Goal: Information Seeking & Learning: Learn about a topic

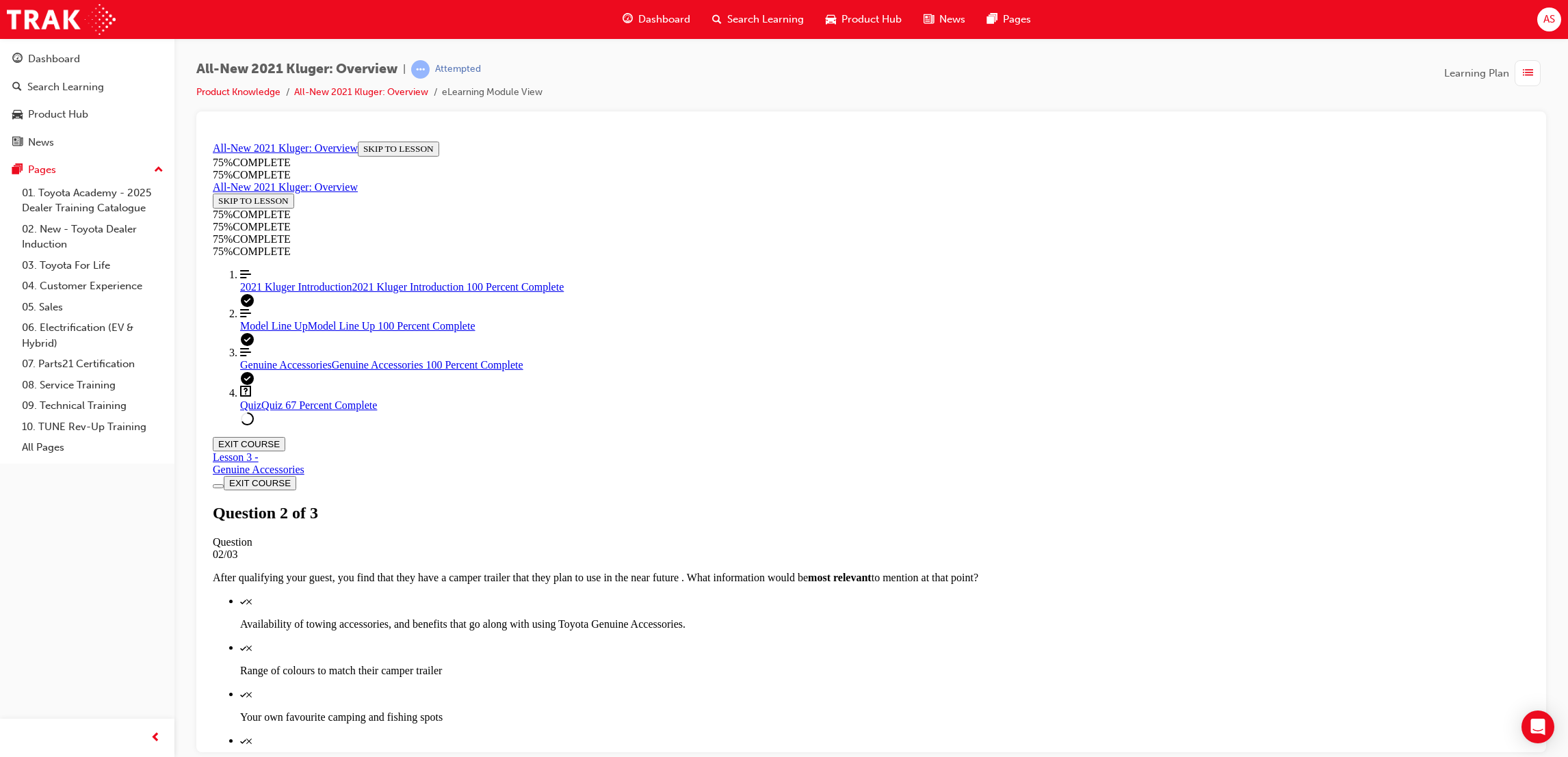
scroll to position [50, 0]
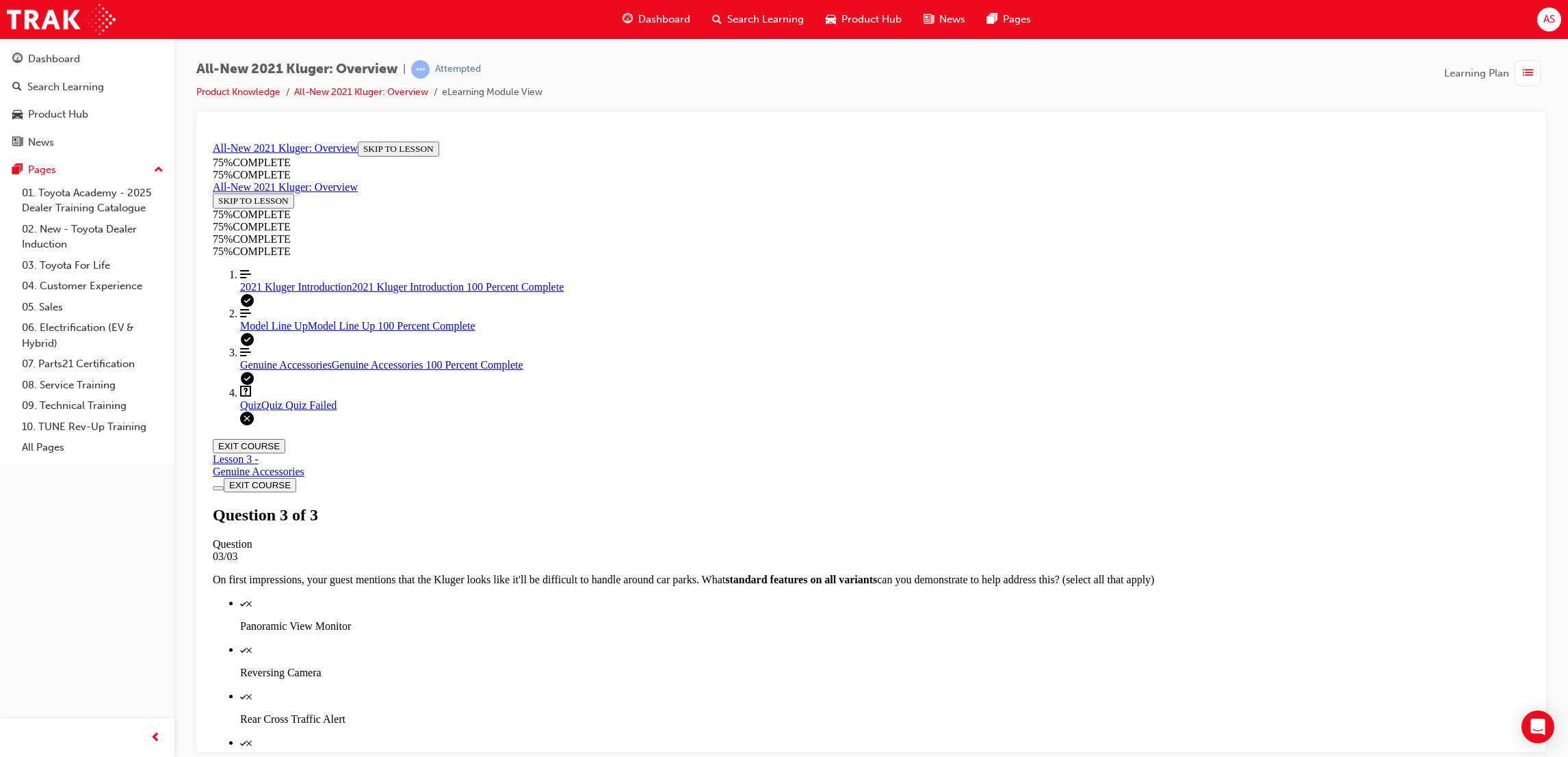
scroll to position [87, 0]
click at [346, 370] on div "Genuine Accessories Genuine Accessories 100 Percent Complete" at bounding box center [885, 364] width 1290 height 12
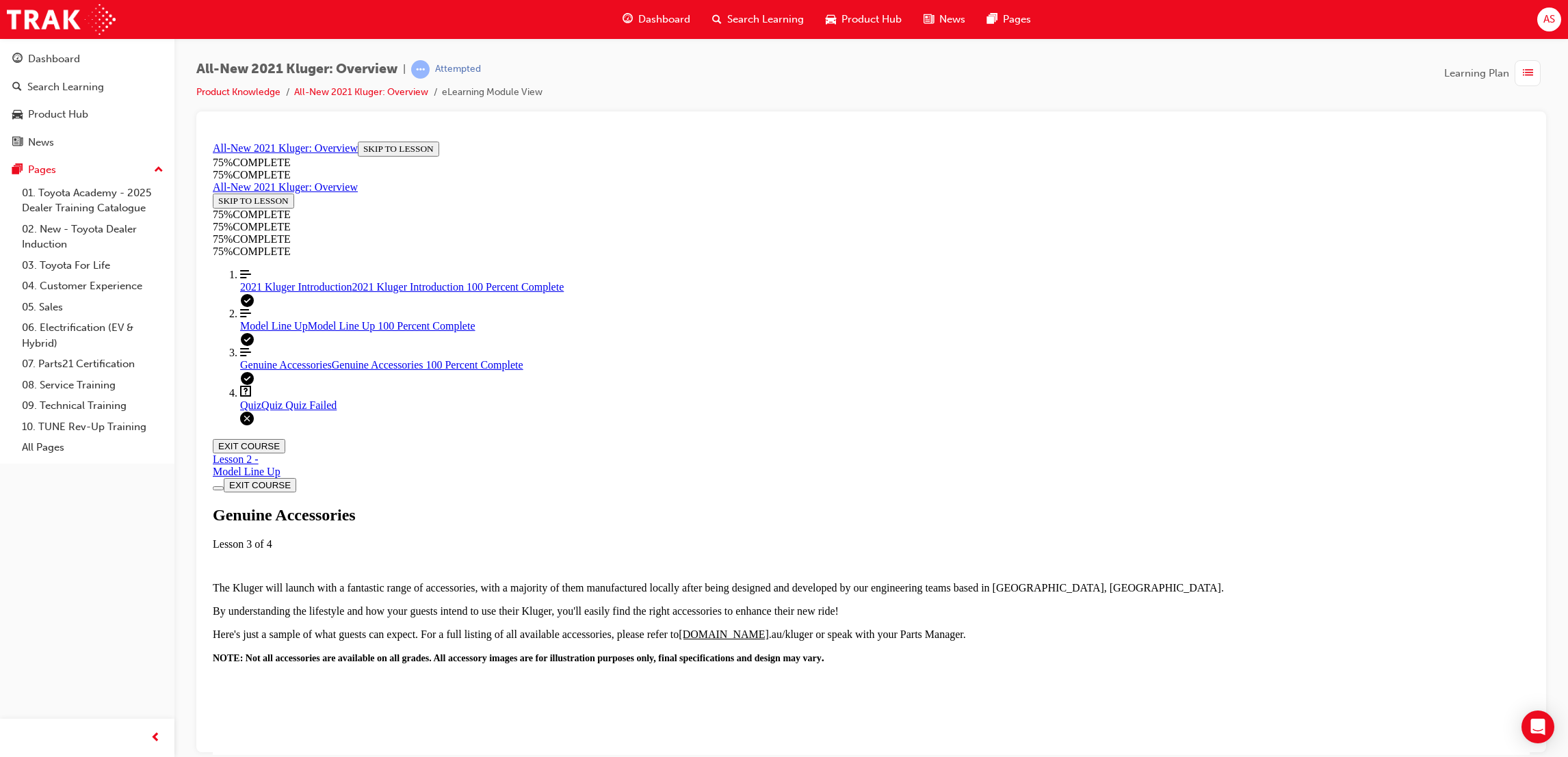
click at [328, 332] on div "Model Line Up Model Line Up 100 Percent Complete" at bounding box center [885, 325] width 1290 height 12
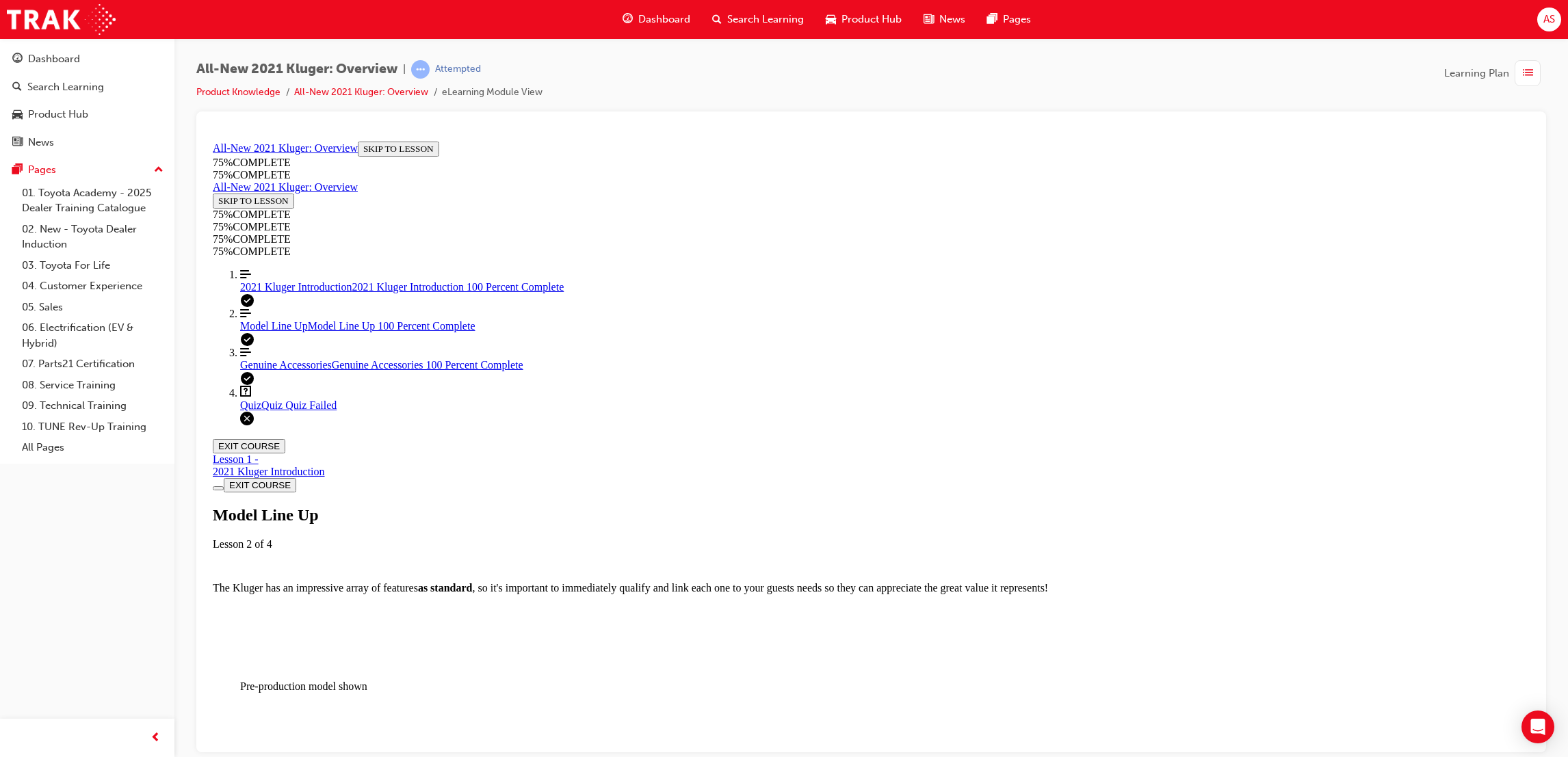
click at [343, 293] on link "Align left Three vertical lines aligned to the left 2021 Kluger Introduction 20…" at bounding box center [885, 280] width 1290 height 24
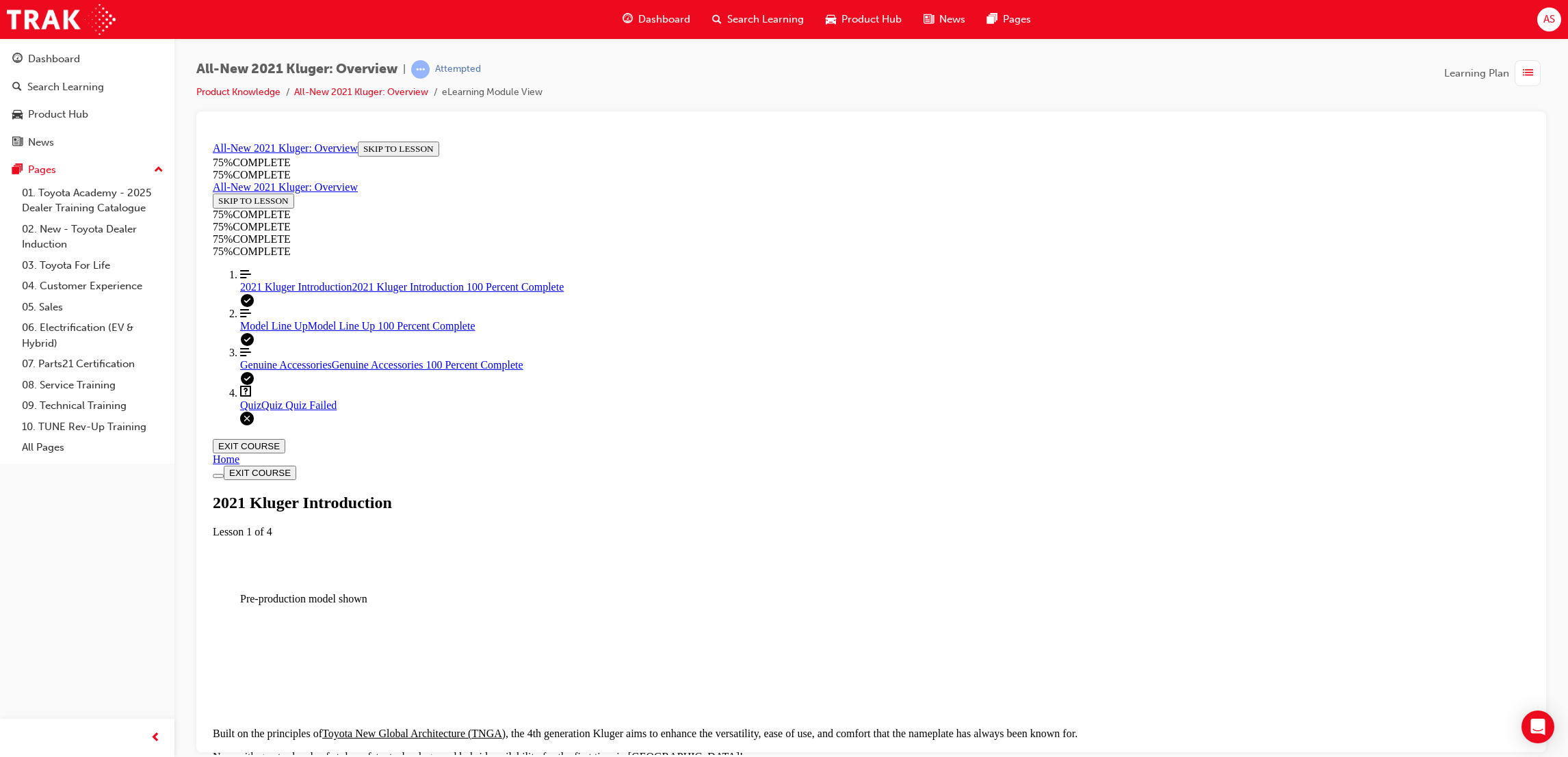
click at [650, 20] on span "Dashboard" at bounding box center [664, 19] width 52 height 16
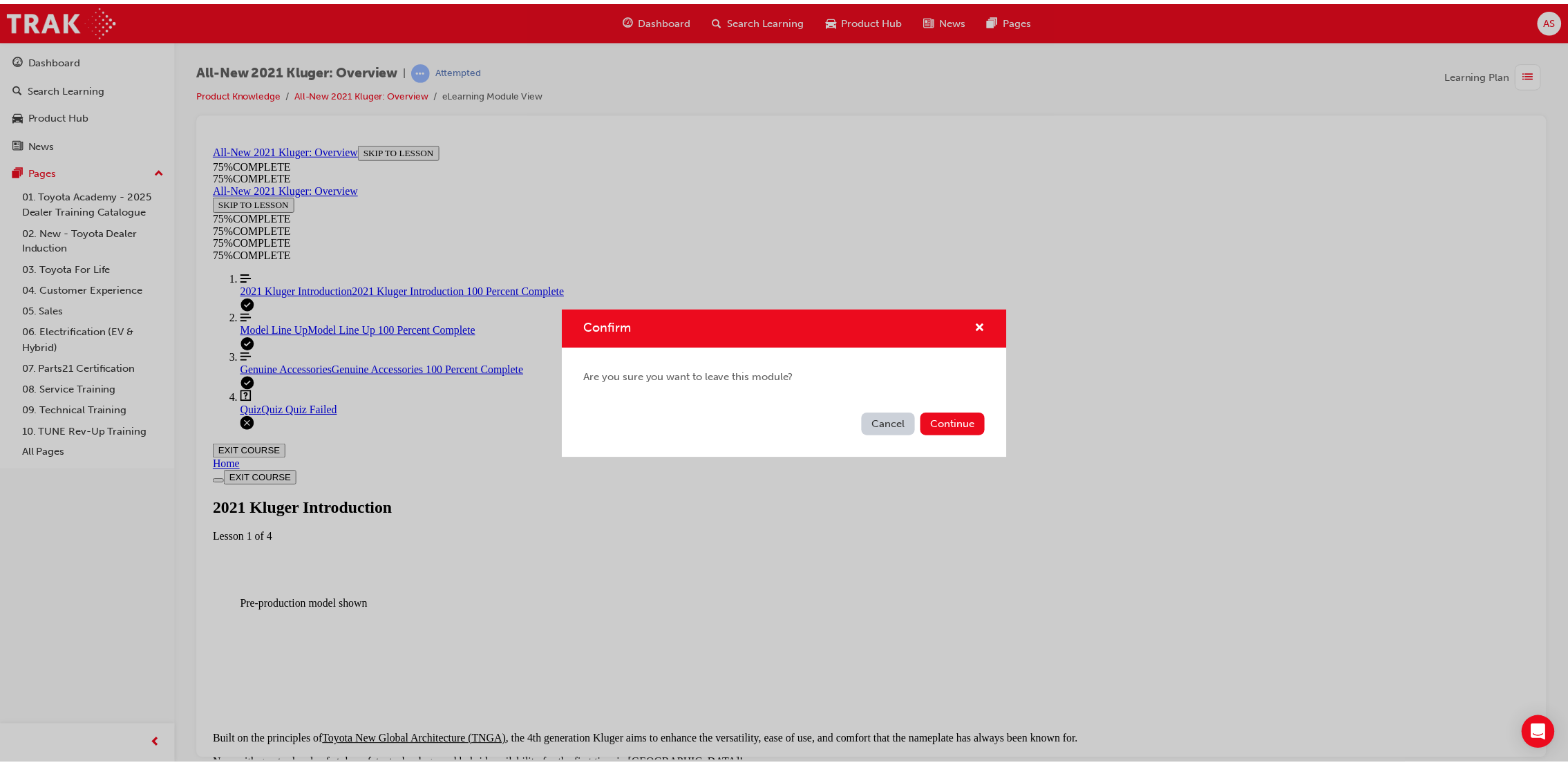
scroll to position [47, 0]
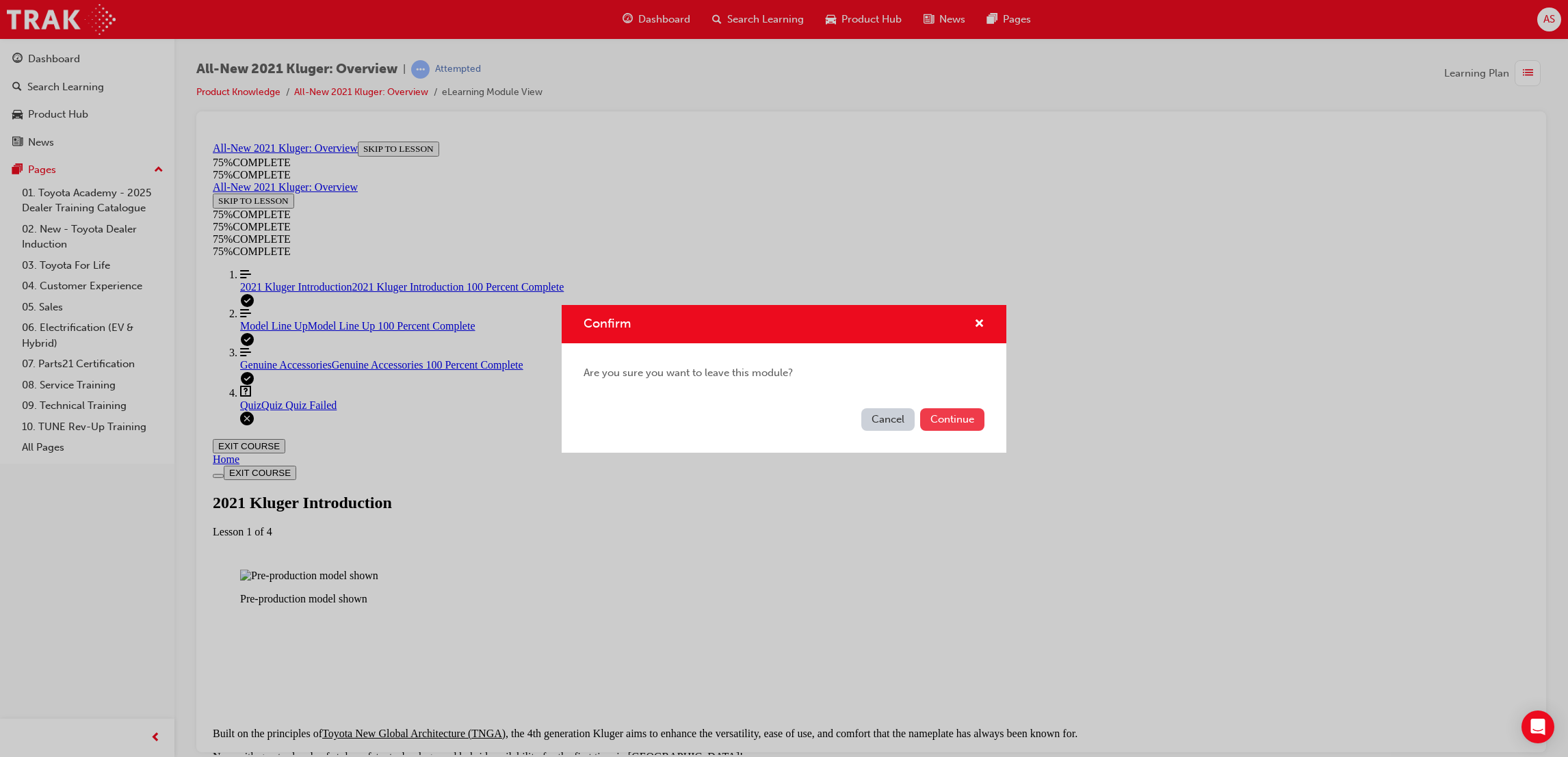
click at [945, 422] on button "Continue" at bounding box center [952, 419] width 64 height 22
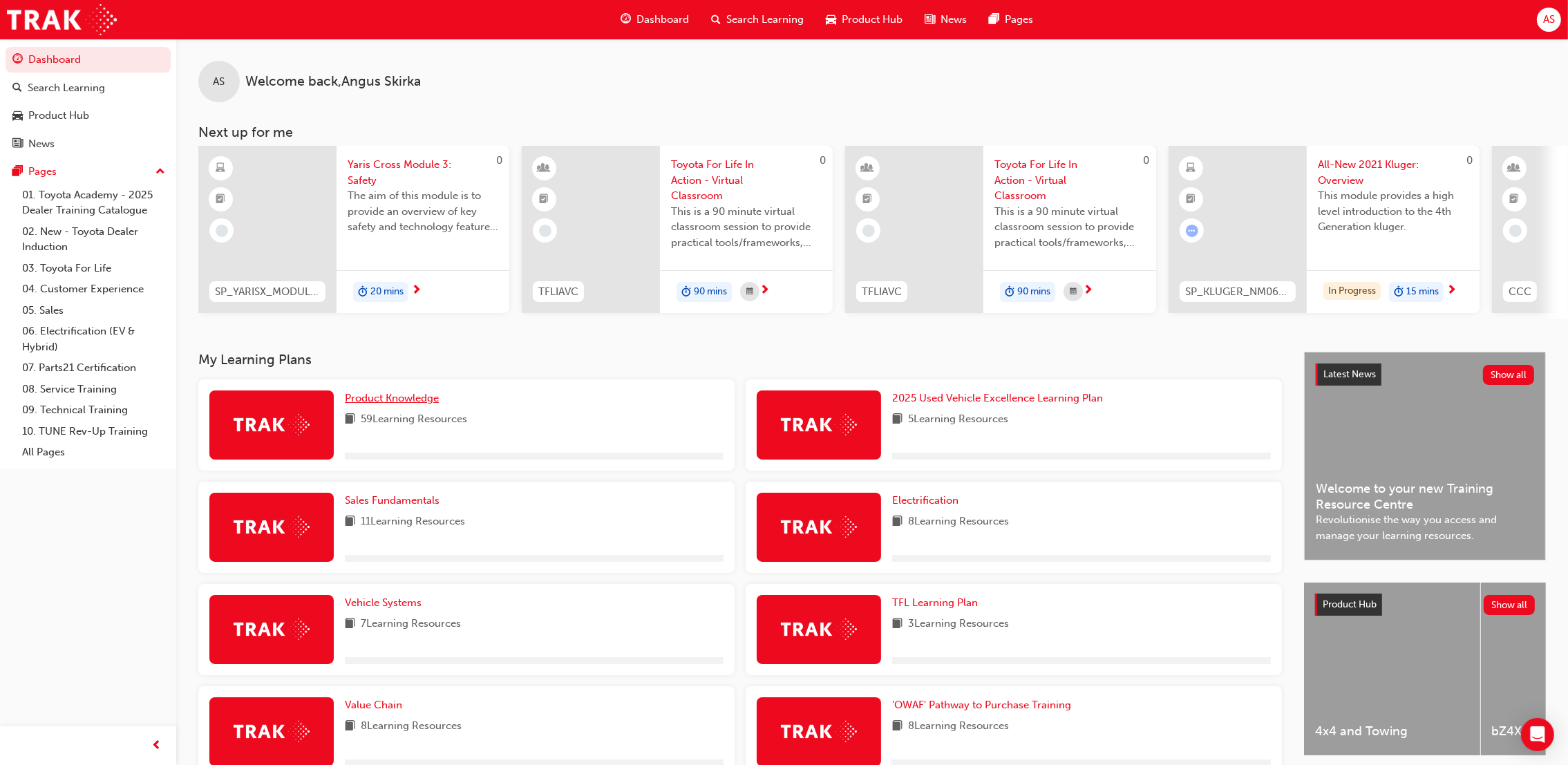
click at [436, 404] on span "Product Knowledge" at bounding box center [392, 398] width 94 height 12
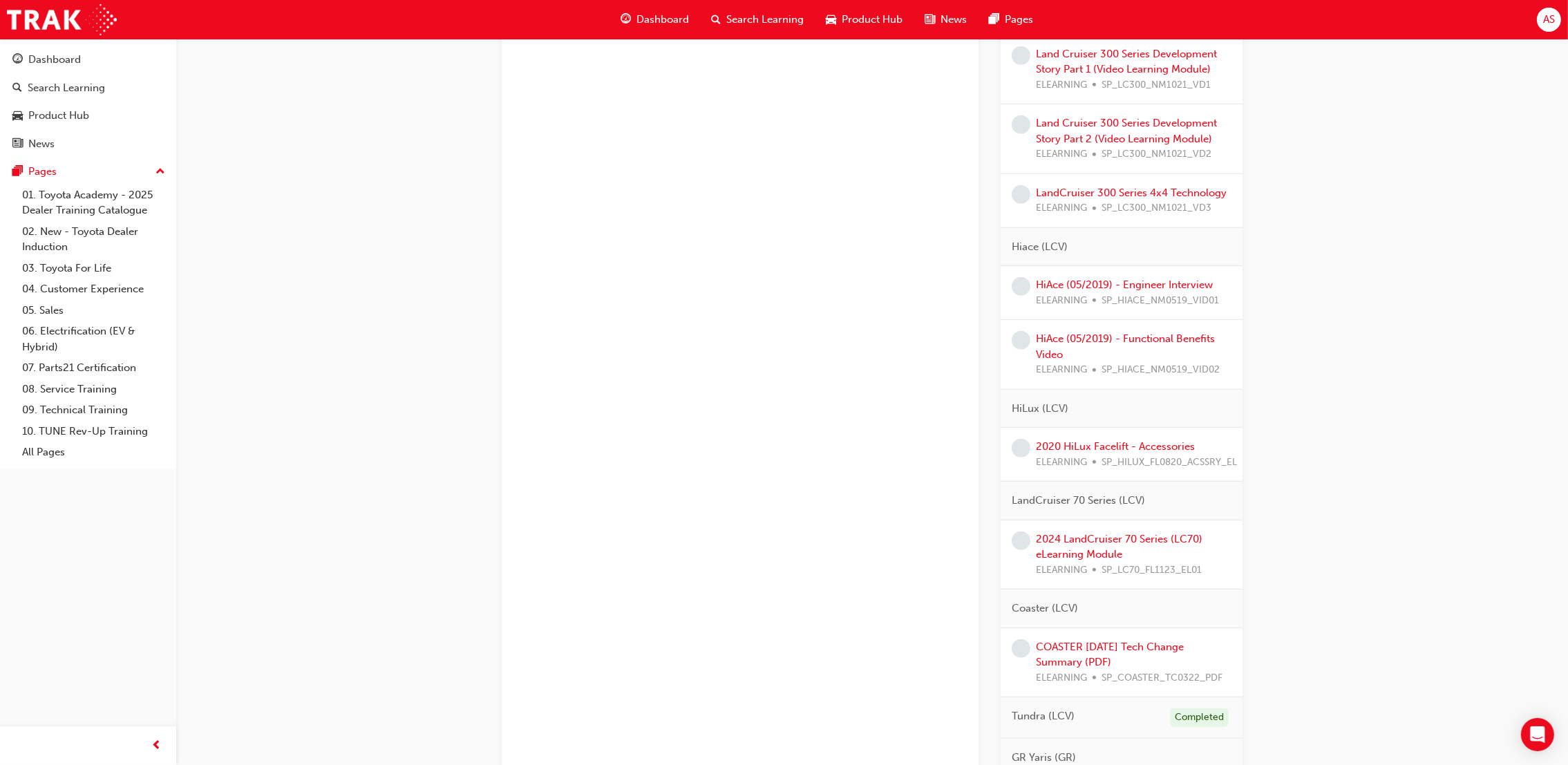
scroll to position [1347, 0]
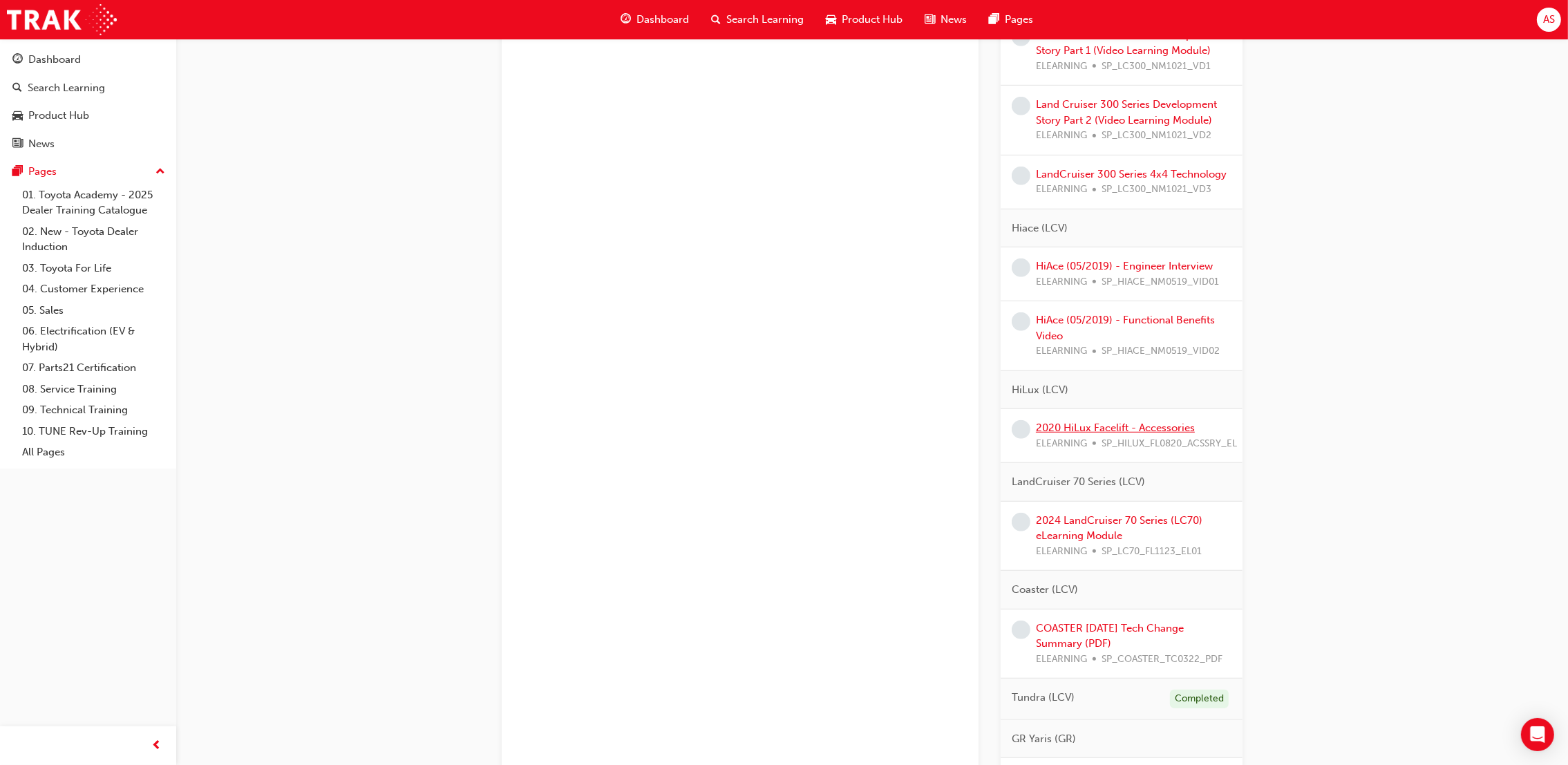
click at [1109, 430] on link "2020 HiLux Facelift - Accessories" at bounding box center [1115, 427] width 159 height 12
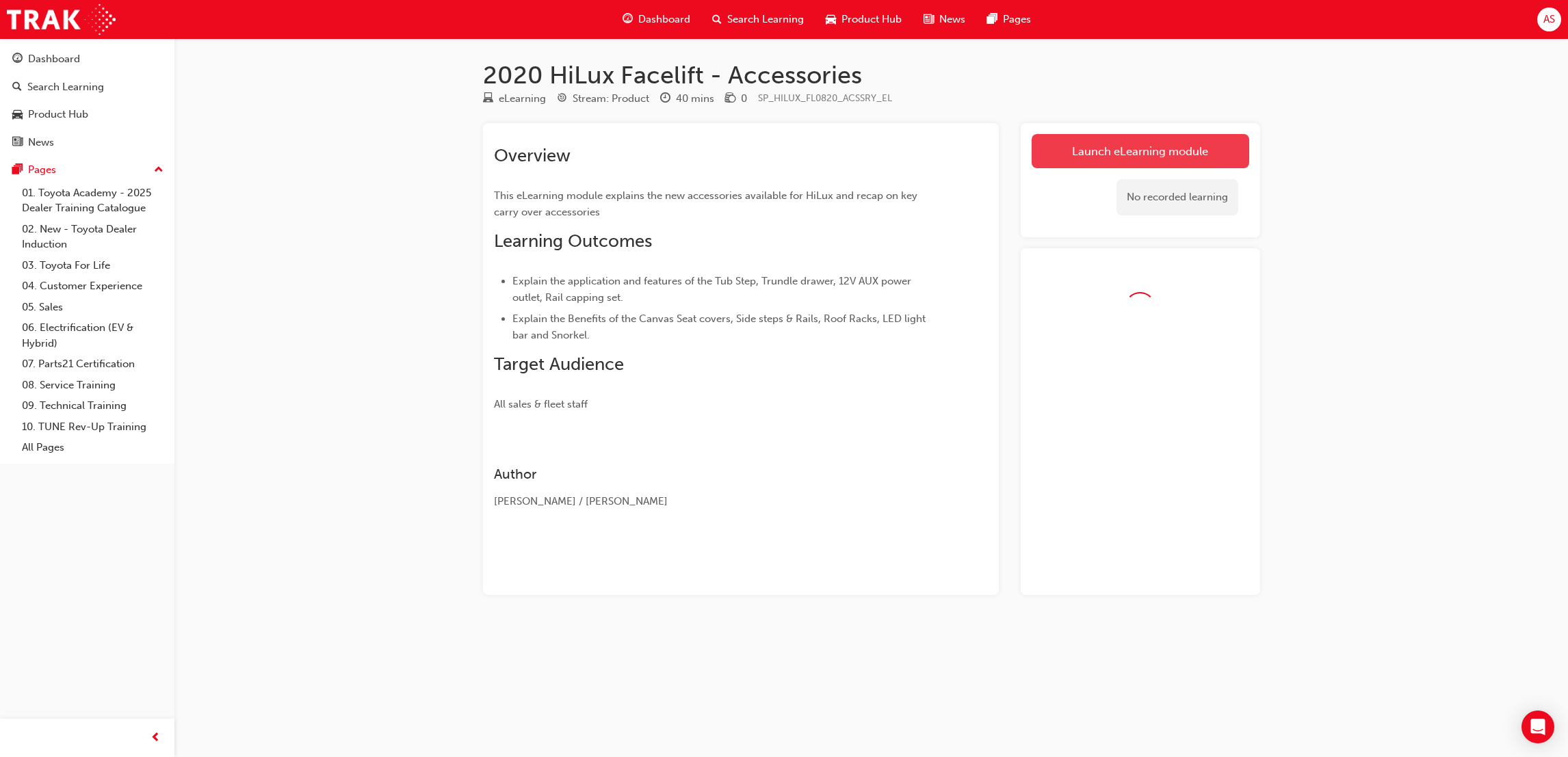
click at [1138, 161] on link "Launch eLearning module" at bounding box center [1141, 151] width 218 height 34
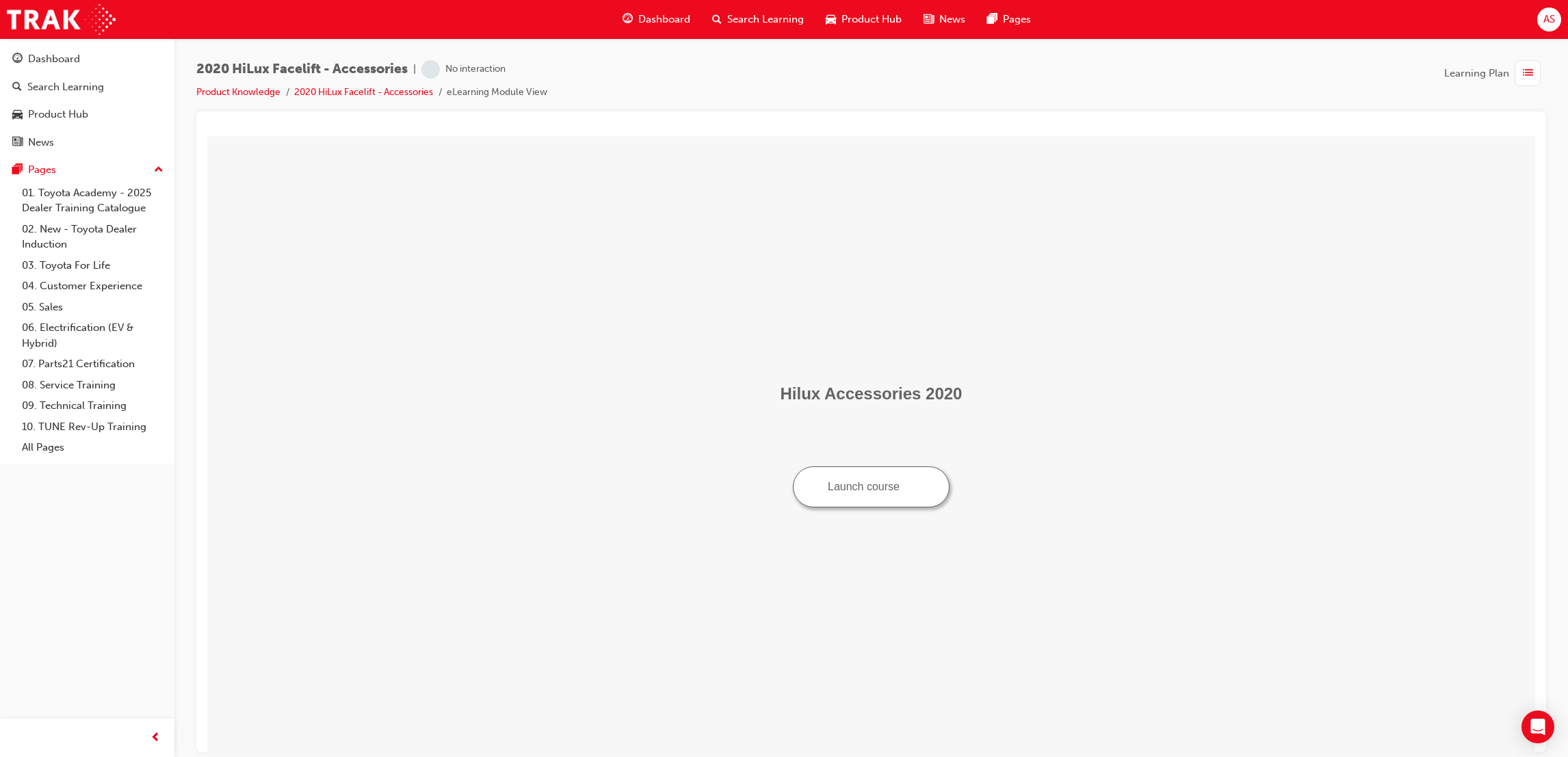
click at [875, 491] on button "Launch course" at bounding box center [871, 486] width 156 height 41
click at [576, 301] on td "Hilux Accessories 2020 Launch course" at bounding box center [871, 445] width 1317 height 608
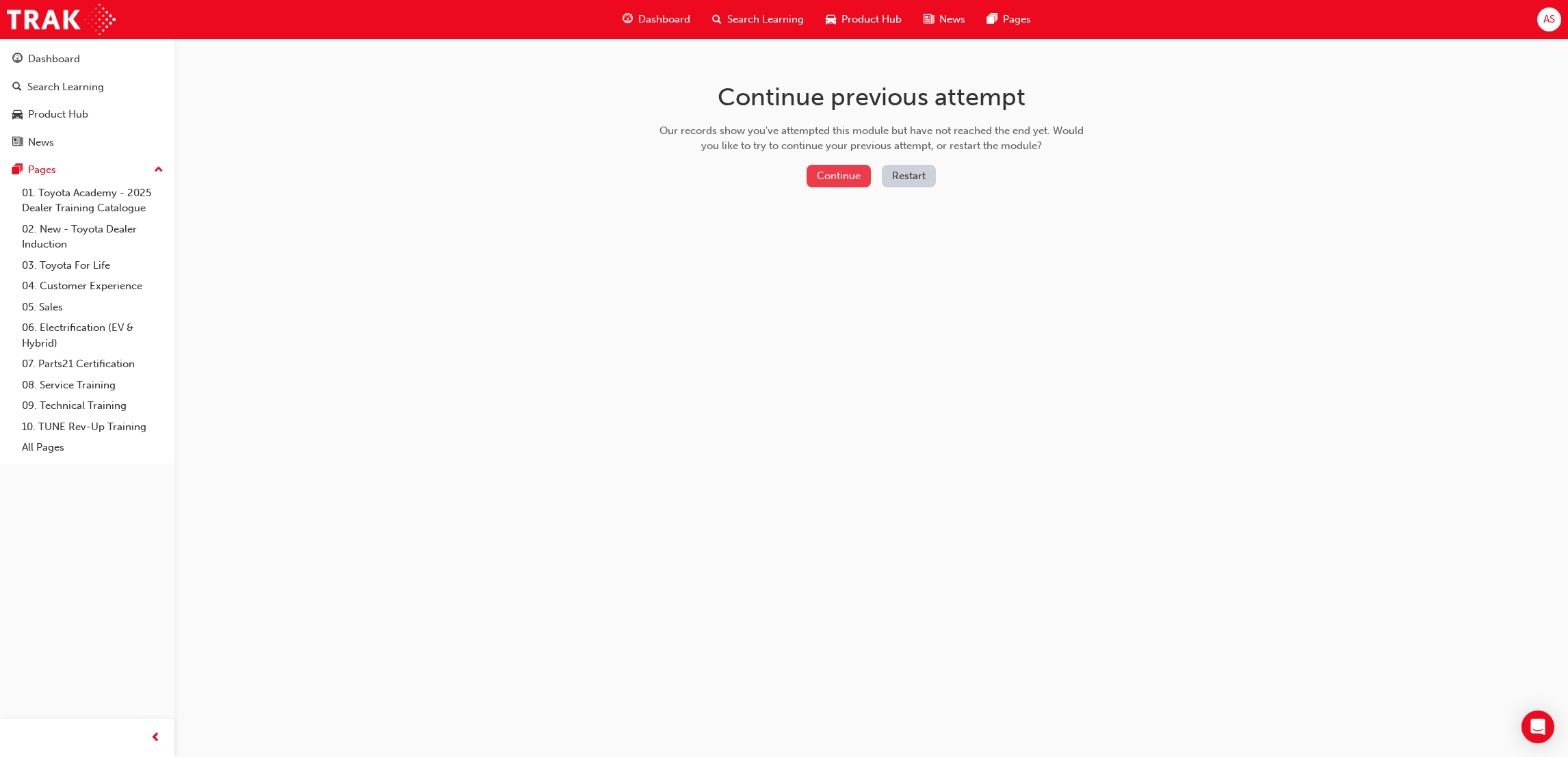
click at [835, 167] on button "Continue" at bounding box center [838, 176] width 64 height 22
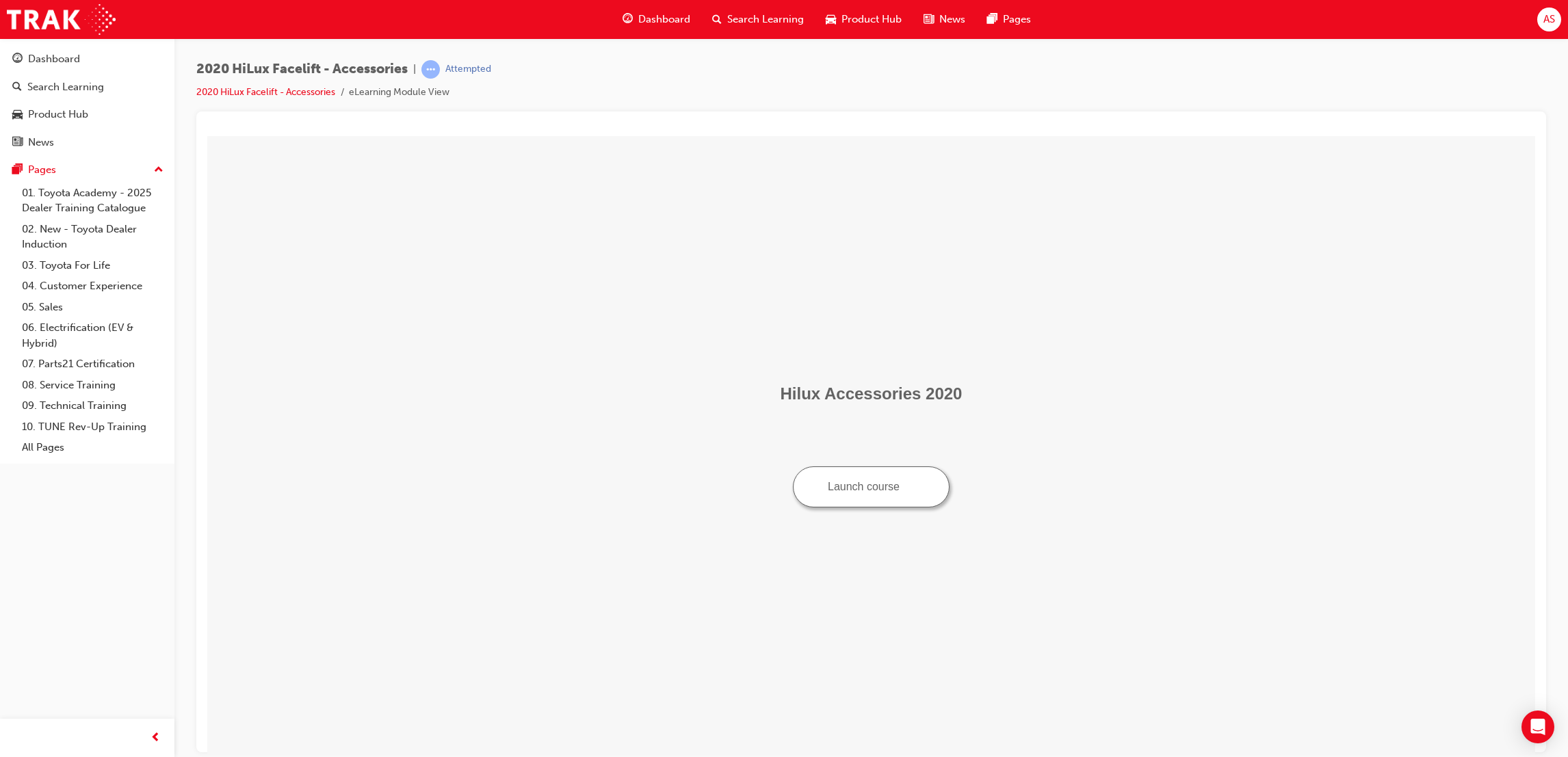
click at [872, 494] on button "Launch course" at bounding box center [871, 486] width 156 height 41
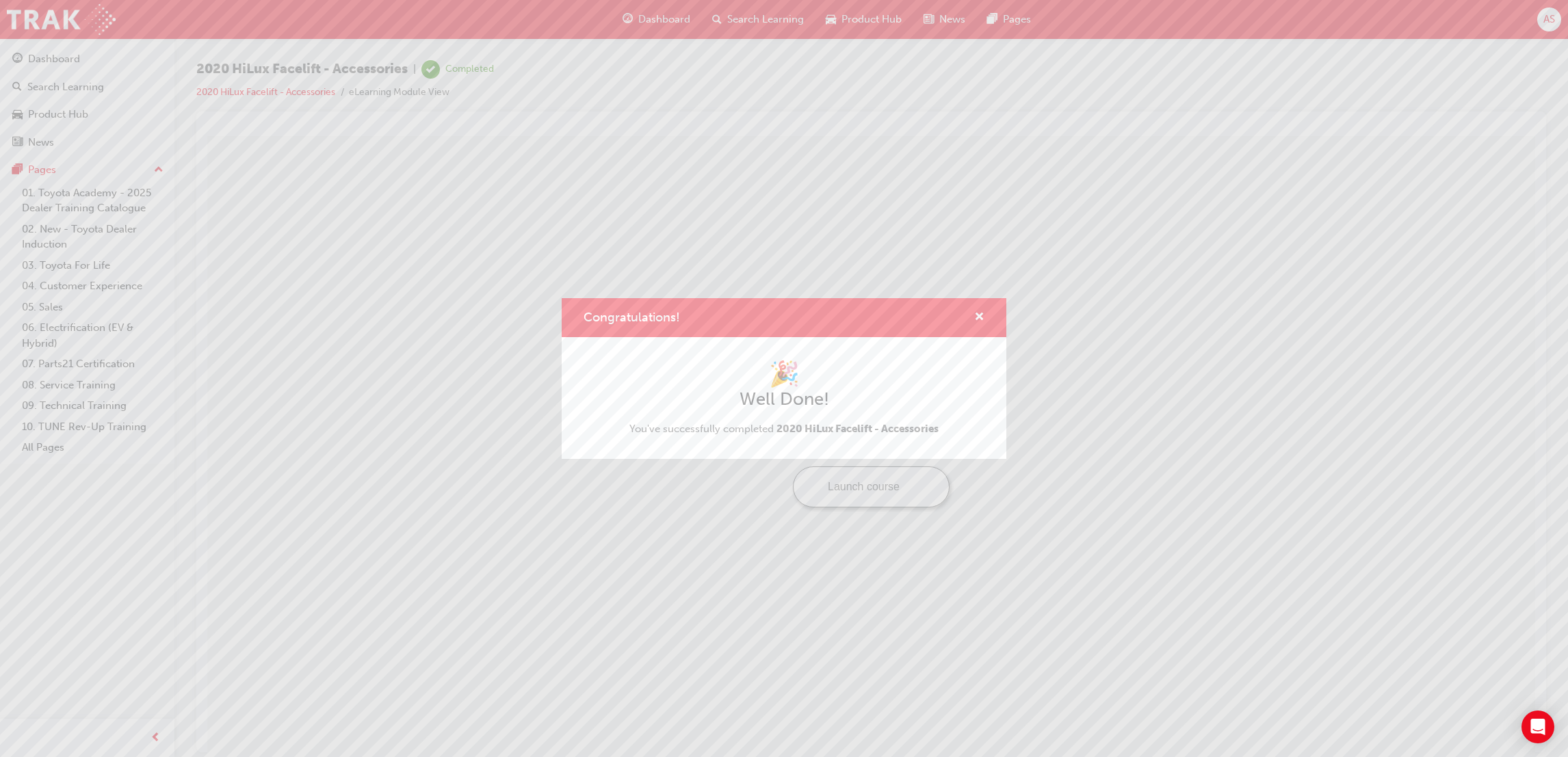
click at [985, 316] on div "Congratulations!" at bounding box center [784, 318] width 445 height 39
drag, startPoint x: 982, startPoint y: 312, endPoint x: 775, endPoint y: 178, distance: 246.6
click at [983, 312] on span "cross-icon" at bounding box center [979, 317] width 10 height 12
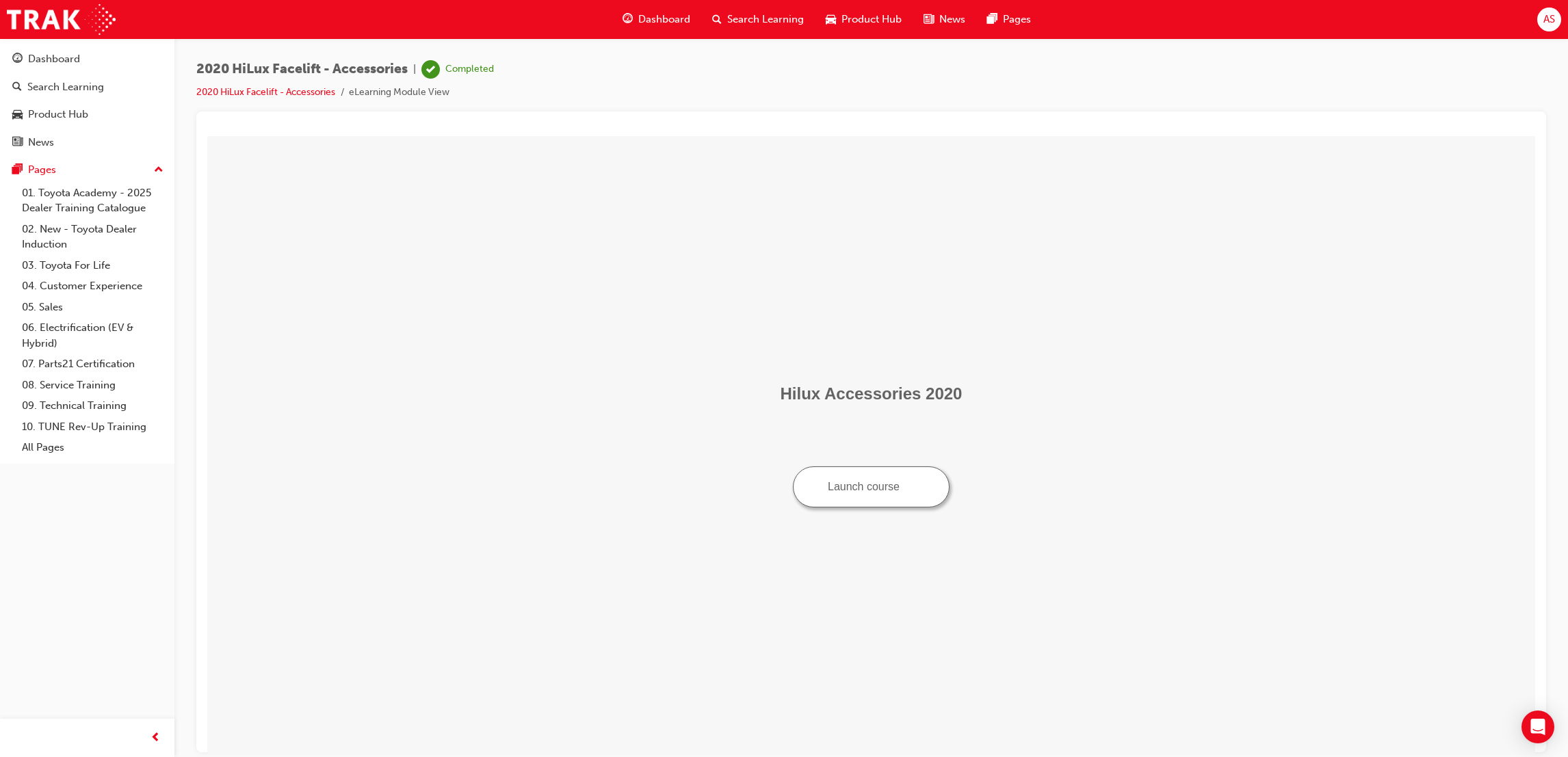
click at [670, 14] on span "Dashboard" at bounding box center [664, 19] width 52 height 16
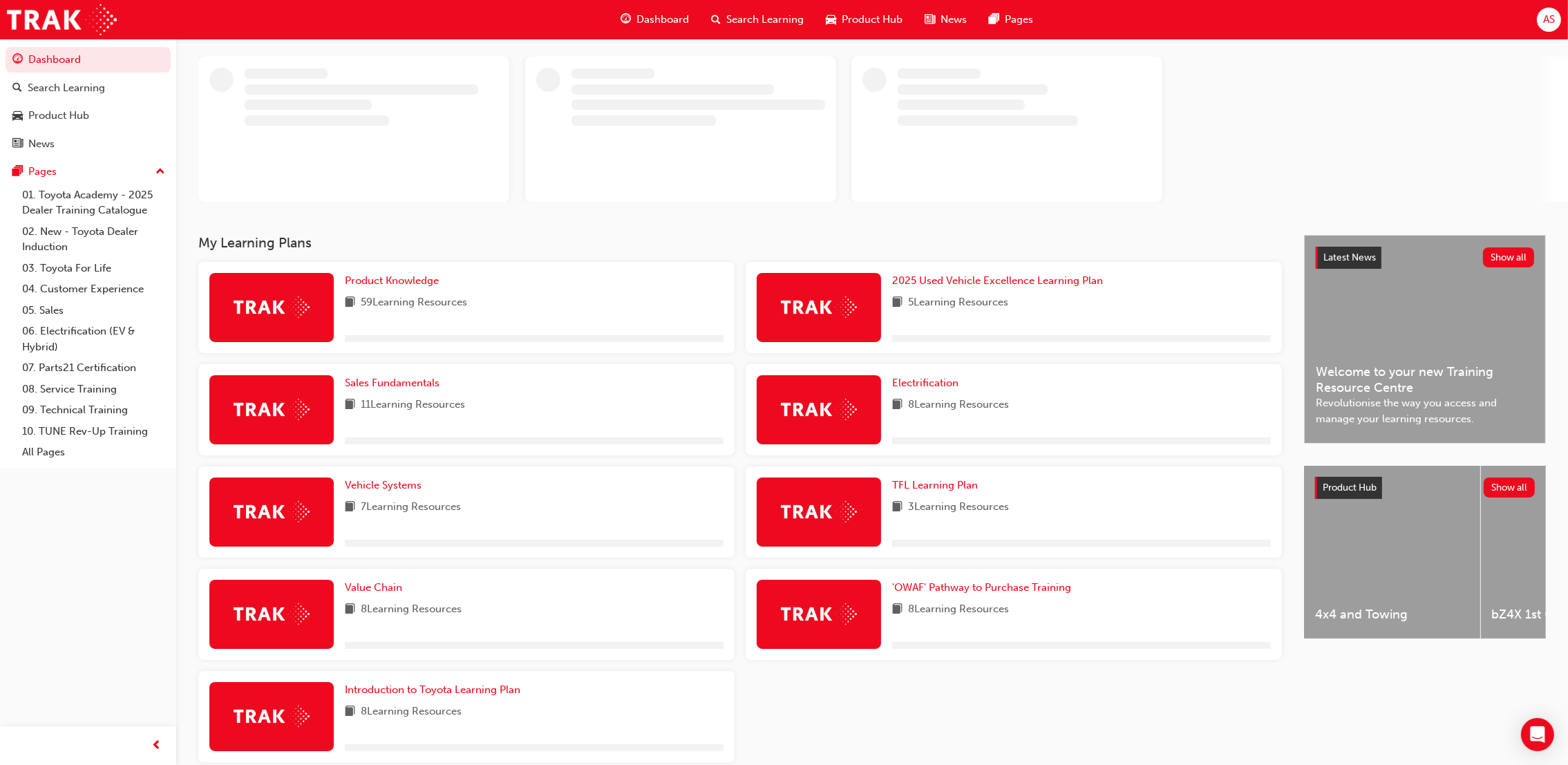
scroll to position [103, 0]
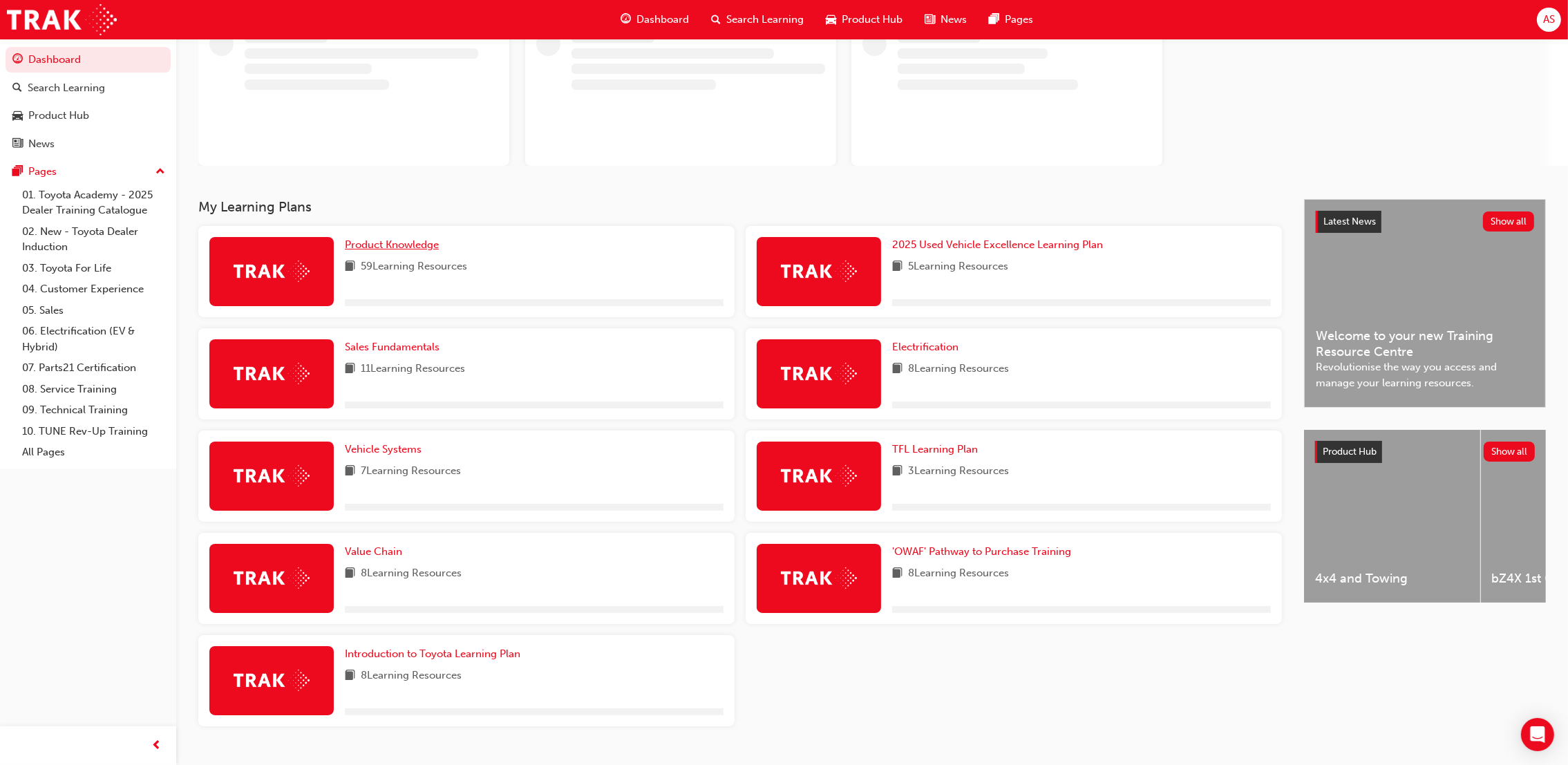
click at [398, 246] on span "Product Knowledge" at bounding box center [392, 244] width 94 height 12
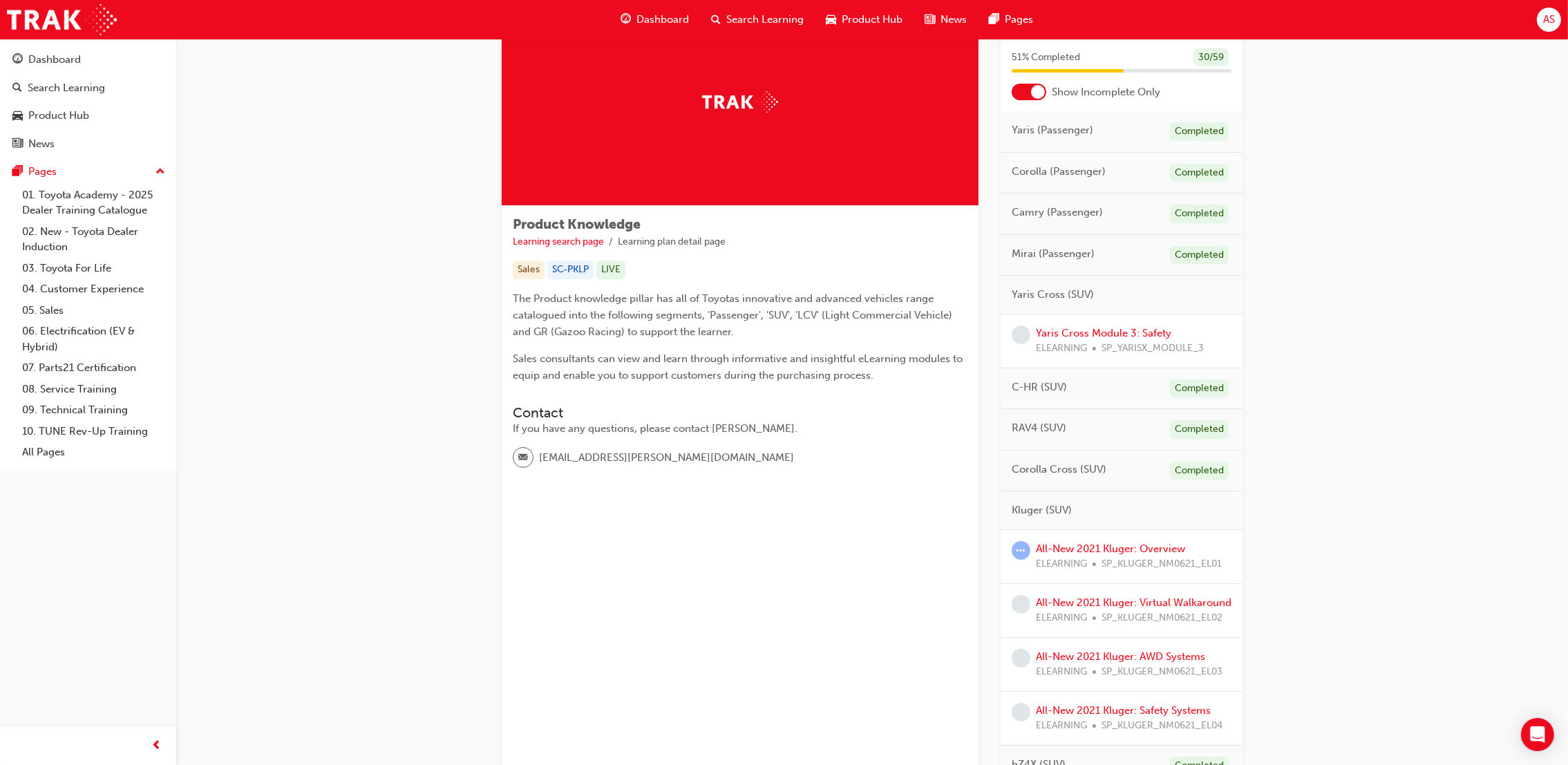
scroll to position [103, 0]
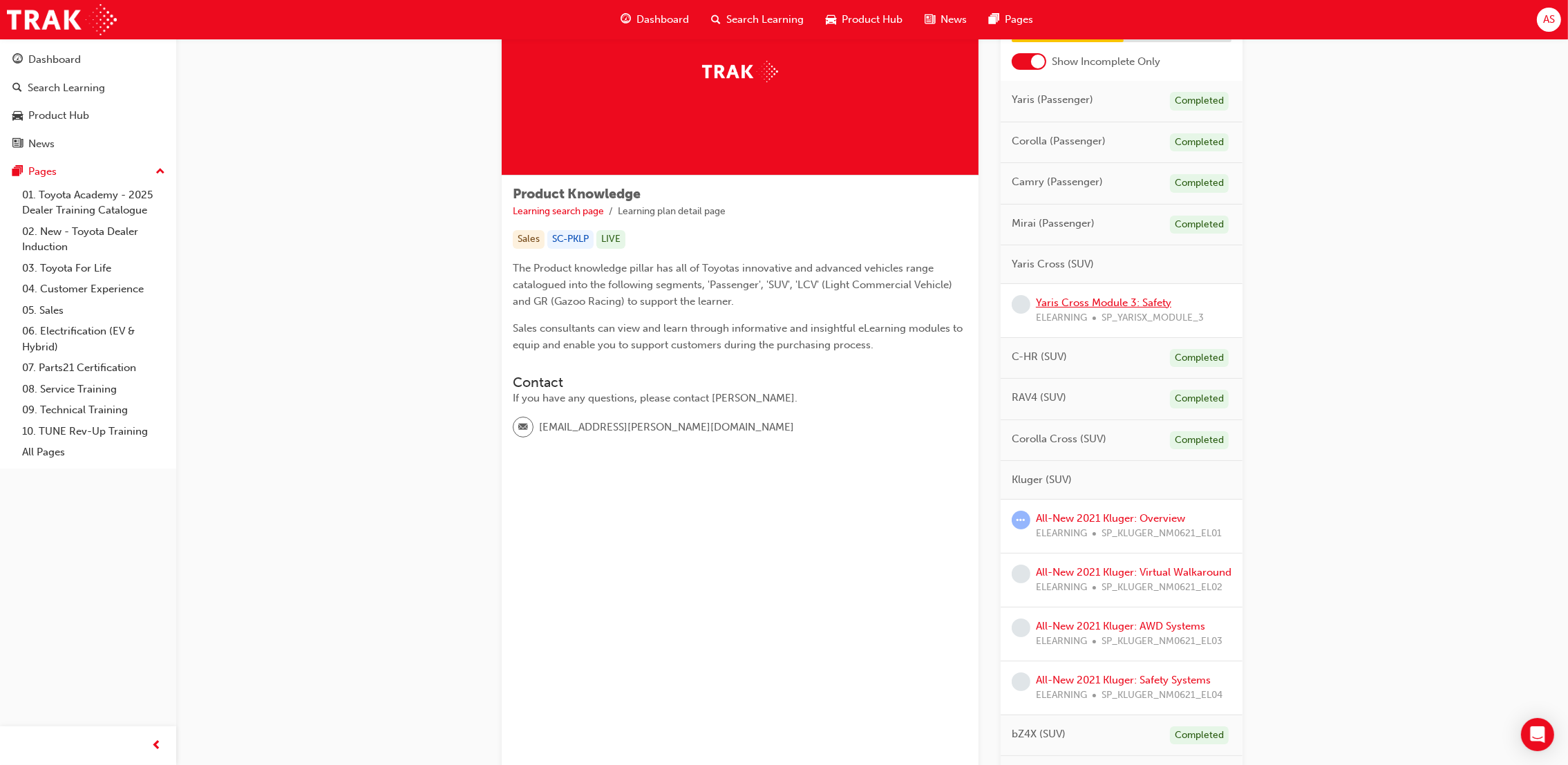
click at [1103, 302] on link "Yaris Cross Module 3: Safety" at bounding box center [1104, 302] width 135 height 12
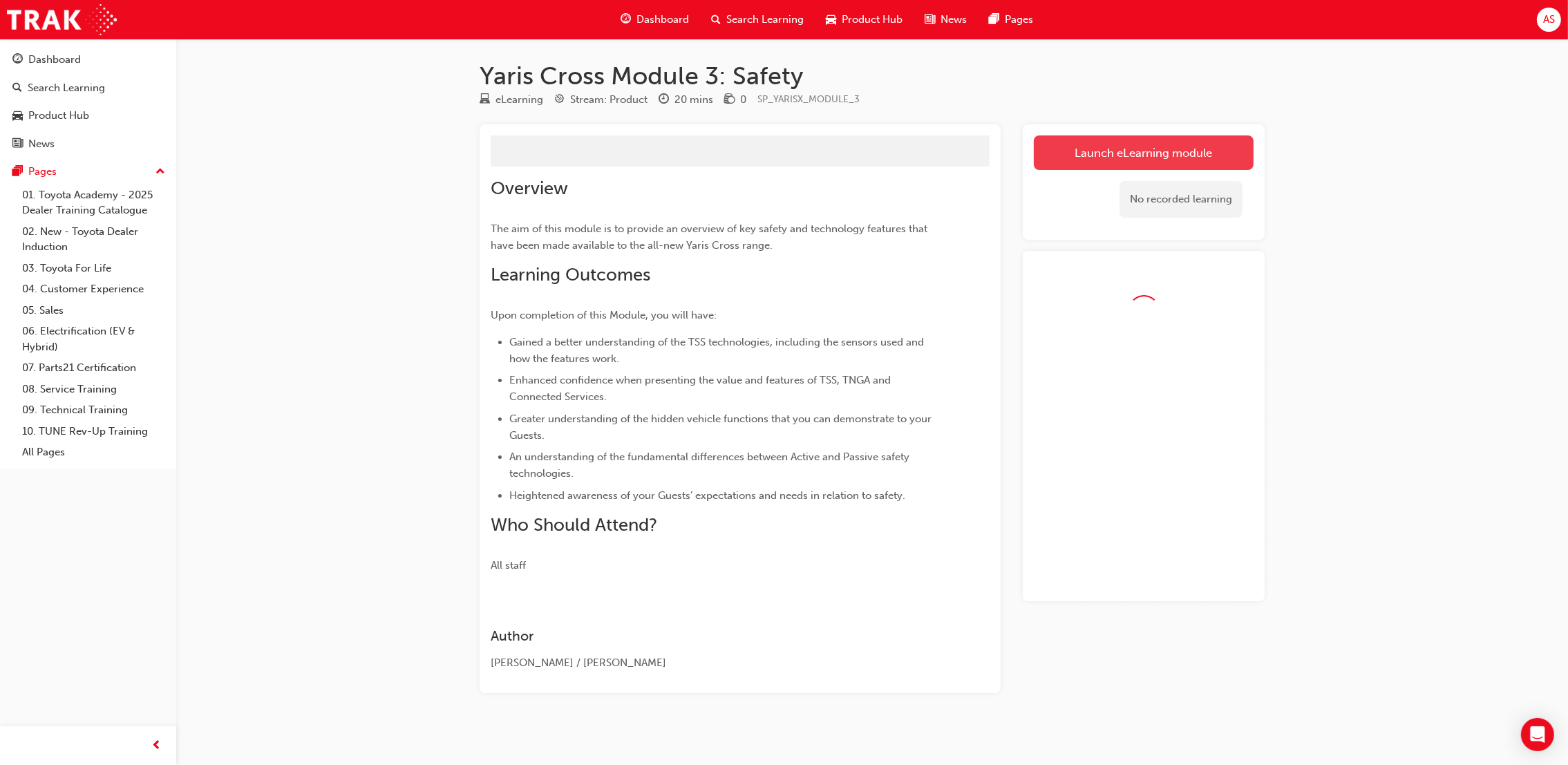
click at [1110, 155] on link "Launch eLearning module" at bounding box center [1144, 152] width 220 height 35
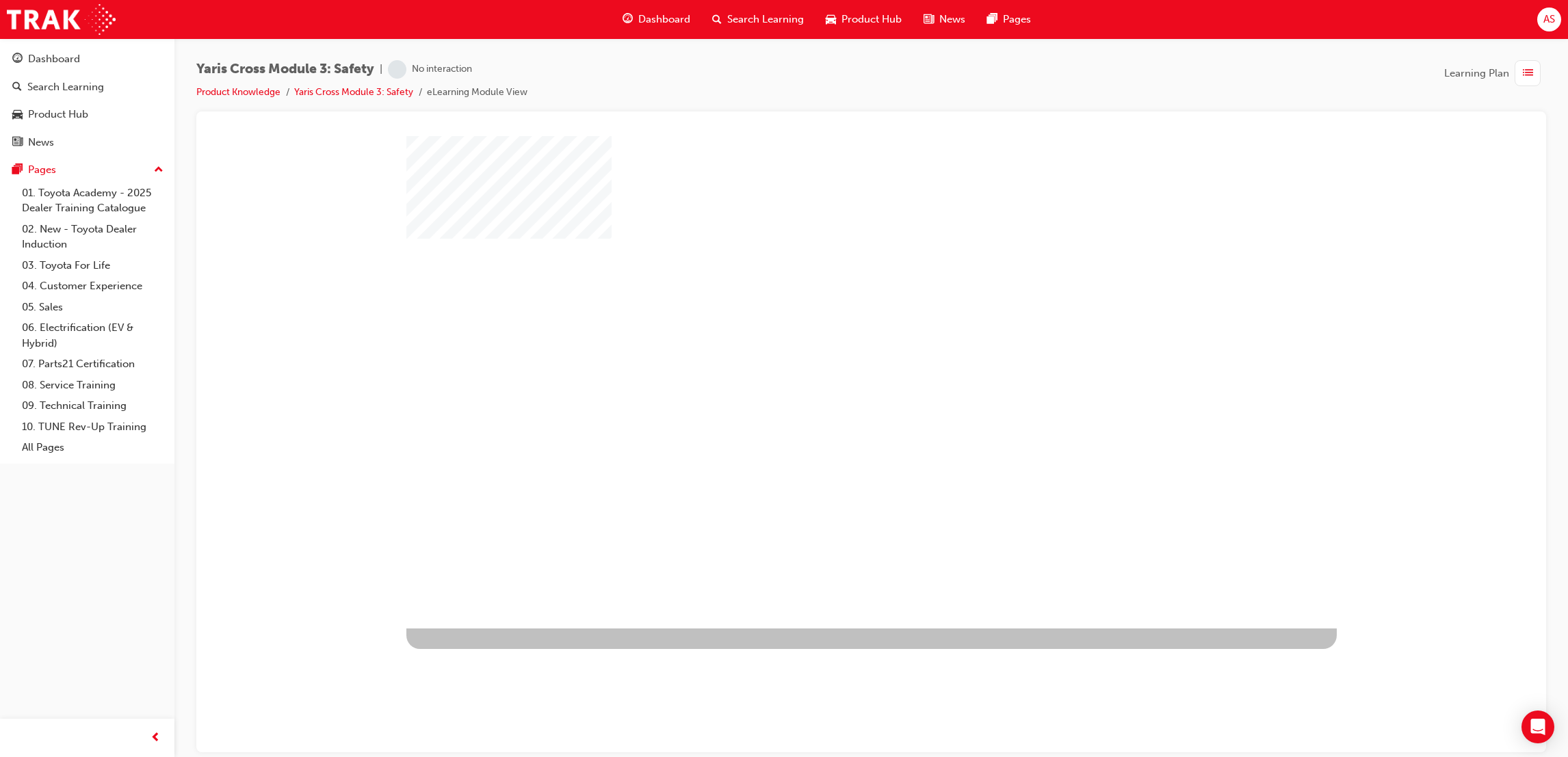
click at [832, 342] on div "play" at bounding box center [832, 342] width 0 height 0
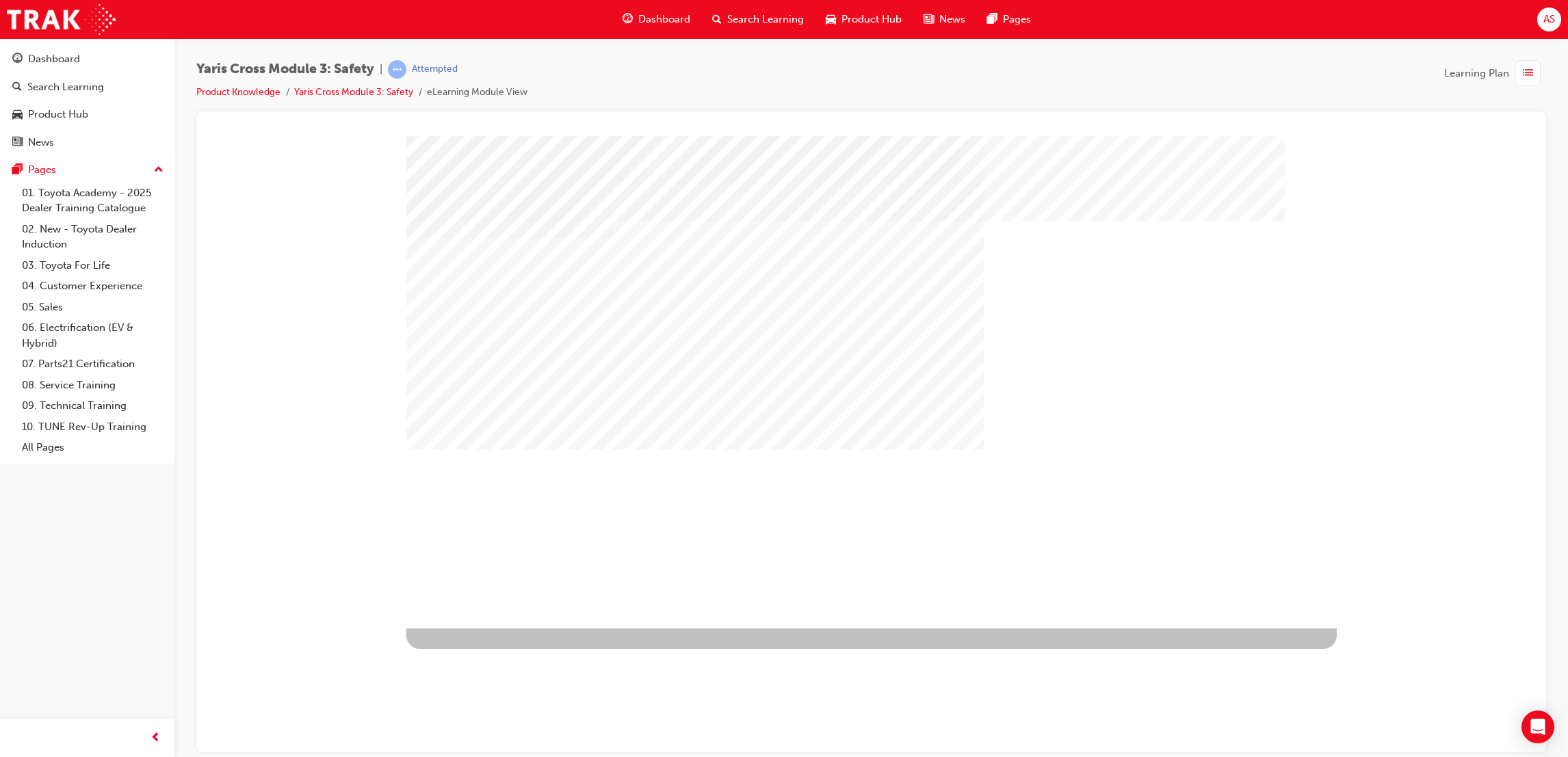
click at [495, 597] on div "multistate" at bounding box center [451, 587] width 89 height 27
drag, startPoint x: 518, startPoint y: 283, endPoint x: 511, endPoint y: 326, distance: 43.6
click at [513, 300] on div "multistate" at bounding box center [872, 381] width 931 height 492
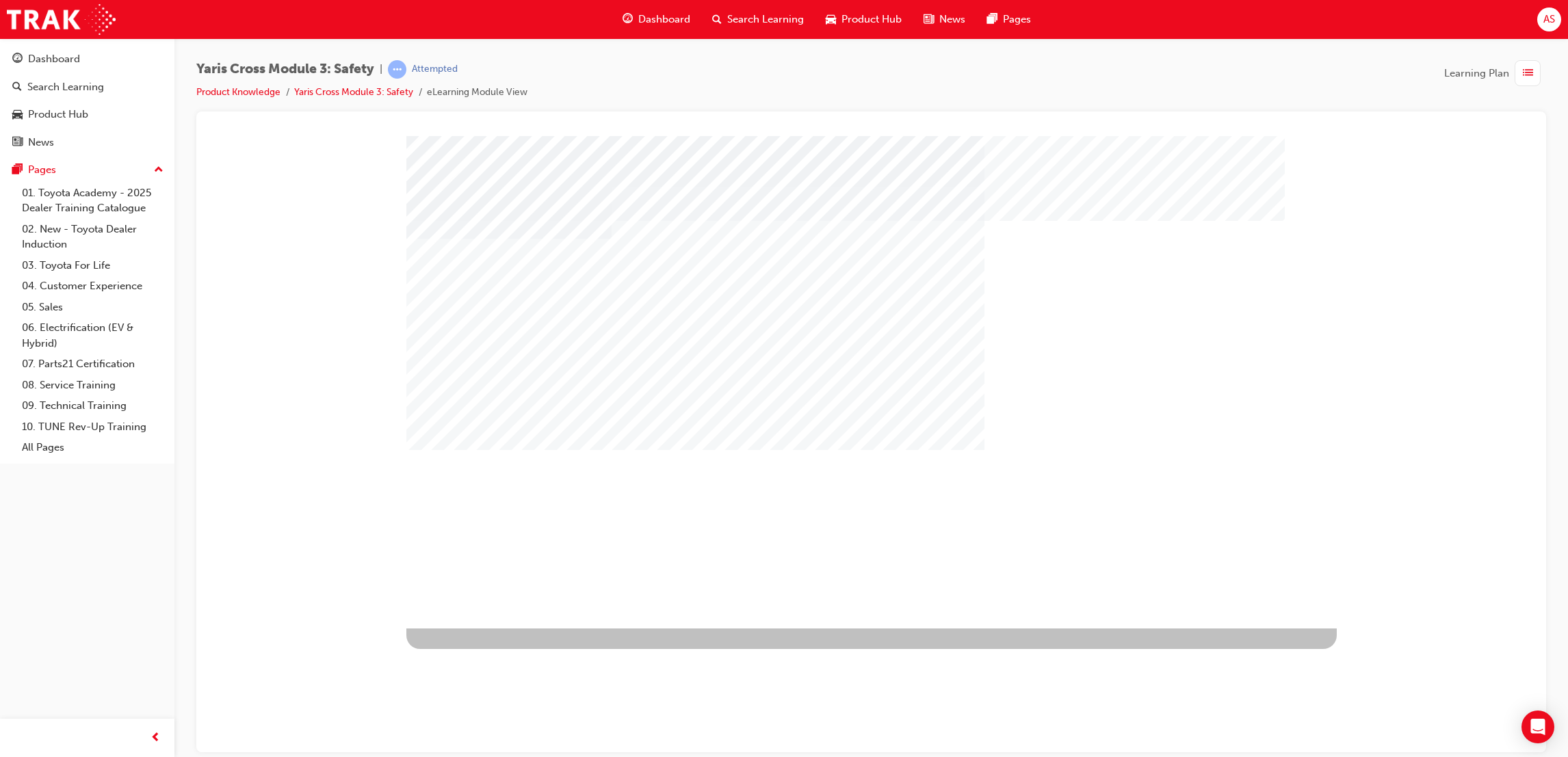
drag, startPoint x: 516, startPoint y: 508, endPoint x: 503, endPoint y: 486, distance: 25.6
click at [503, 490] on div "multistate" at bounding box center [872, 381] width 931 height 492
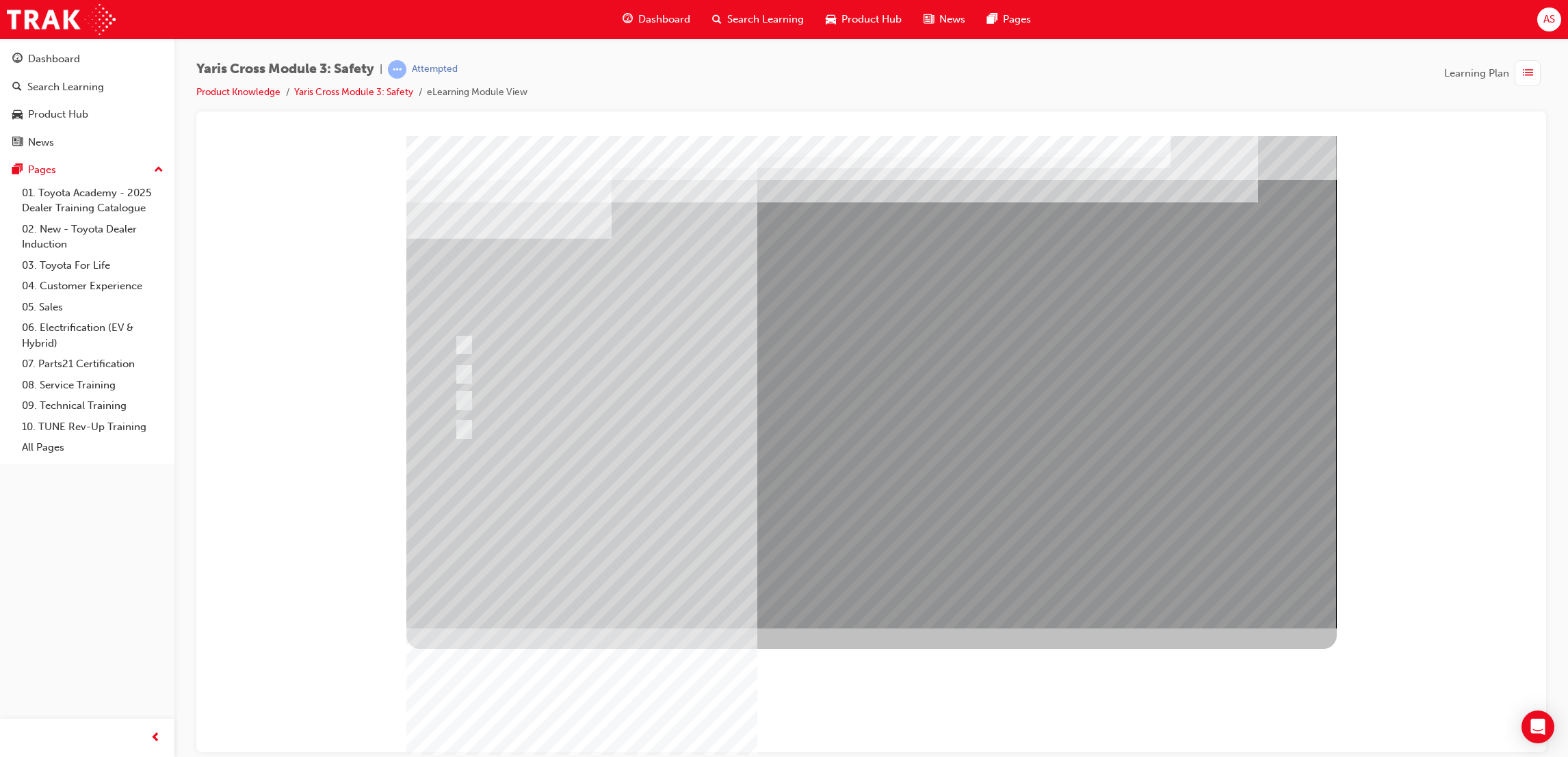
drag, startPoint x: 449, startPoint y: 236, endPoint x: 515, endPoint y: 272, distance: 75.2
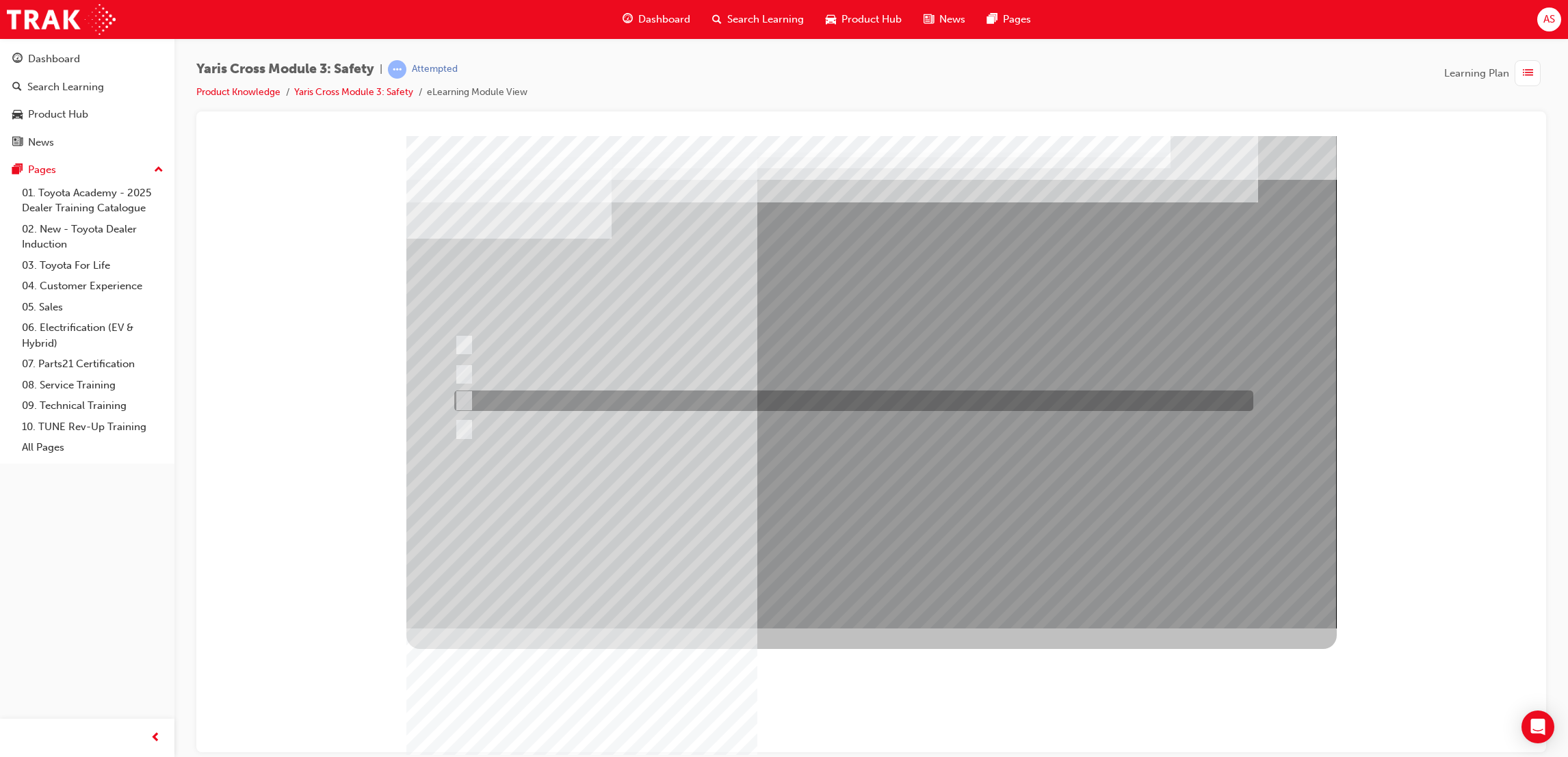
click at [608, 404] on div at bounding box center [850, 401] width 799 height 20
checkbox input "true"
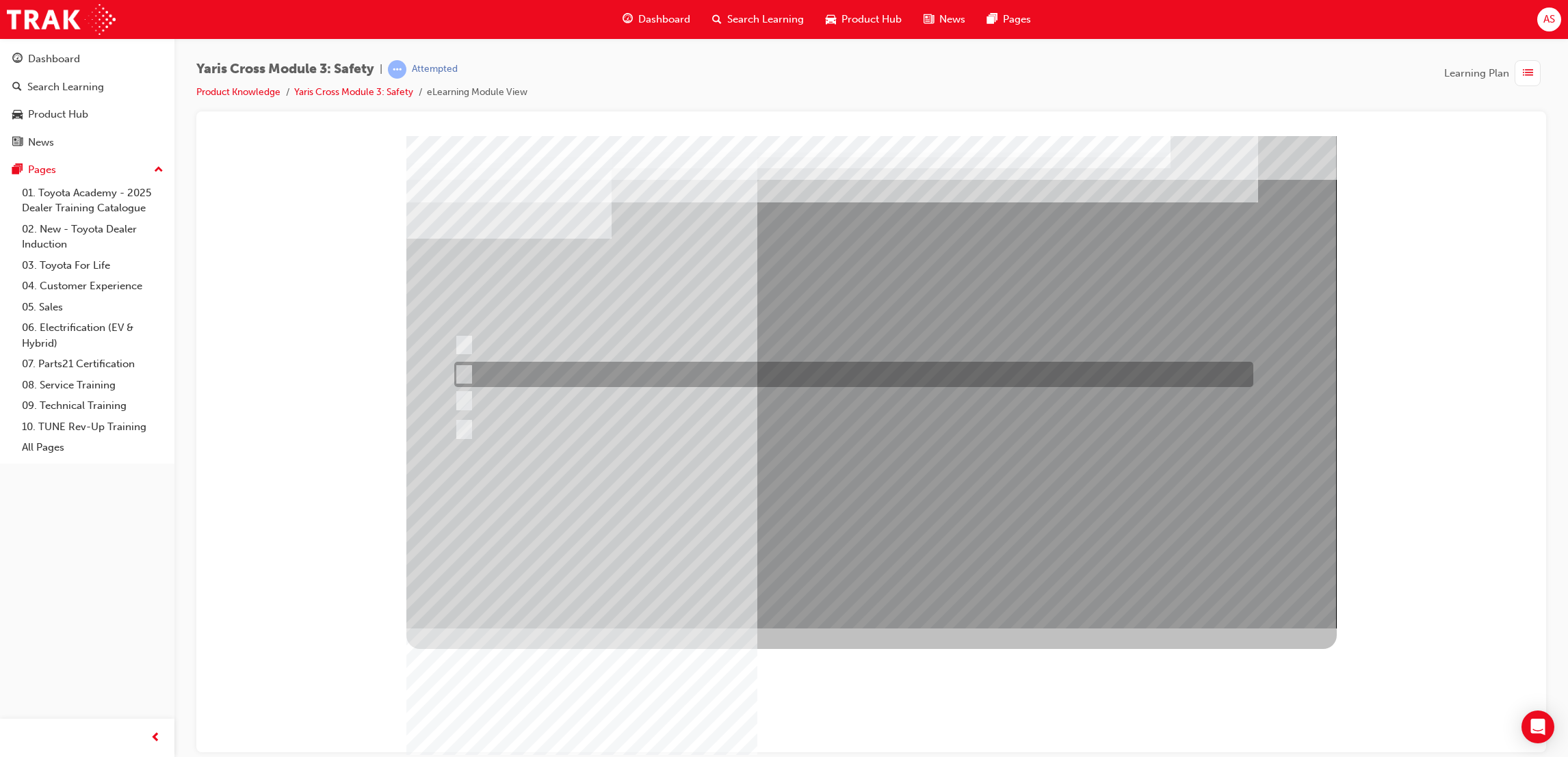
click at [610, 360] on div at bounding box center [850, 344] width 799 height 36
checkbox input "true"
click at [611, 365] on div at bounding box center [850, 374] width 799 height 25
checkbox input "true"
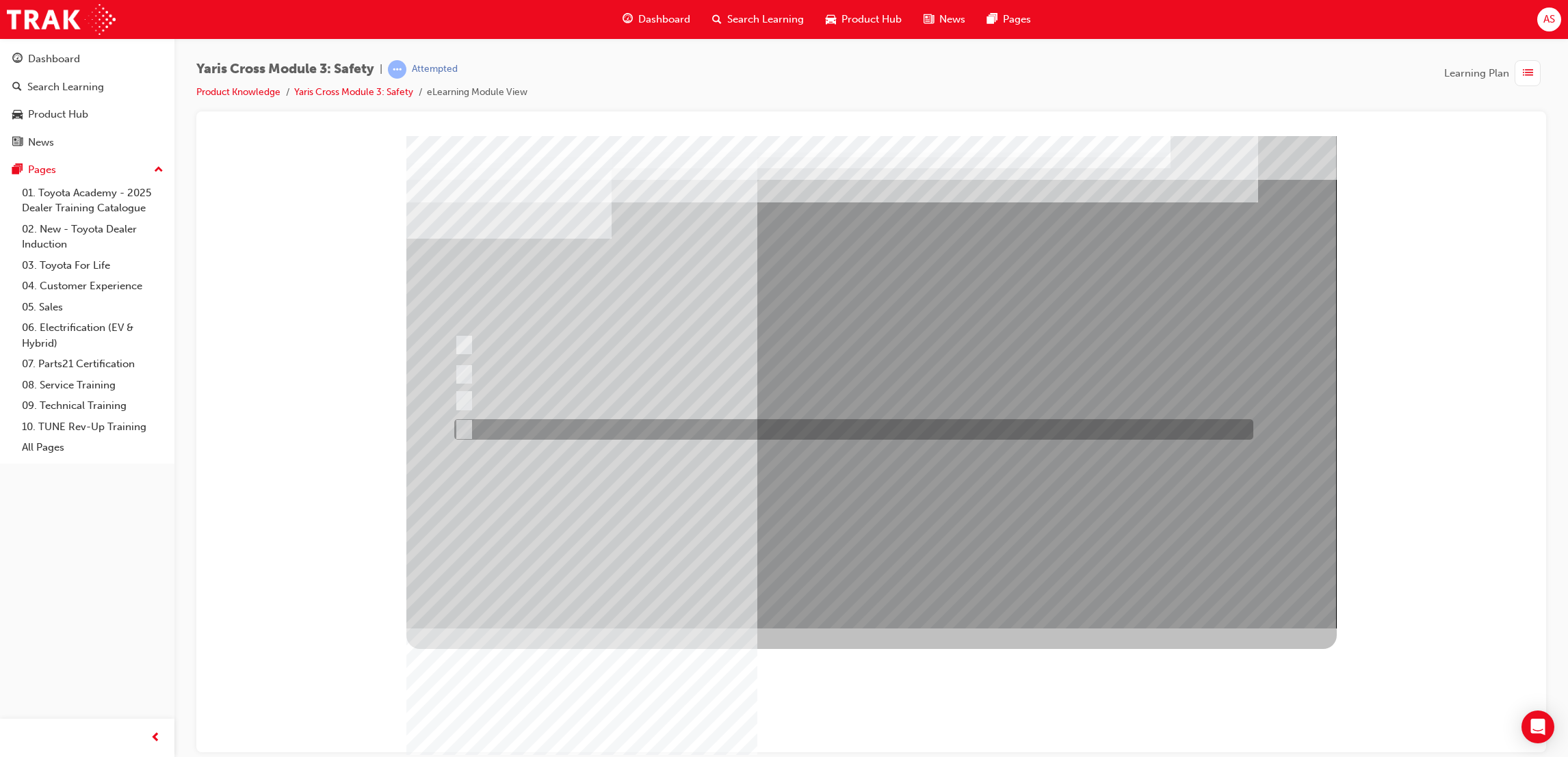
drag, startPoint x: 616, startPoint y: 421, endPoint x: 649, endPoint y: 444, distance: 40.2
click at [617, 421] on div at bounding box center [850, 430] width 799 height 20
checkbox input "true"
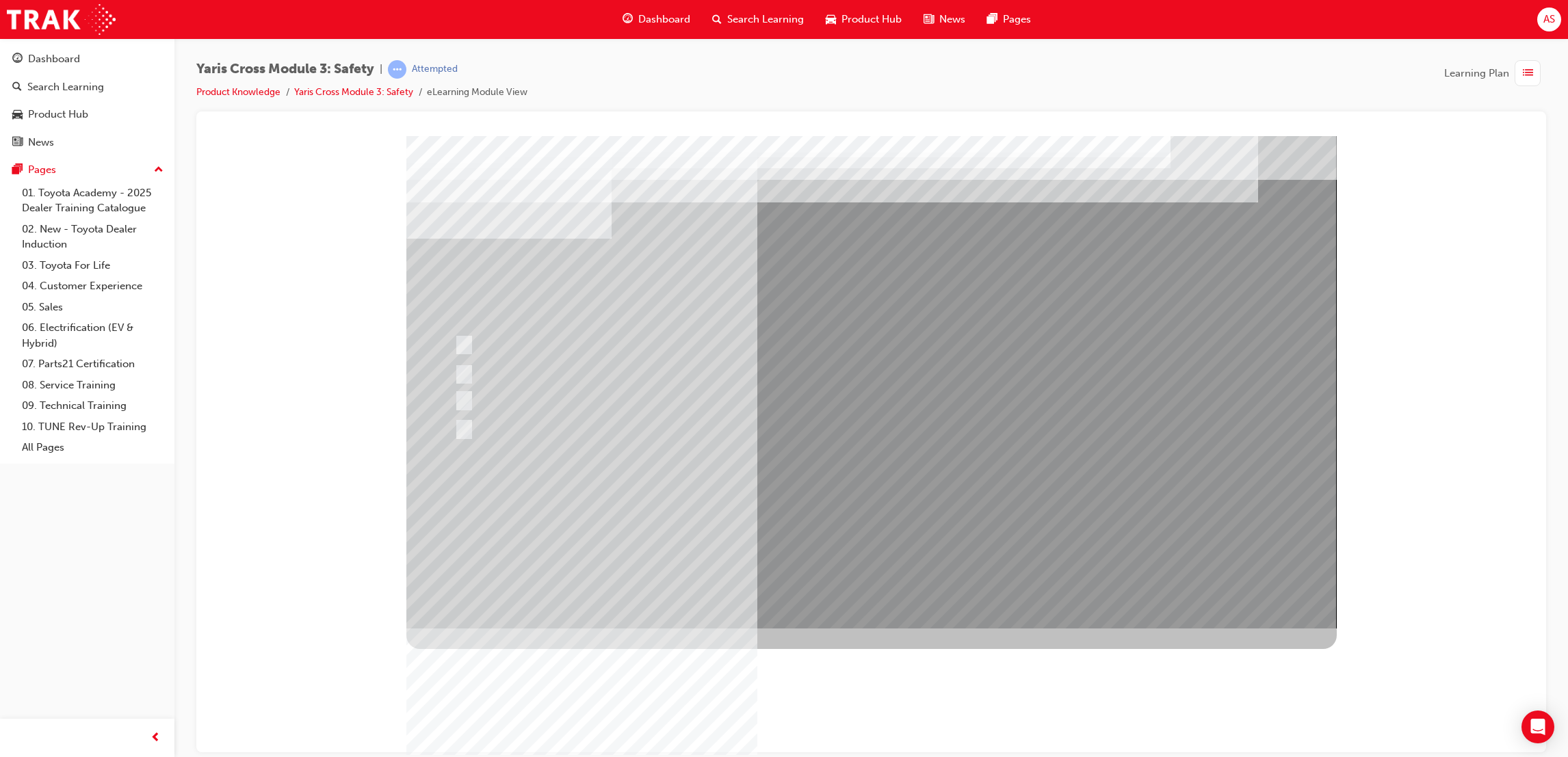
click at [567, 377] on div at bounding box center [872, 381] width 931 height 492
click at [497, 404] on div at bounding box center [850, 401] width 799 height 20
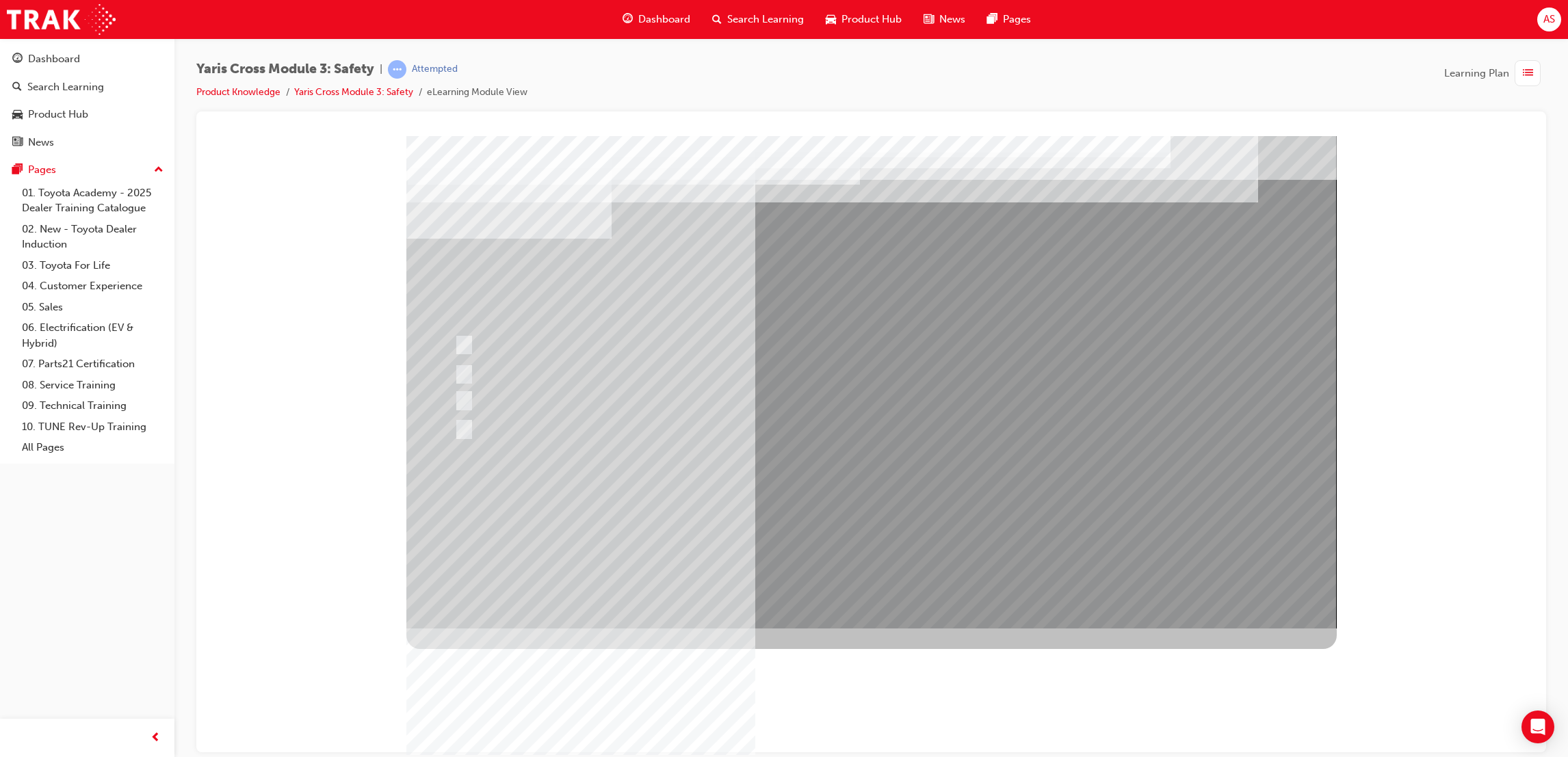
drag, startPoint x: 885, startPoint y: 504, endPoint x: 895, endPoint y: 515, distance: 14.9
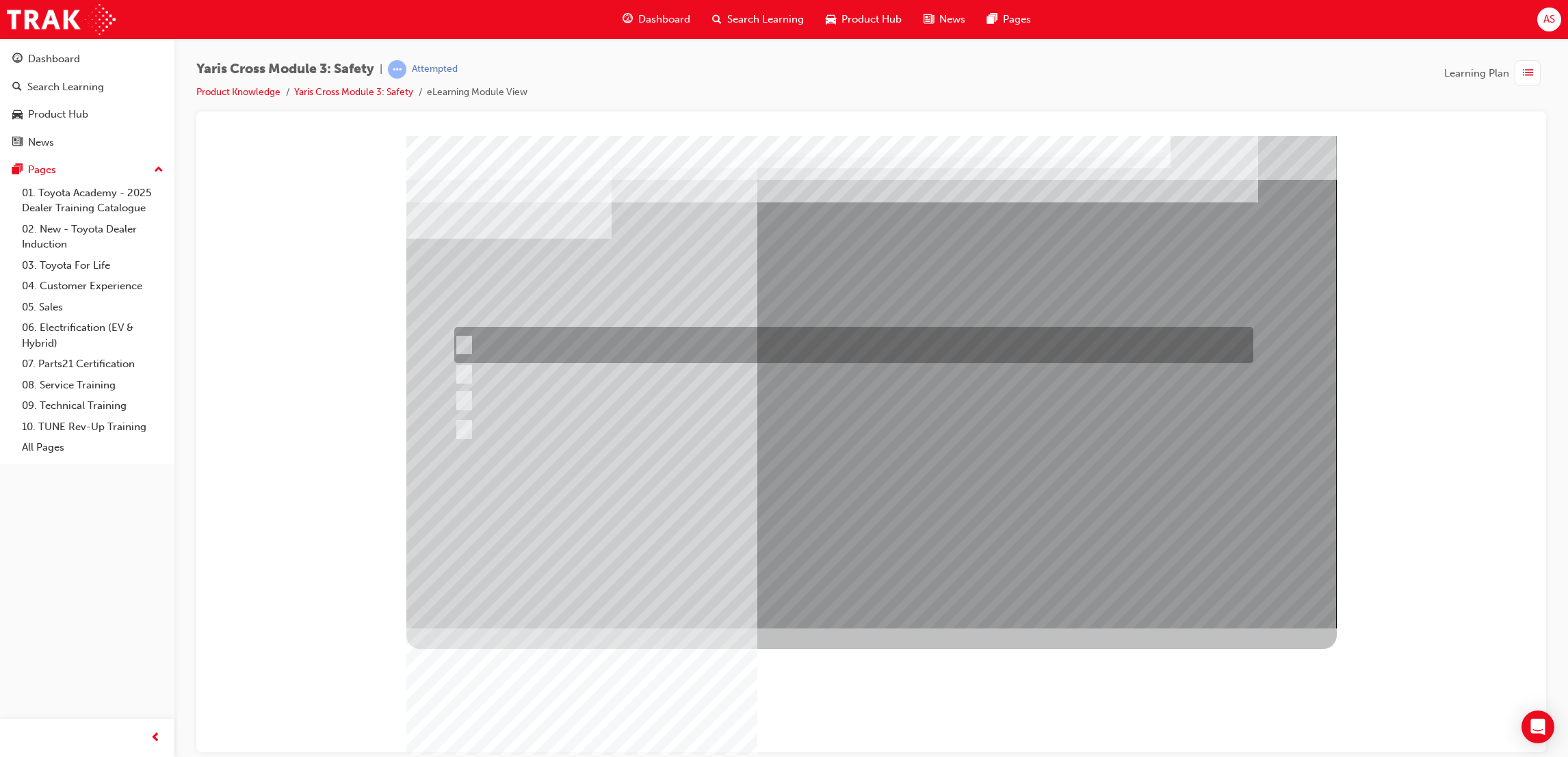
click at [536, 360] on div at bounding box center [850, 344] width 799 height 36
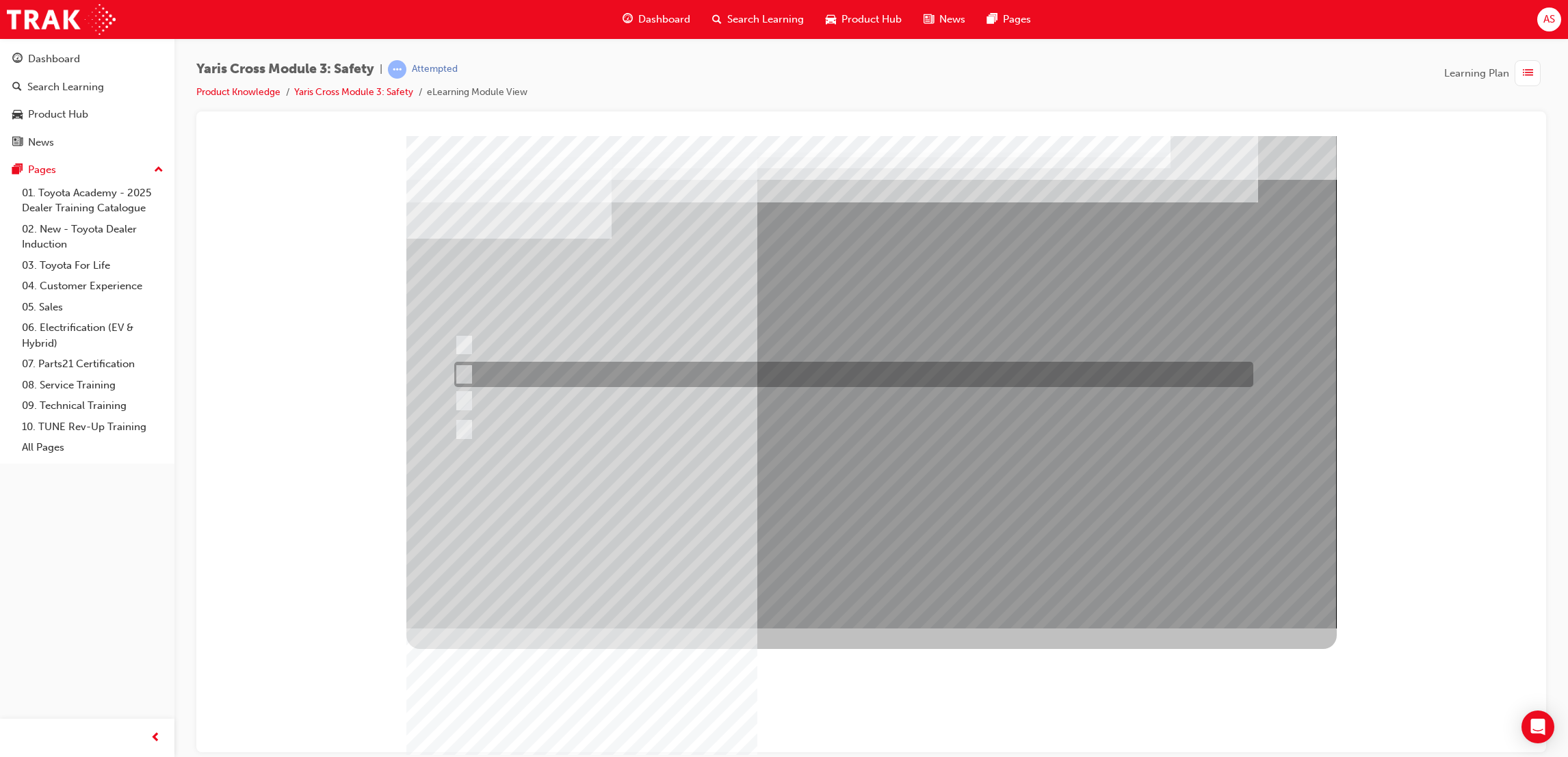
click at [547, 364] on div at bounding box center [850, 374] width 799 height 25
radio input "false"
radio input "true"
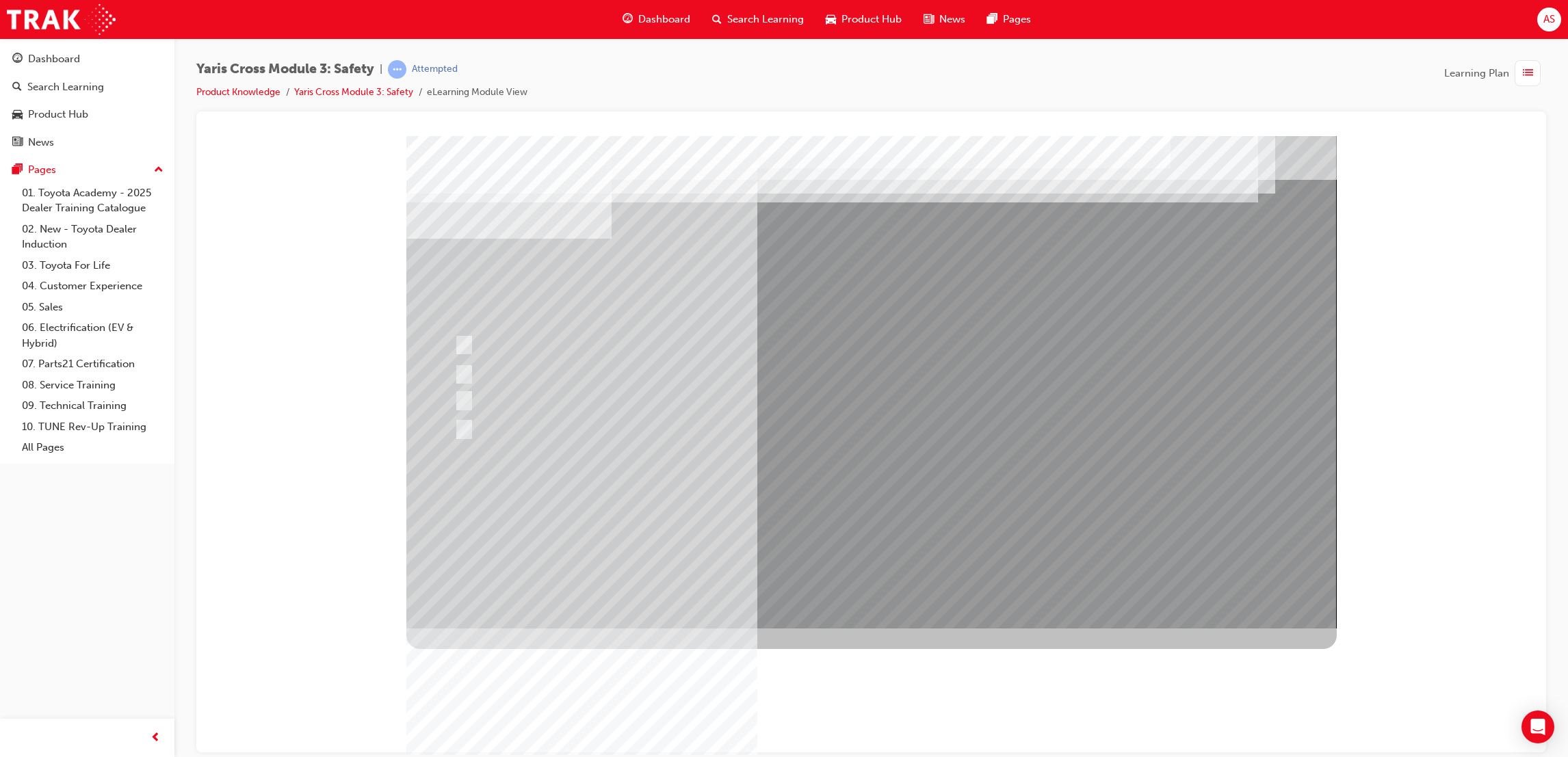
click at [1089, 536] on div at bounding box center [872, 381] width 931 height 492
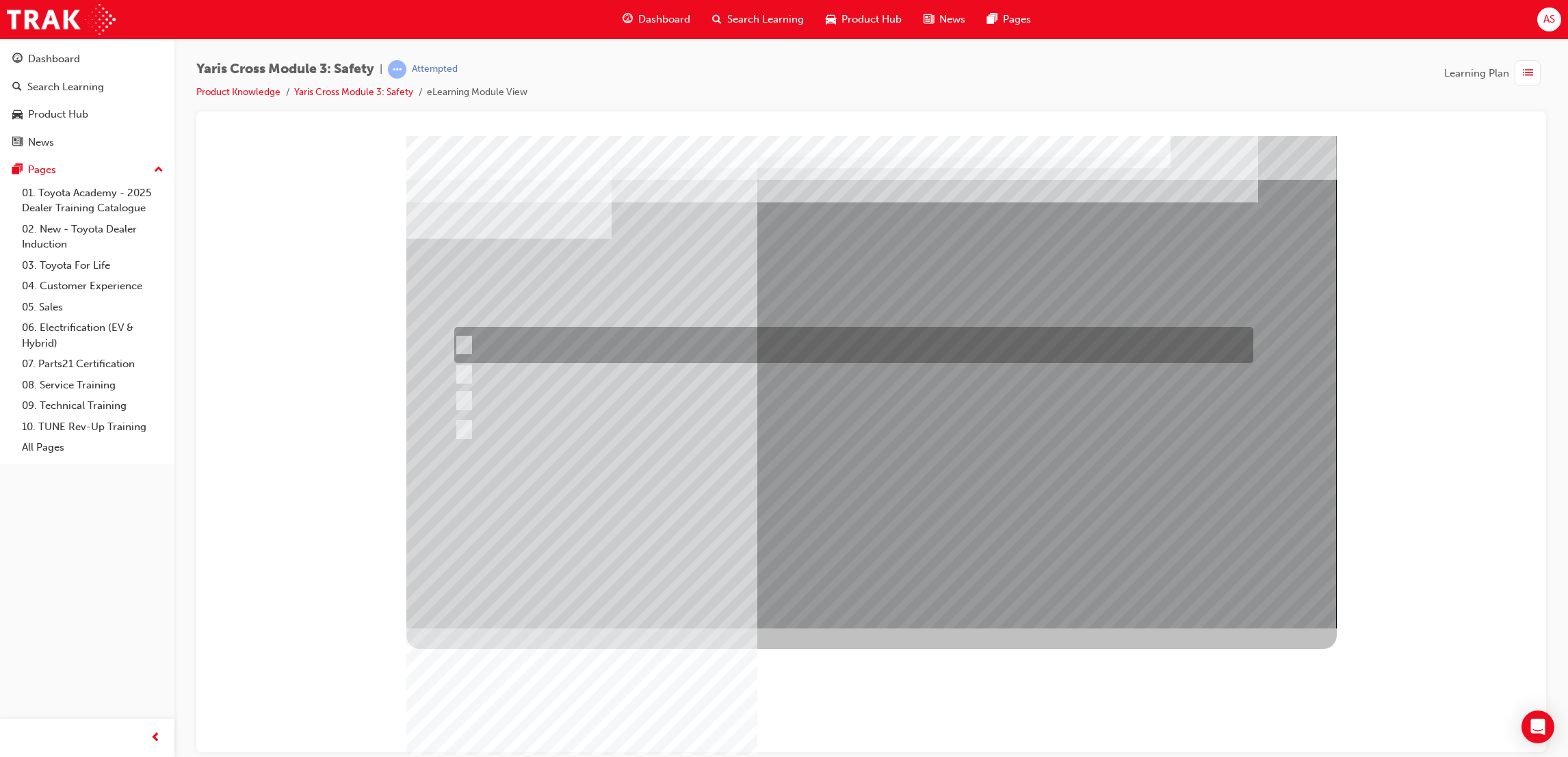
click at [581, 355] on div at bounding box center [850, 344] width 799 height 36
radio input "true"
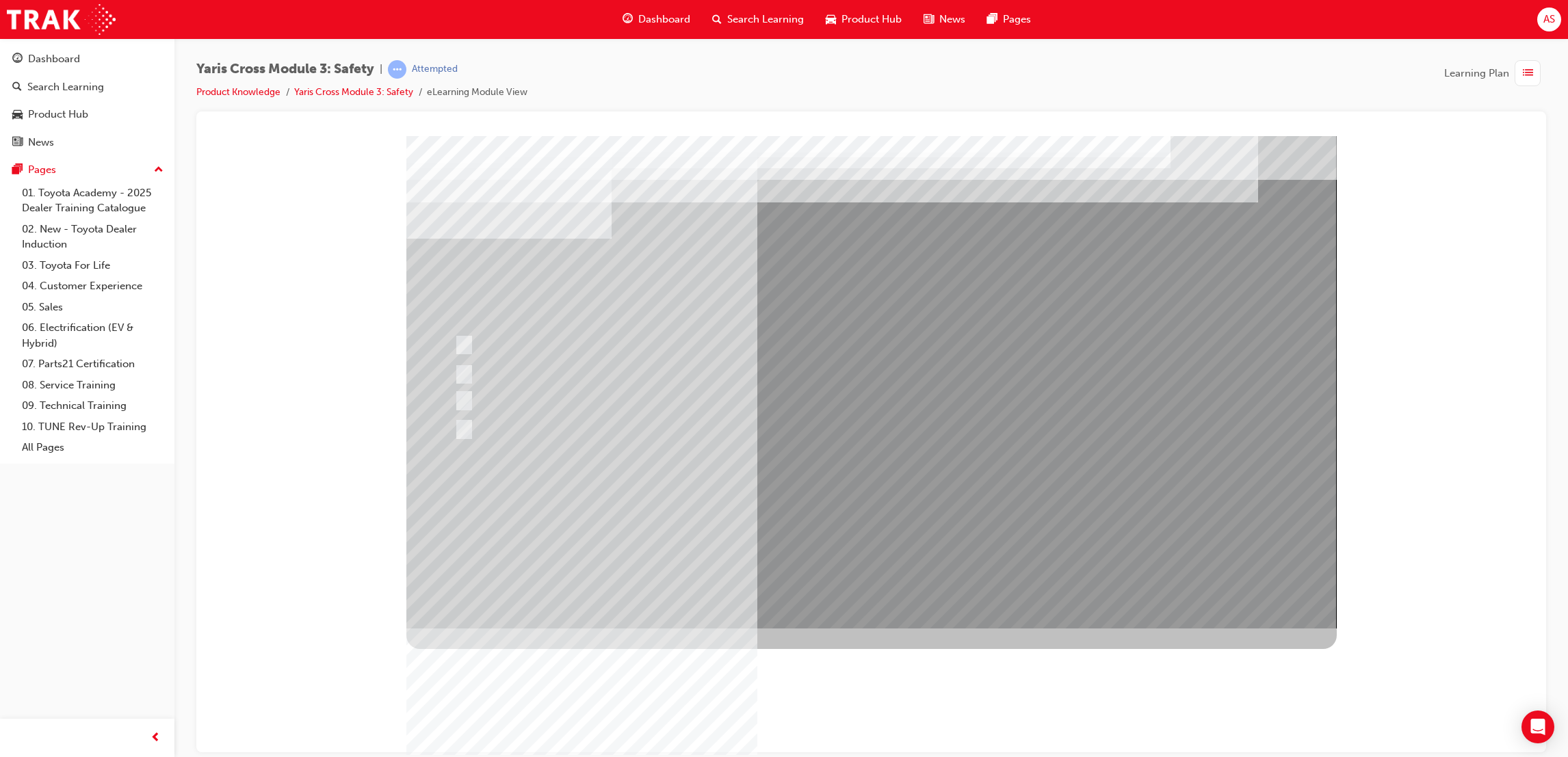
click at [724, 446] on div at bounding box center [872, 381] width 931 height 492
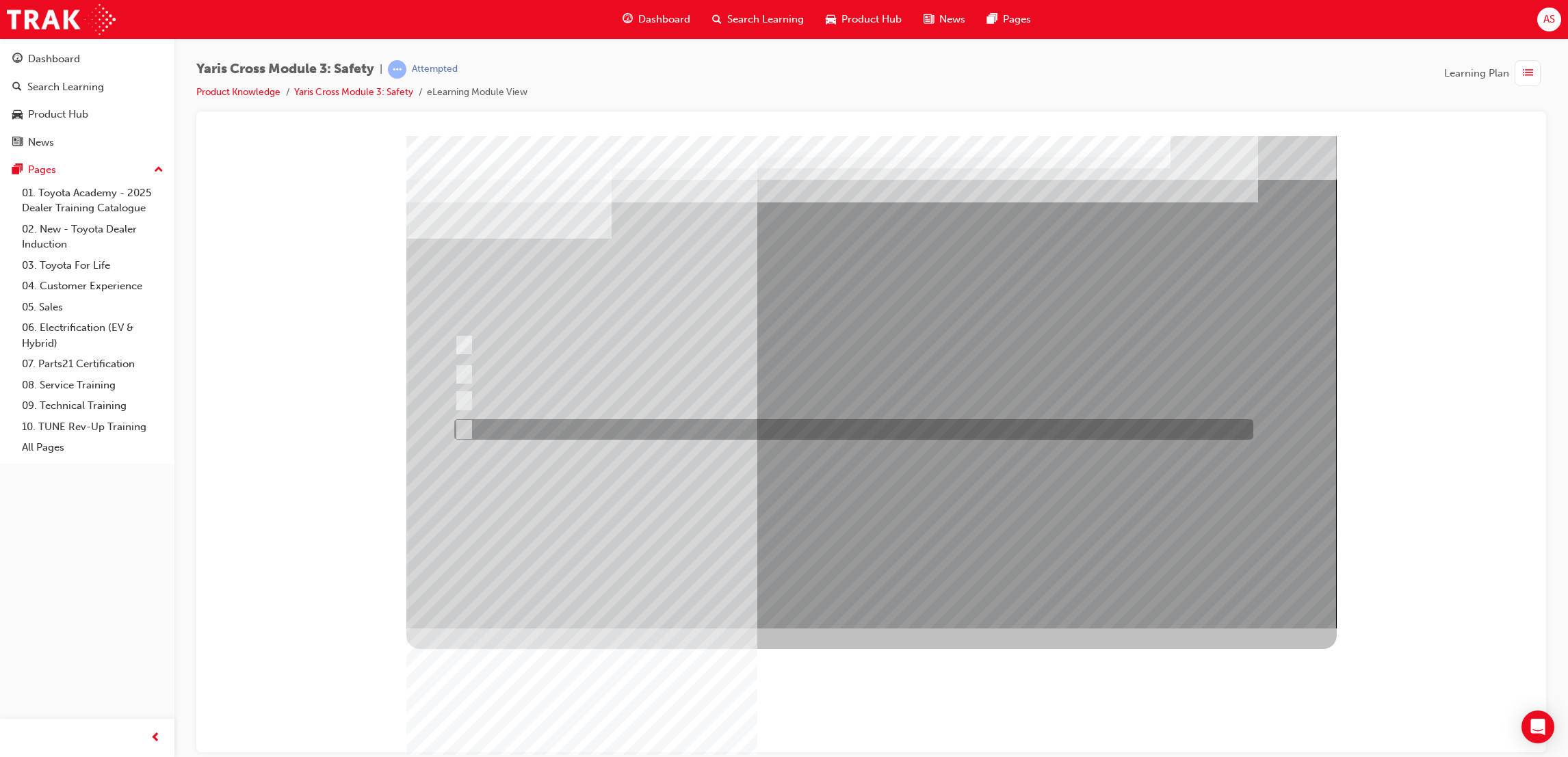
click at [690, 425] on div at bounding box center [850, 430] width 799 height 20
radio input "true"
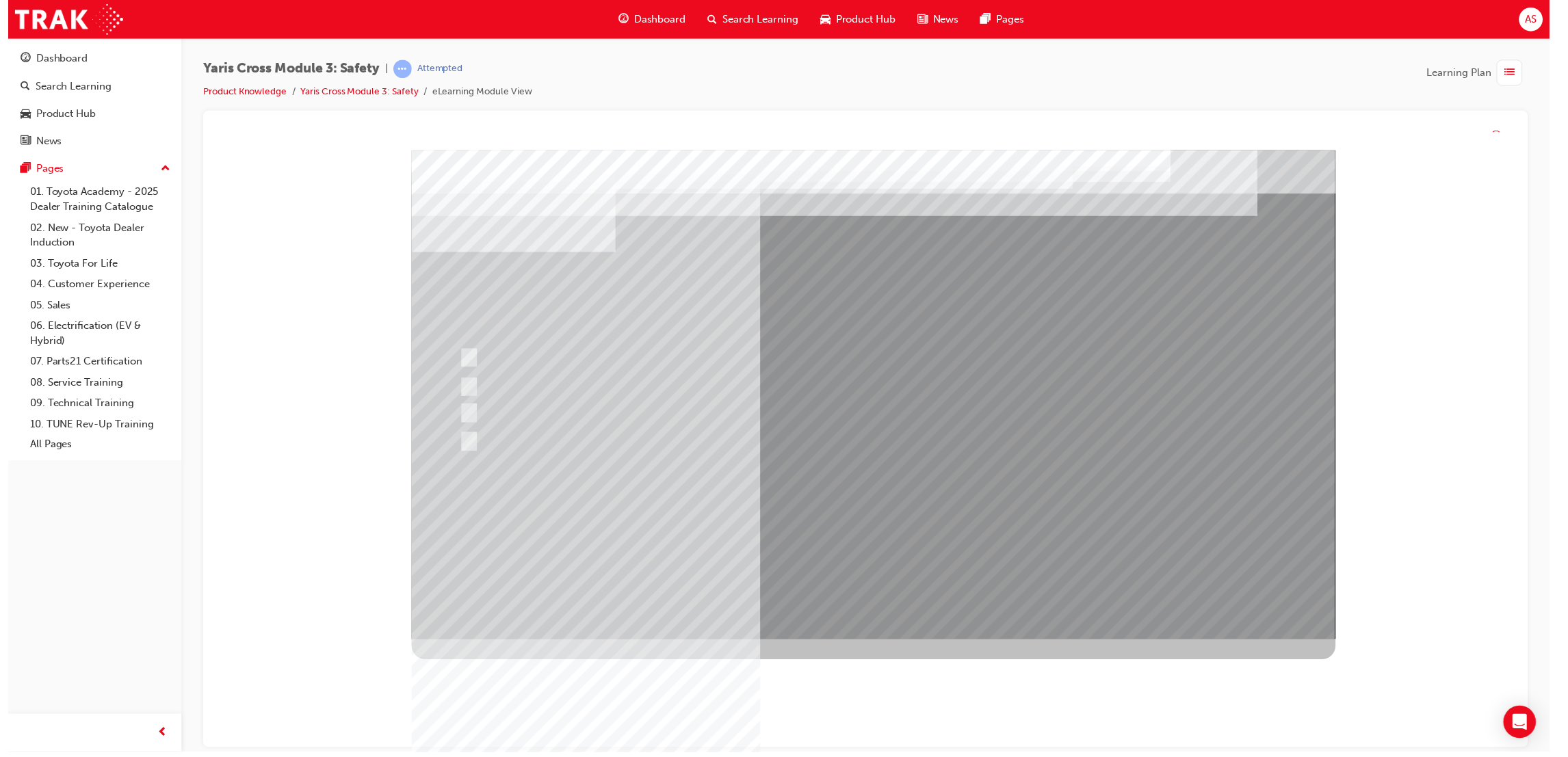
click at [820, 544] on div at bounding box center [878, 395] width 931 height 492
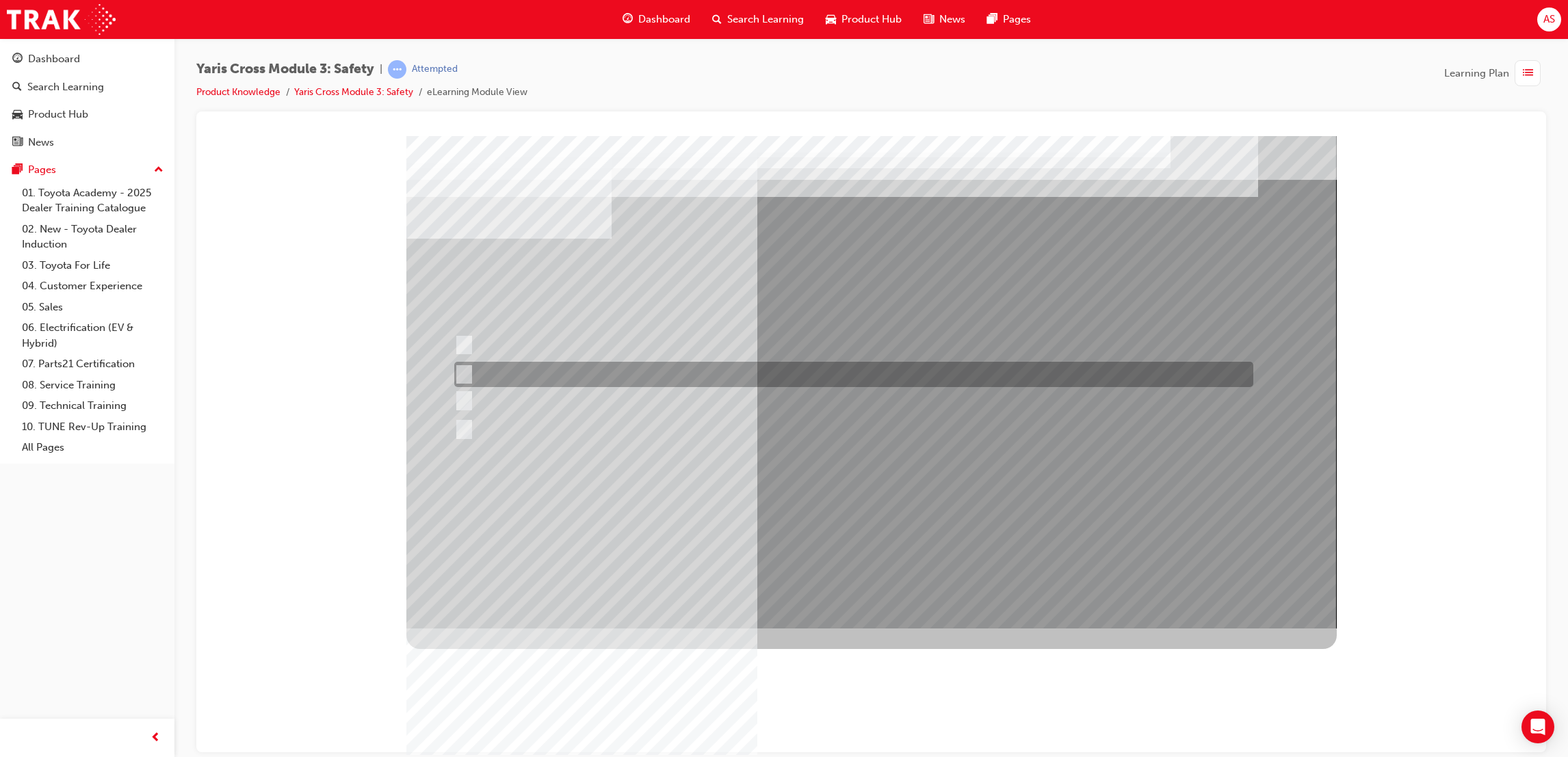
click at [518, 365] on div at bounding box center [850, 374] width 799 height 25
radio input "true"
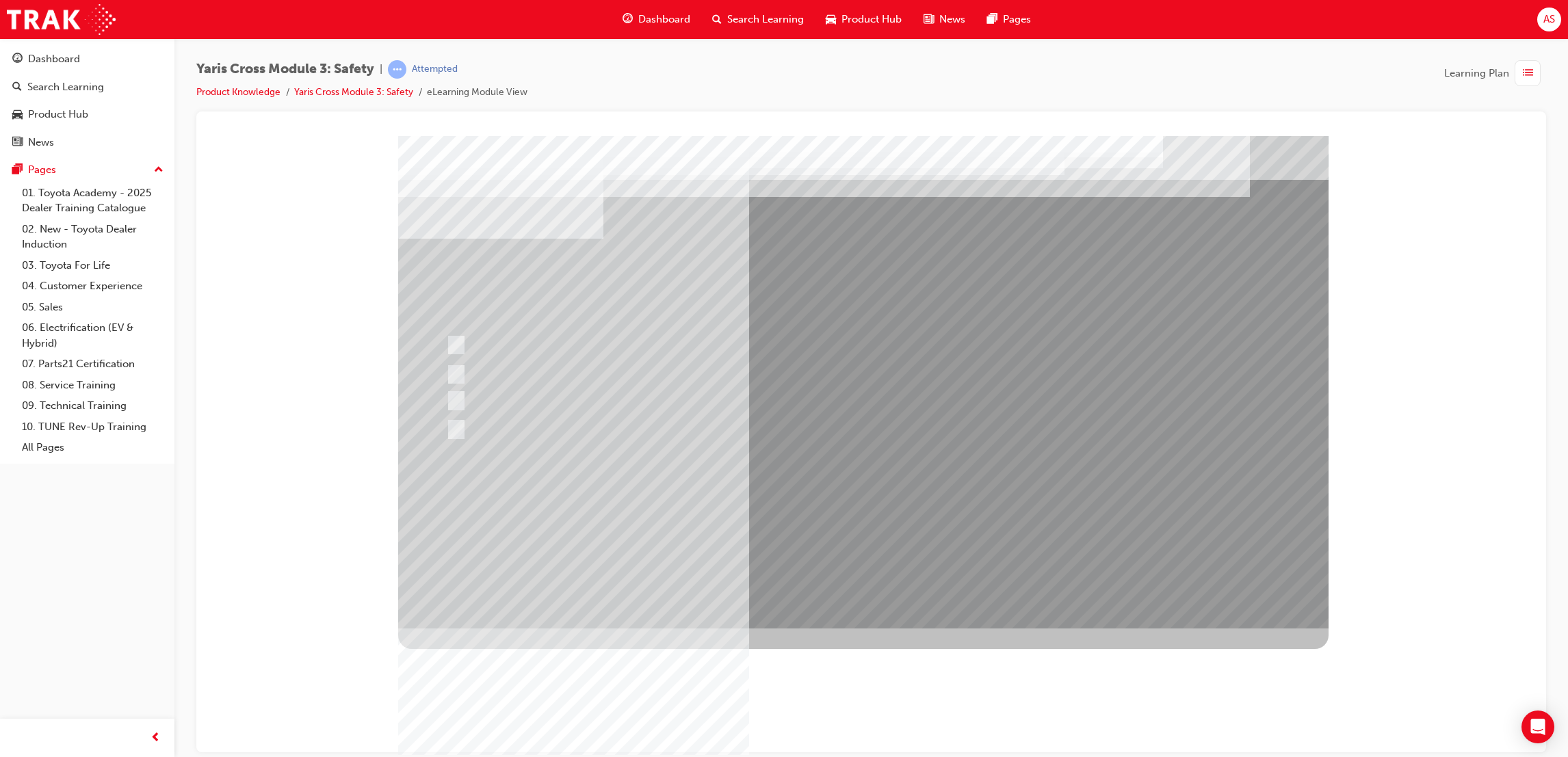
click at [867, 551] on div at bounding box center [864, 381] width 931 height 492
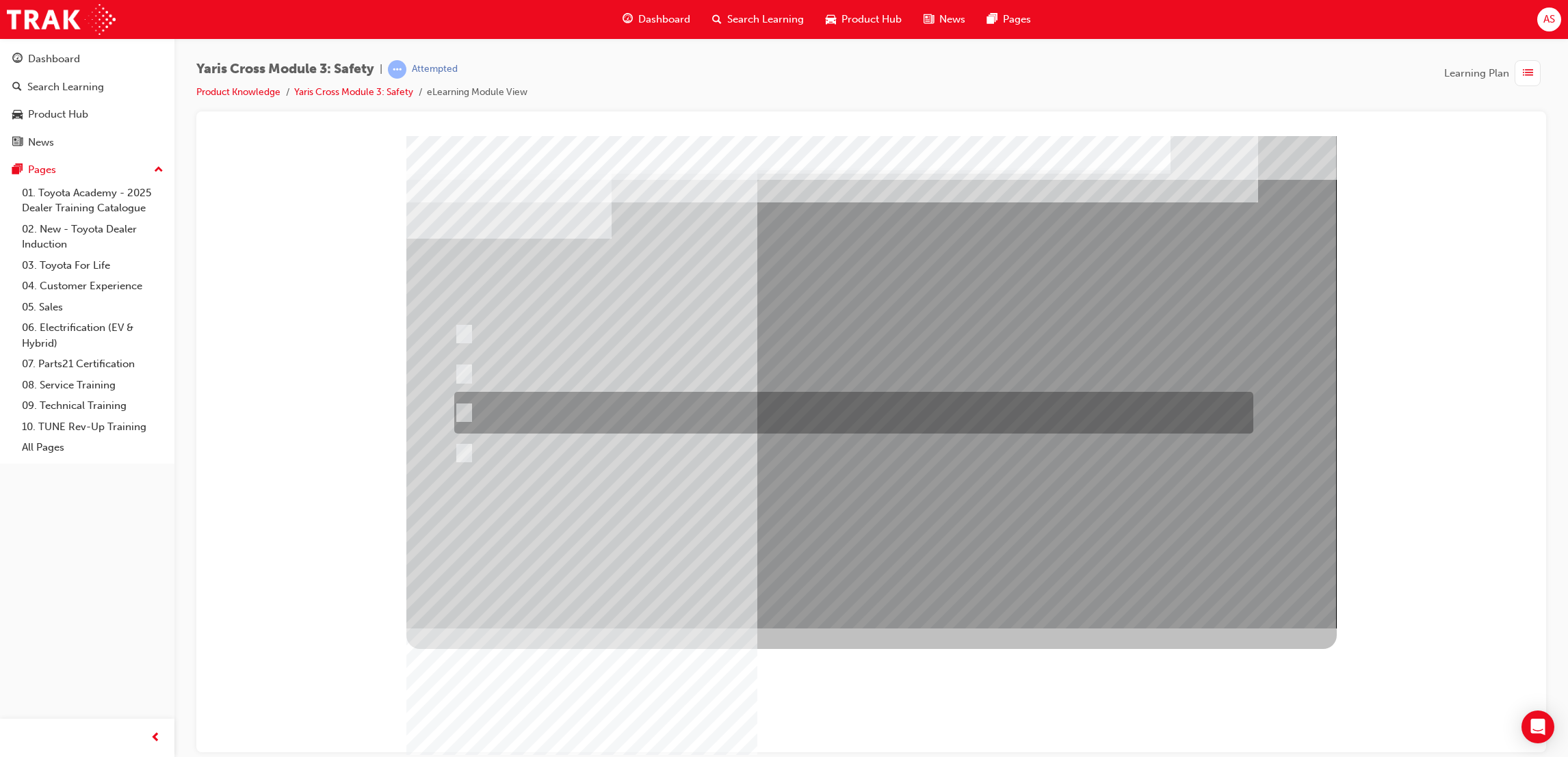
click at [588, 392] on div at bounding box center [850, 412] width 799 height 42
radio input "true"
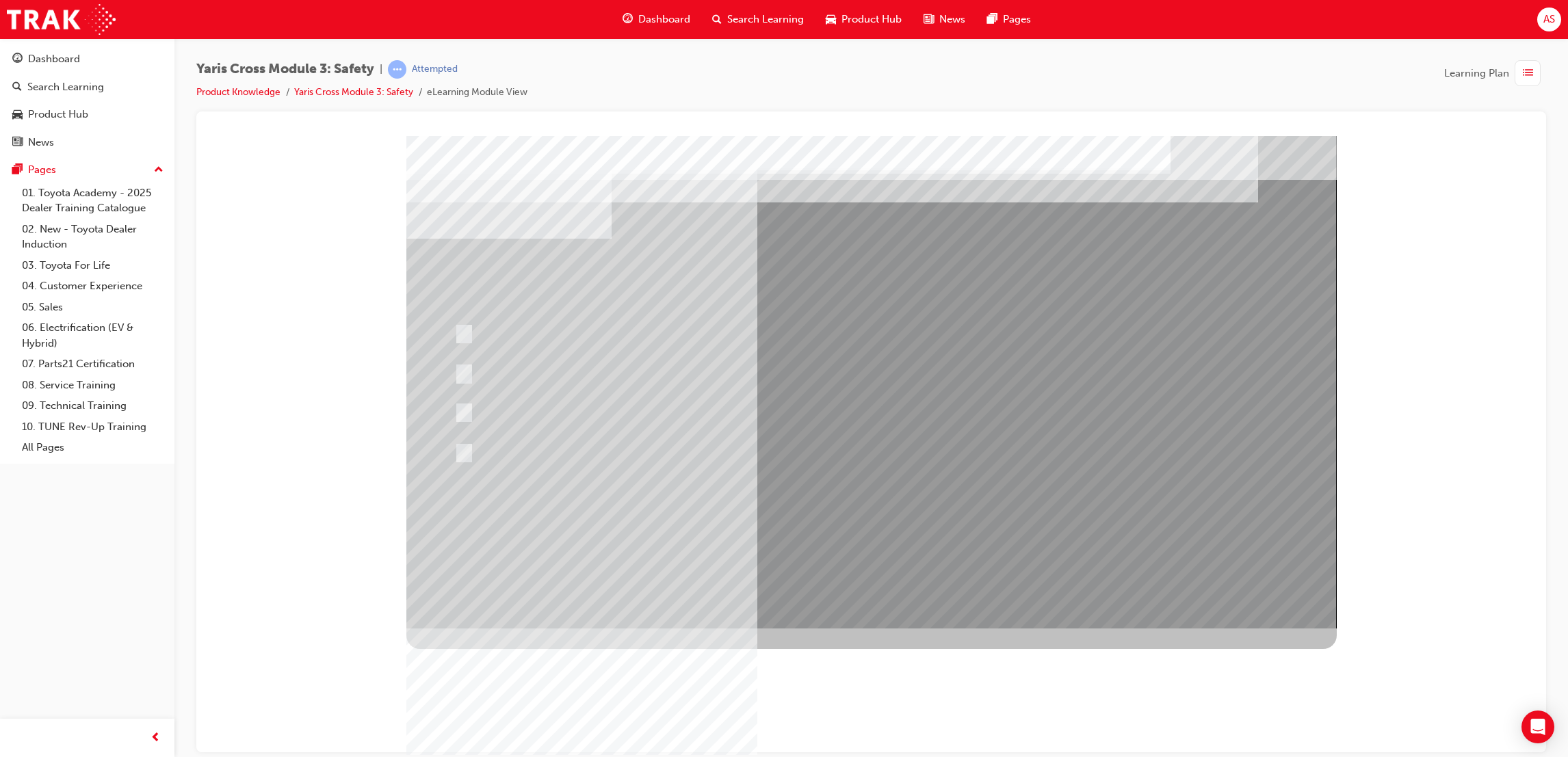
click at [817, 531] on div at bounding box center [872, 381] width 931 height 492
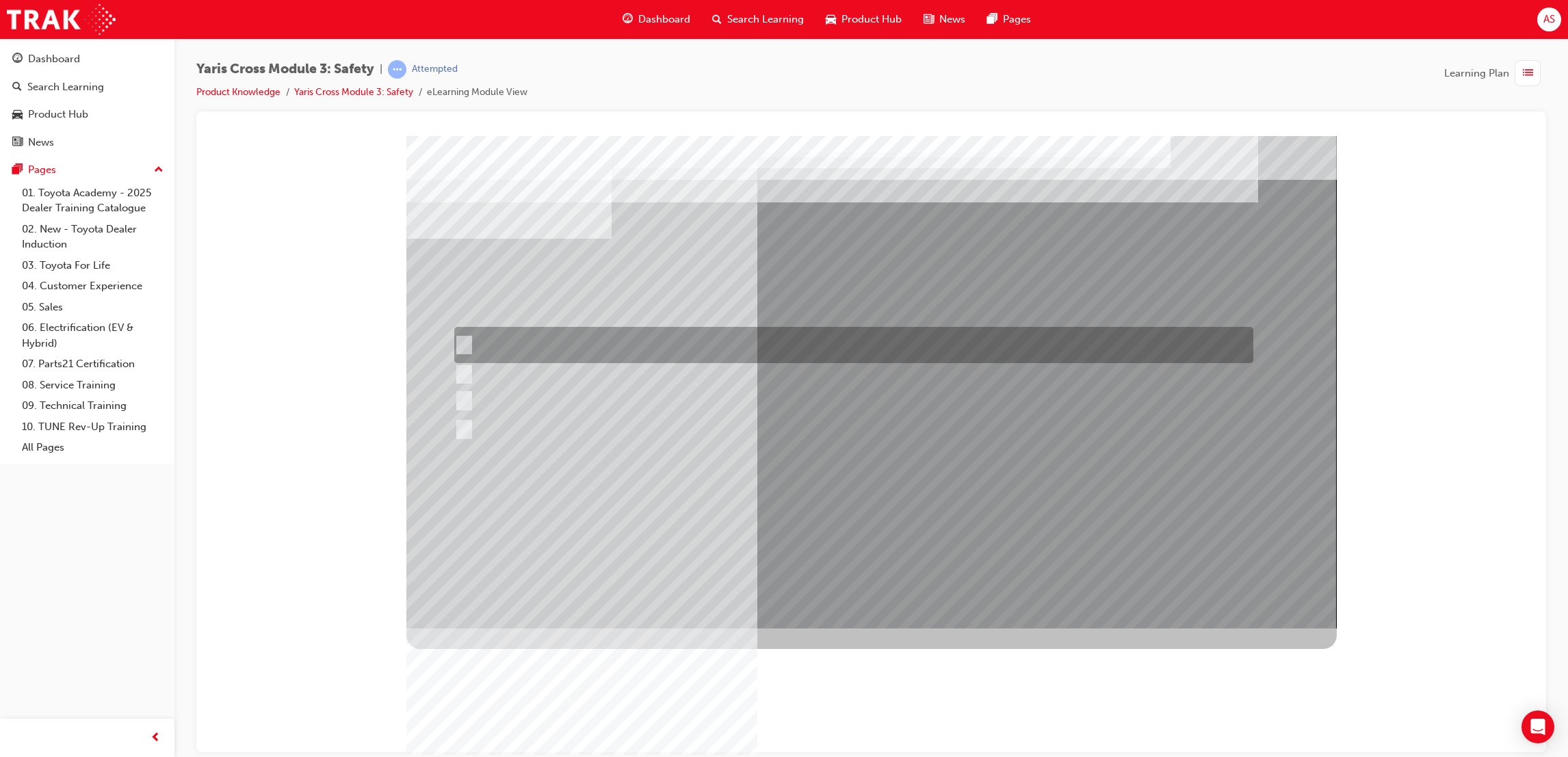
click at [617, 339] on div at bounding box center [850, 344] width 799 height 36
radio input "true"
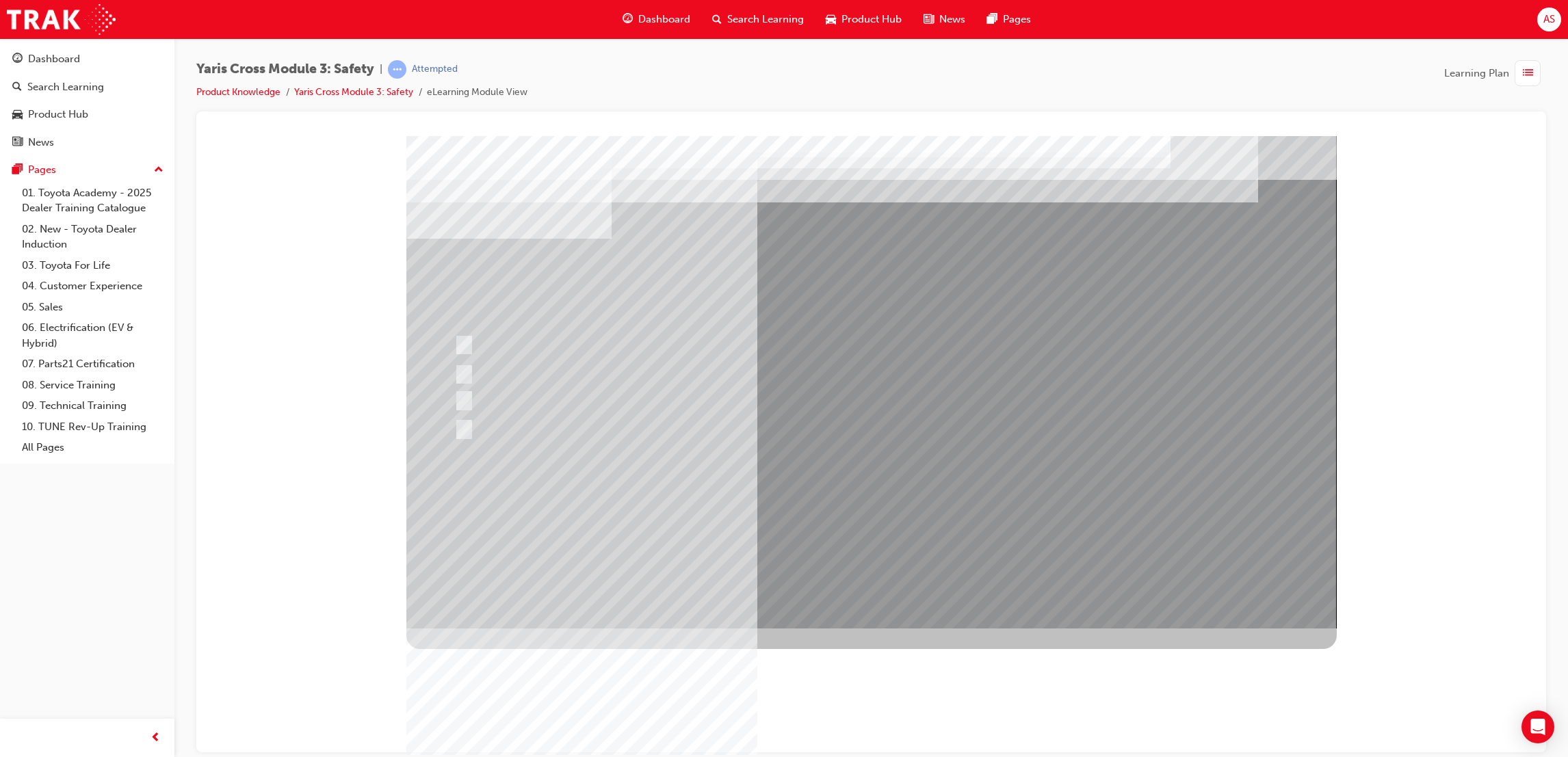
drag, startPoint x: 904, startPoint y: 588, endPoint x: 895, endPoint y: 588, distance: 9.0
click at [855, 538] on div at bounding box center [872, 381] width 931 height 492
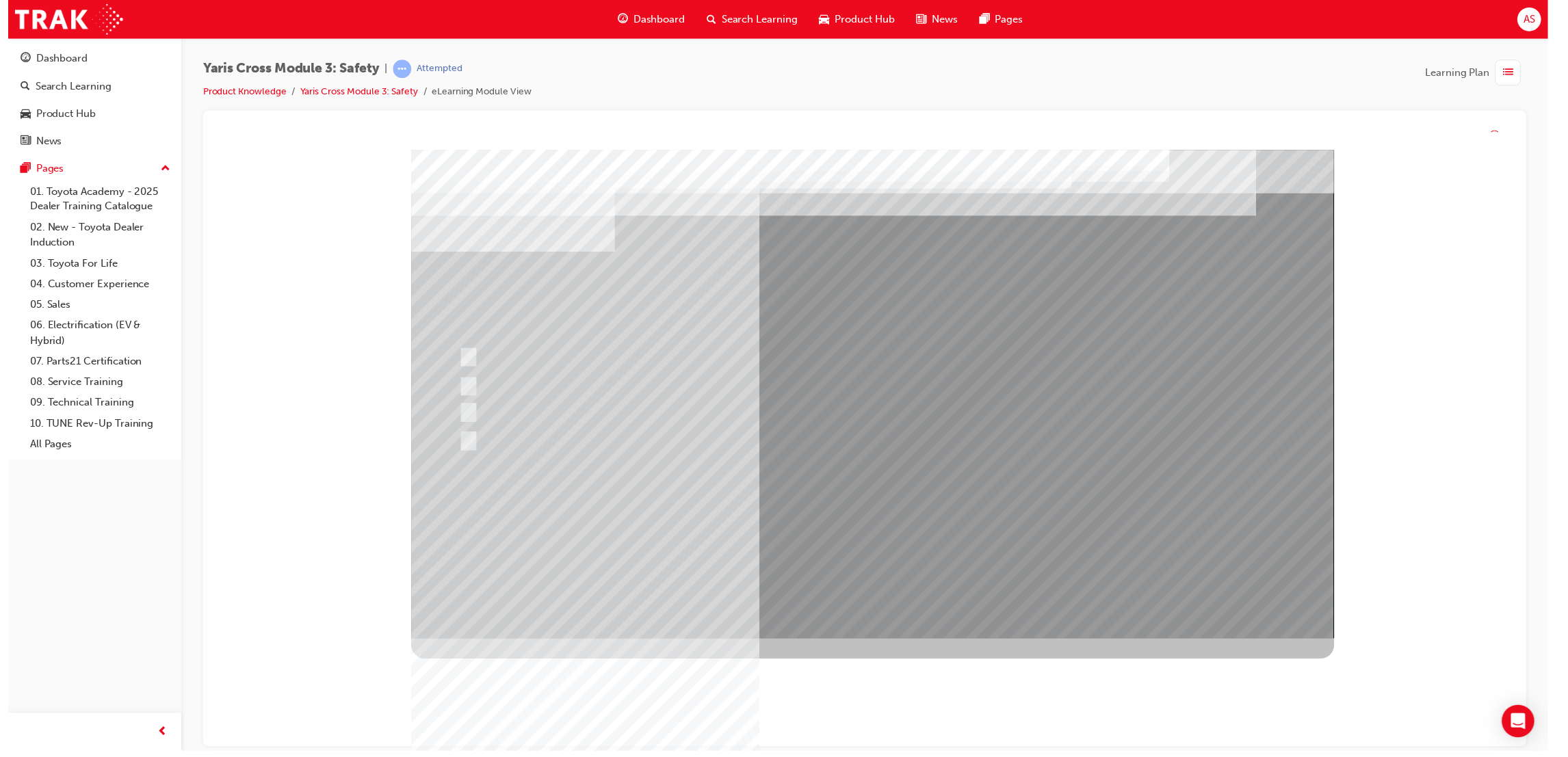
click at [862, 553] on div at bounding box center [878, 395] width 931 height 492
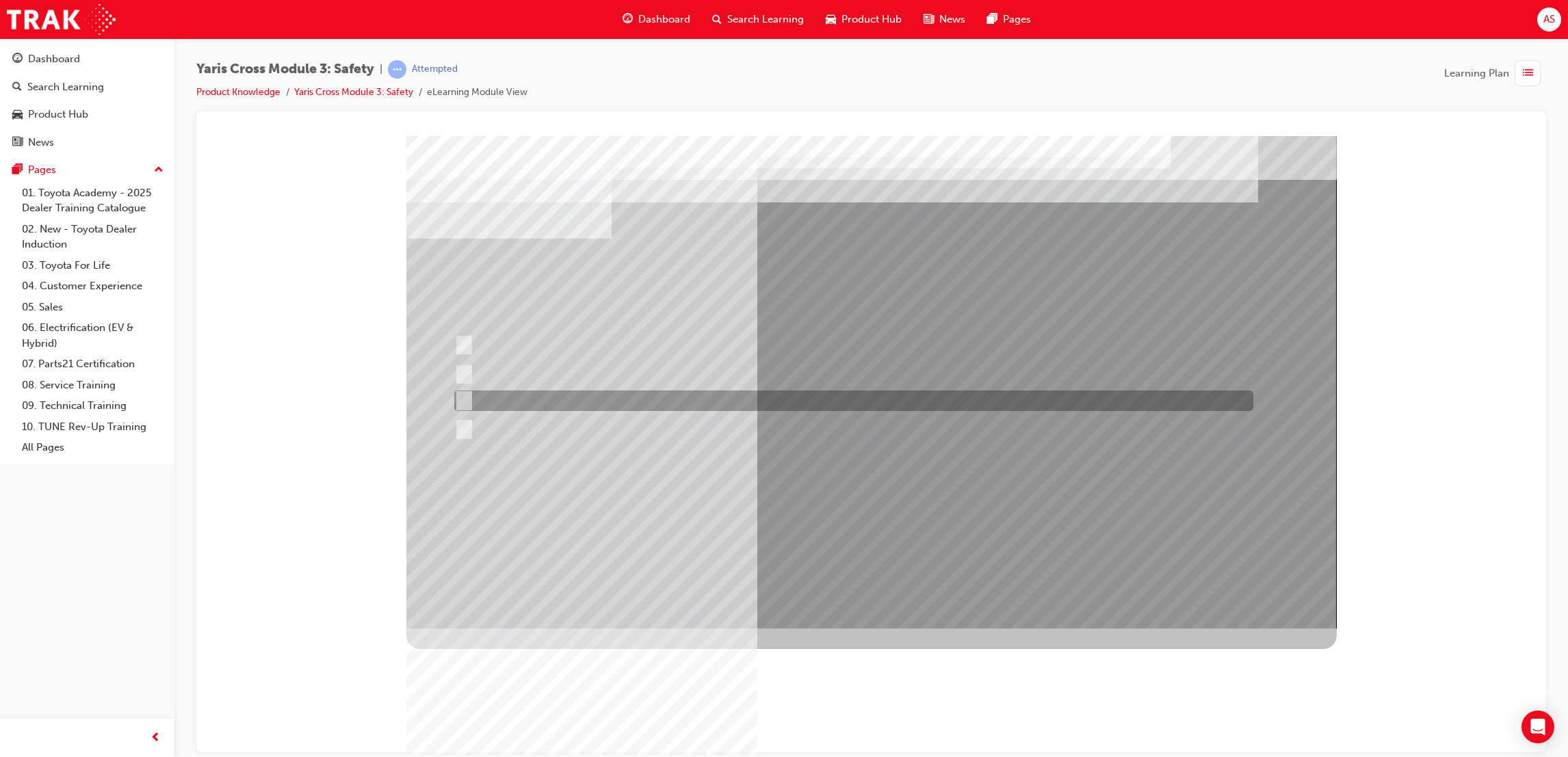
drag, startPoint x: 562, startPoint y: 394, endPoint x: 821, endPoint y: 498, distance: 279.1
click at [575, 399] on div at bounding box center [850, 401] width 799 height 20
checkbox input "true"
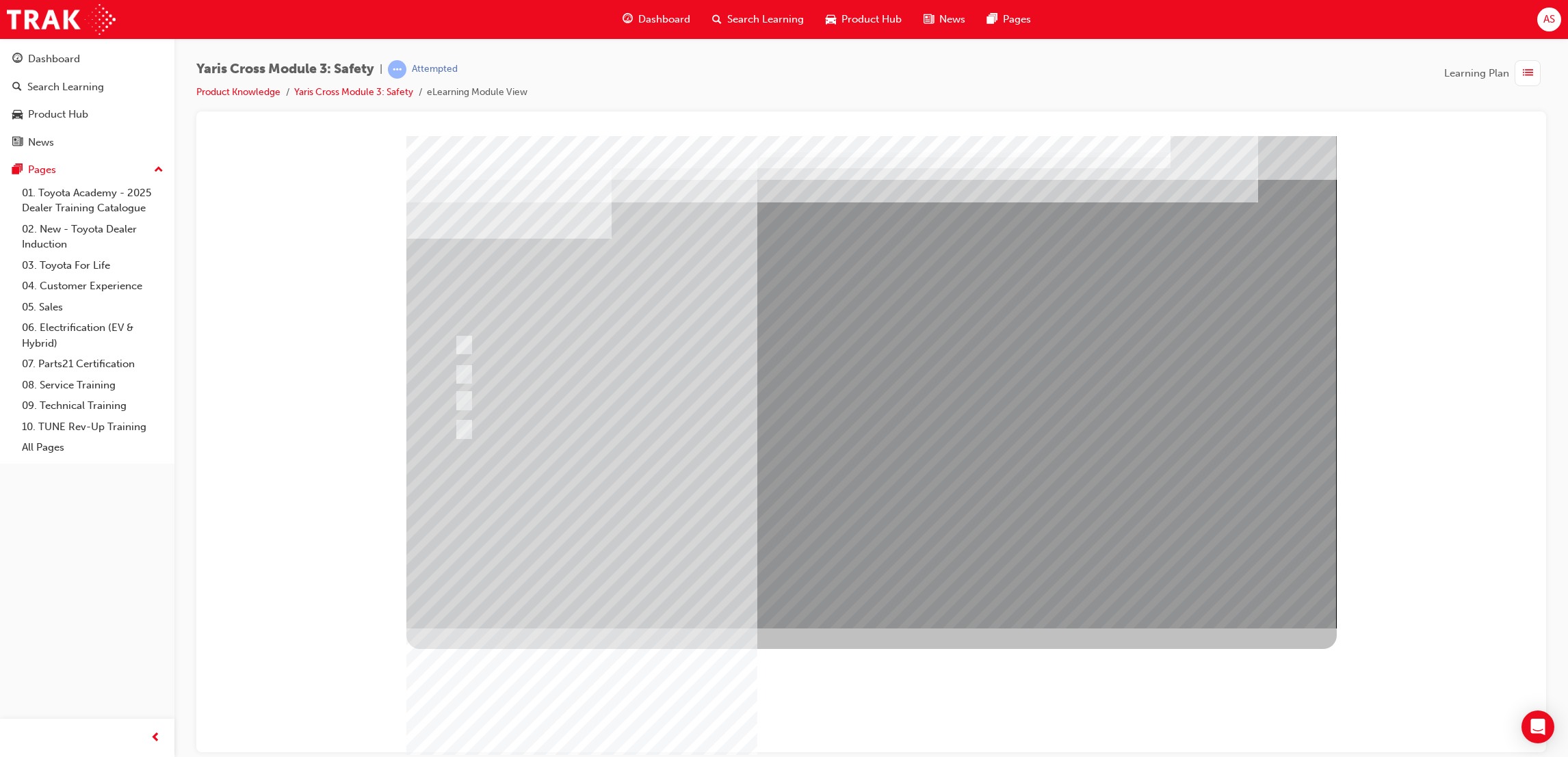
click at [842, 531] on div at bounding box center [872, 381] width 931 height 492
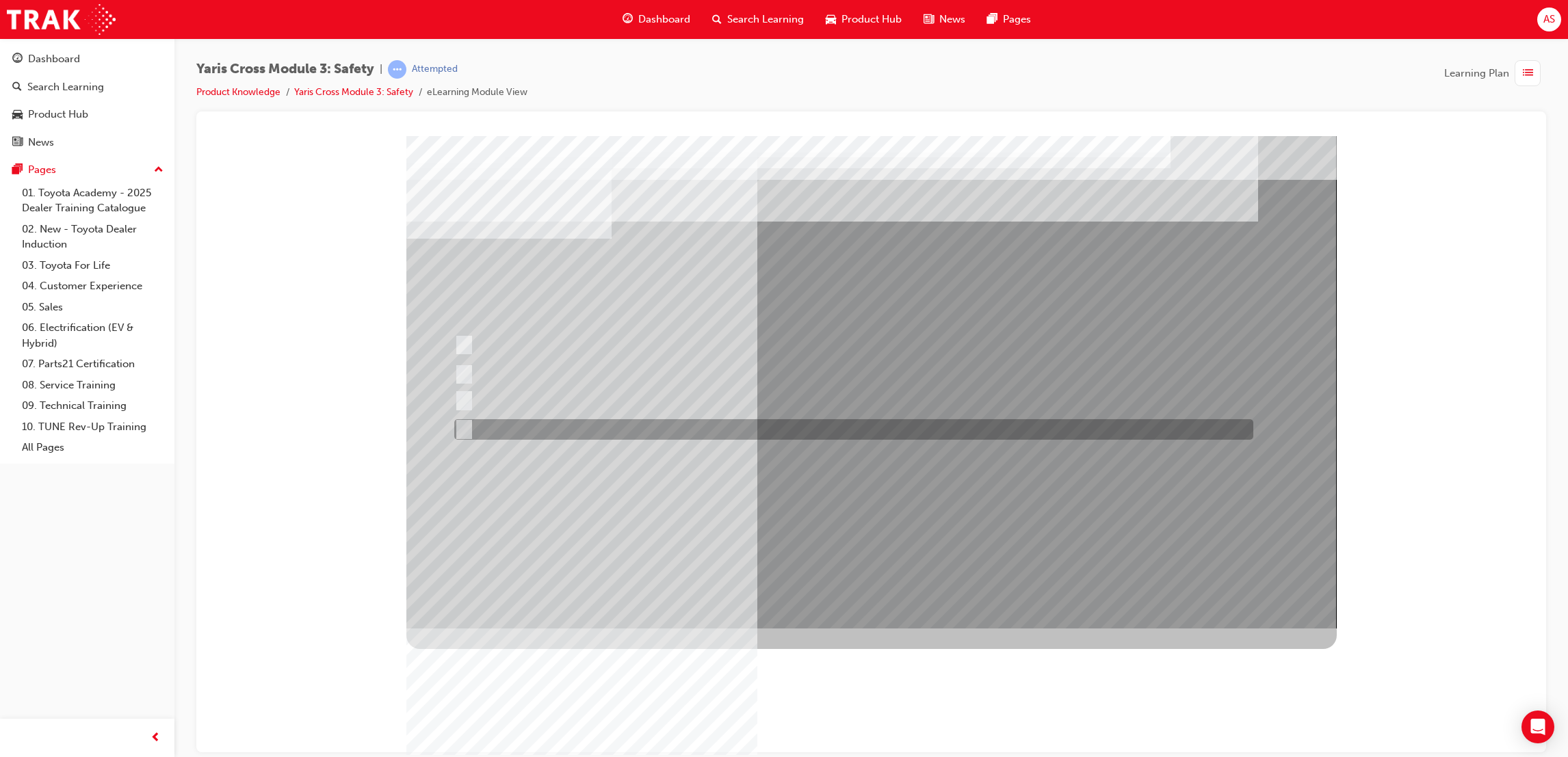
click at [572, 438] on div at bounding box center [850, 430] width 799 height 20
radio input "true"
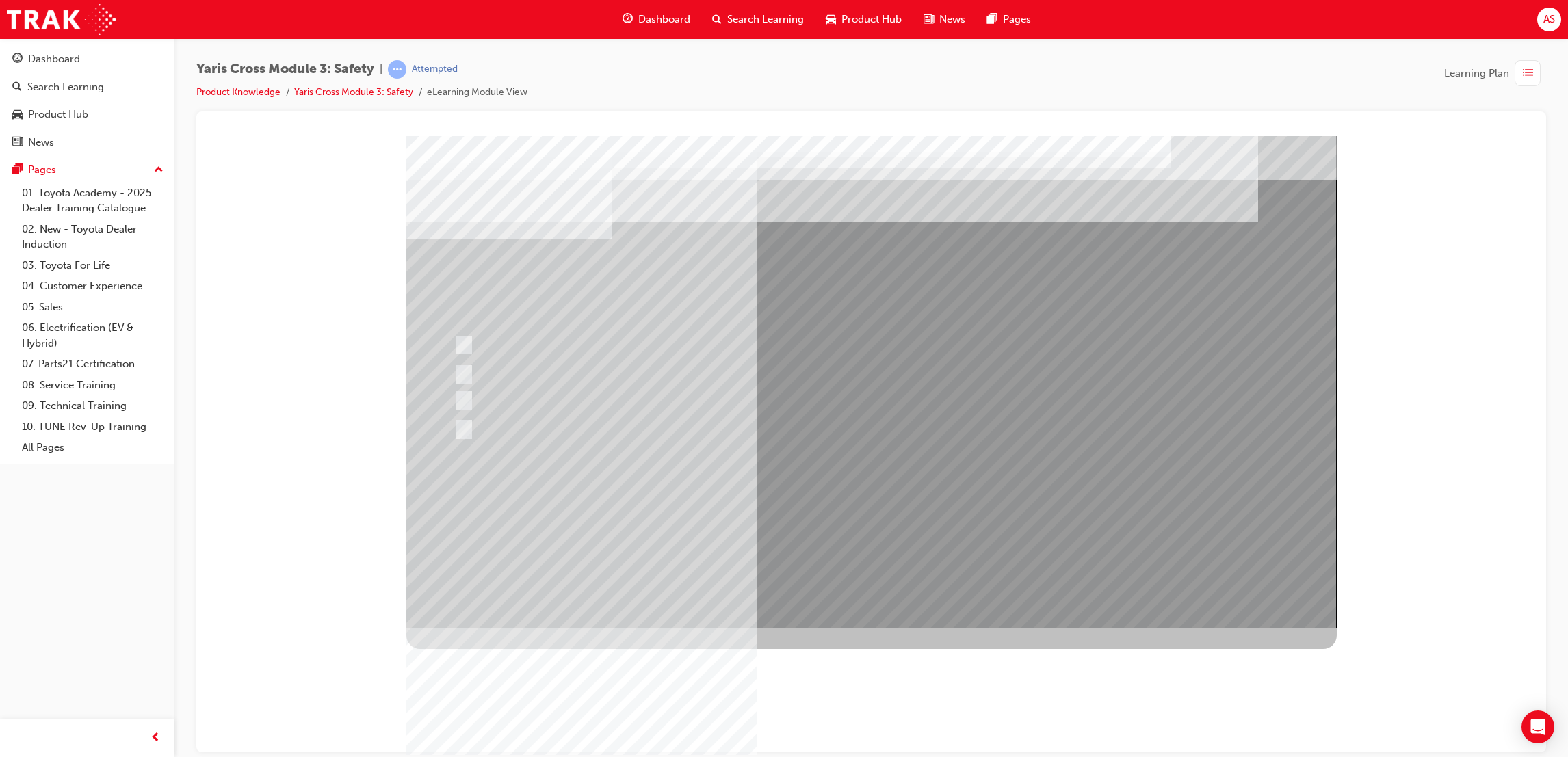
drag, startPoint x: 901, startPoint y: 567, endPoint x: 883, endPoint y: 575, distance: 19.7
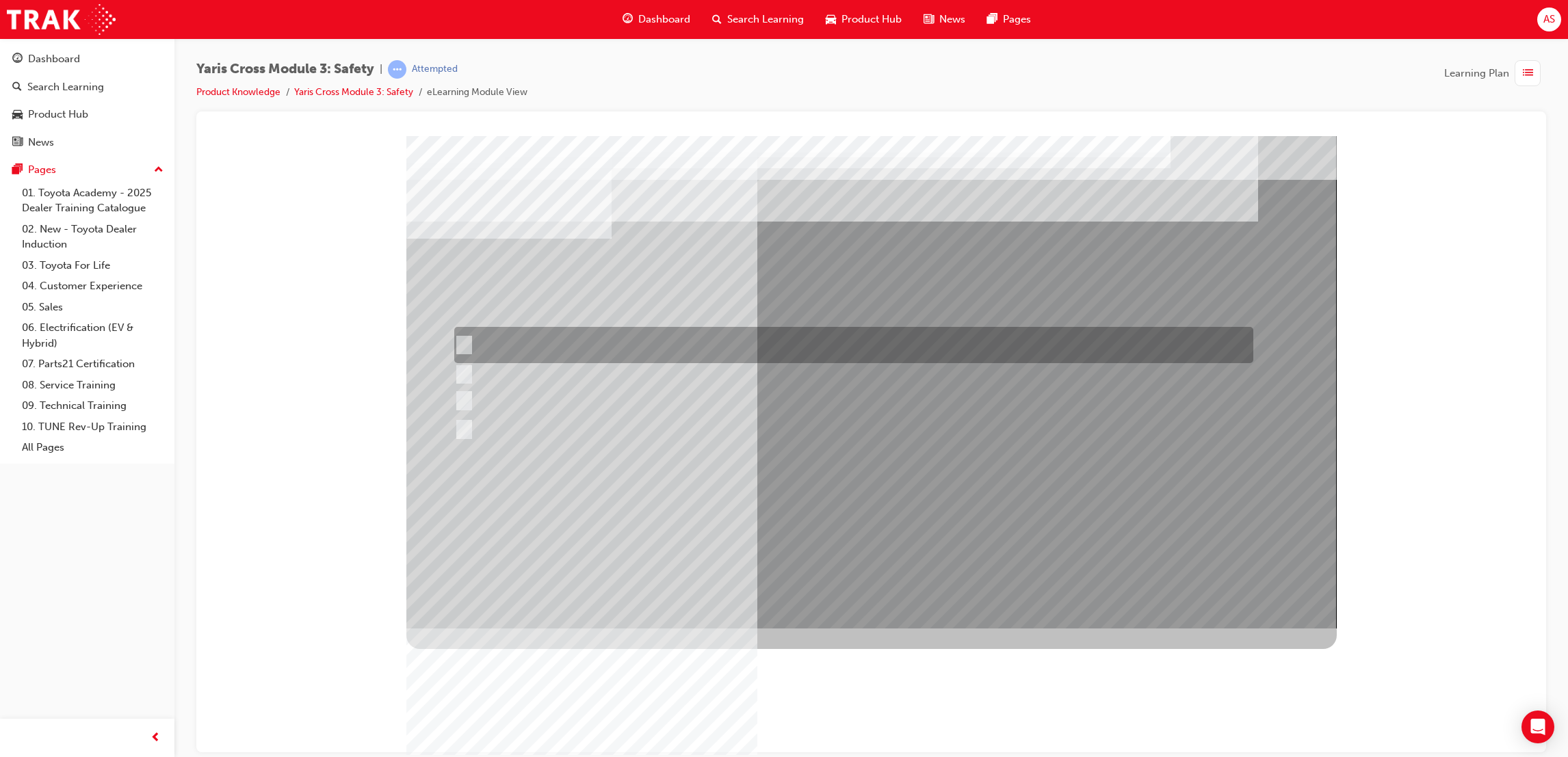
click at [482, 337] on div at bounding box center [850, 344] width 799 height 36
radio input "true"
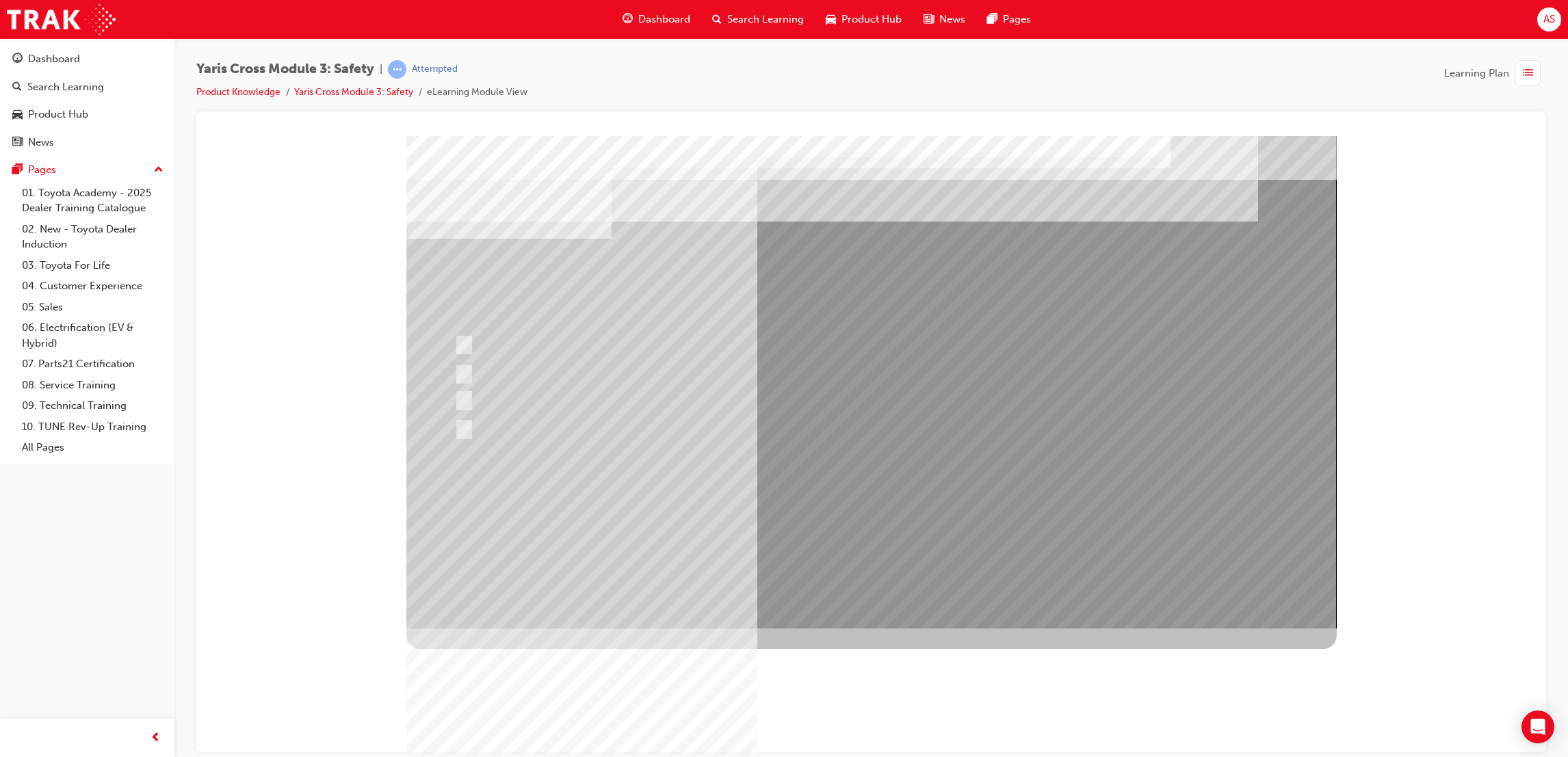
click at [873, 510] on div at bounding box center [872, 381] width 931 height 492
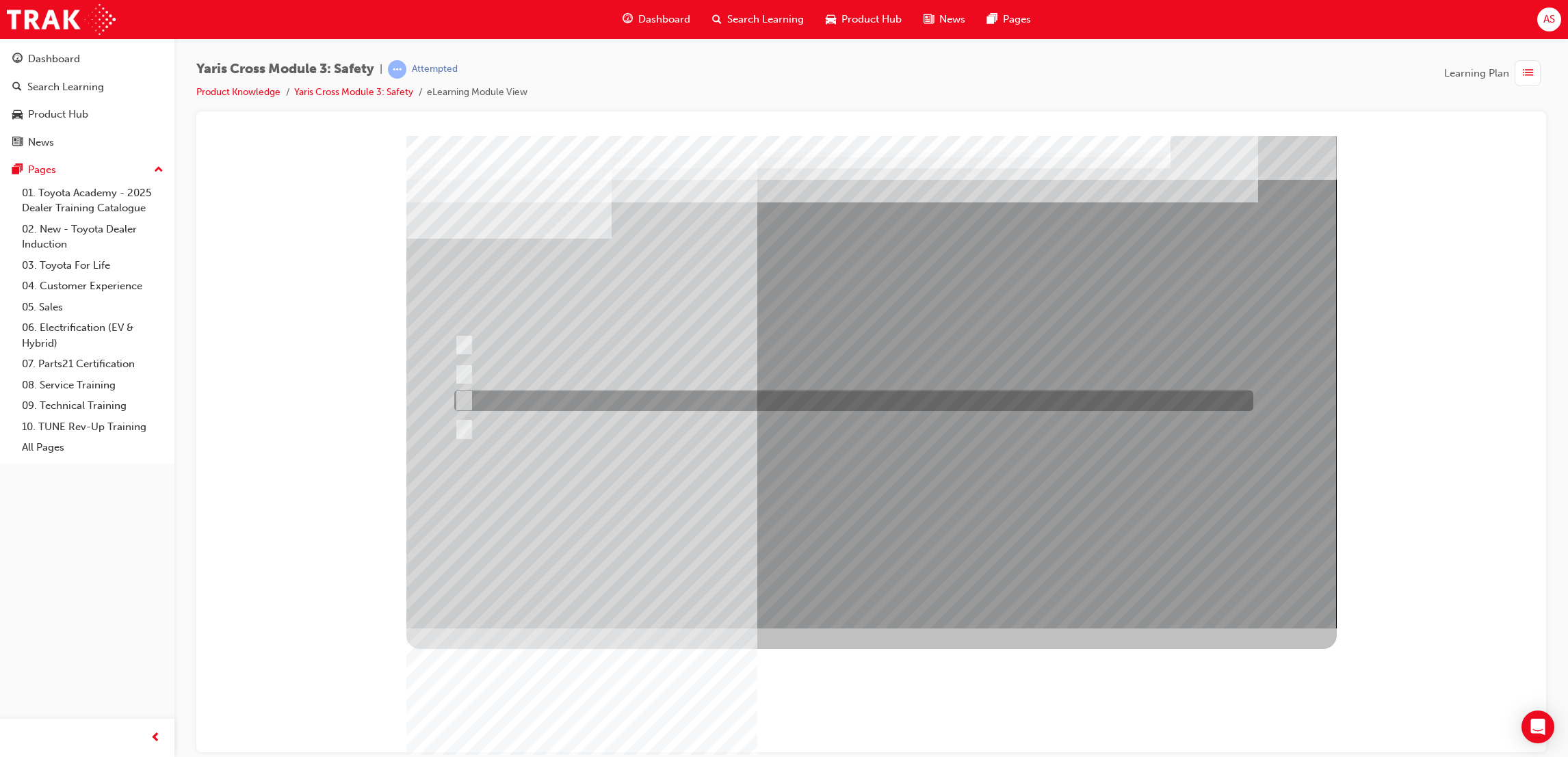
click at [584, 405] on div at bounding box center [850, 401] width 799 height 20
radio input "true"
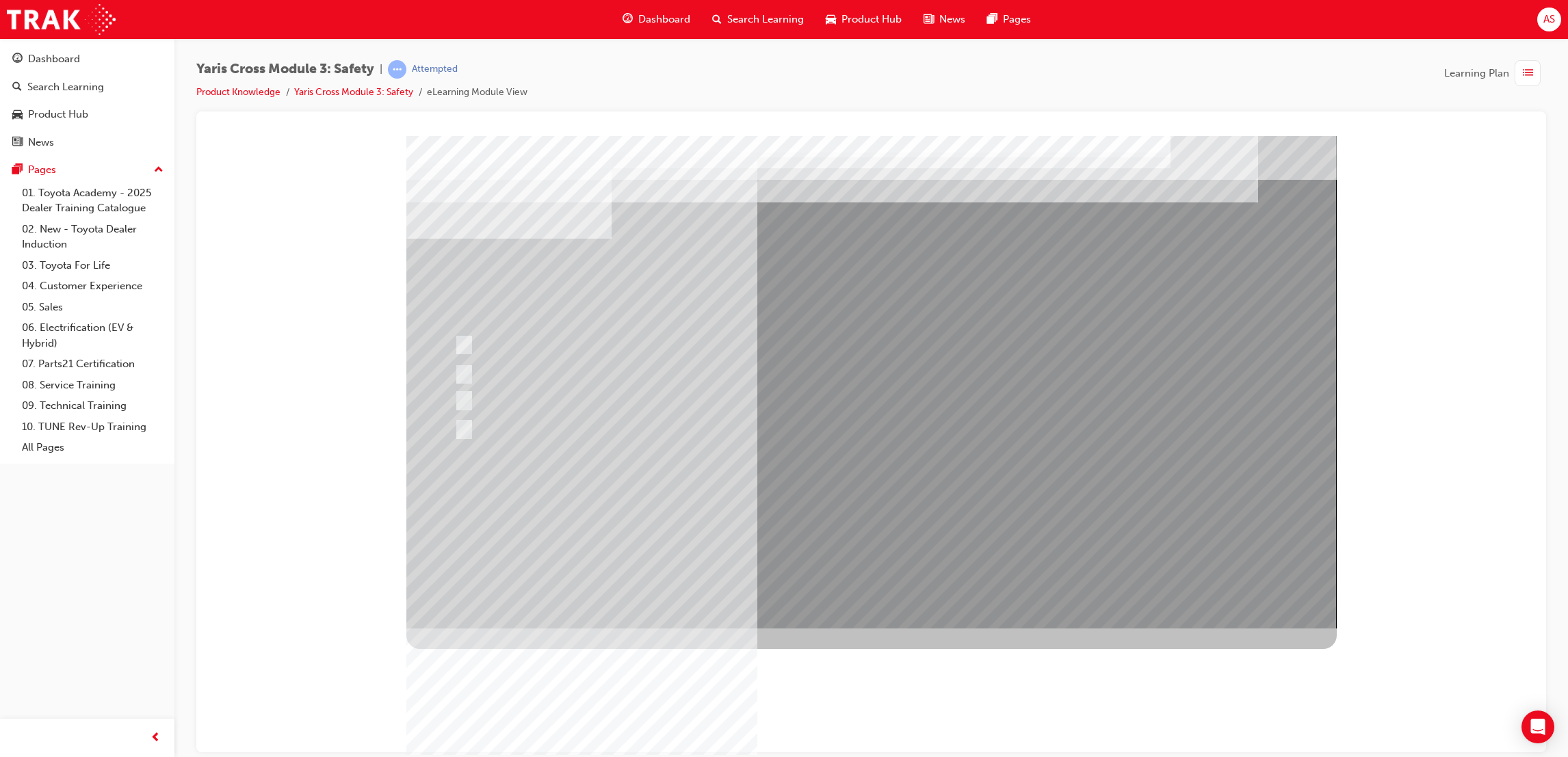
drag, startPoint x: 913, startPoint y: 602, endPoint x: 901, endPoint y: 602, distance: 12.0
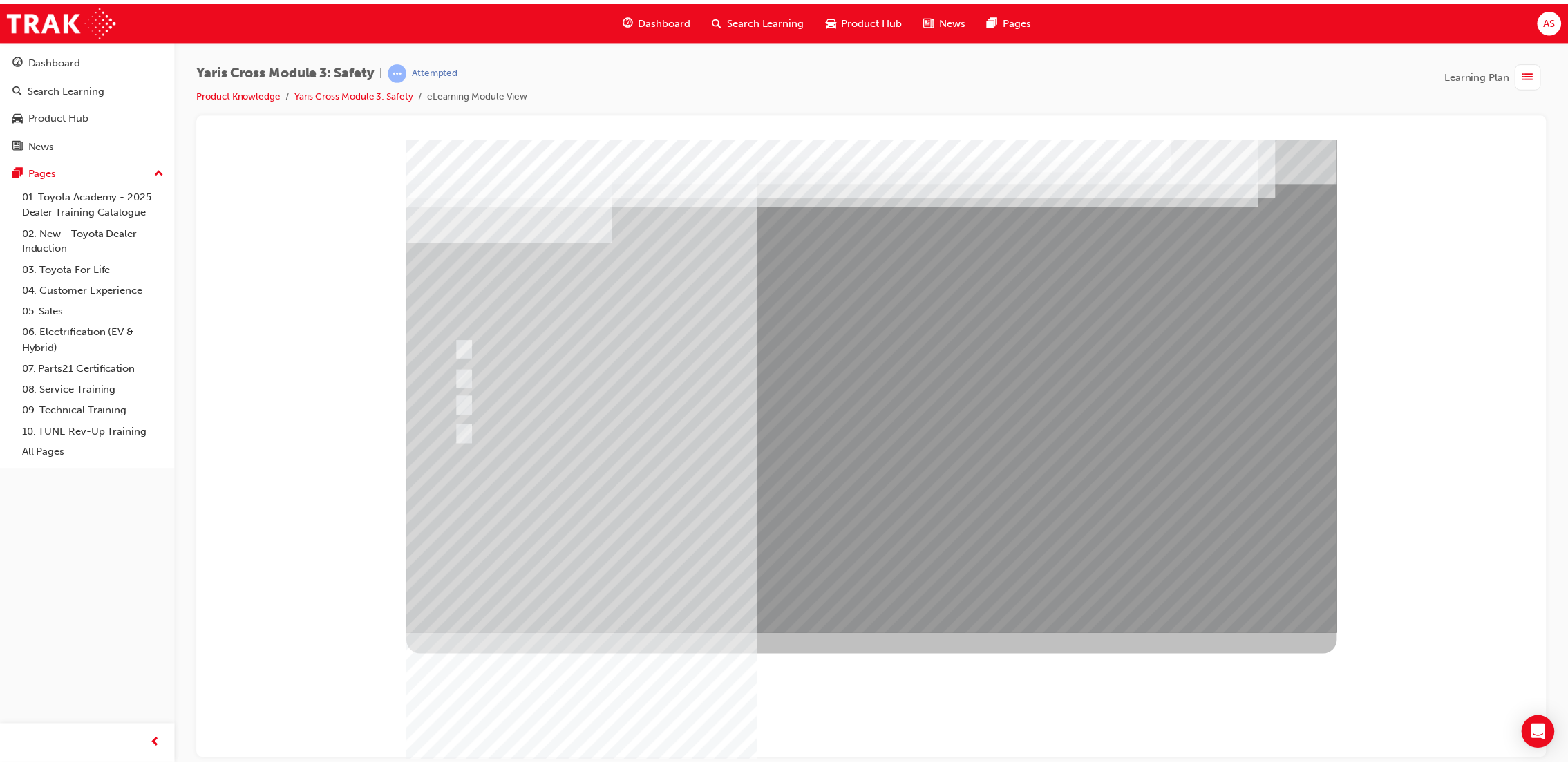
click at [884, 510] on div at bounding box center [878, 388] width 940 height 497
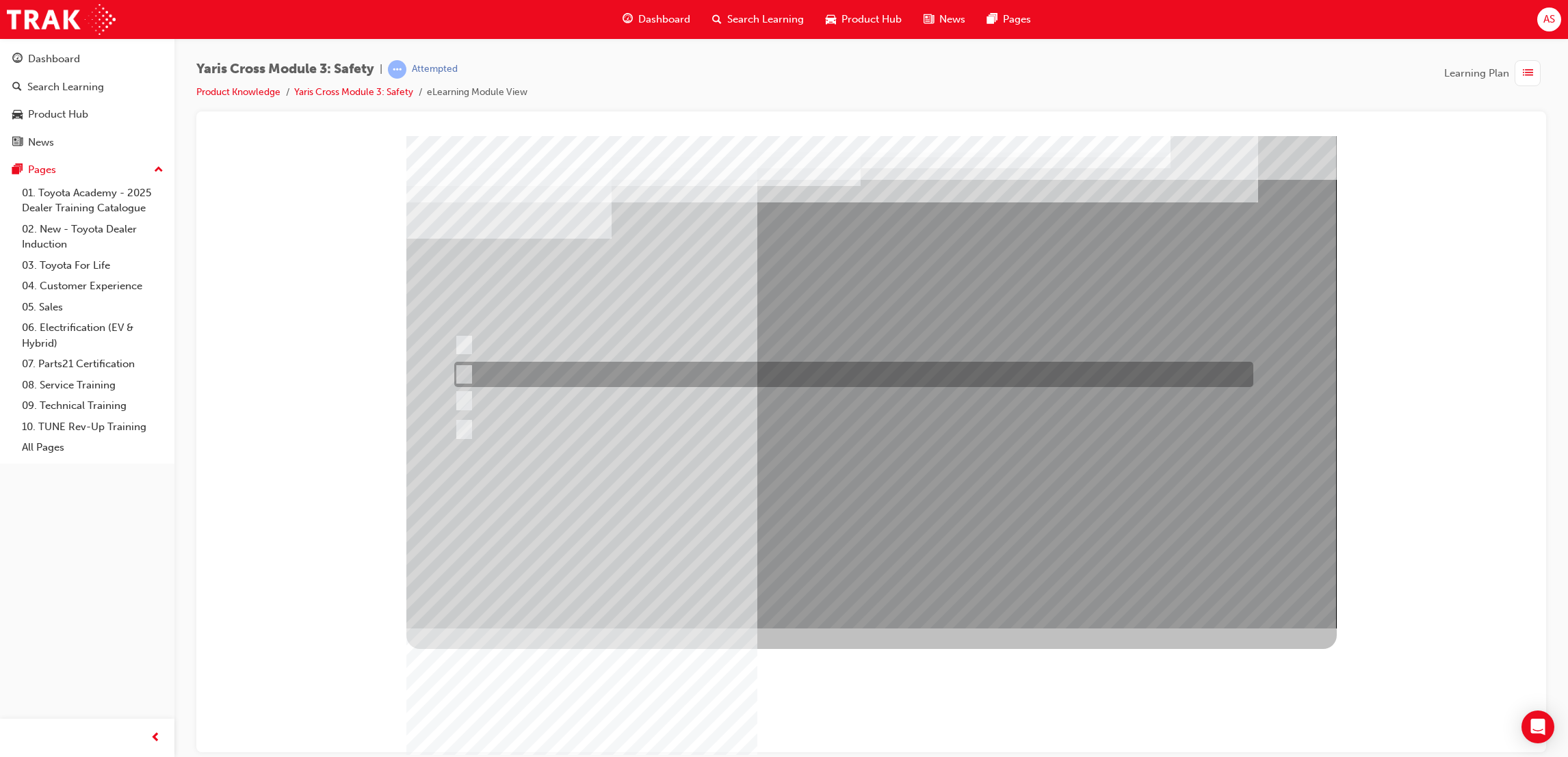
click at [599, 365] on div at bounding box center [850, 374] width 799 height 25
checkbox input "true"
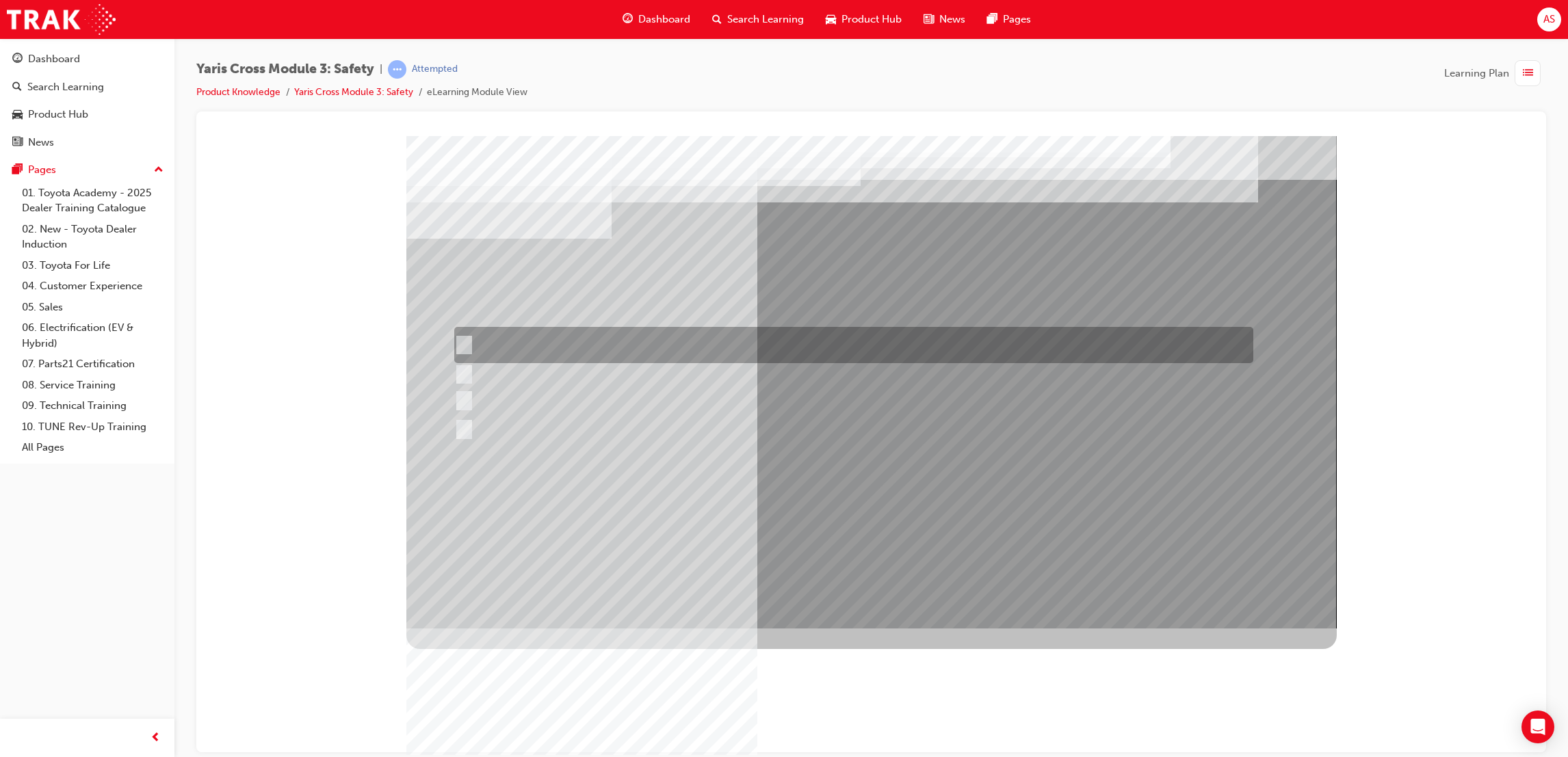
click at [686, 353] on div at bounding box center [850, 344] width 799 height 36
checkbox input "true"
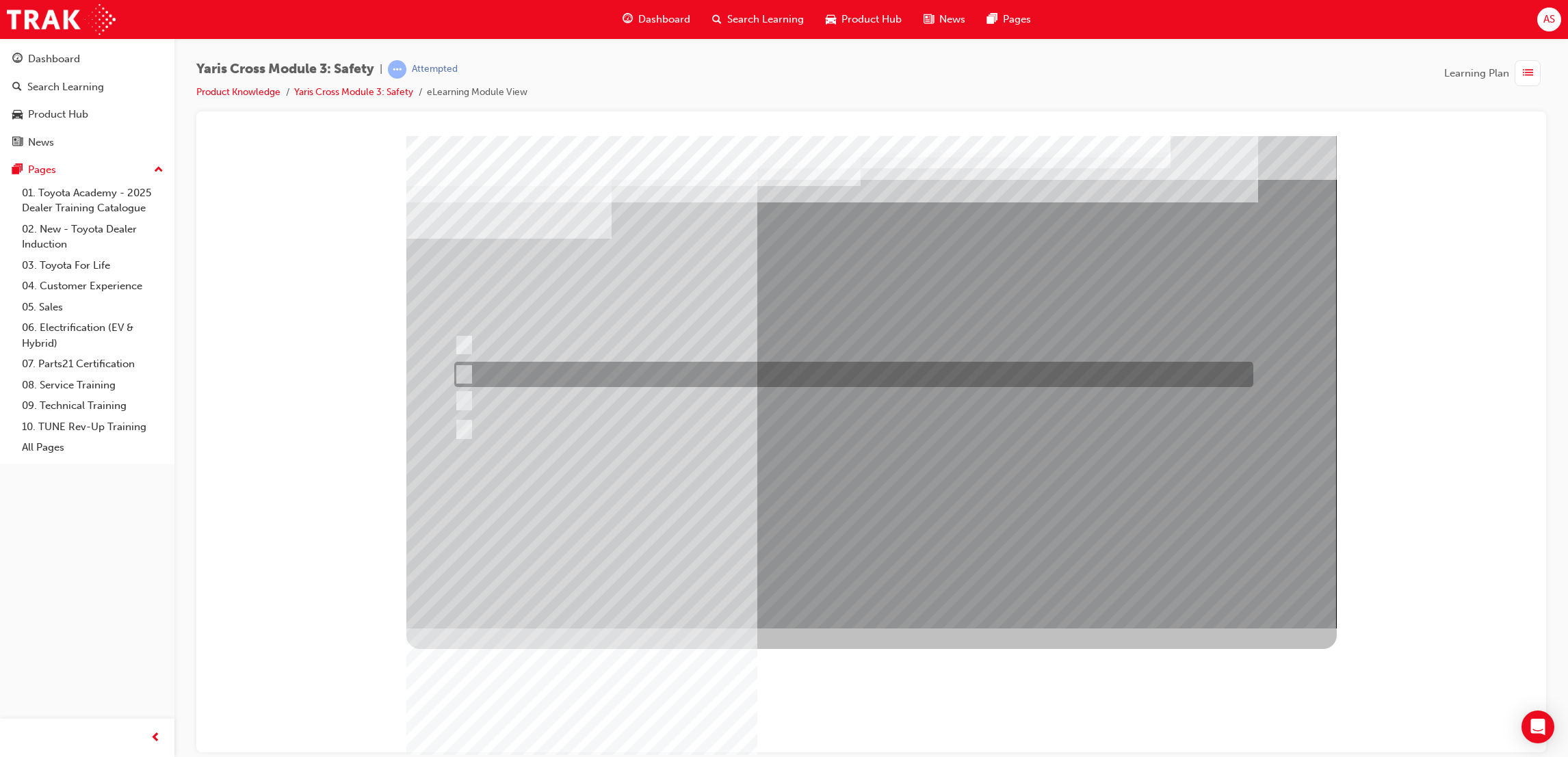
drag, startPoint x: 556, startPoint y: 379, endPoint x: 791, endPoint y: 510, distance: 269.0
click at [563, 382] on div at bounding box center [850, 374] width 799 height 25
checkbox input "false"
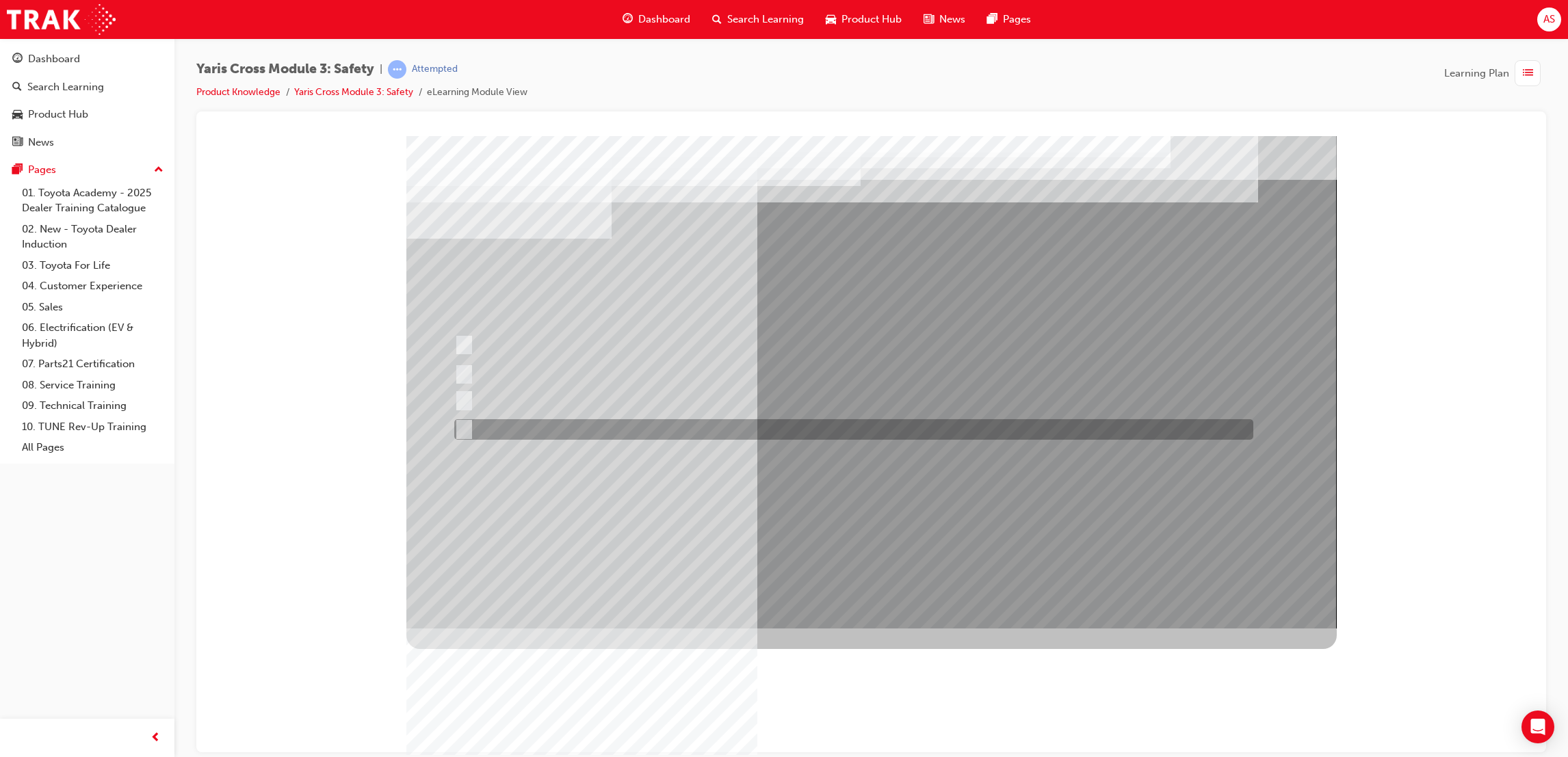
click at [583, 433] on div at bounding box center [850, 430] width 799 height 20
checkbox input "true"
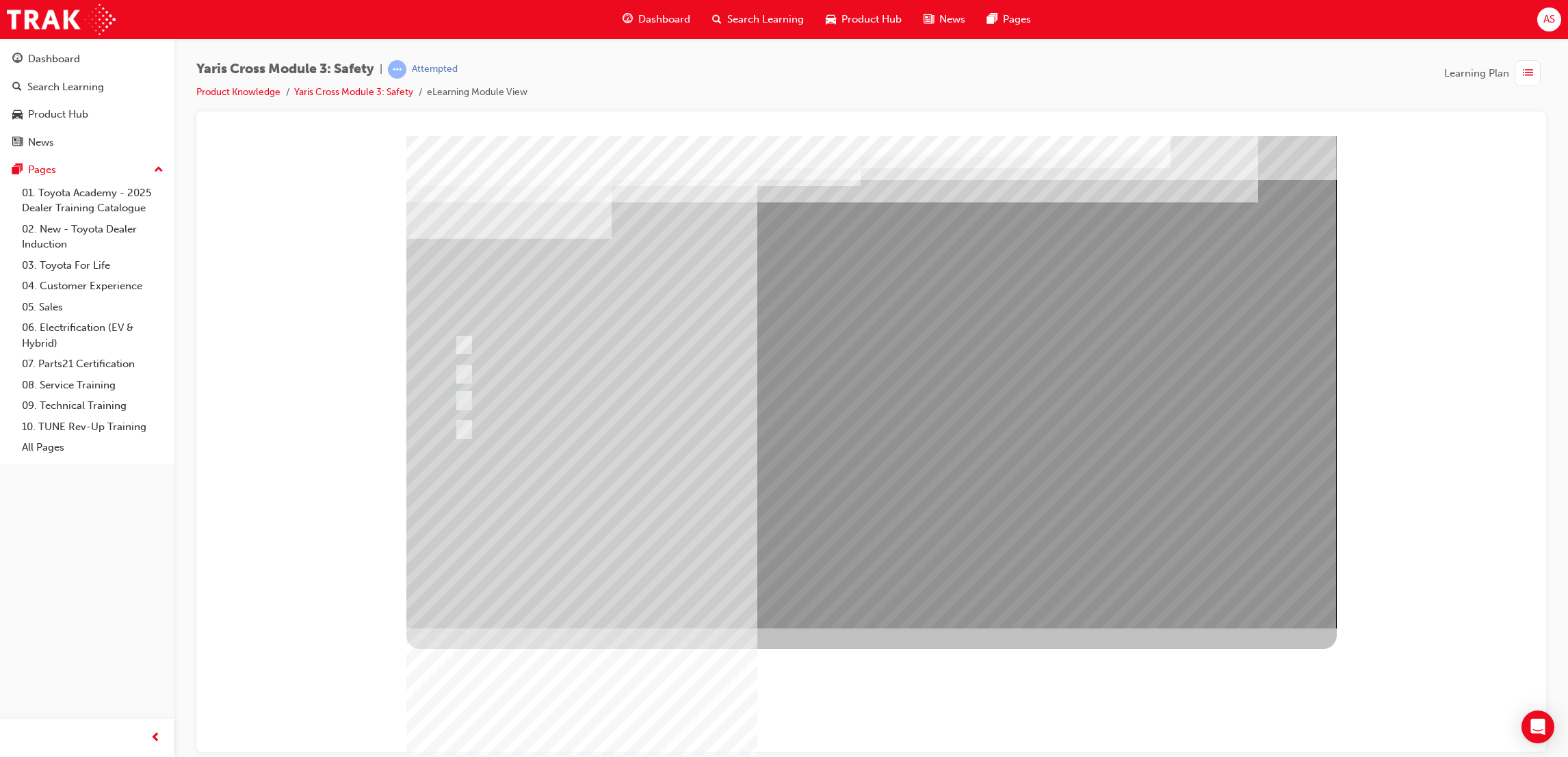
click at [759, 515] on div at bounding box center [872, 381] width 931 height 492
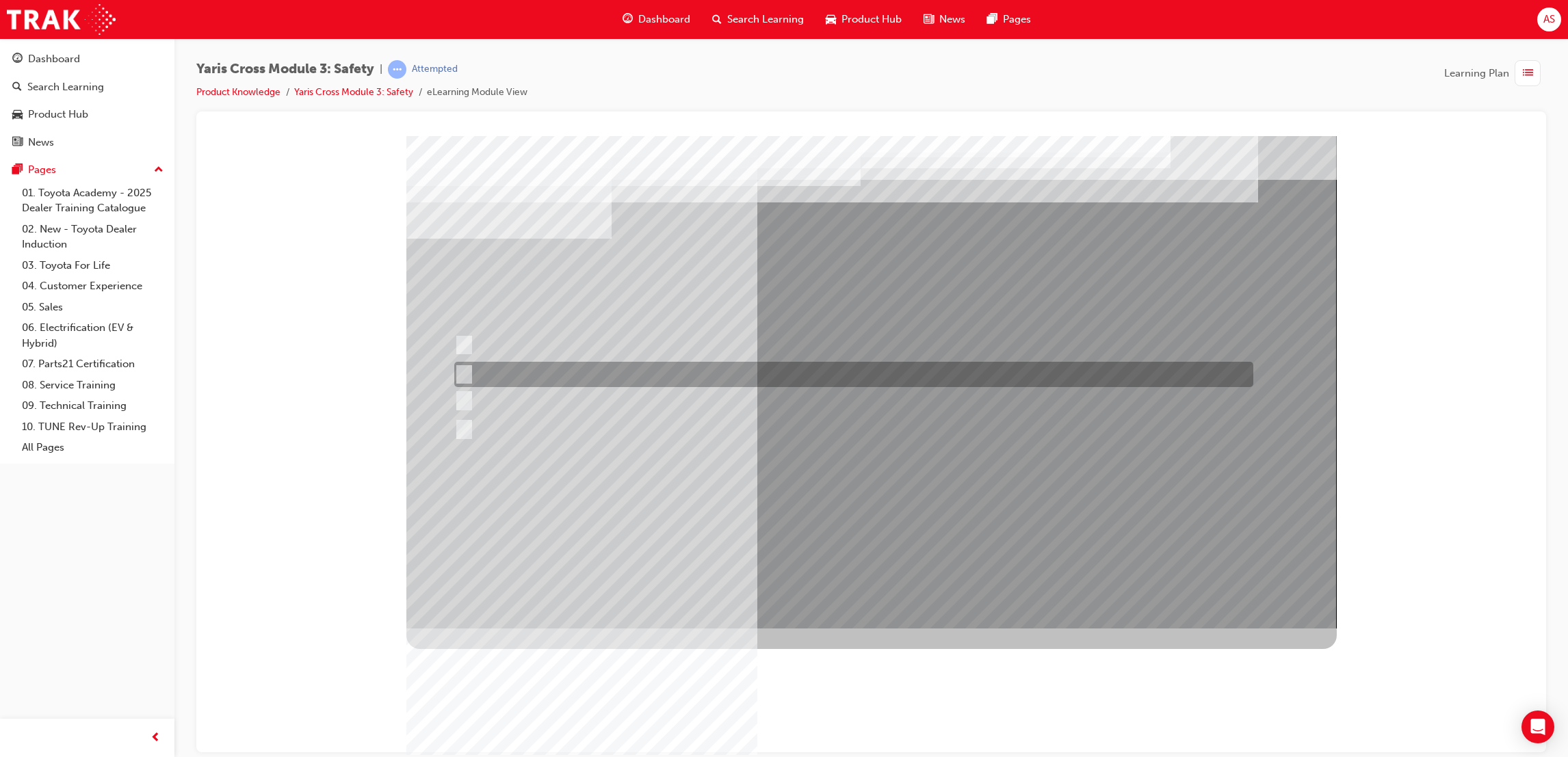
click at [555, 368] on div at bounding box center [850, 374] width 799 height 25
radio input "true"
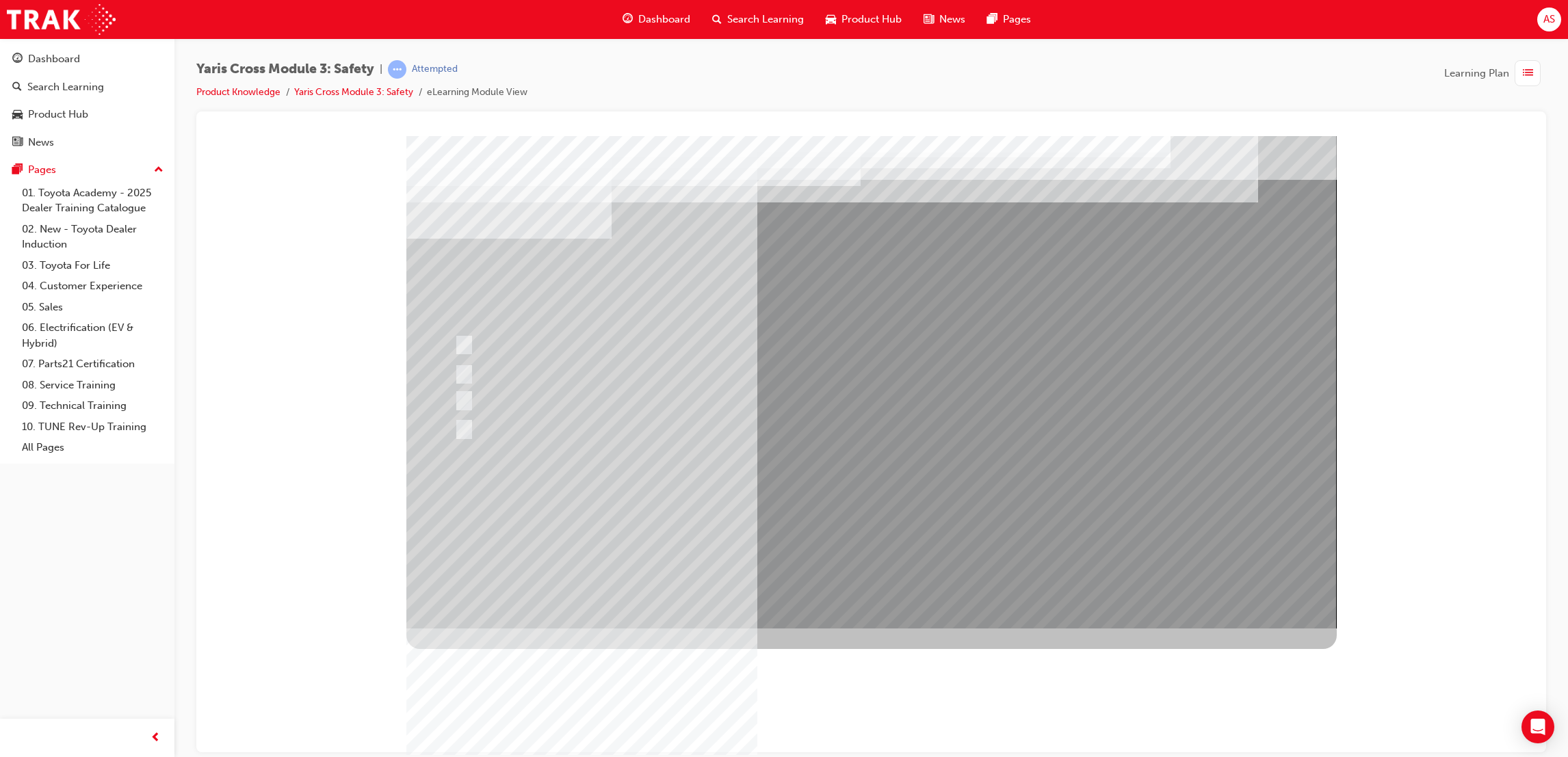
drag, startPoint x: 863, startPoint y: 543, endPoint x: 867, endPoint y: 525, distance: 18.4
click at [866, 527] on div at bounding box center [872, 381] width 931 height 492
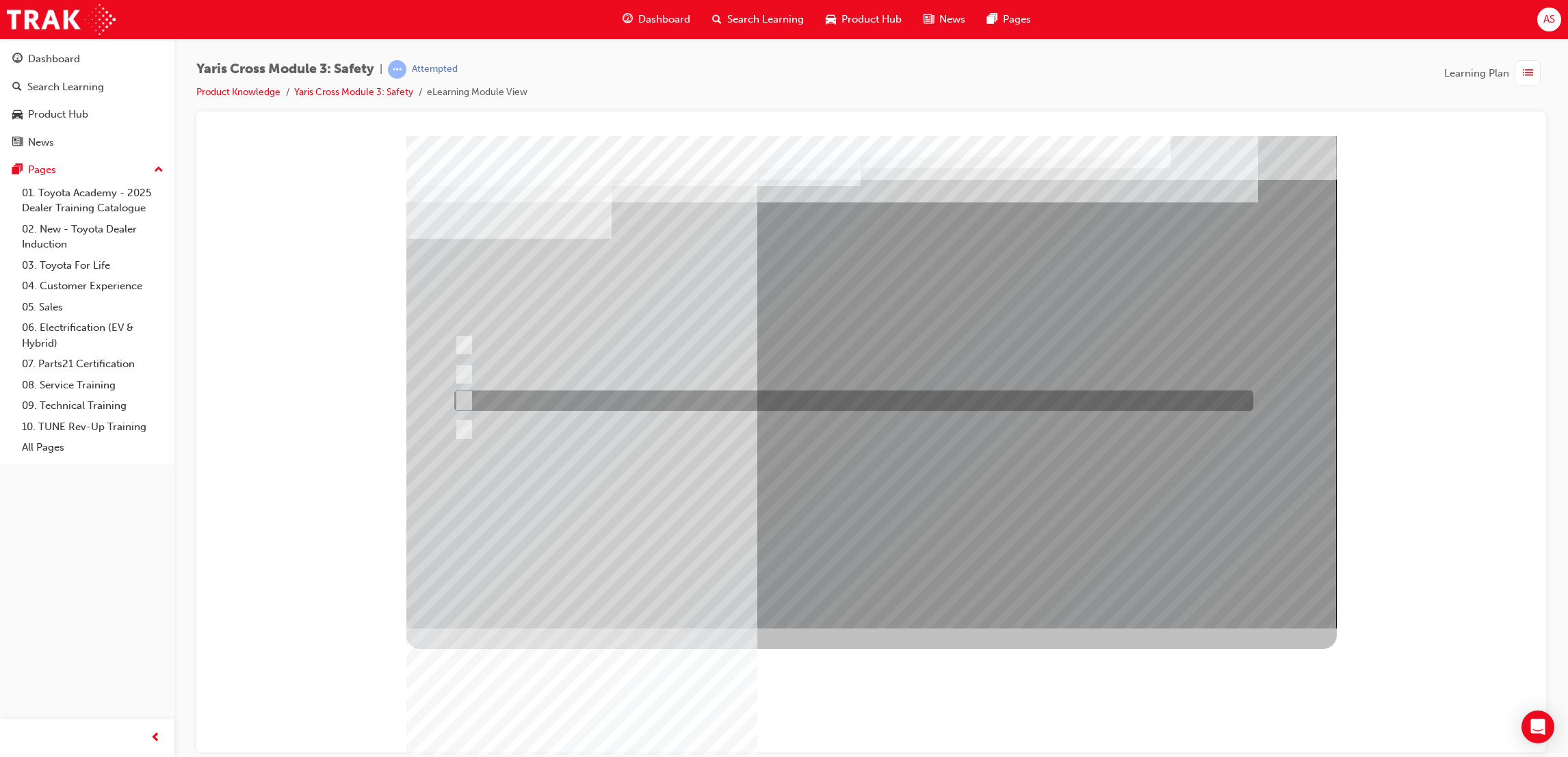
drag, startPoint x: 613, startPoint y: 402, endPoint x: 797, endPoint y: 525, distance: 221.3
click at [617, 401] on div at bounding box center [850, 401] width 799 height 20
radio input "true"
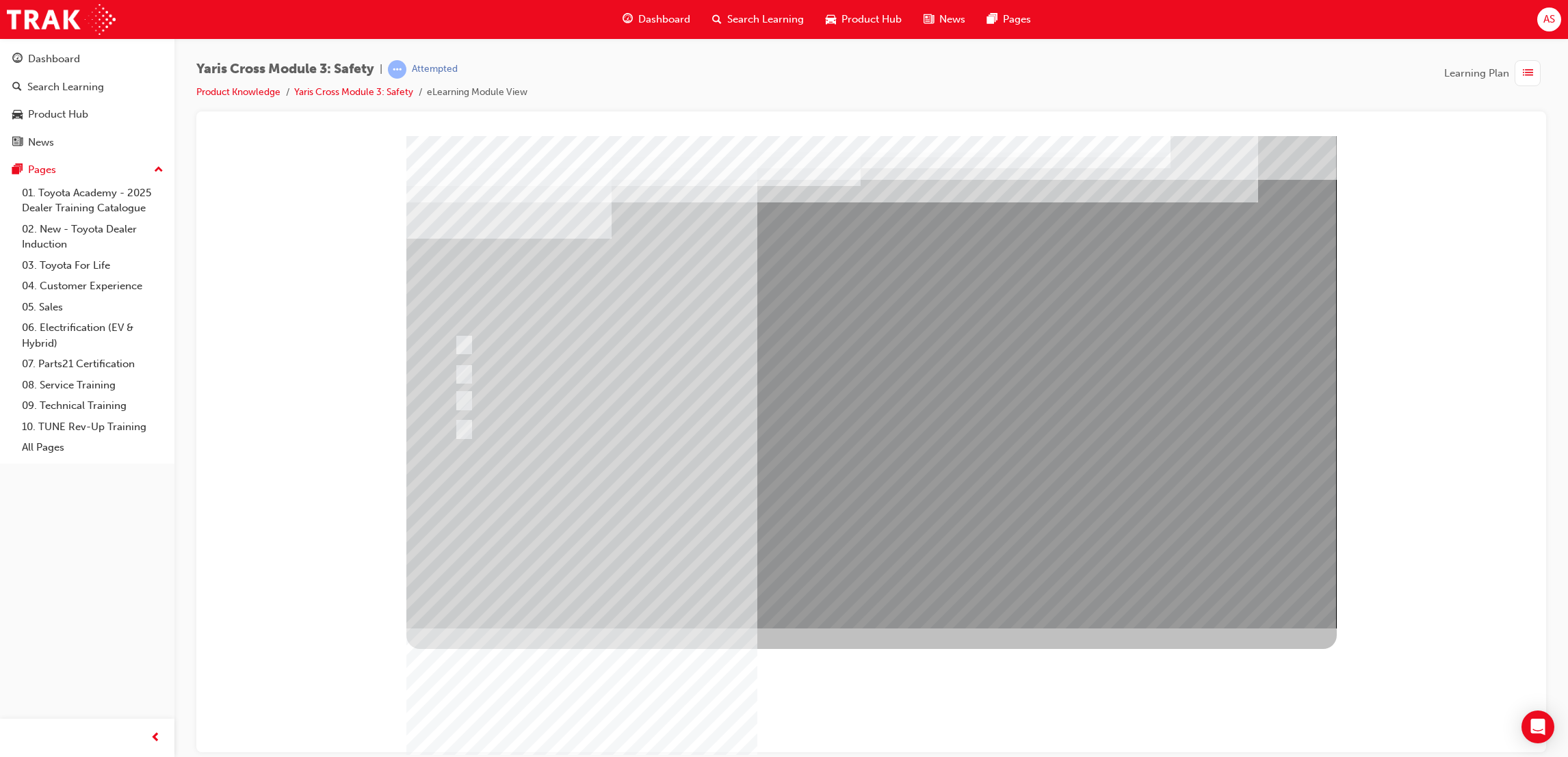
click at [838, 511] on div at bounding box center [872, 381] width 931 height 492
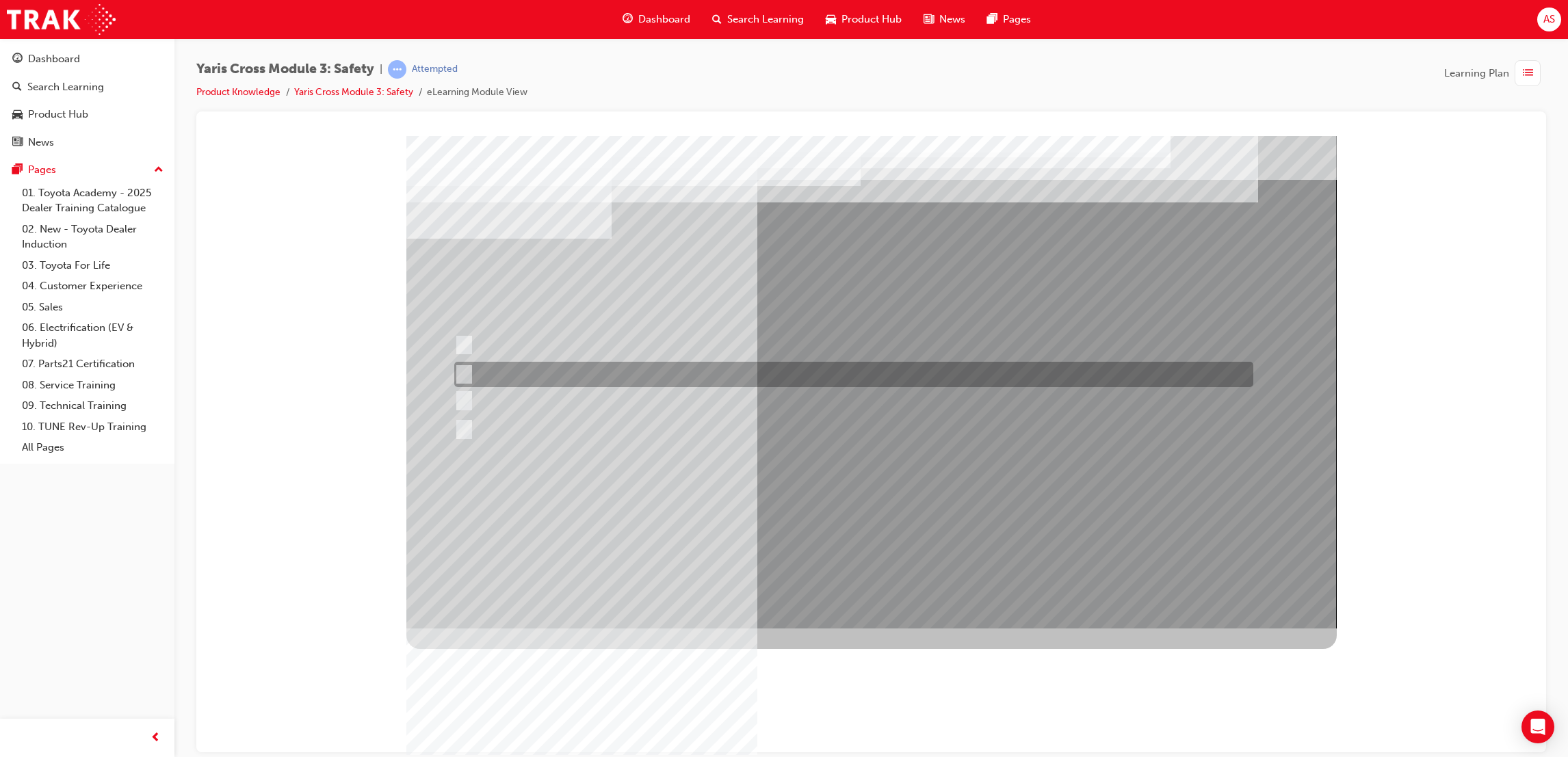
click at [601, 368] on div at bounding box center [850, 374] width 799 height 25
radio input "true"
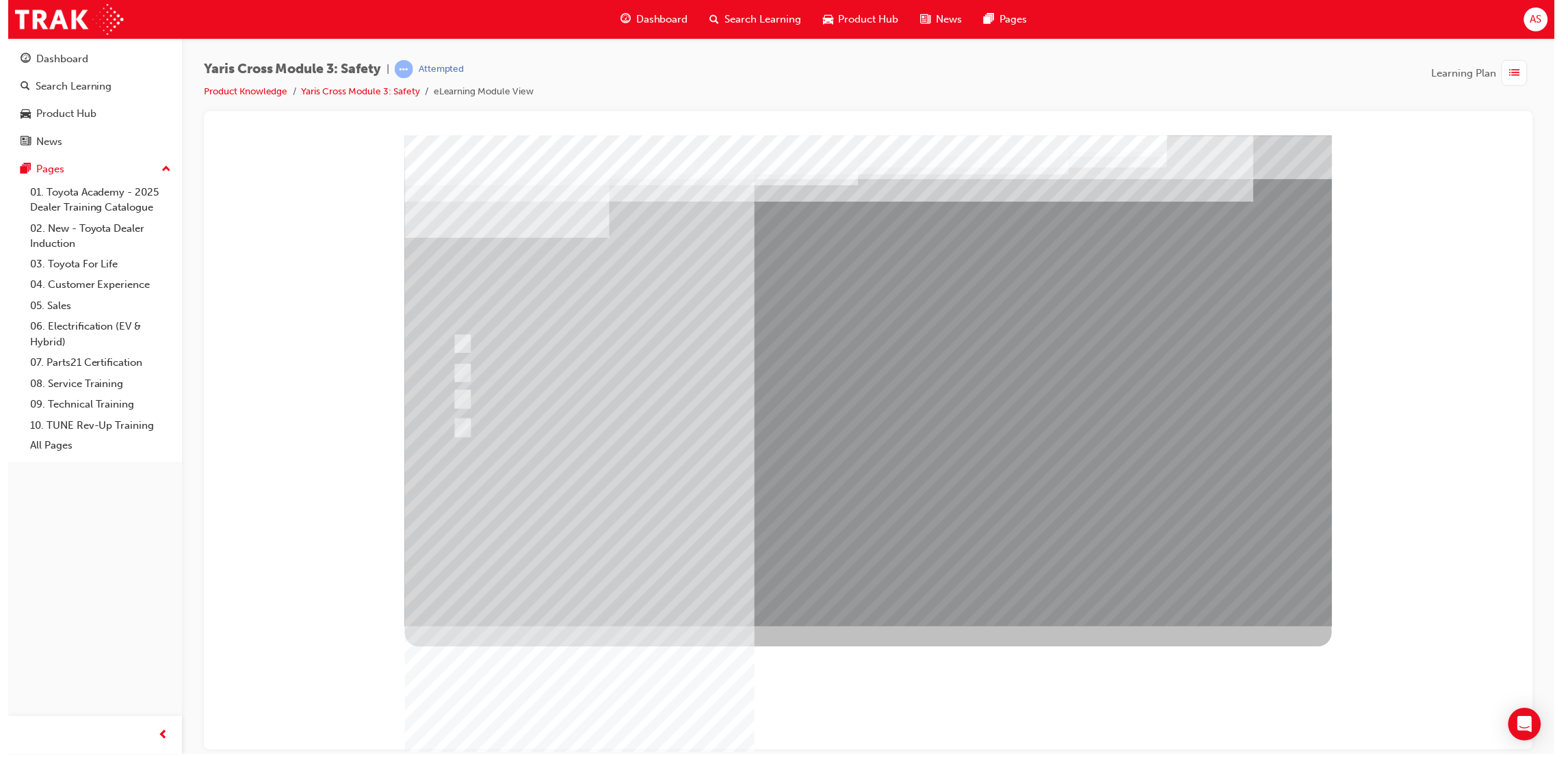
click at [851, 497] on div at bounding box center [870, 380] width 931 height 492
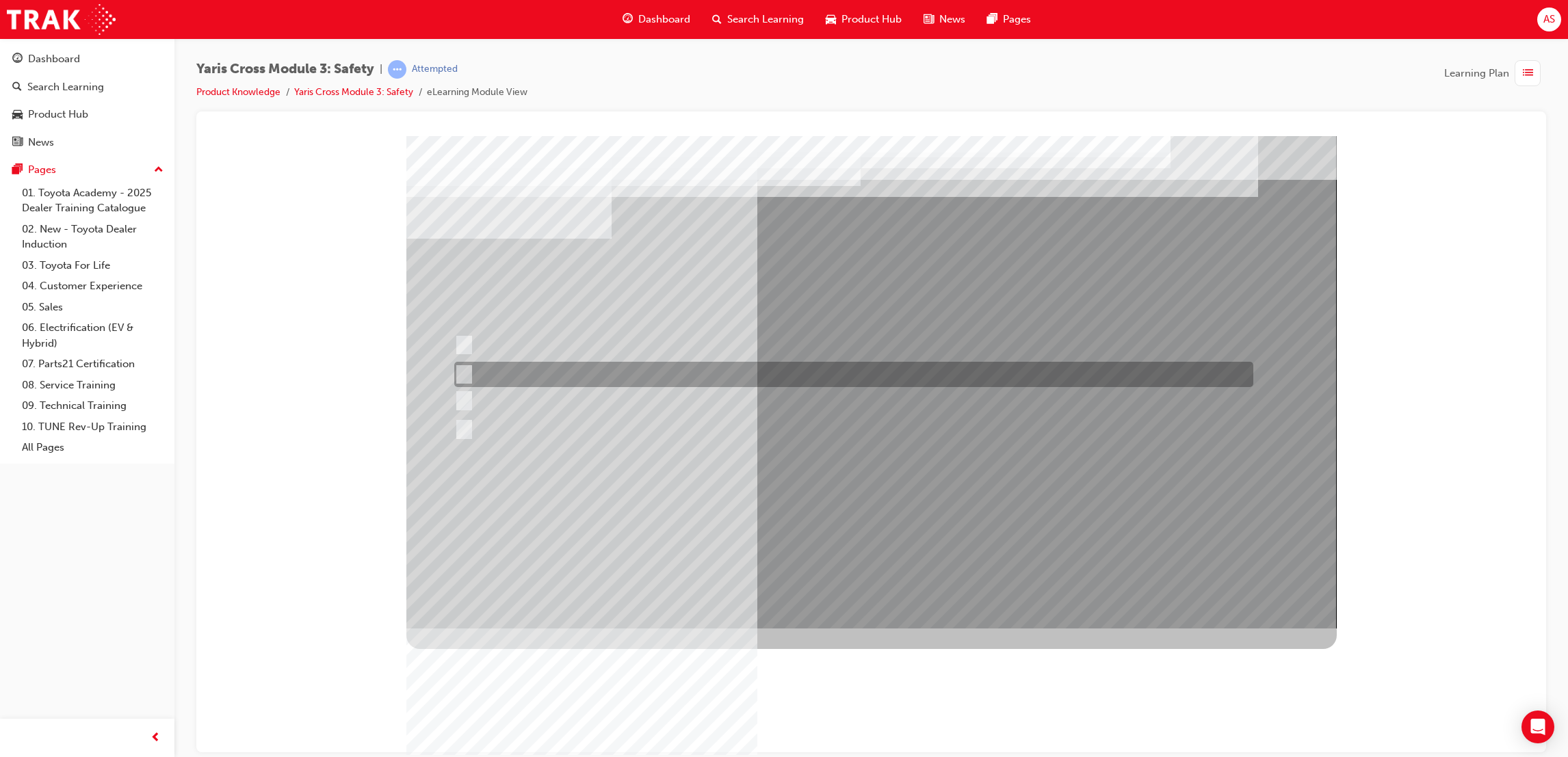
click at [546, 376] on div at bounding box center [850, 374] width 799 height 25
radio input "true"
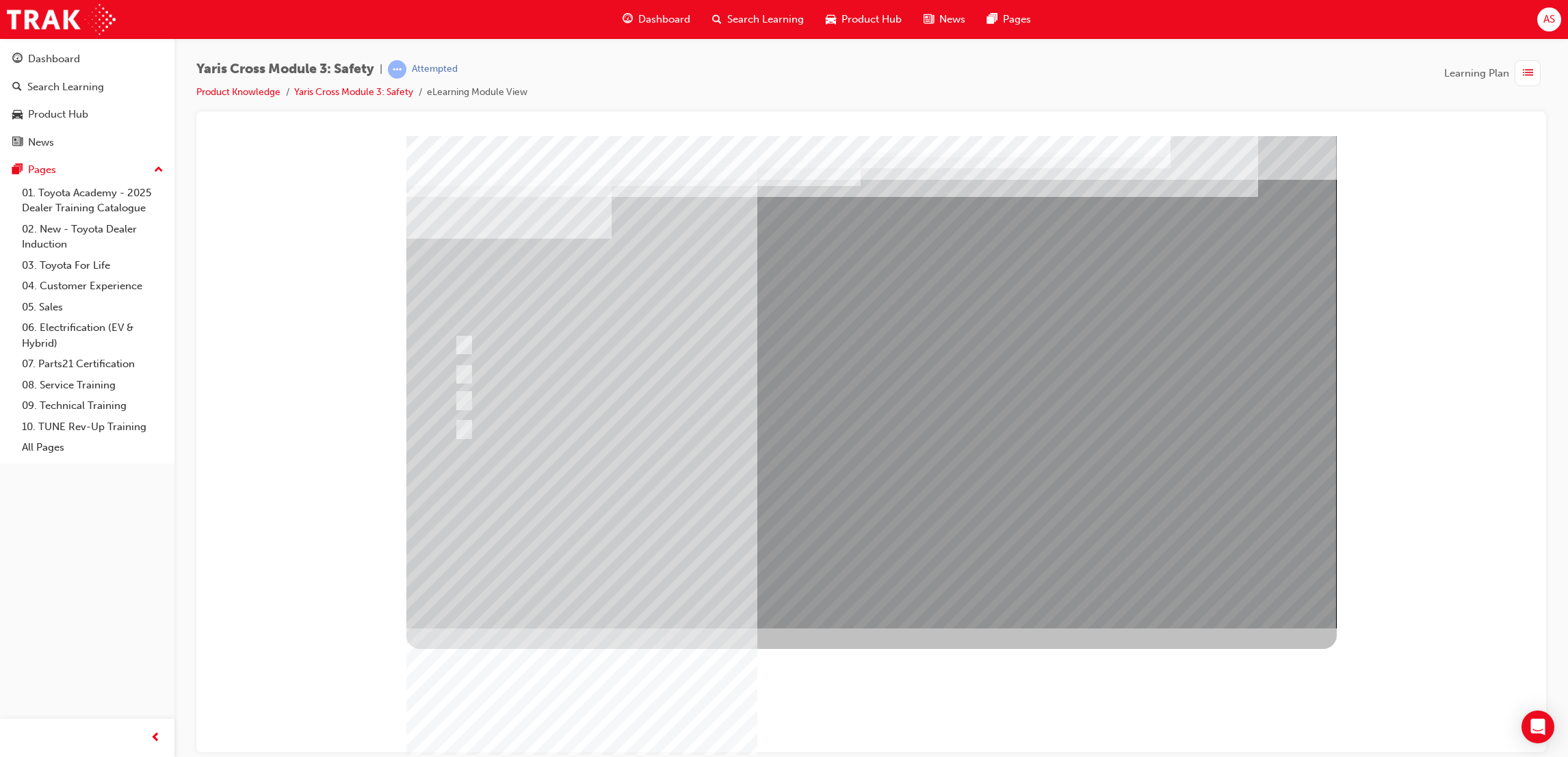
drag, startPoint x: 841, startPoint y: 579, endPoint x: 851, endPoint y: 592, distance: 16.4
click at [814, 486] on div at bounding box center [872, 381] width 931 height 492
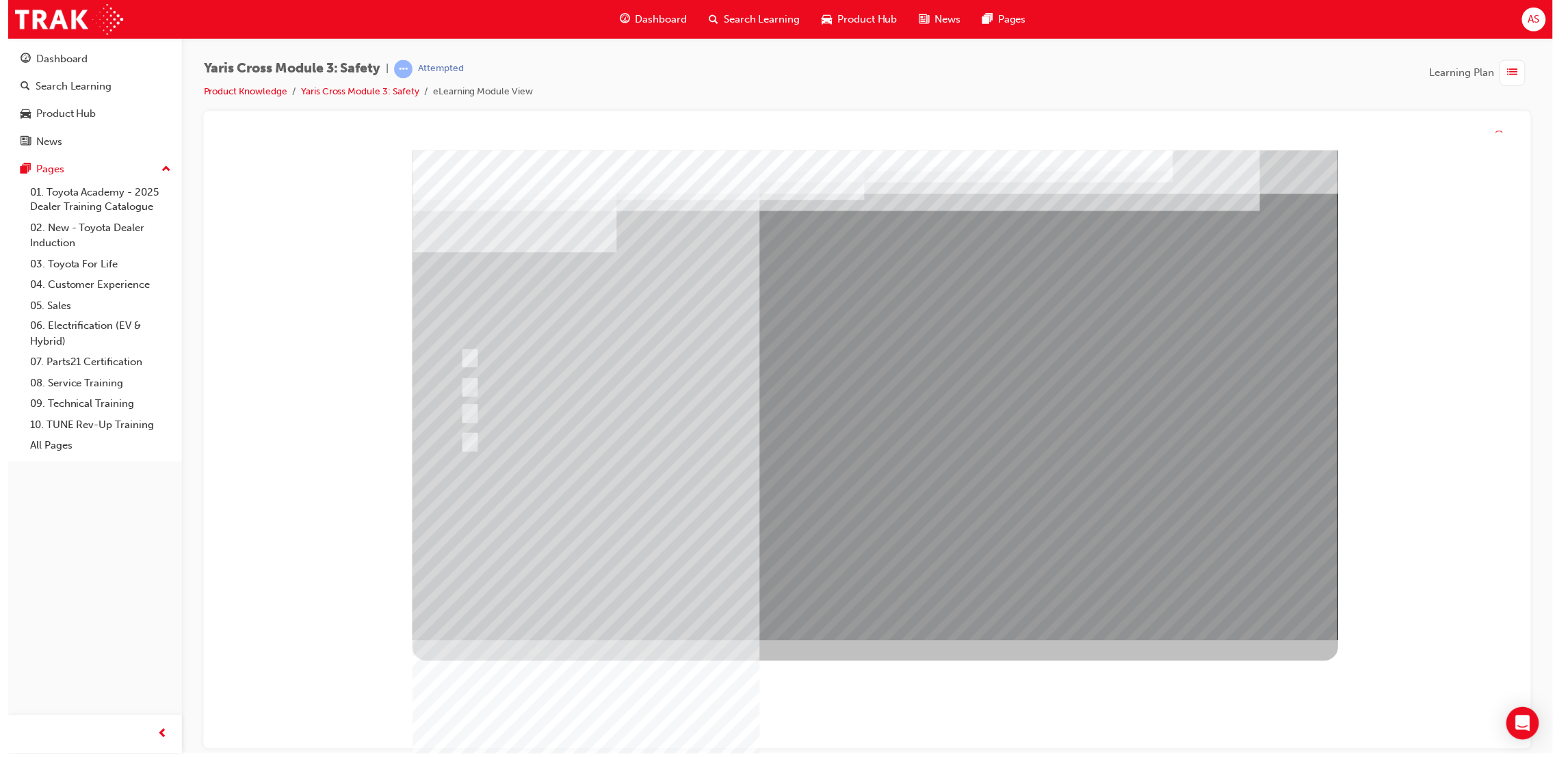
click at [821, 501] on div at bounding box center [878, 395] width 931 height 492
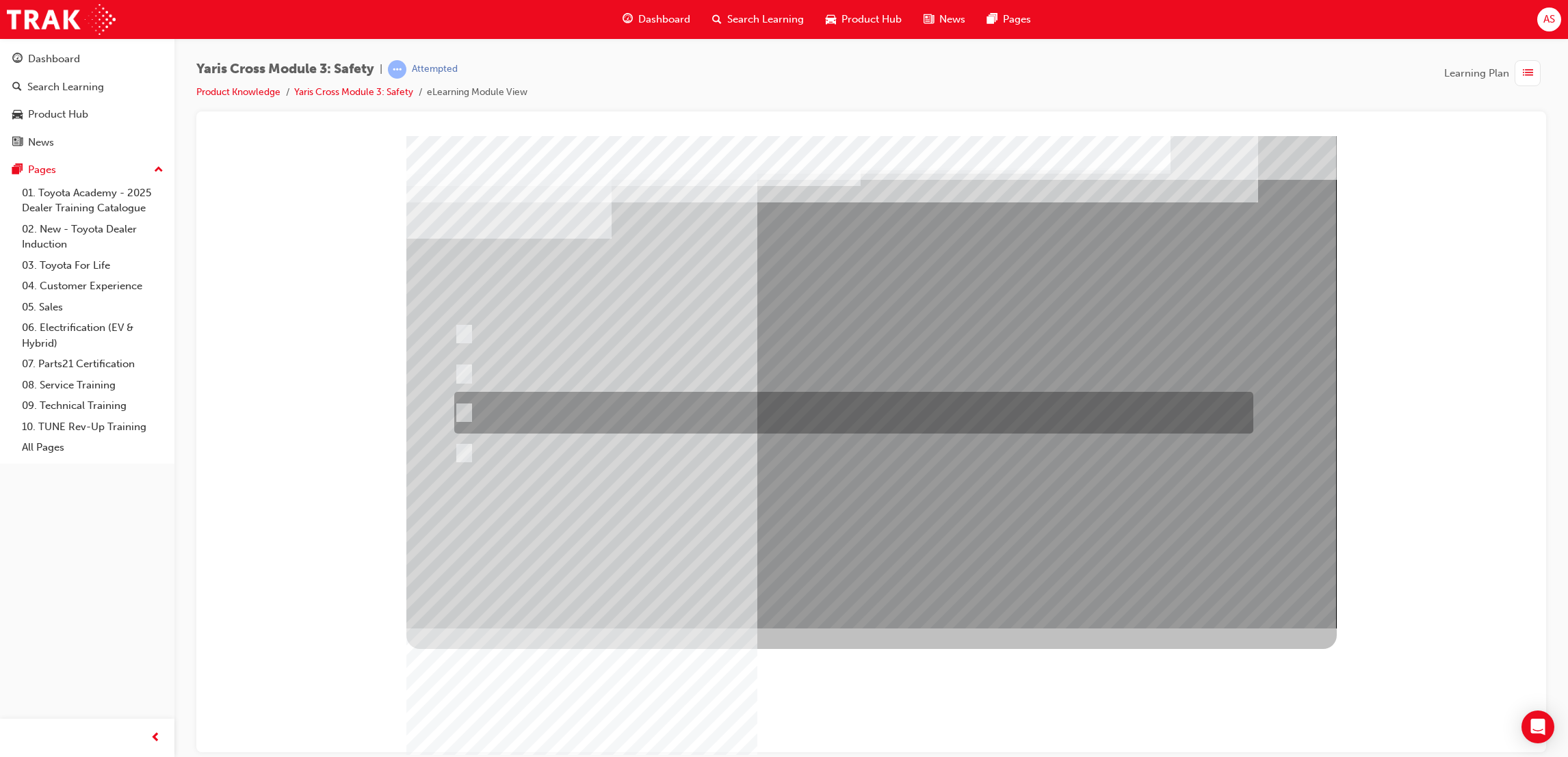
click at [626, 406] on div at bounding box center [850, 412] width 799 height 42
radio input "true"
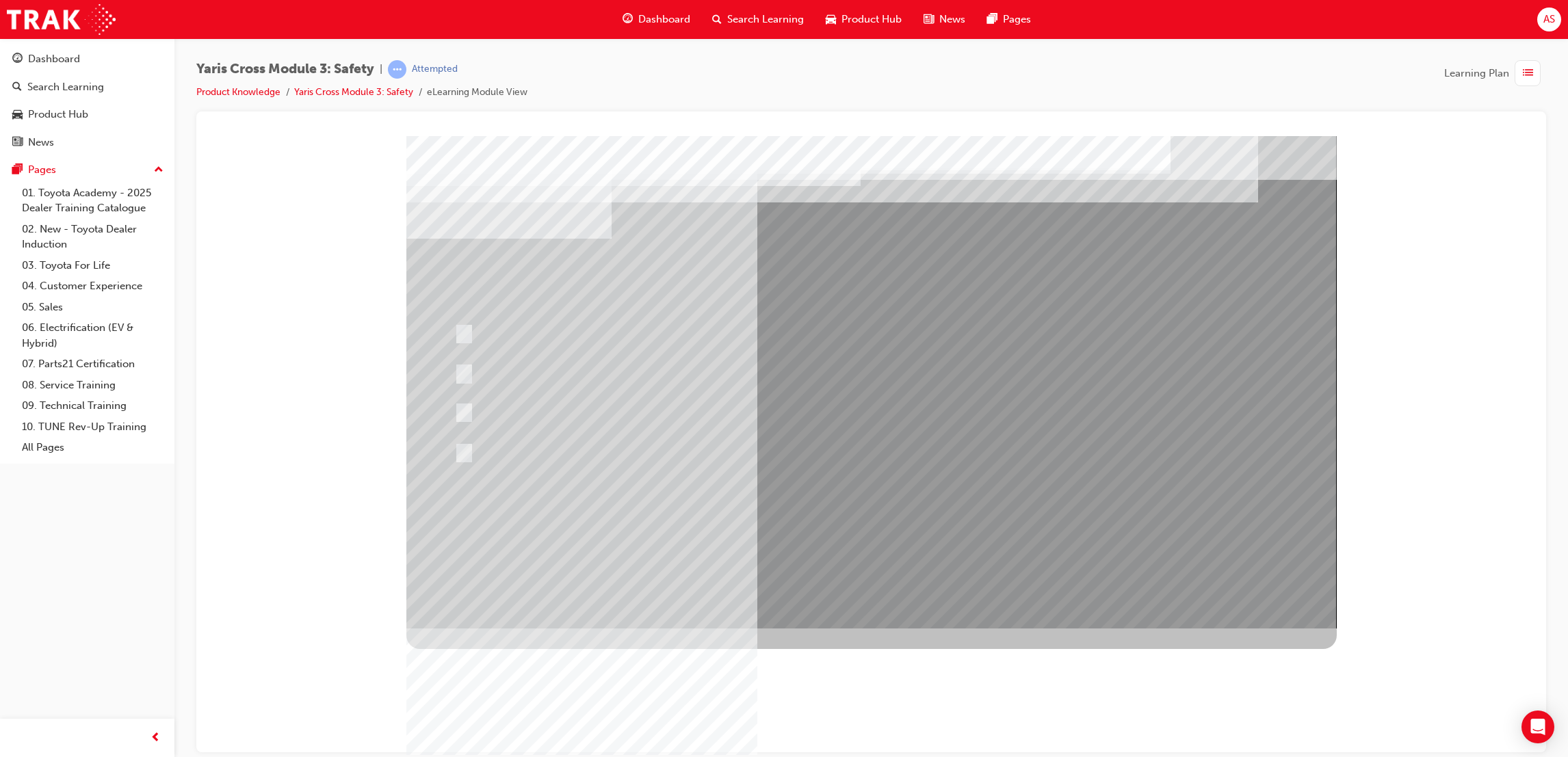
click at [805, 510] on div at bounding box center [872, 381] width 931 height 492
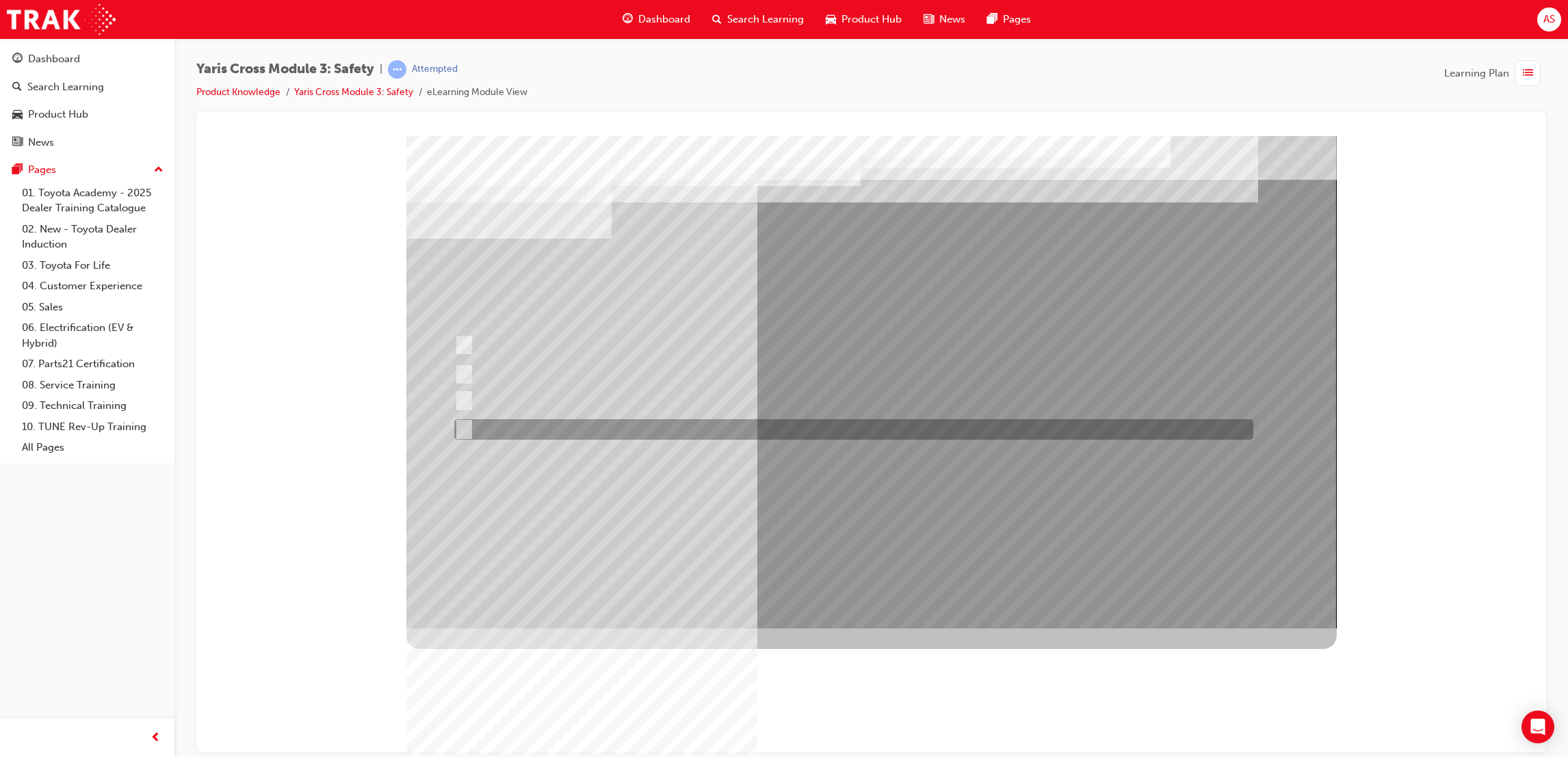
click at [706, 432] on div at bounding box center [850, 430] width 799 height 20
radio input "true"
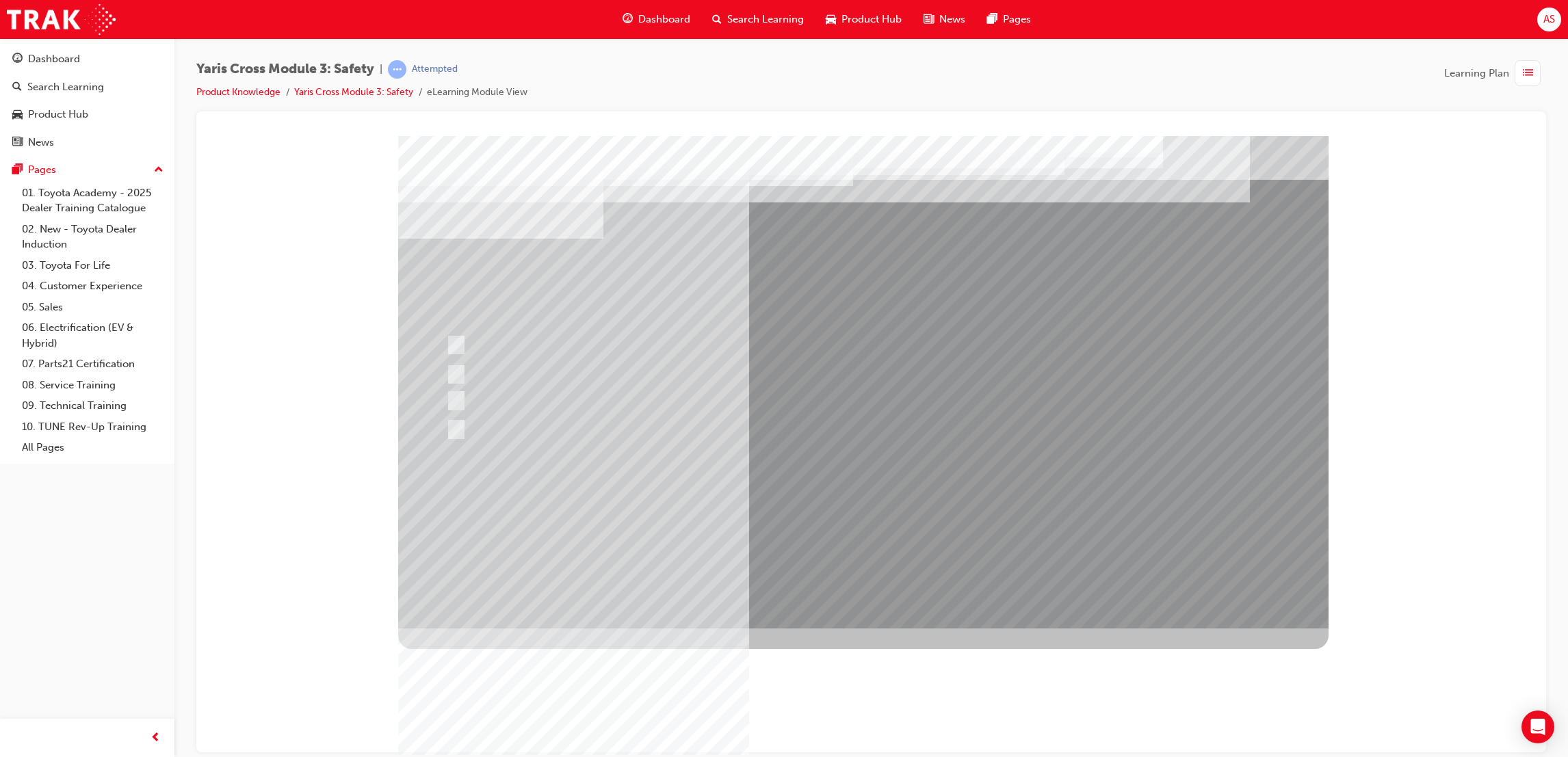
click at [840, 530] on div at bounding box center [864, 381] width 931 height 492
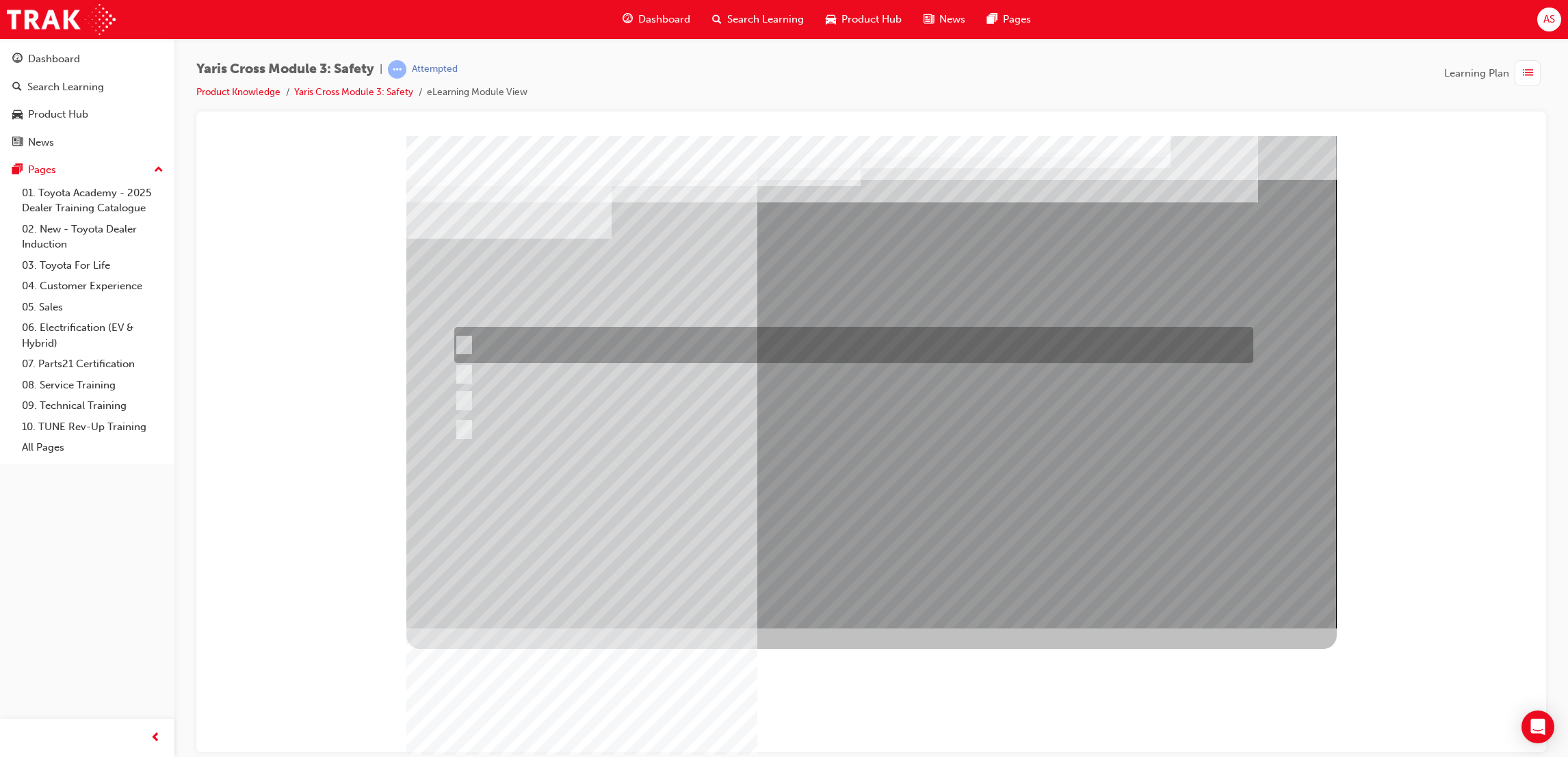
click at [606, 345] on div at bounding box center [850, 344] width 799 height 36
checkbox input "true"
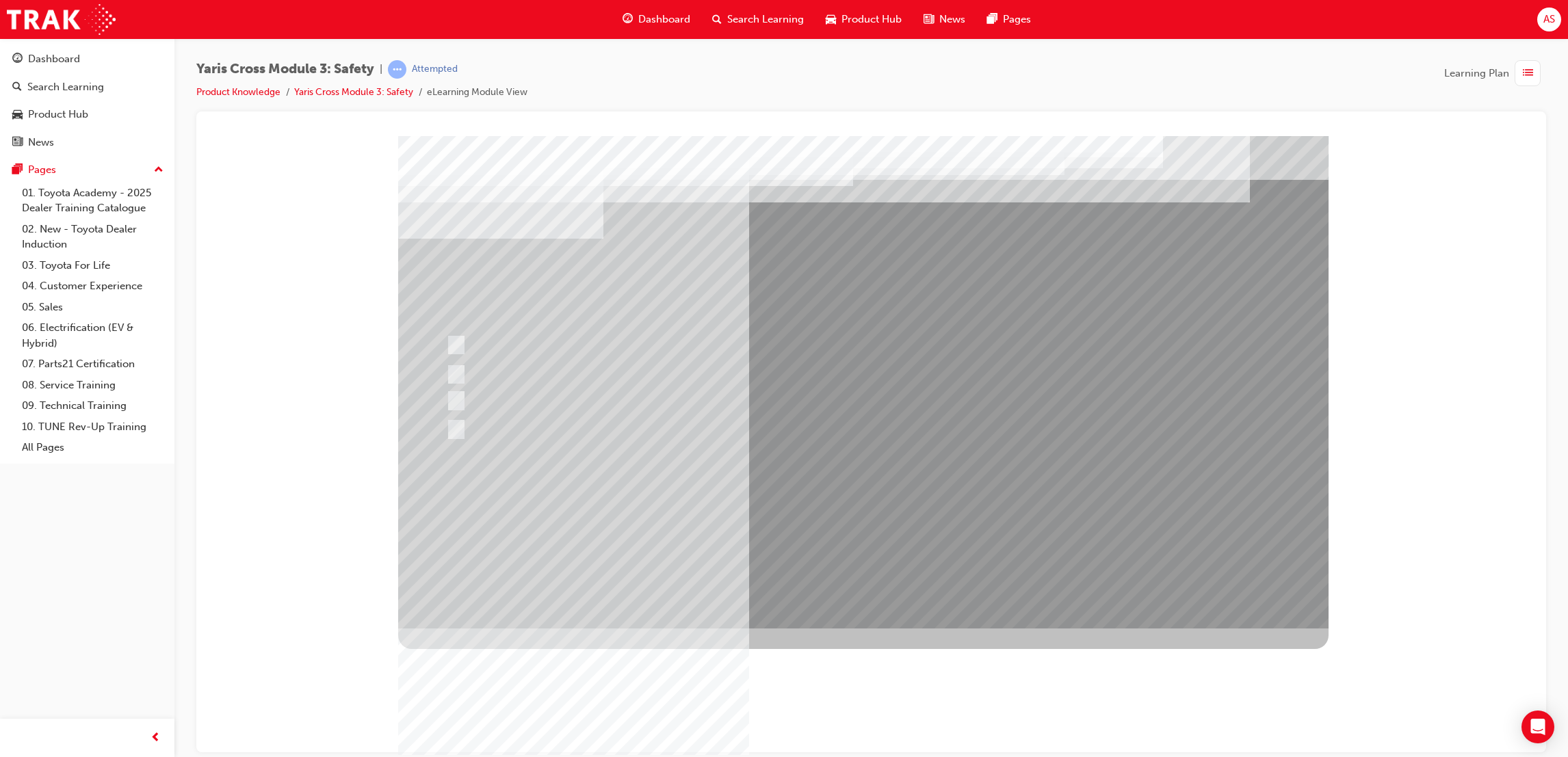
click at [838, 536] on div at bounding box center [864, 381] width 931 height 492
click at [839, 536] on div at bounding box center [864, 381] width 931 height 492
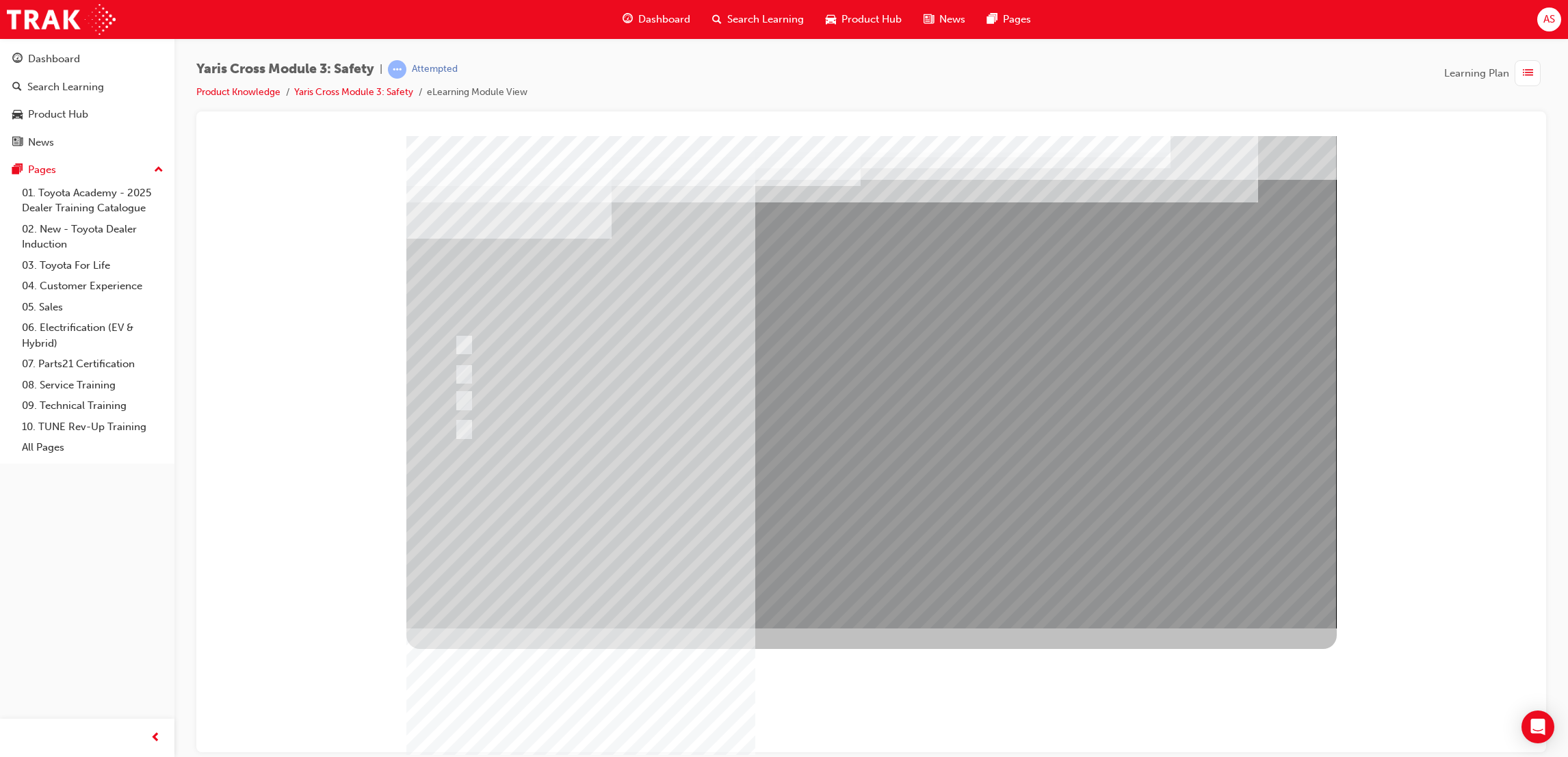
drag, startPoint x: 520, startPoint y: 379, endPoint x: 626, endPoint y: 453, distance: 129.3
click at [568, 412] on div at bounding box center [872, 381] width 931 height 492
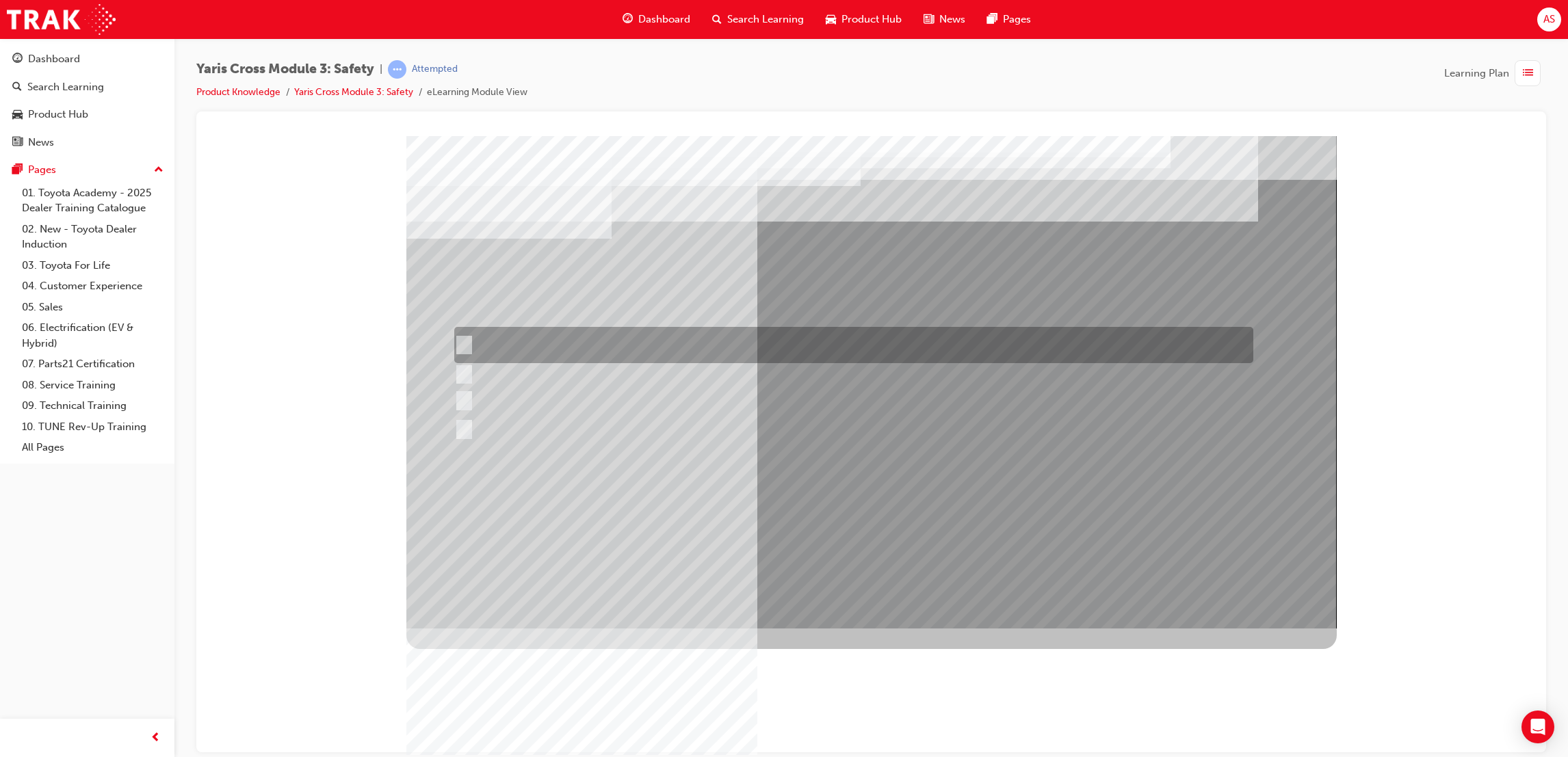
click at [548, 338] on div at bounding box center [850, 344] width 799 height 36
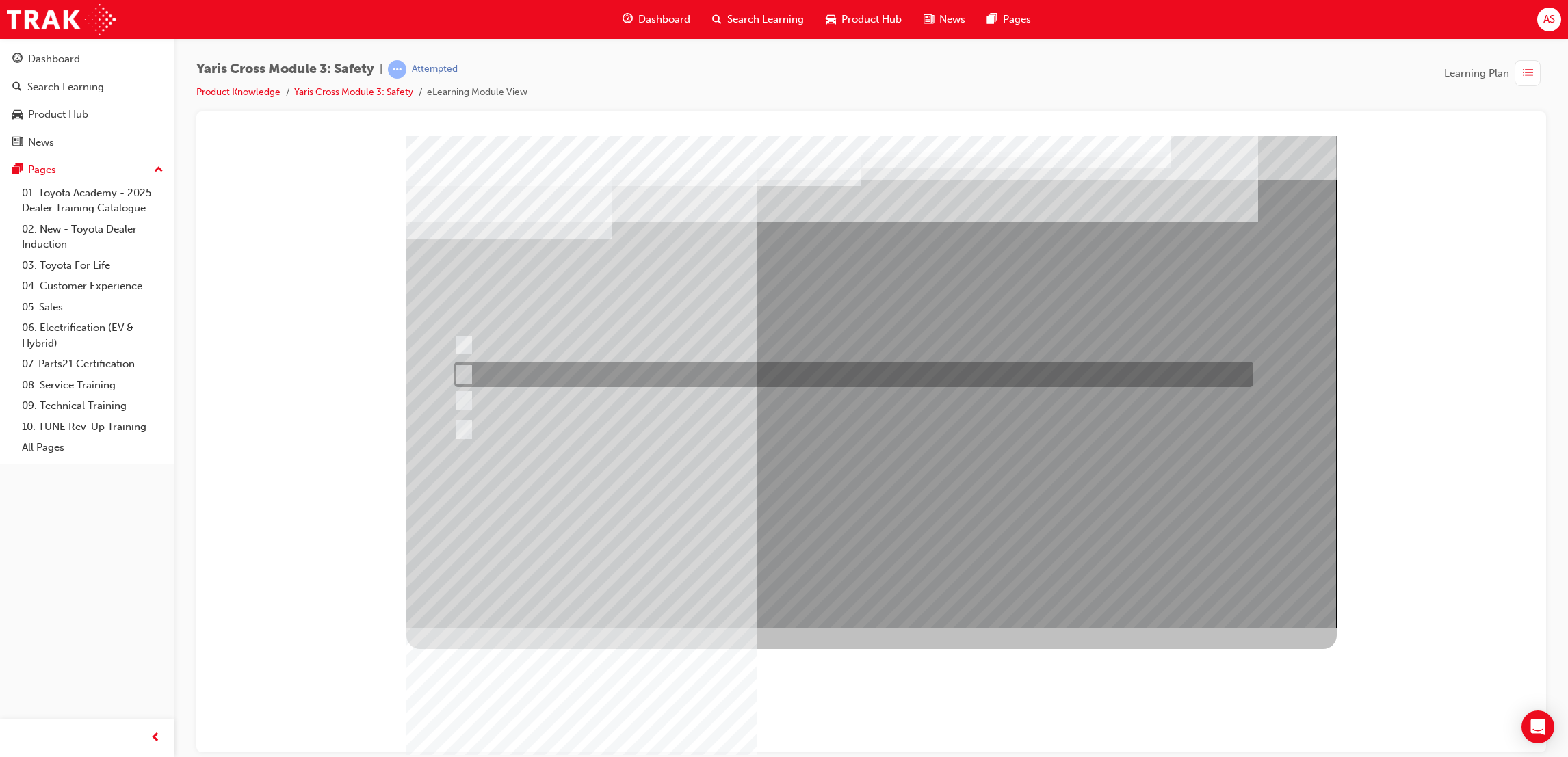
click at [567, 382] on div at bounding box center [850, 374] width 799 height 25
radio input "false"
radio input "true"
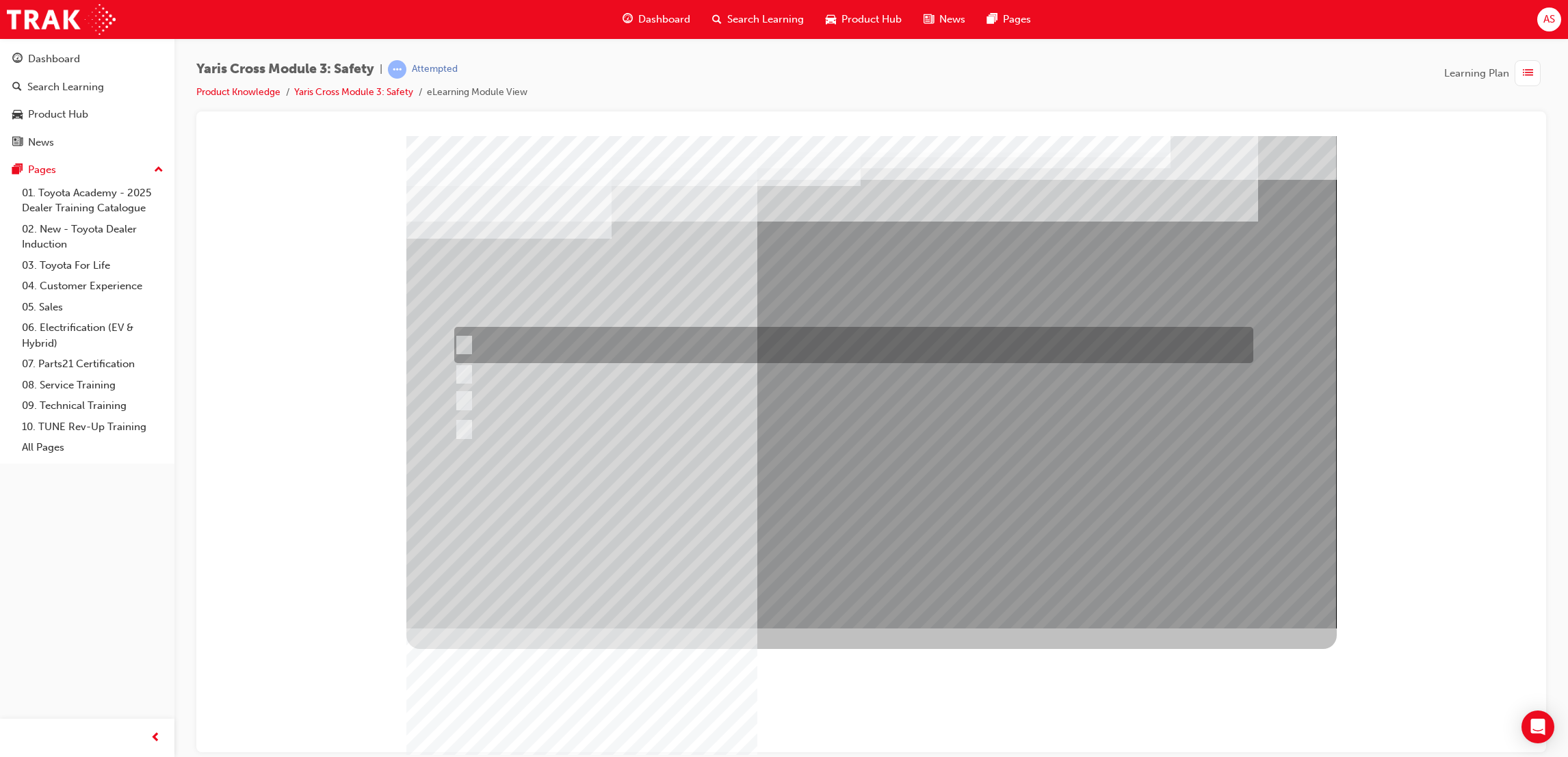
drag, startPoint x: 534, startPoint y: 348, endPoint x: 829, endPoint y: 543, distance: 353.6
click at [536, 348] on div at bounding box center [850, 344] width 799 height 36
radio input "true"
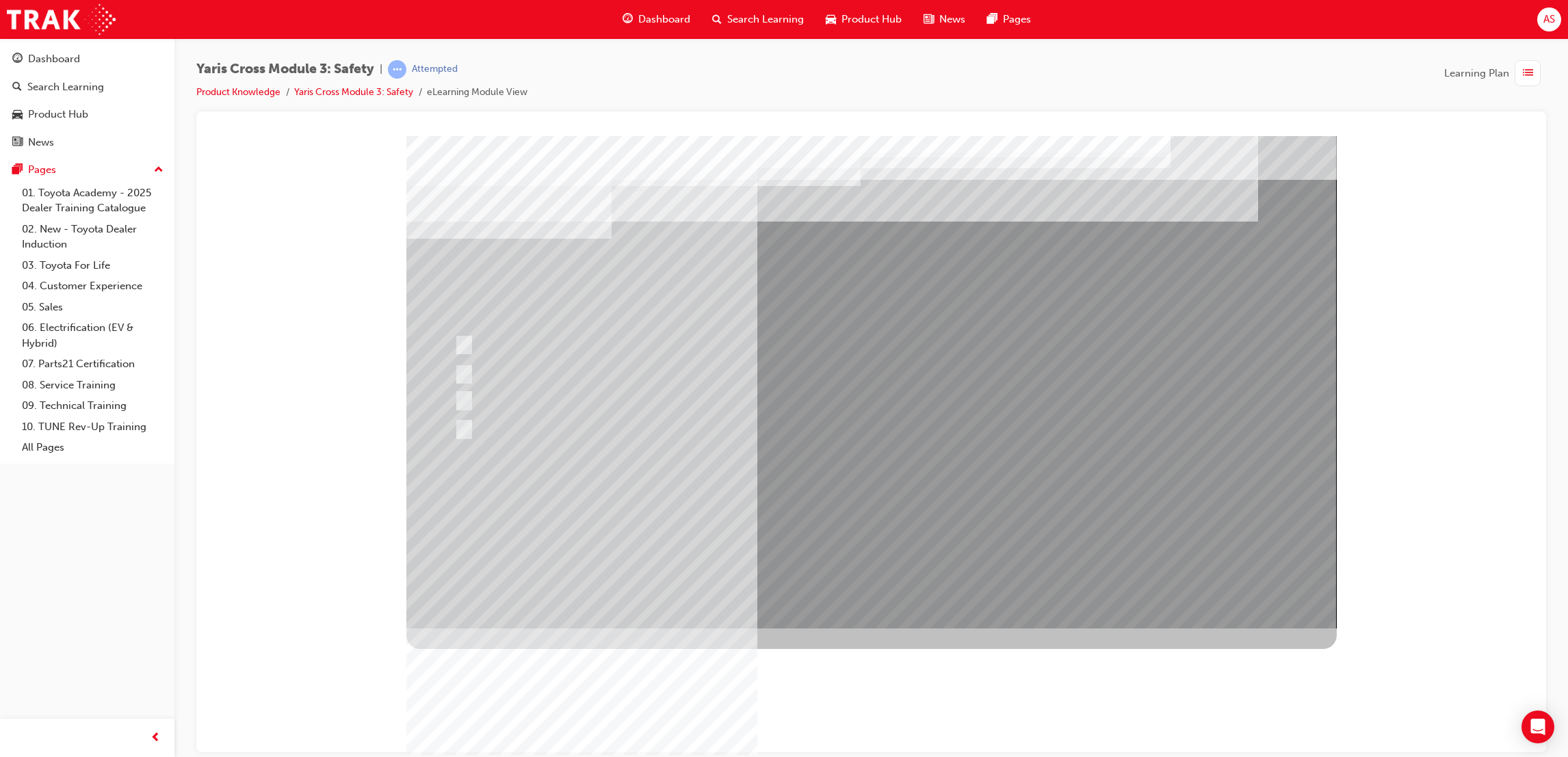
click at [824, 512] on div at bounding box center [872, 381] width 931 height 492
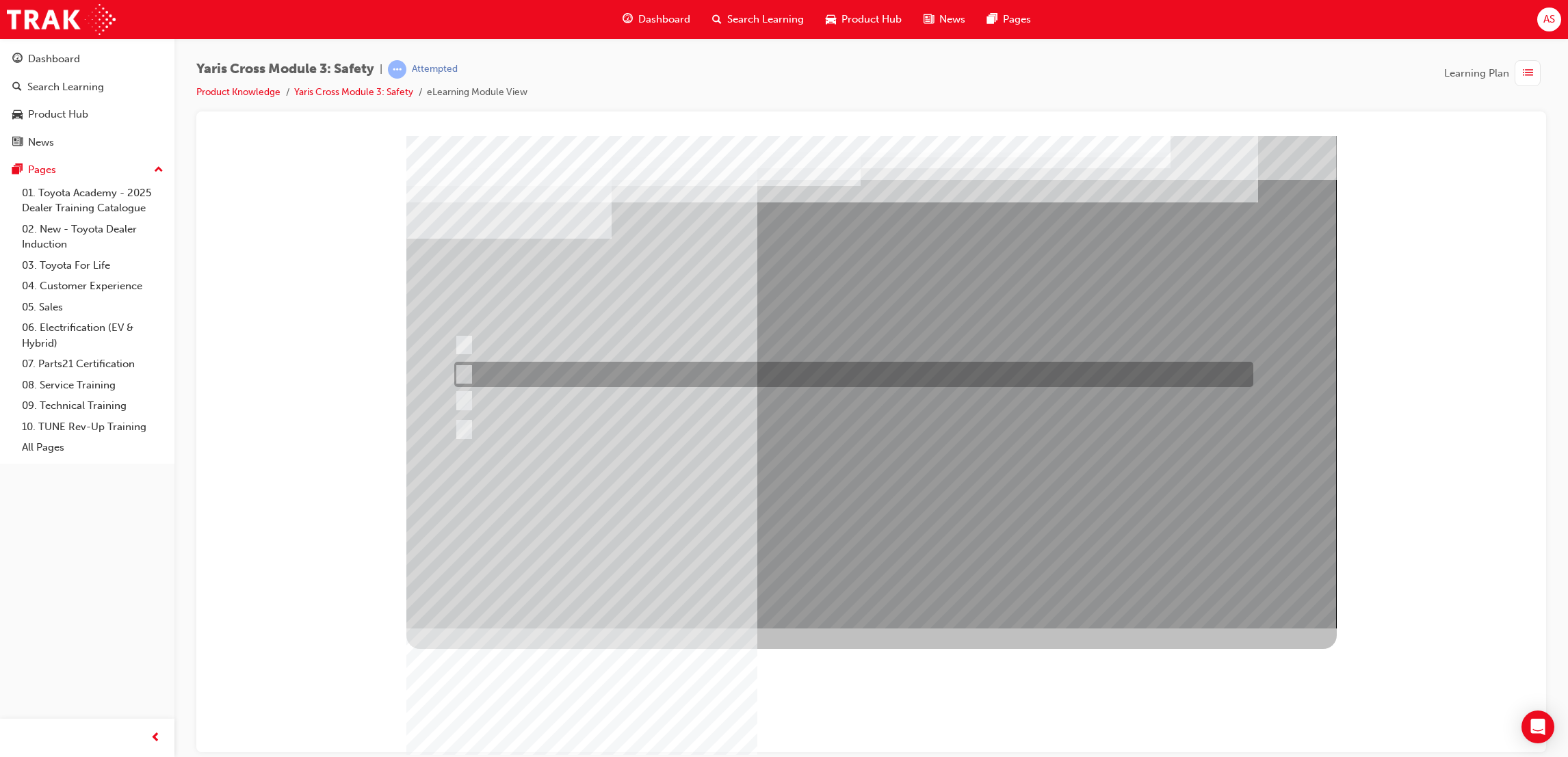
click at [571, 368] on div at bounding box center [850, 374] width 799 height 25
radio input "true"
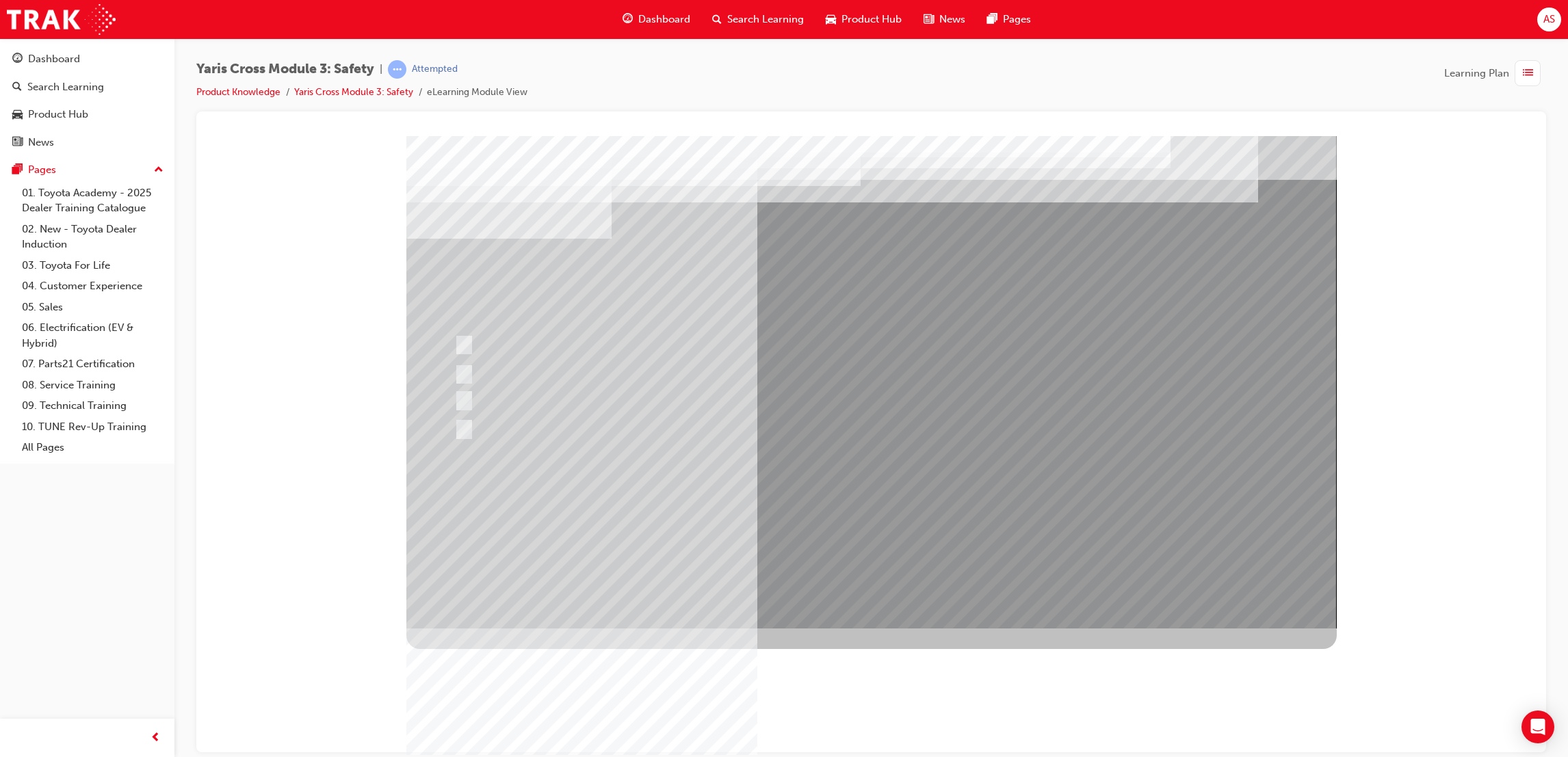
click at [815, 520] on div at bounding box center [872, 381] width 931 height 492
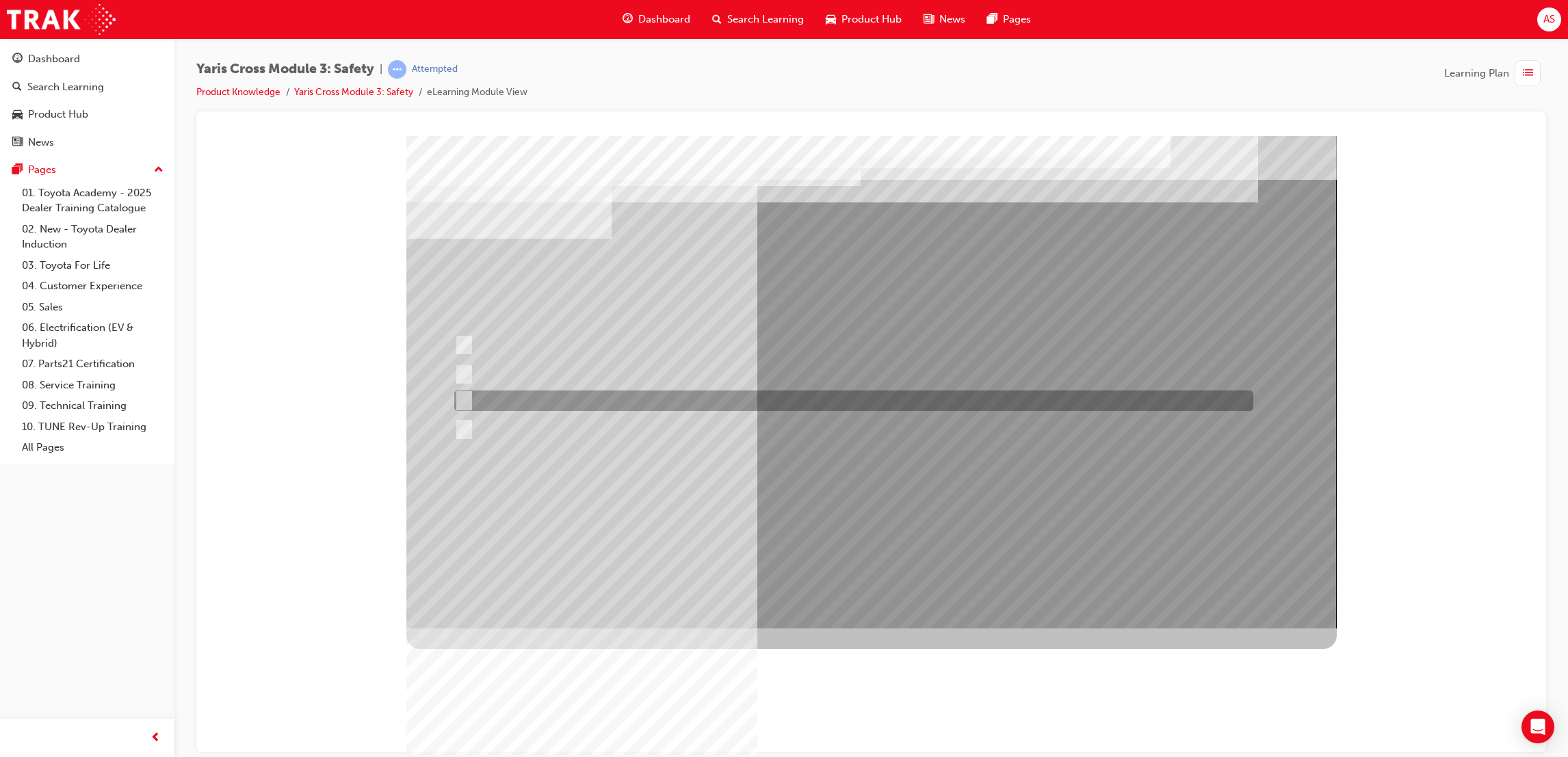
click at [635, 409] on div at bounding box center [850, 401] width 799 height 20
checkbox input "true"
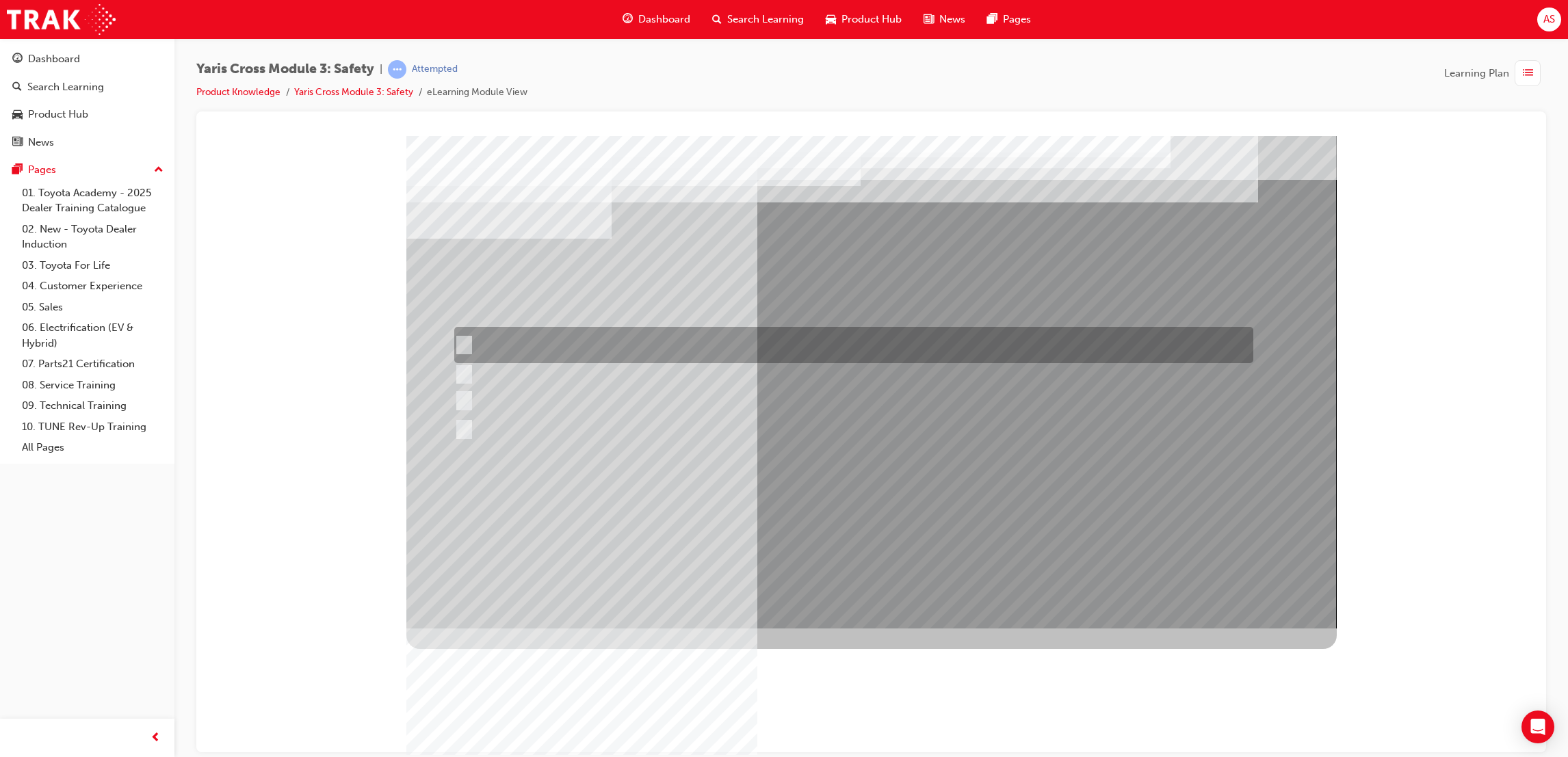
click at [674, 339] on div at bounding box center [850, 344] width 799 height 36
checkbox input "true"
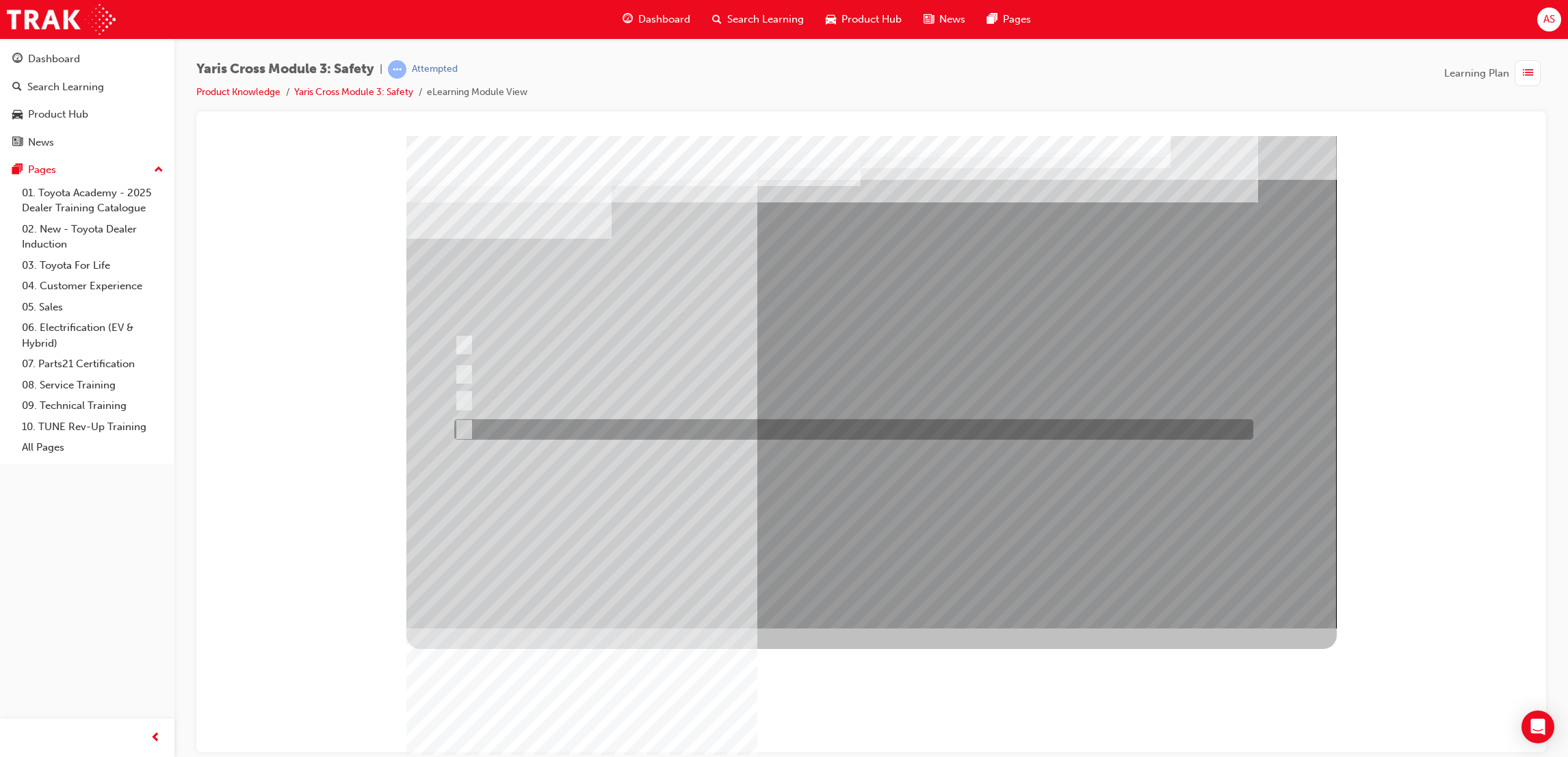
click at [634, 423] on div at bounding box center [850, 430] width 799 height 20
checkbox input "true"
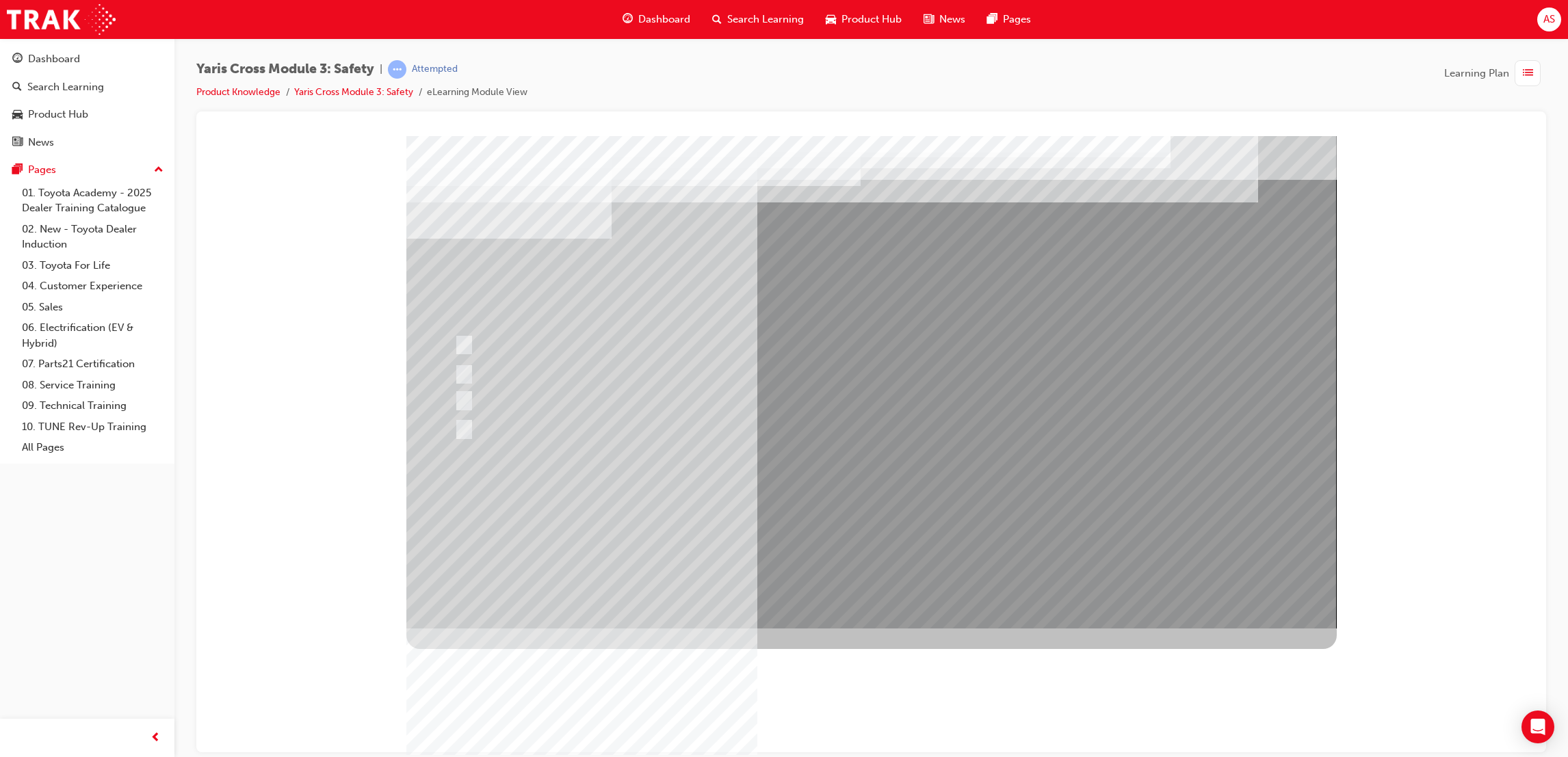
drag, startPoint x: 800, startPoint y: 518, endPoint x: 791, endPoint y: 514, distance: 9.8
click at [801, 502] on div at bounding box center [872, 381] width 931 height 492
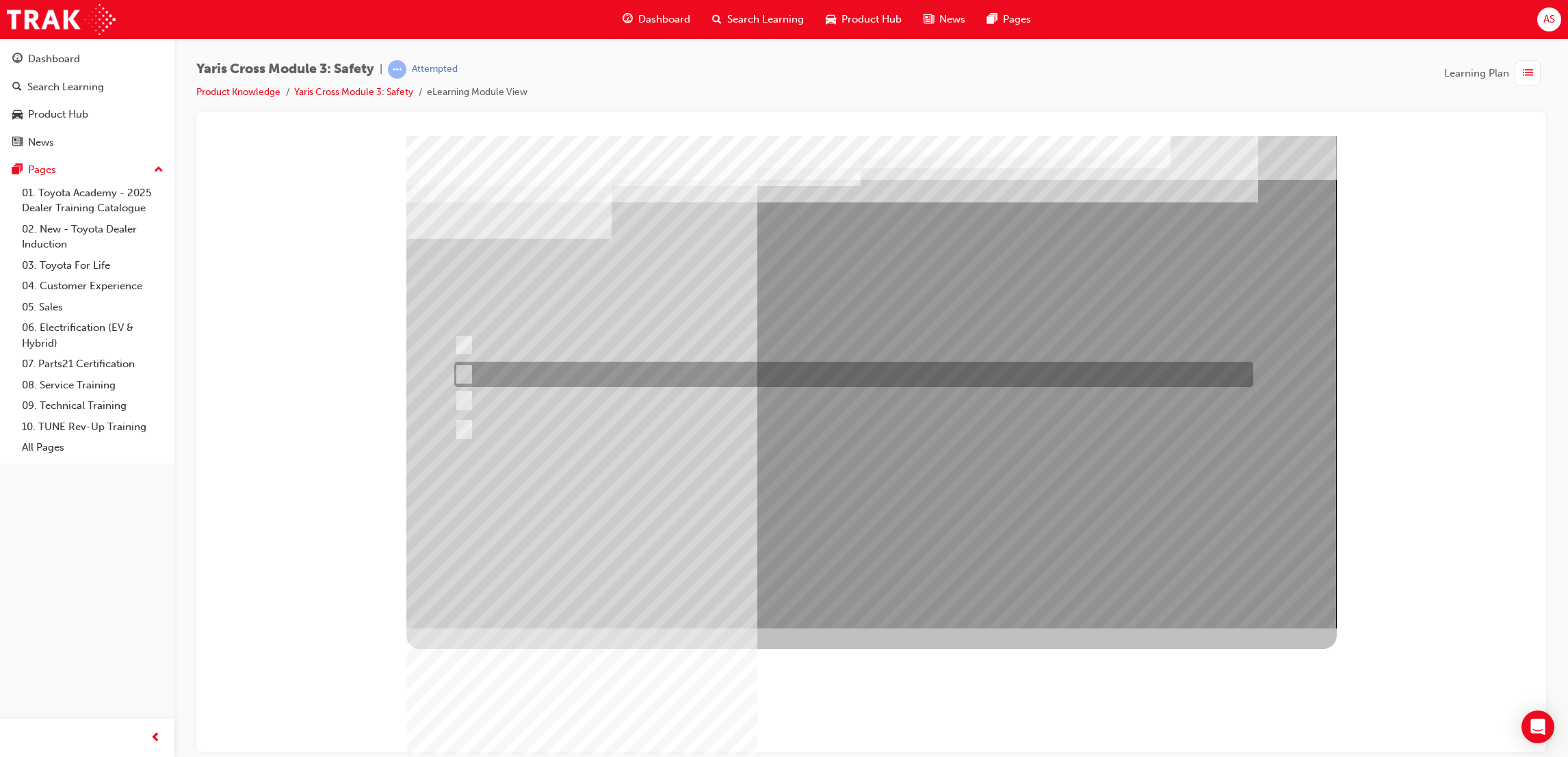
click at [572, 370] on div at bounding box center [850, 374] width 799 height 25
radio input "true"
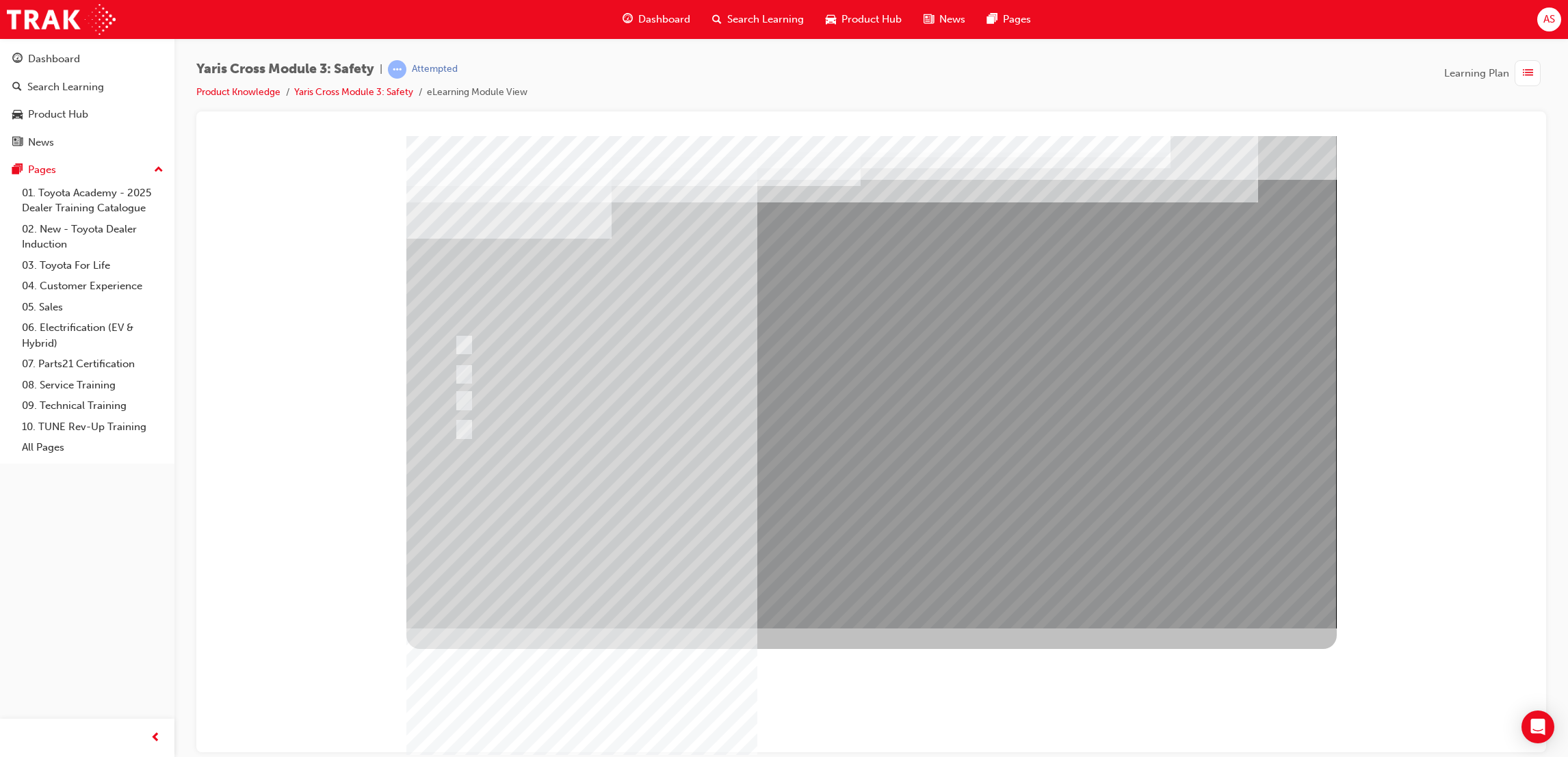
click at [799, 511] on div at bounding box center [872, 381] width 931 height 492
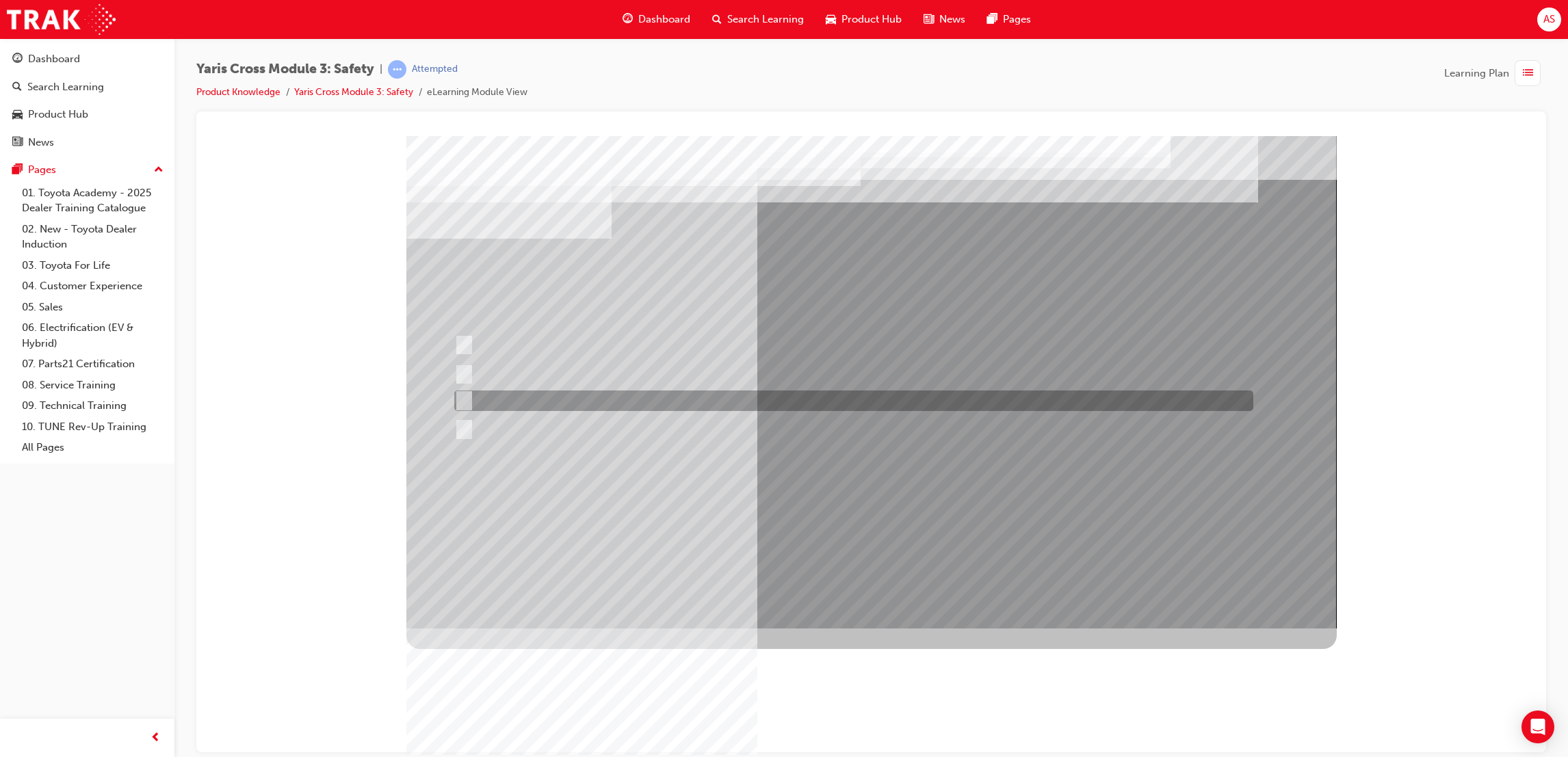
click at [576, 396] on div at bounding box center [850, 401] width 799 height 20
radio input "true"
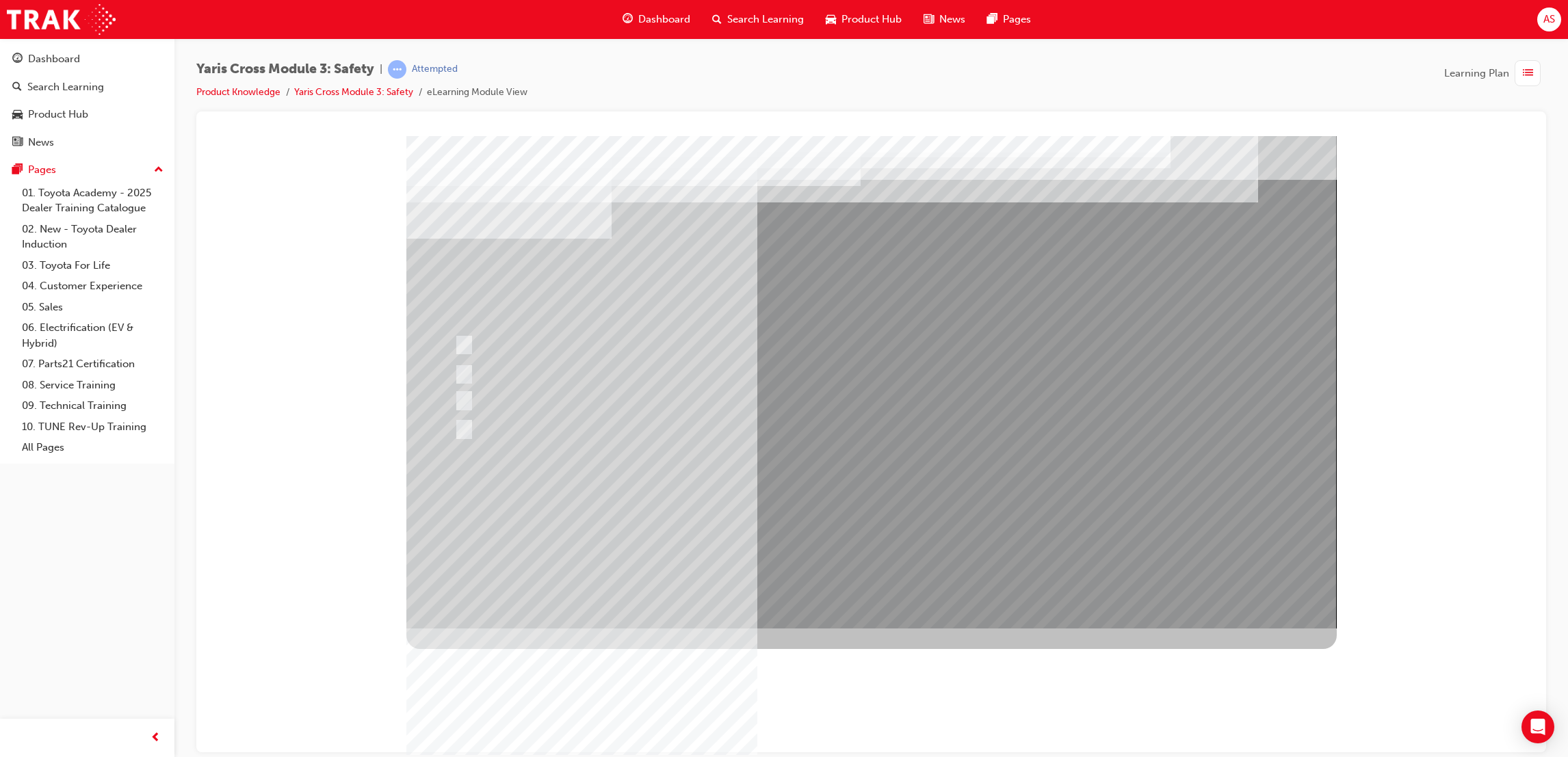
click at [807, 483] on div at bounding box center [872, 381] width 931 height 492
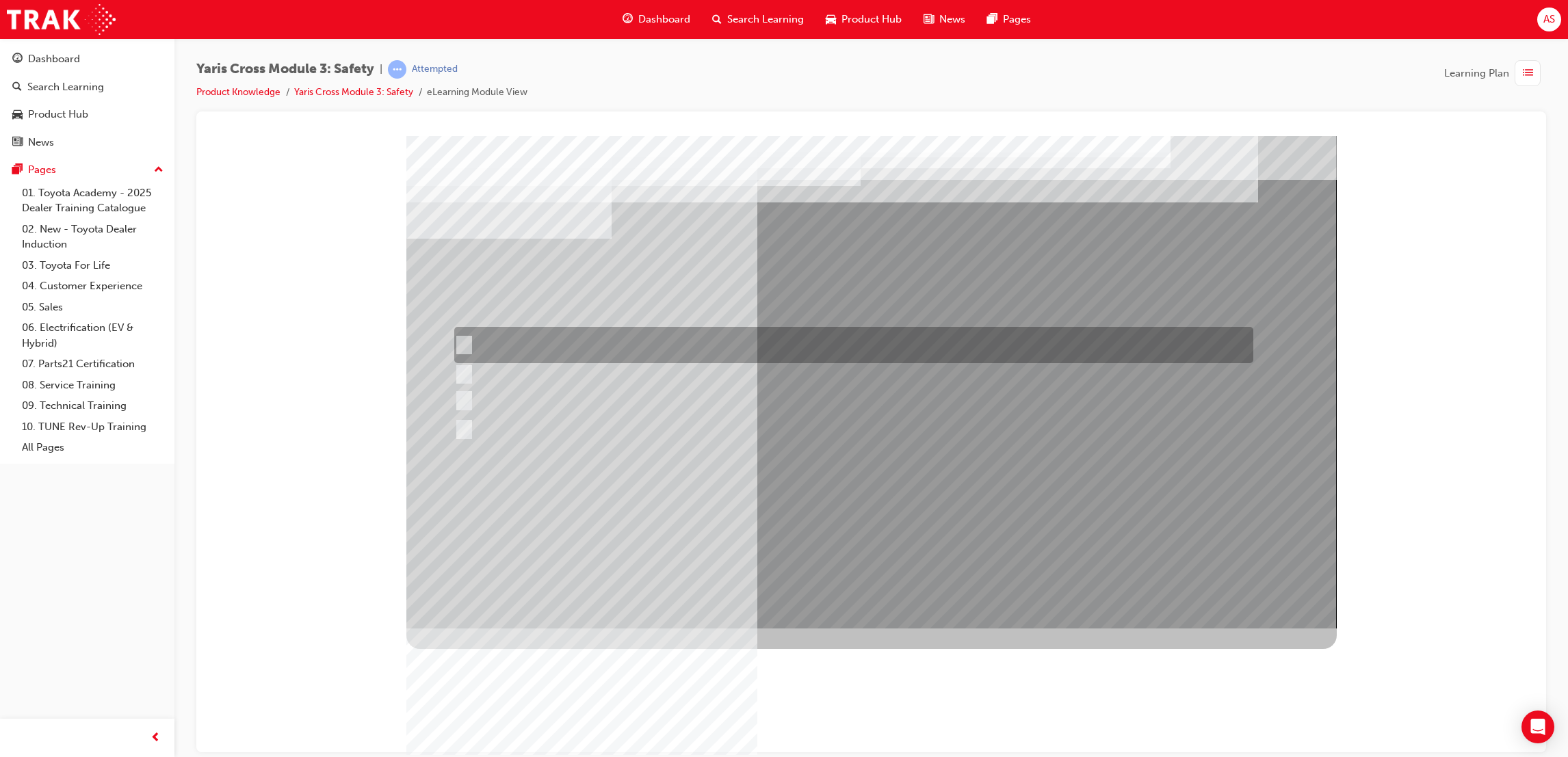
click at [658, 348] on div at bounding box center [850, 344] width 799 height 36
radio input "true"
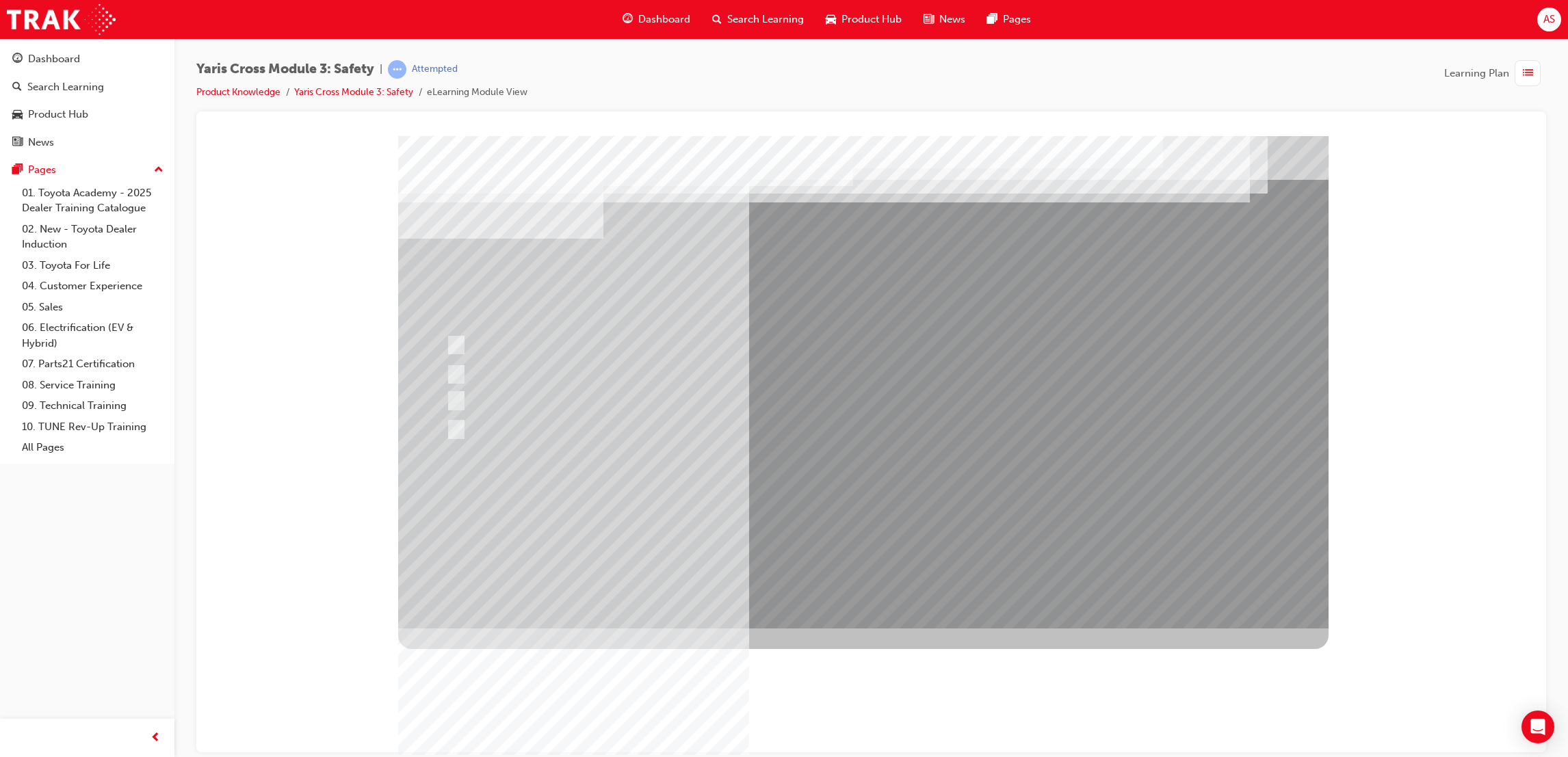
click at [844, 497] on div at bounding box center [864, 381] width 931 height 492
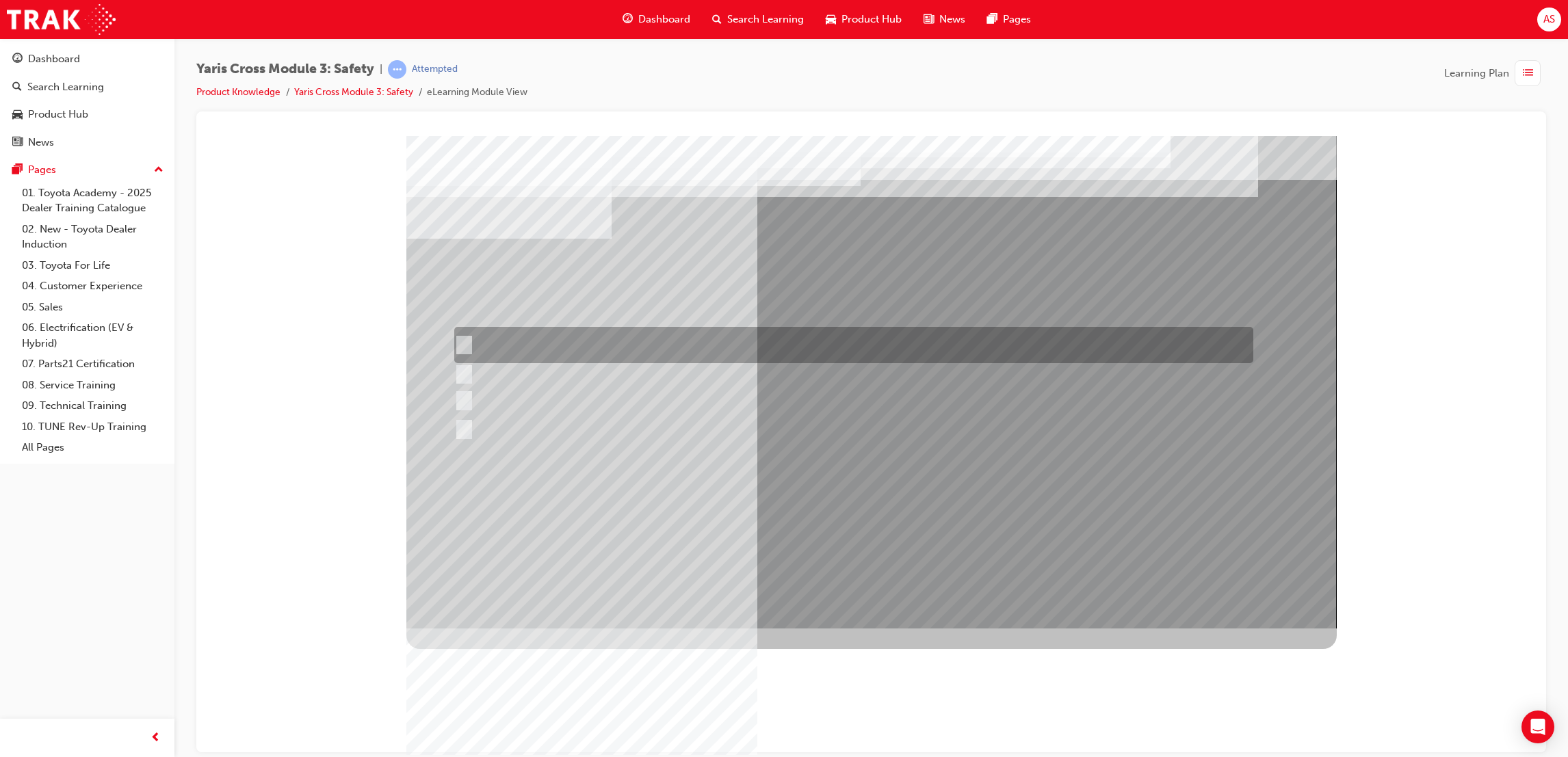
click at [533, 351] on div at bounding box center [850, 344] width 799 height 36
radio input "true"
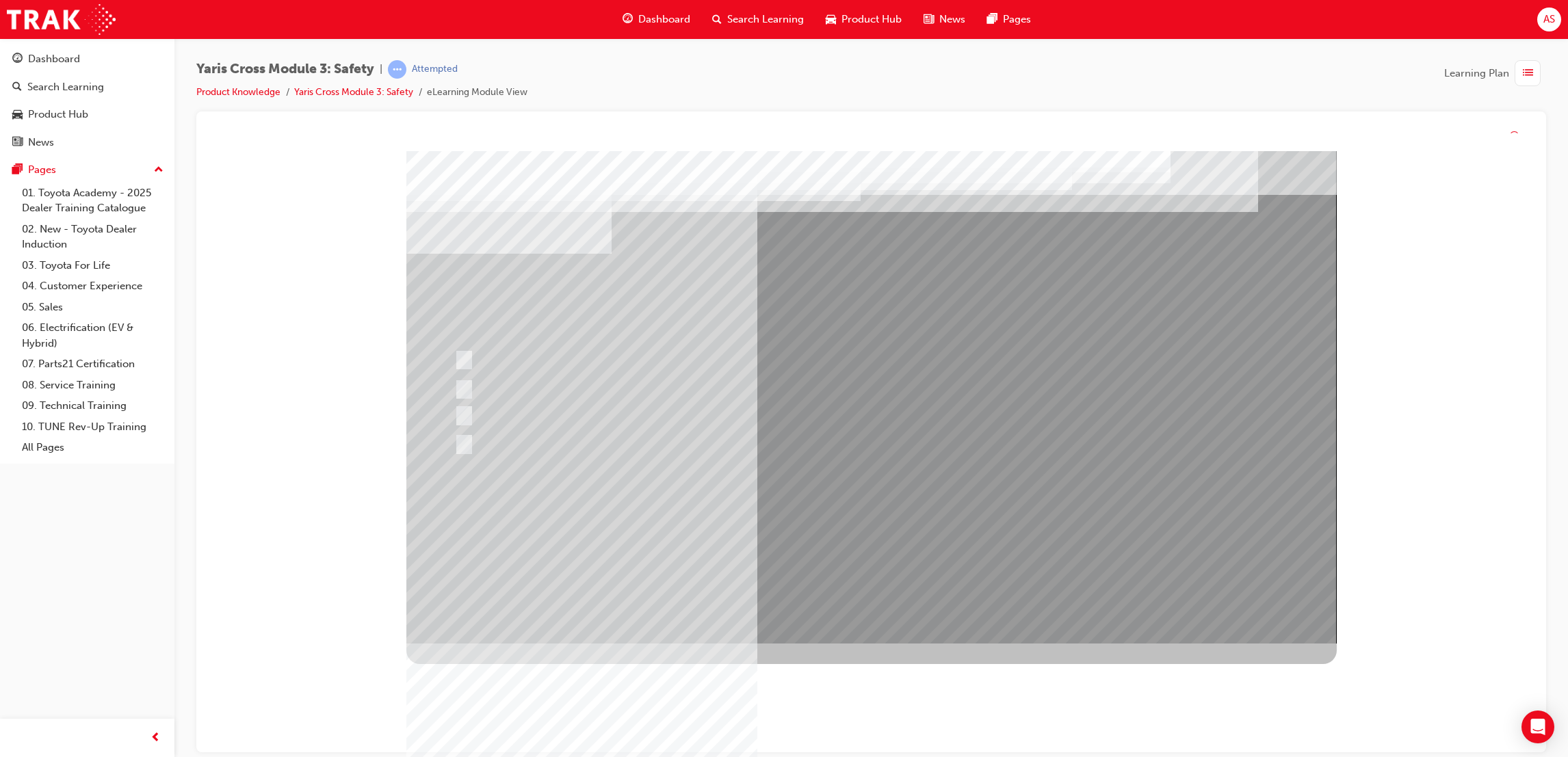
click at [823, 503] on div at bounding box center [872, 396] width 931 height 492
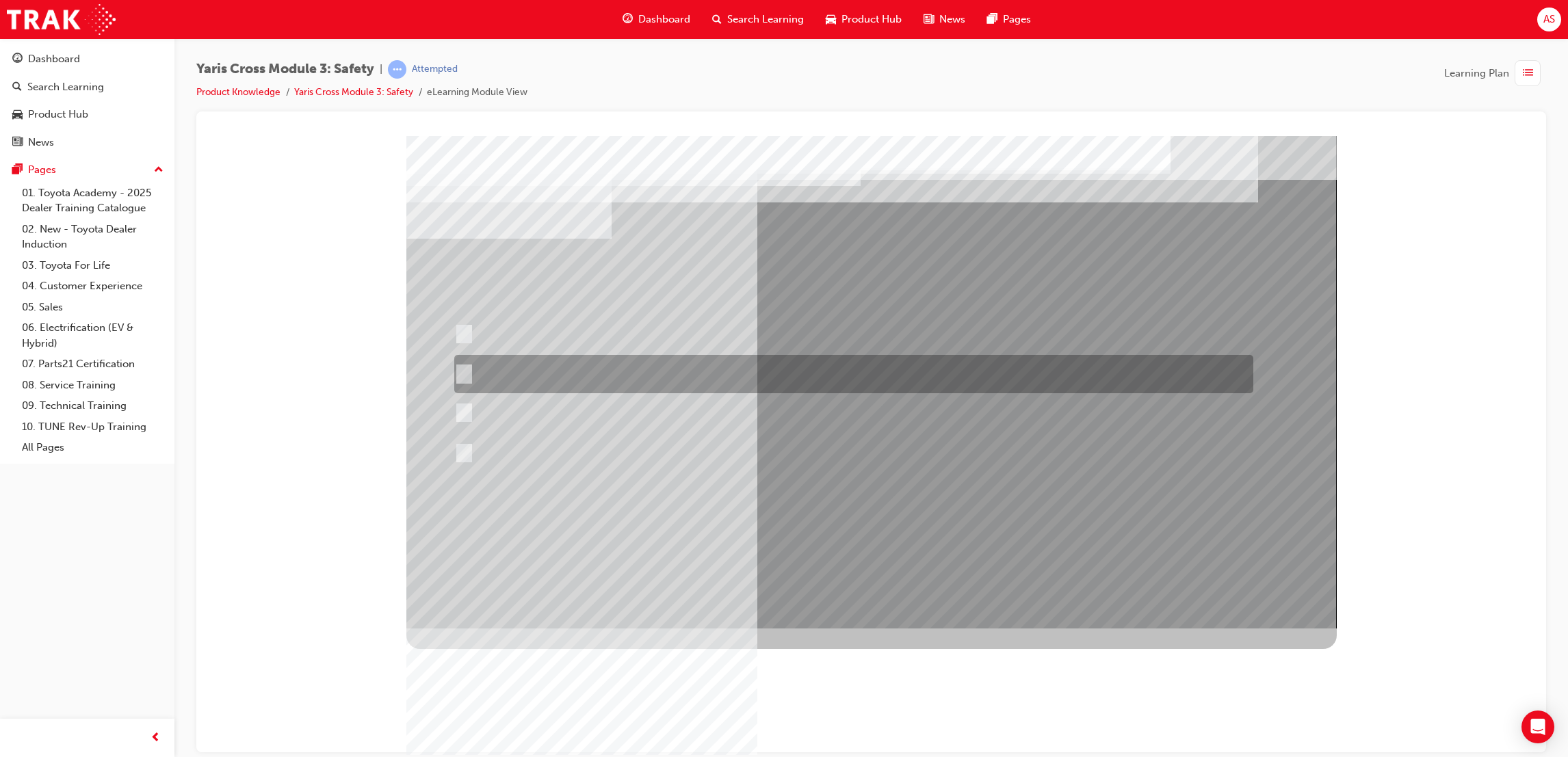
click at [655, 366] on div at bounding box center [850, 374] width 799 height 38
radio input "true"
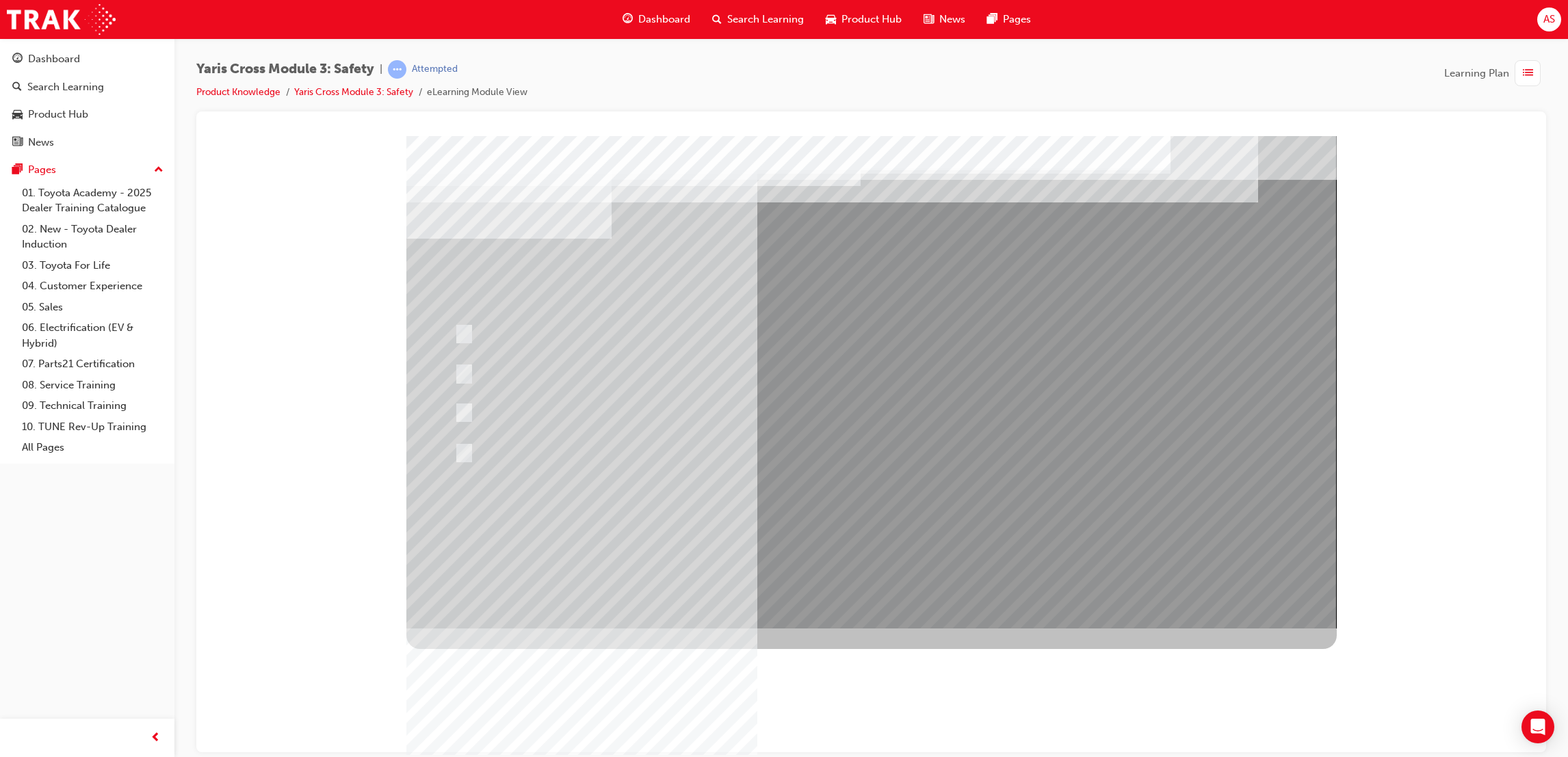
click at [867, 579] on div at bounding box center [872, 381] width 931 height 492
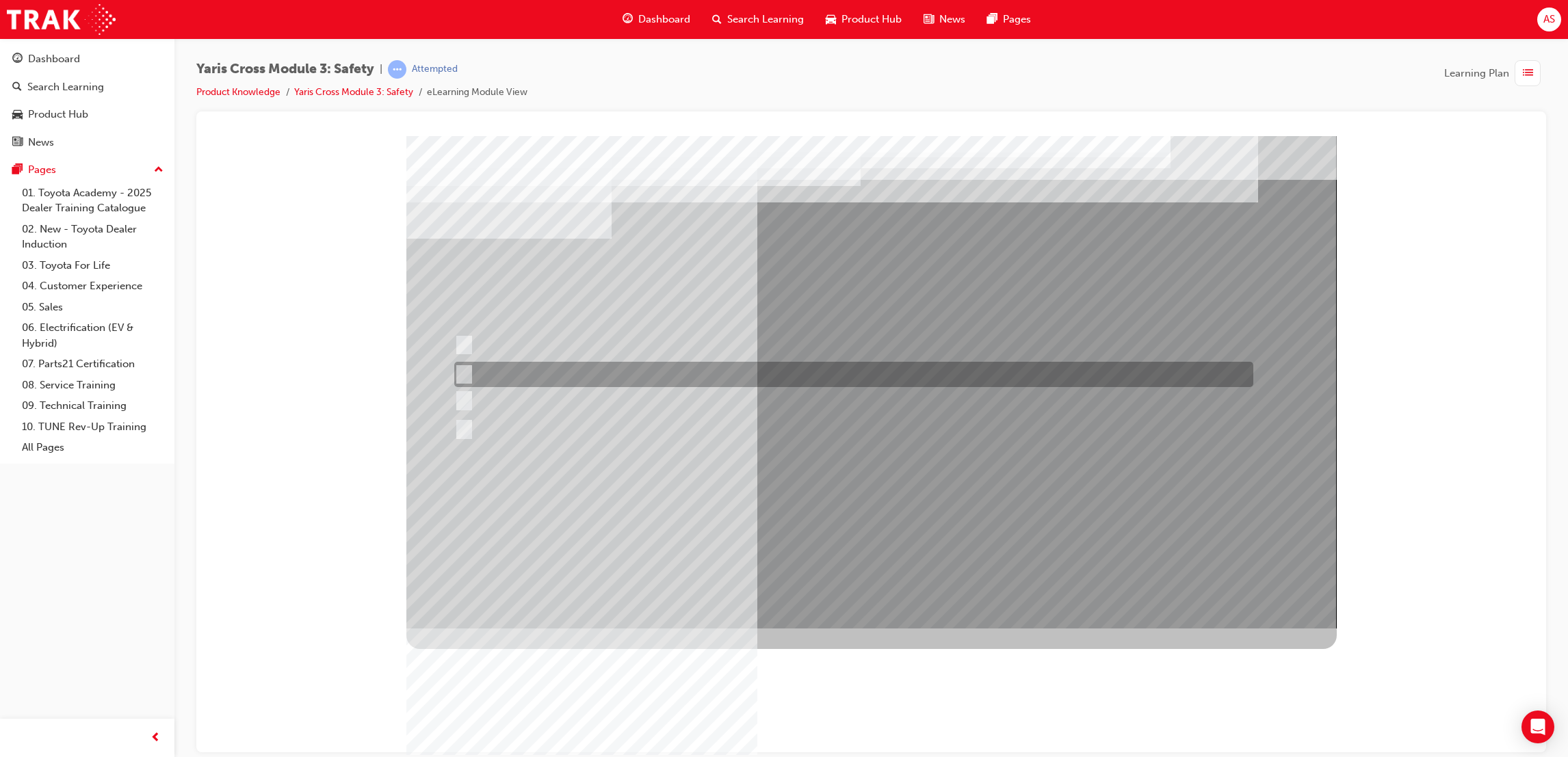
click at [628, 367] on div at bounding box center [850, 374] width 799 height 25
radio input "true"
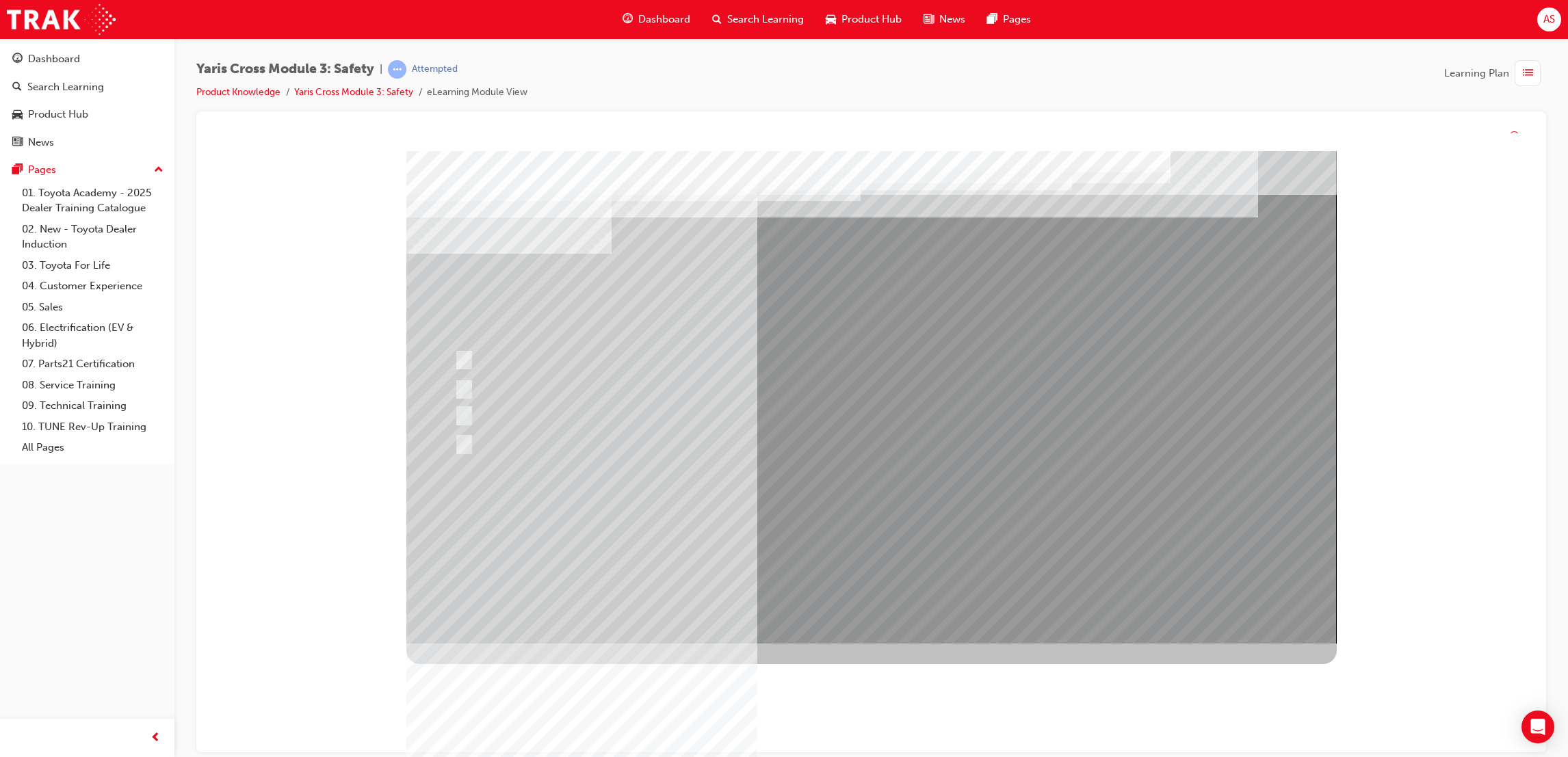
click at [832, 525] on div at bounding box center [872, 396] width 931 height 492
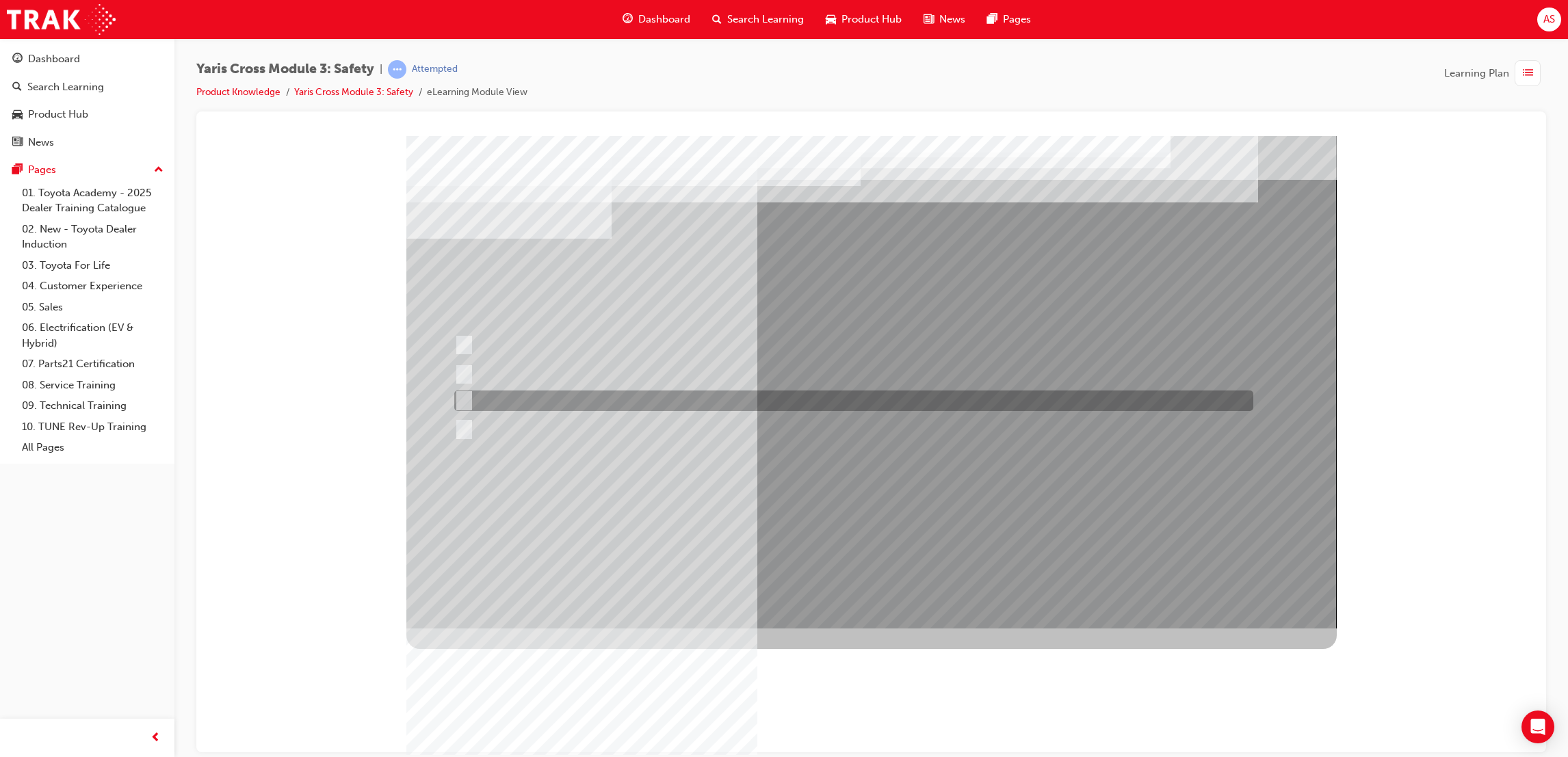
click at [519, 399] on div at bounding box center [850, 401] width 799 height 20
checkbox input "true"
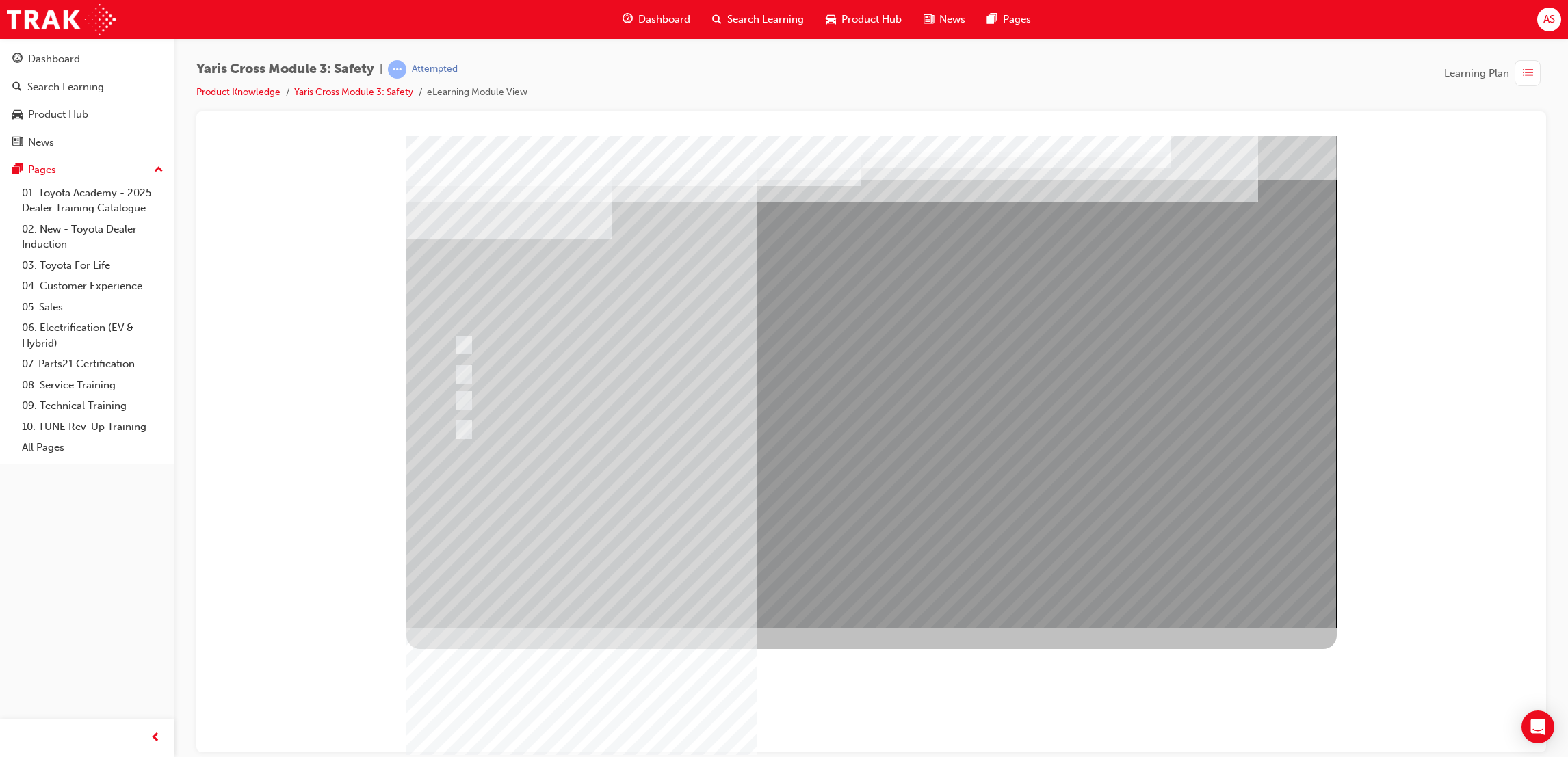
click at [797, 534] on div at bounding box center [872, 381] width 931 height 492
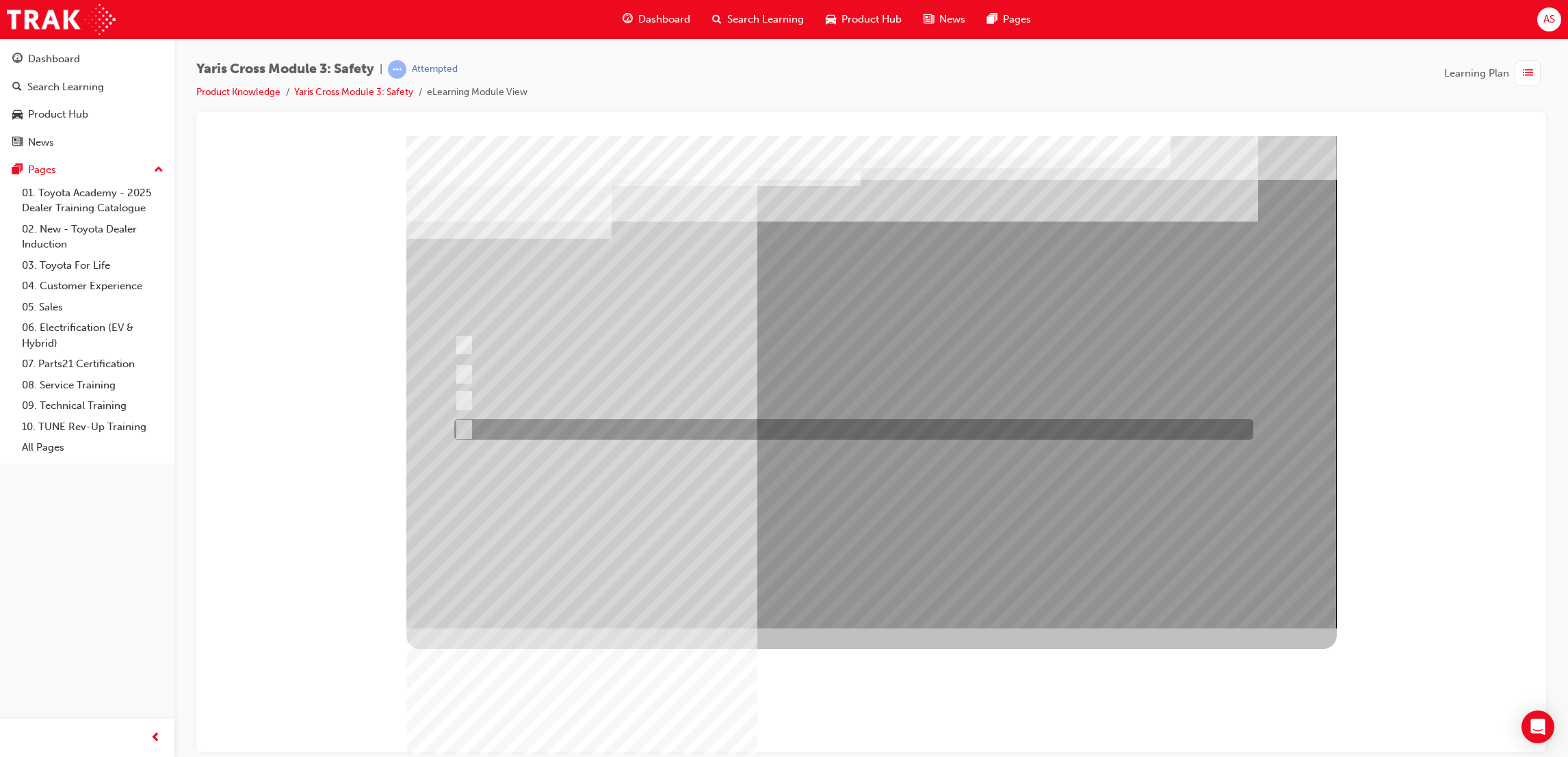
click at [572, 421] on div at bounding box center [850, 430] width 799 height 20
radio input "true"
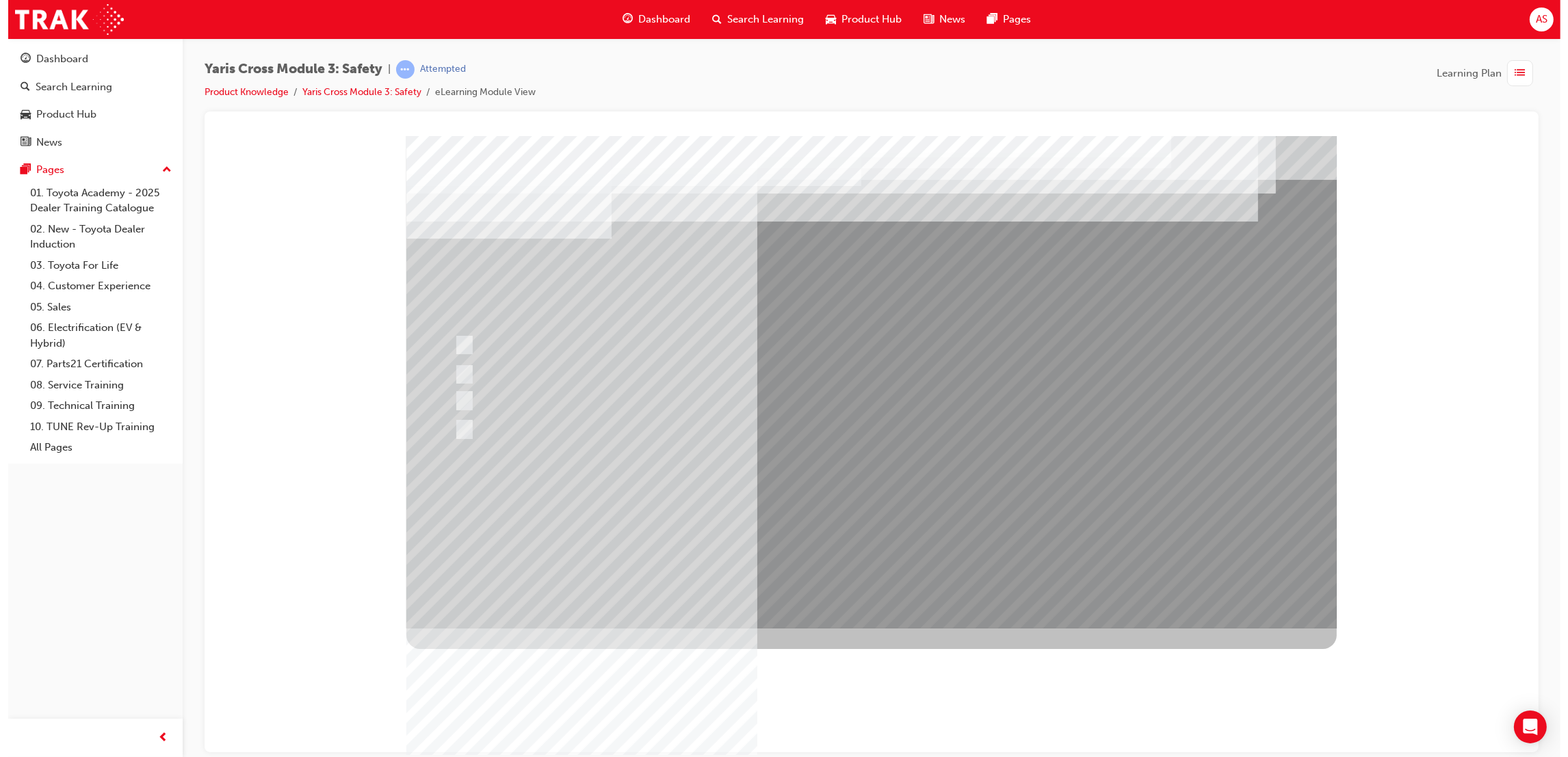
click at [828, 528] on div at bounding box center [871, 381] width 931 height 492
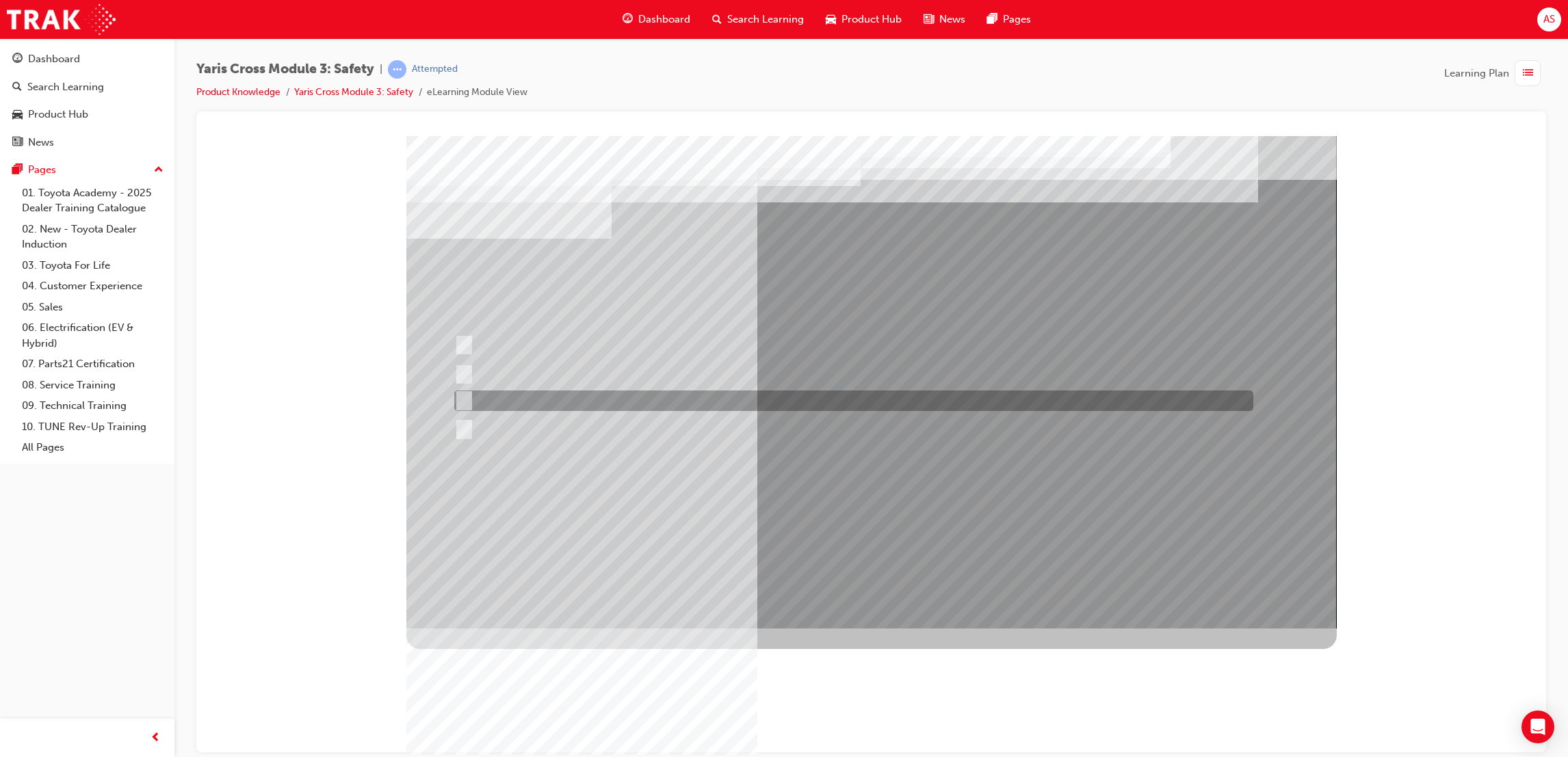
drag, startPoint x: 533, startPoint y: 403, endPoint x: 680, endPoint y: 504, distance: 178.4
click at [538, 401] on div at bounding box center [850, 401] width 799 height 20
radio input "true"
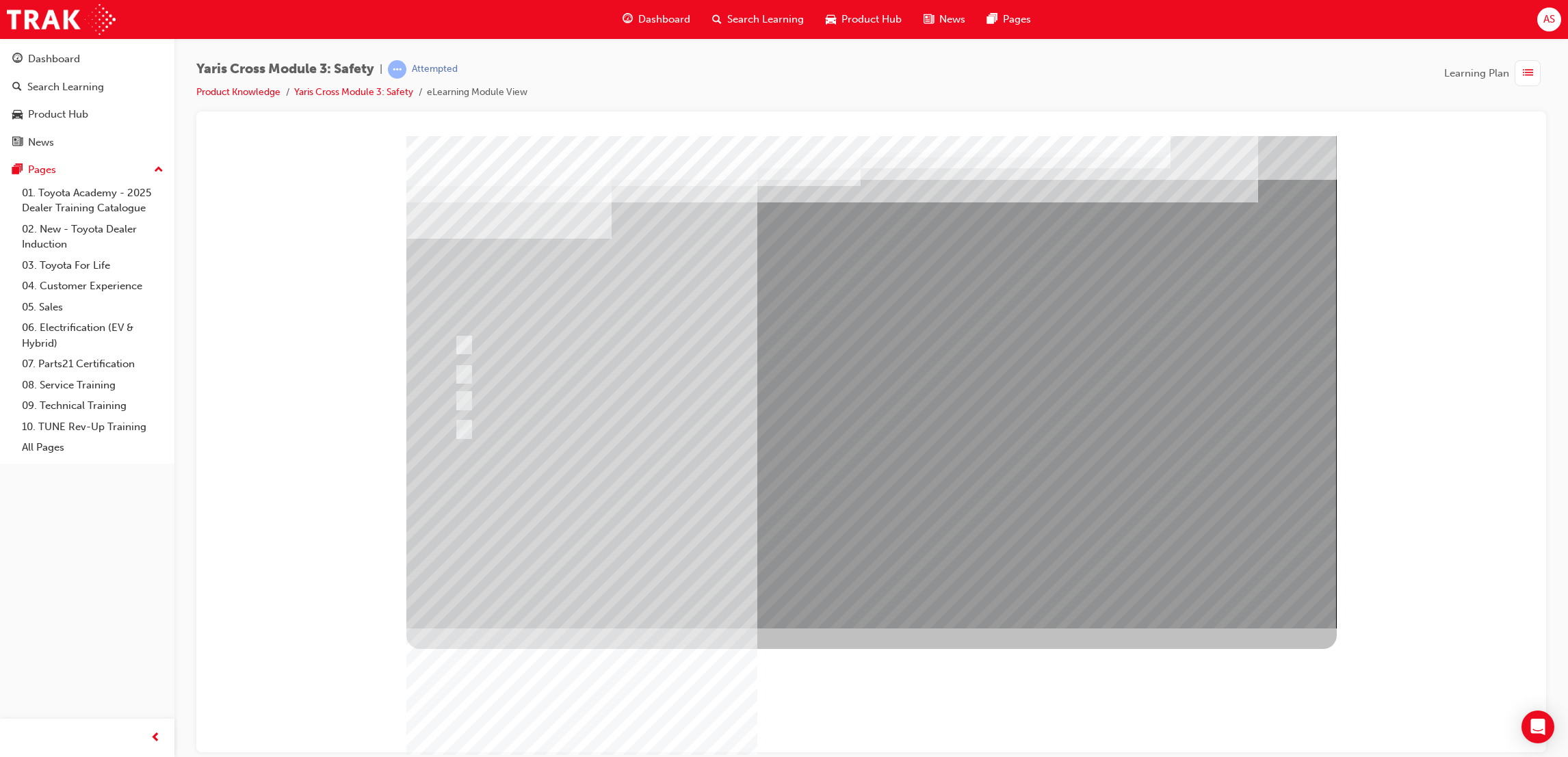
drag, startPoint x: 851, startPoint y: 608, endPoint x: 836, endPoint y: 591, distance: 22.7
click at [847, 606] on div at bounding box center [872, 381] width 931 height 492
click at [799, 505] on div at bounding box center [872, 381] width 931 height 492
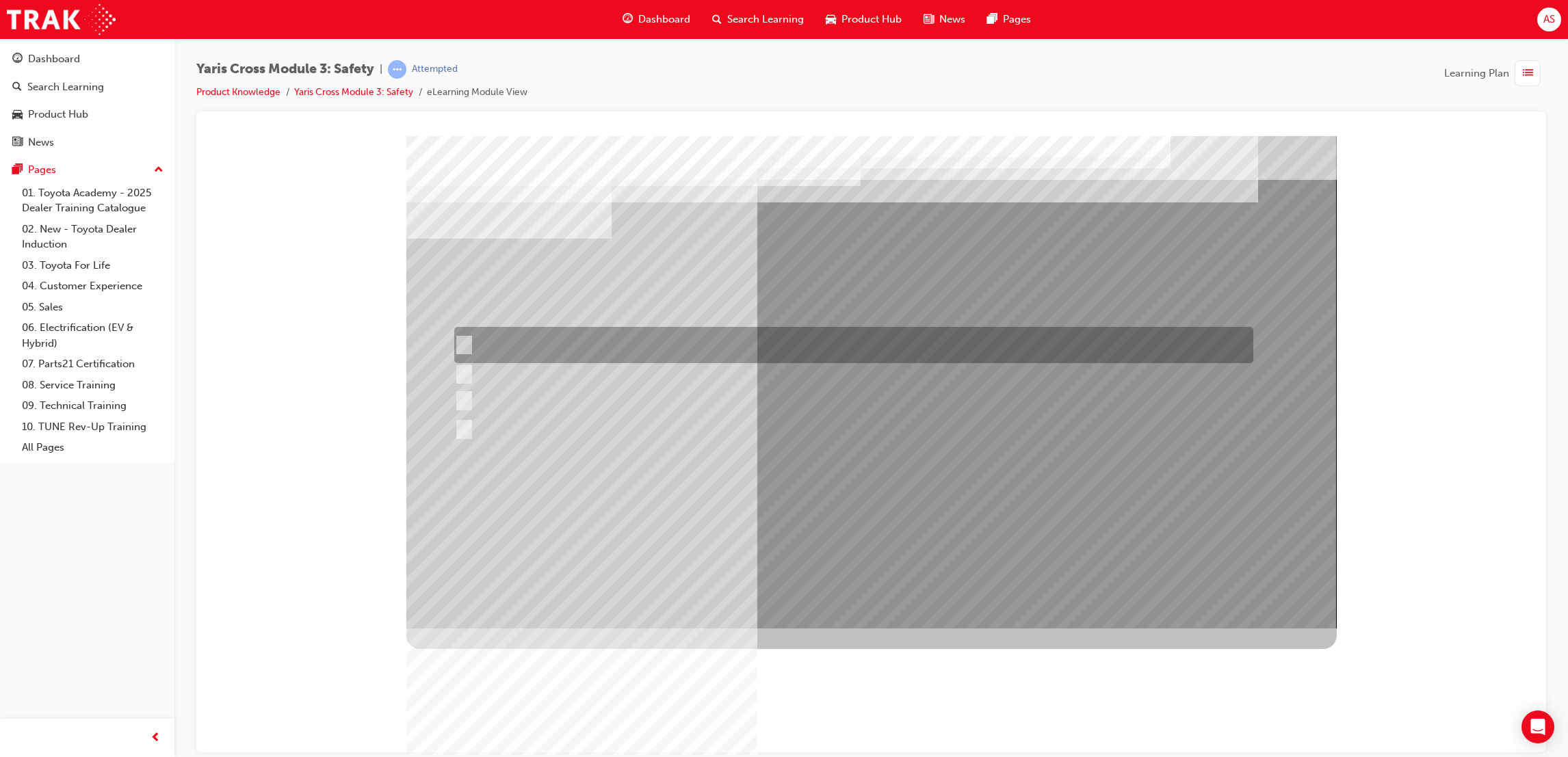
click at [533, 339] on div at bounding box center [850, 344] width 799 height 36
checkbox input "true"
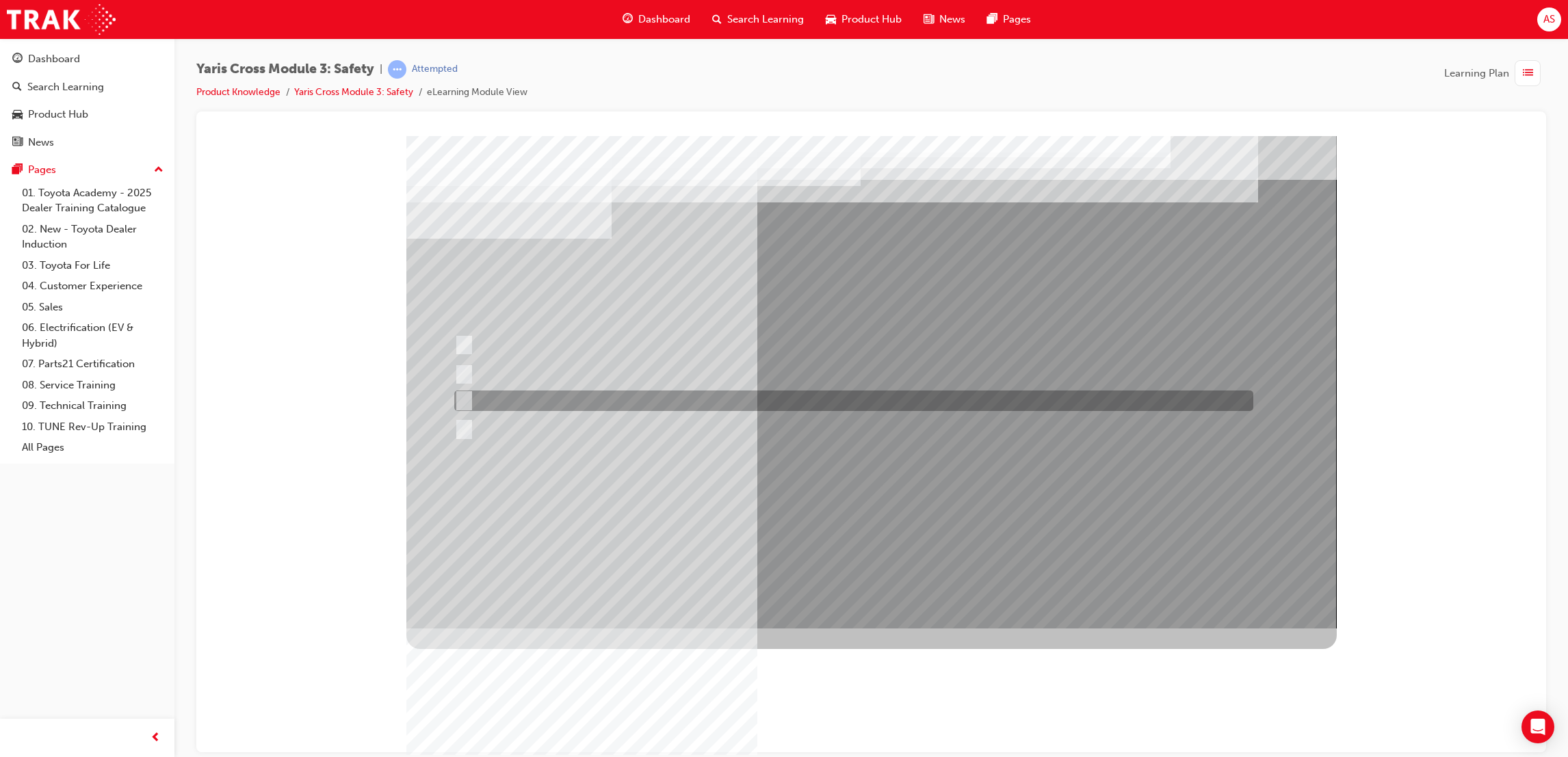
click at [535, 409] on div at bounding box center [850, 401] width 799 height 20
checkbox input "true"
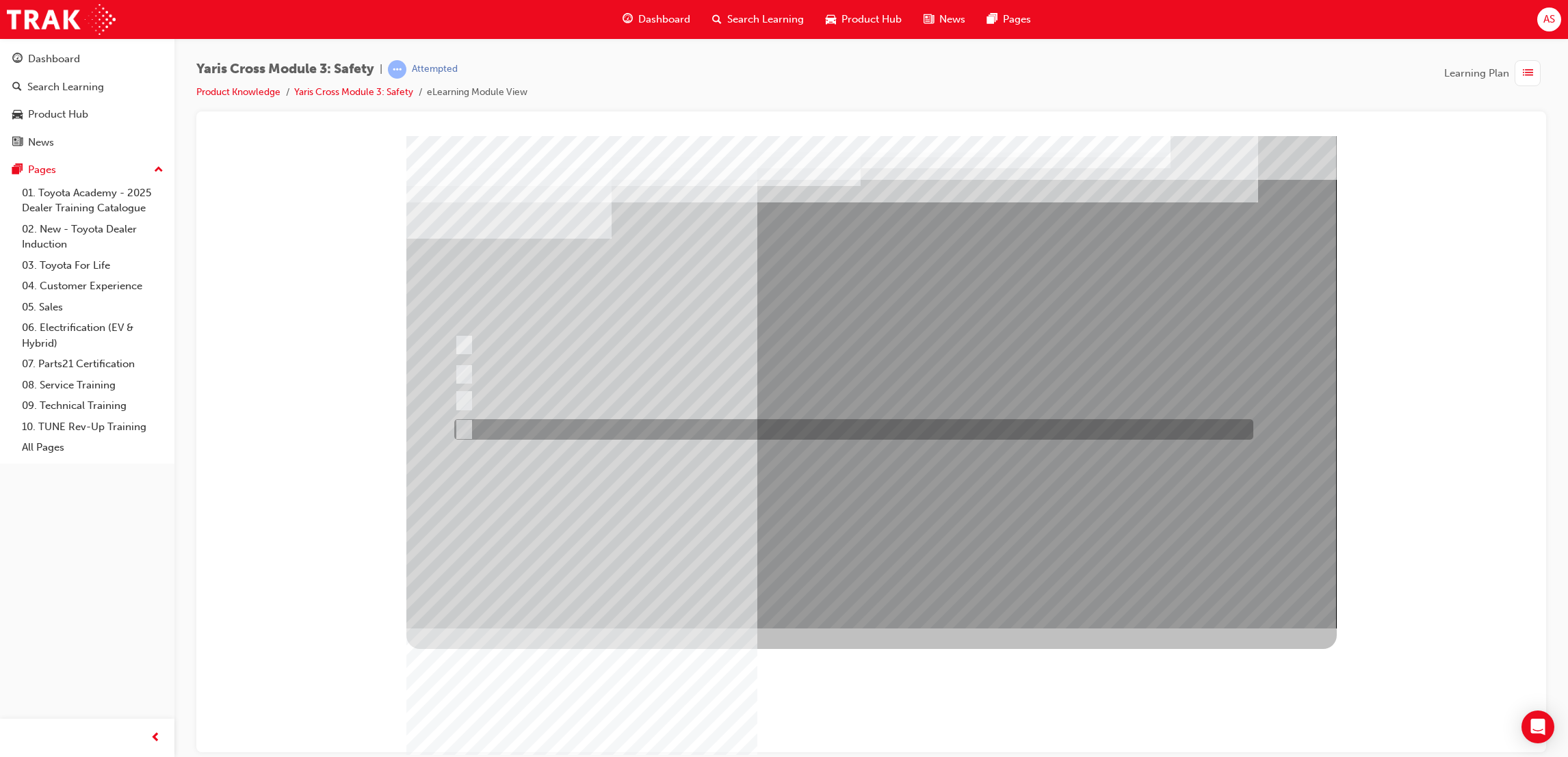
click at [560, 432] on div at bounding box center [850, 430] width 799 height 20
checkbox input "true"
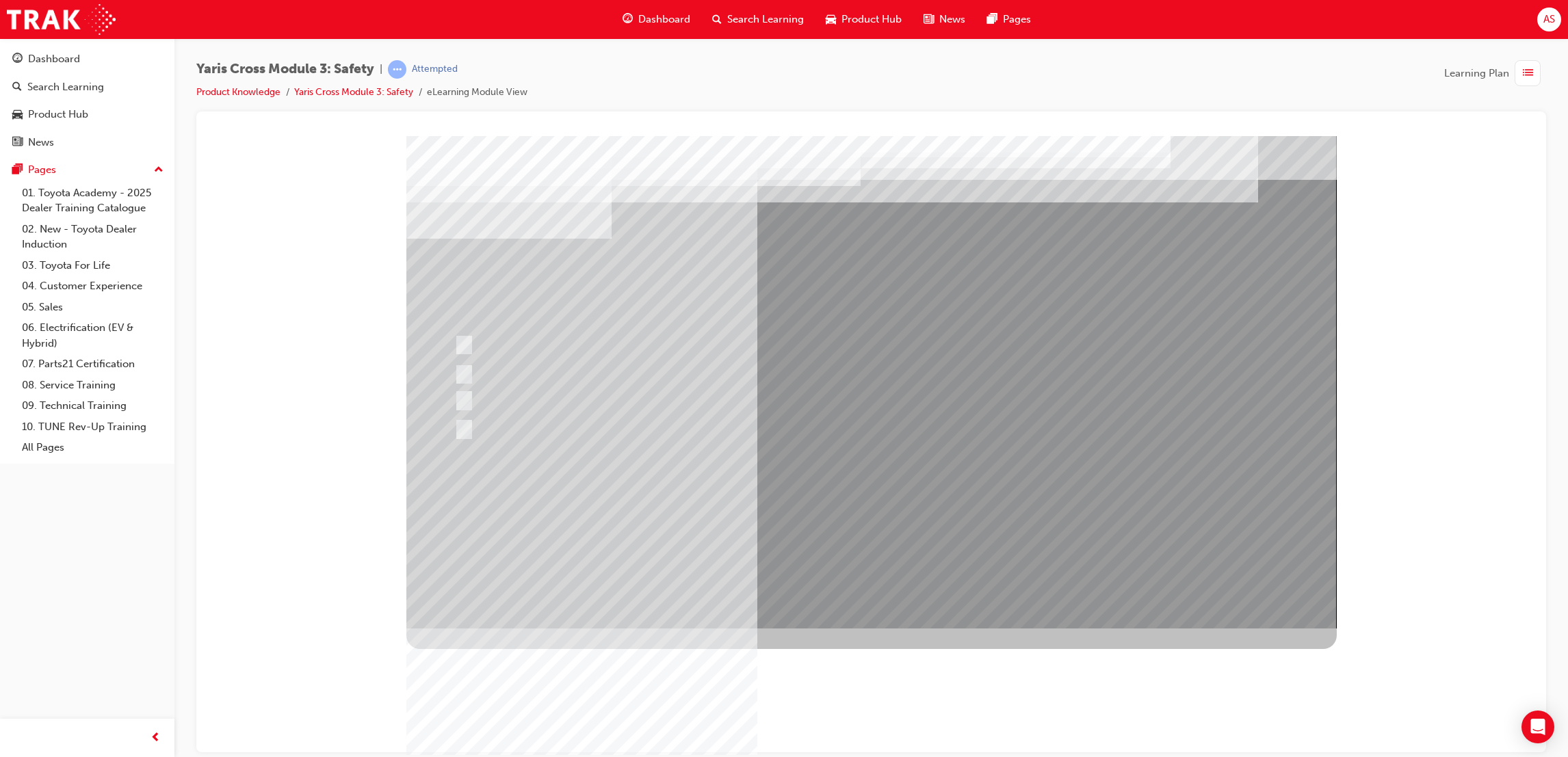
click at [745, 525] on div at bounding box center [872, 381] width 931 height 492
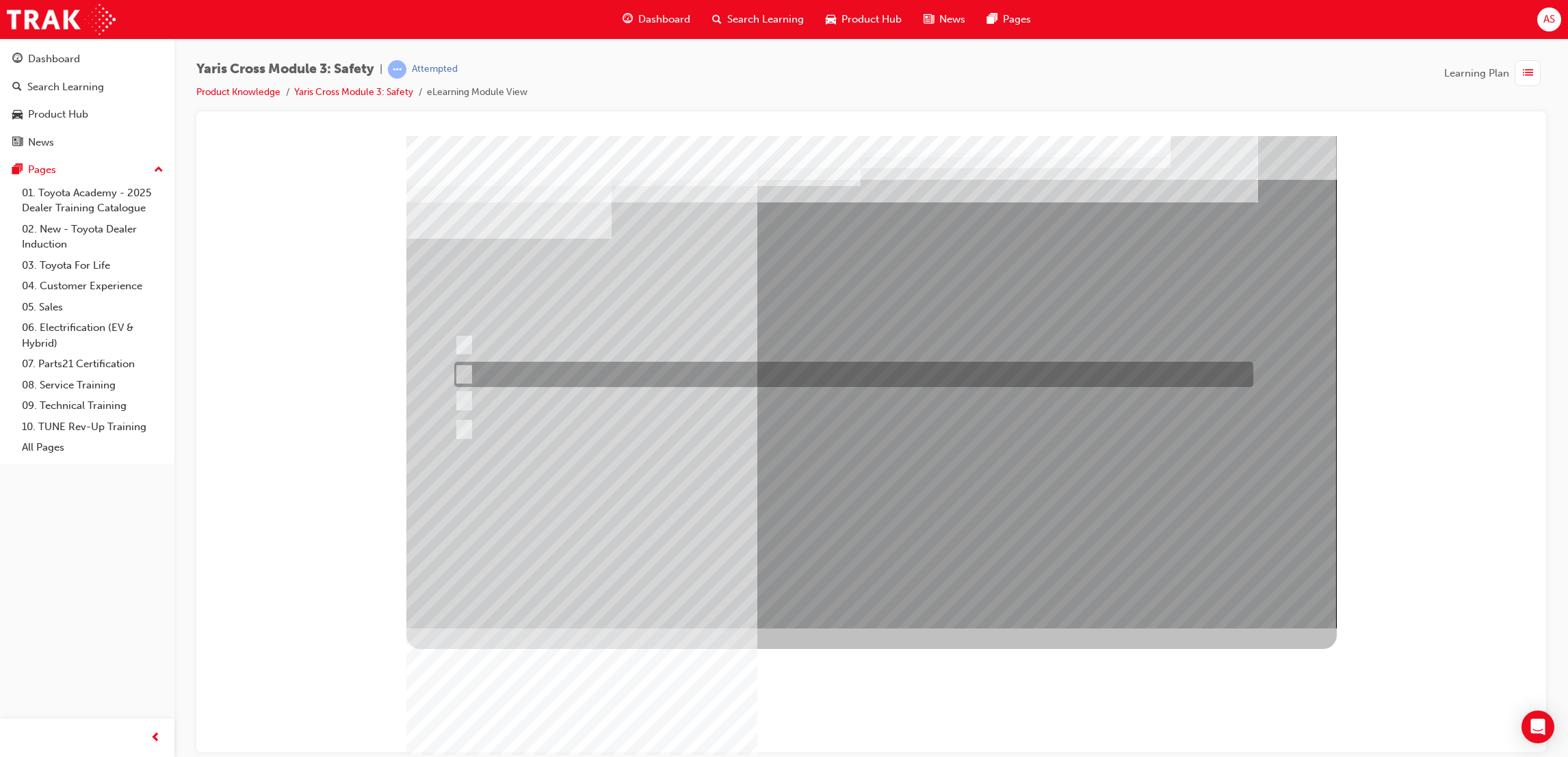
drag, startPoint x: 457, startPoint y: 372, endPoint x: 466, endPoint y: 373, distance: 9.1
click at [460, 371] on input "SRS Airbags" at bounding box center [462, 375] width 15 height 15
radio input "true"
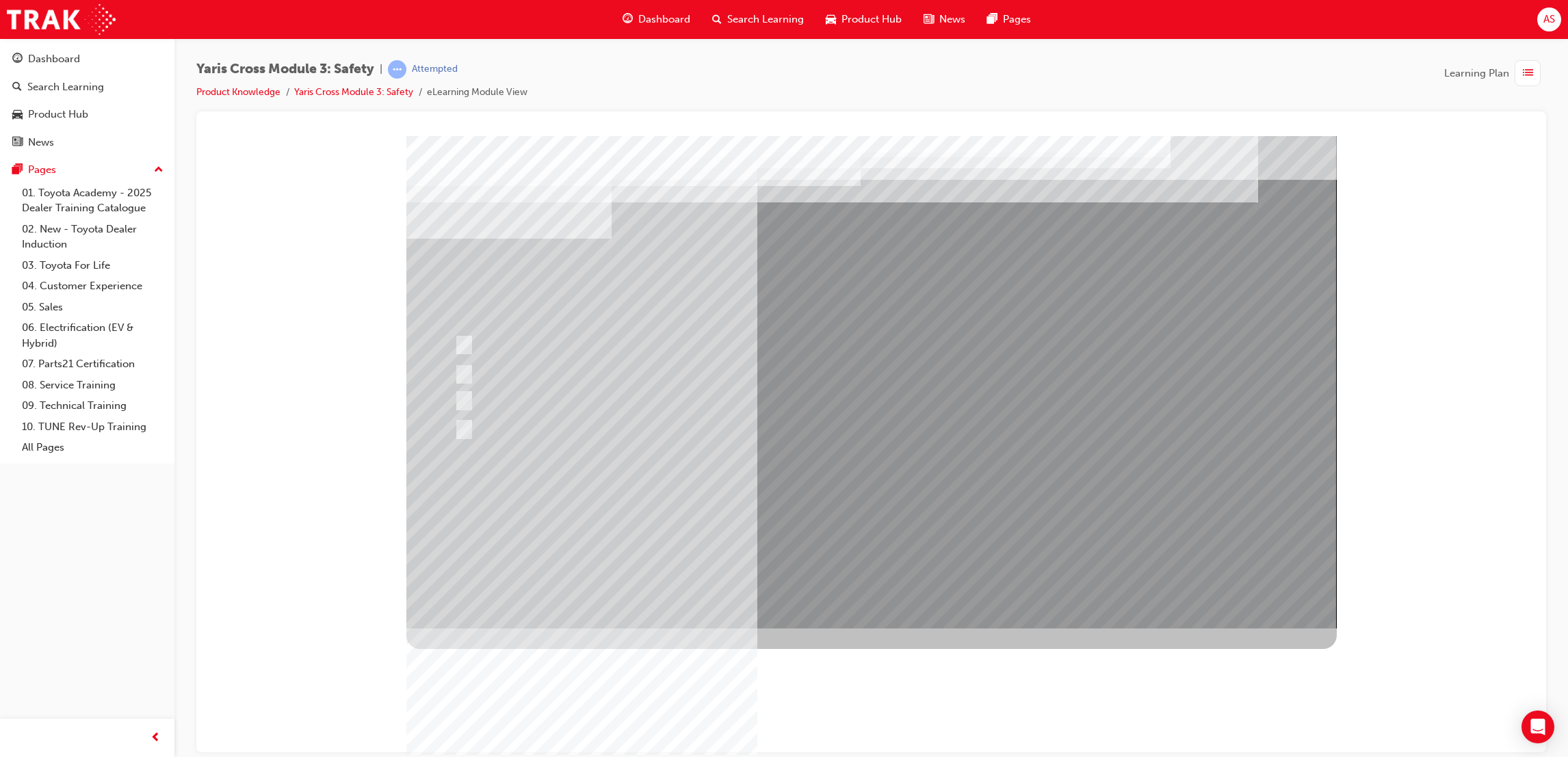
click at [900, 598] on div at bounding box center [872, 381] width 931 height 492
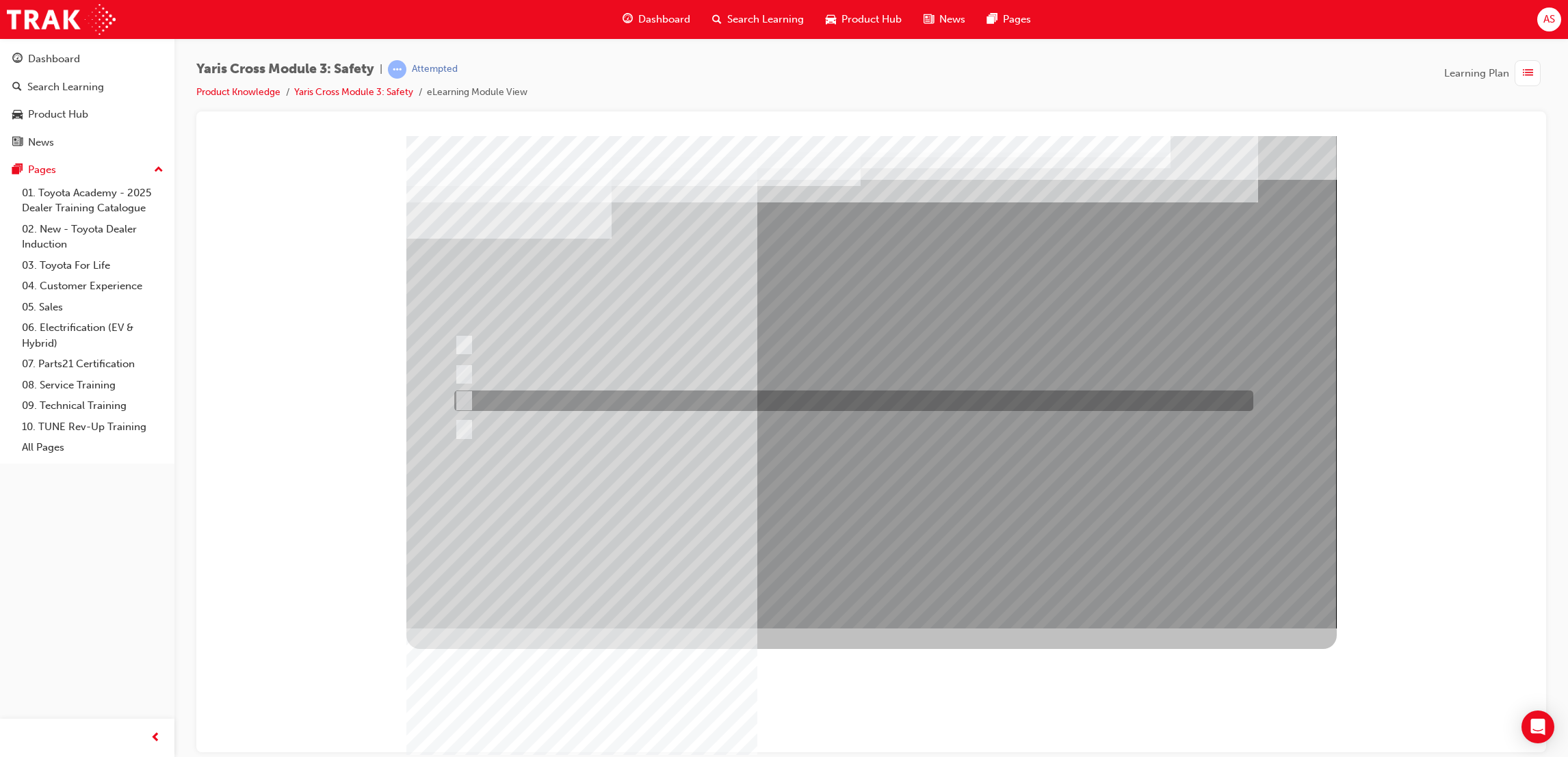
click at [520, 401] on div at bounding box center [850, 401] width 799 height 20
radio input "true"
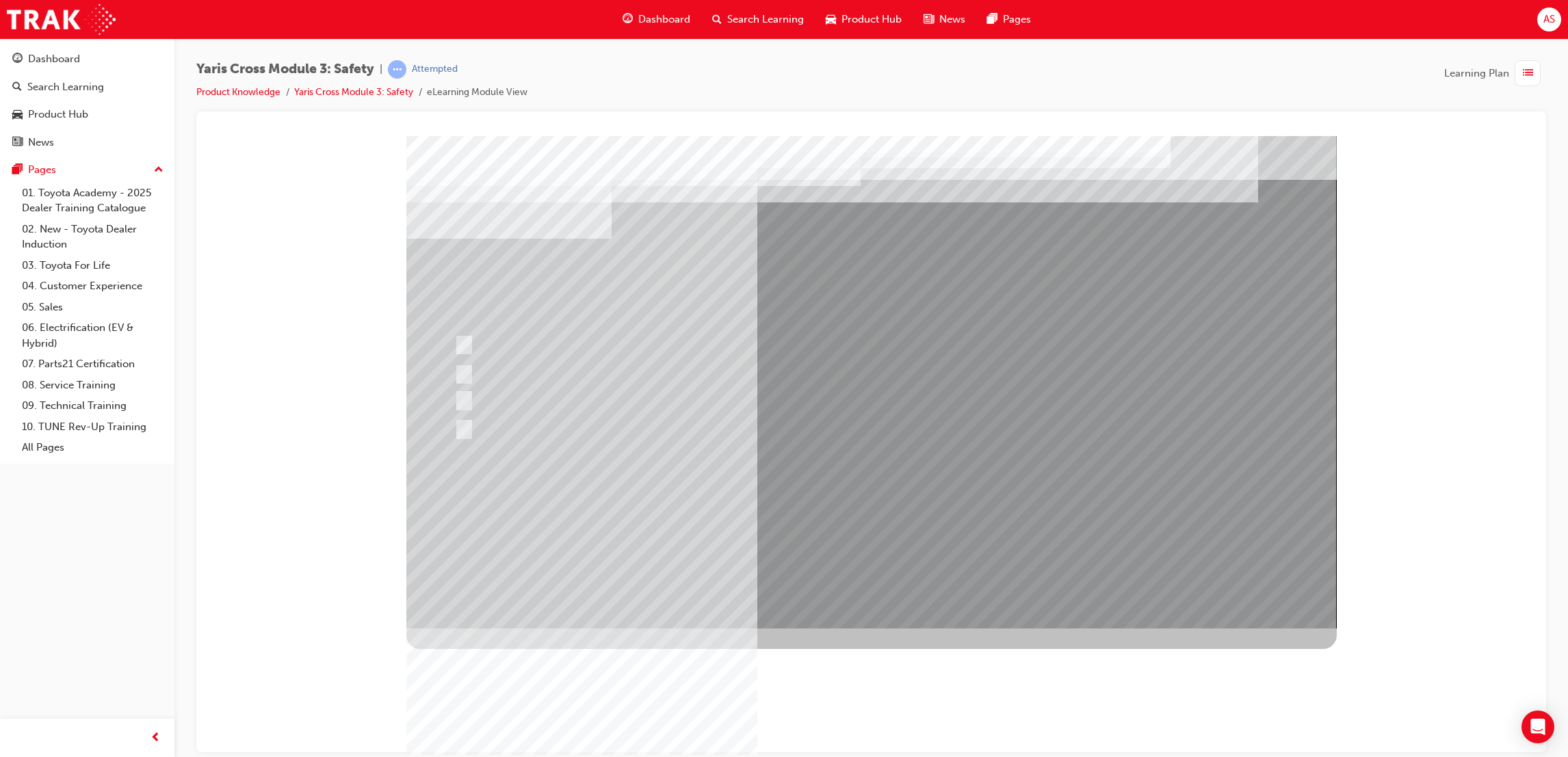
drag, startPoint x: 856, startPoint y: 585, endPoint x: 838, endPoint y: 581, distance: 18.4
click at [851, 586] on div at bounding box center [872, 381] width 931 height 492
click at [760, 431] on div at bounding box center [872, 381] width 931 height 492
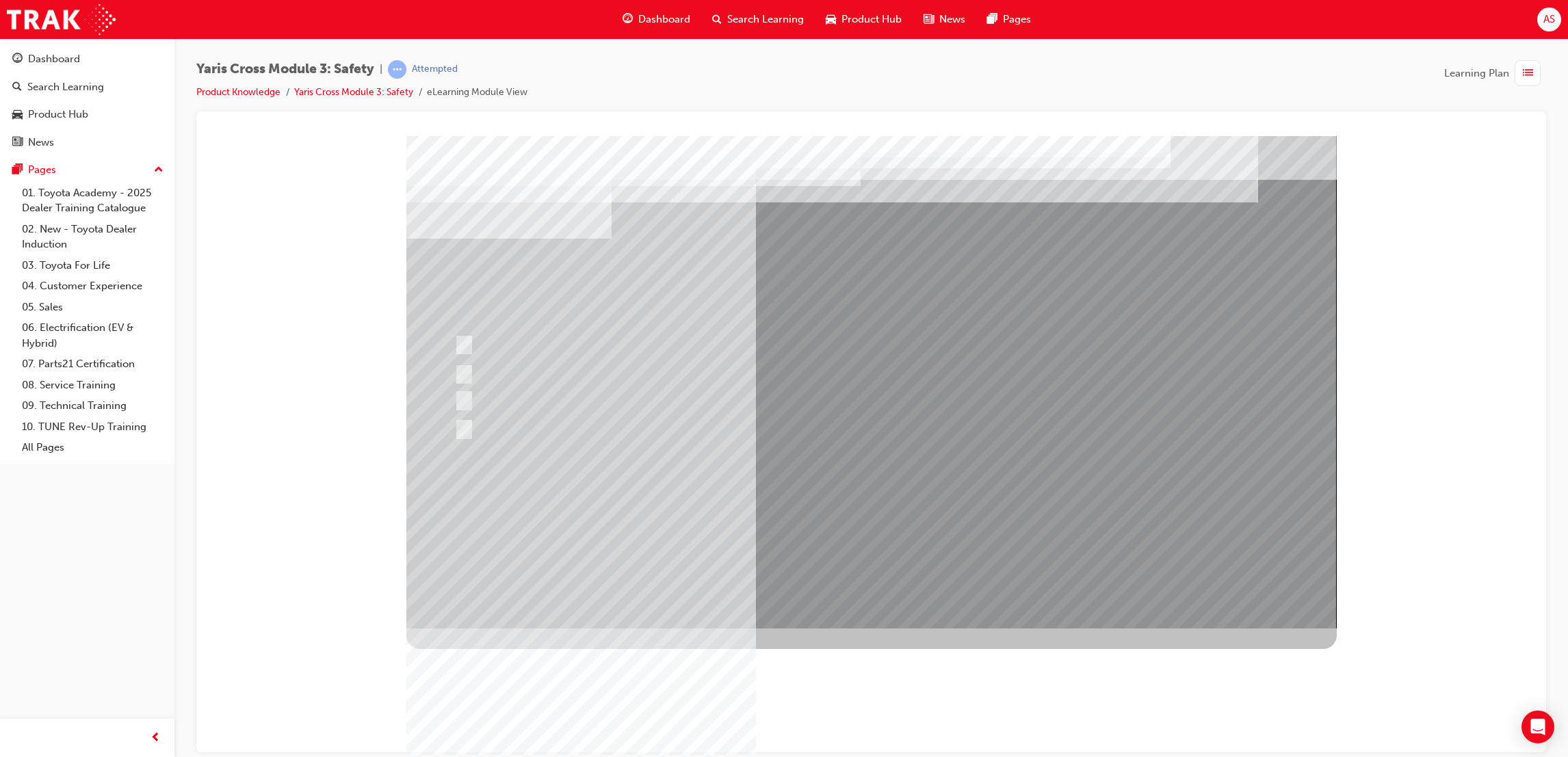
drag, startPoint x: 777, startPoint y: 458, endPoint x: 781, endPoint y: 490, distance: 32.2
click at [781, 490] on div at bounding box center [872, 381] width 931 height 492
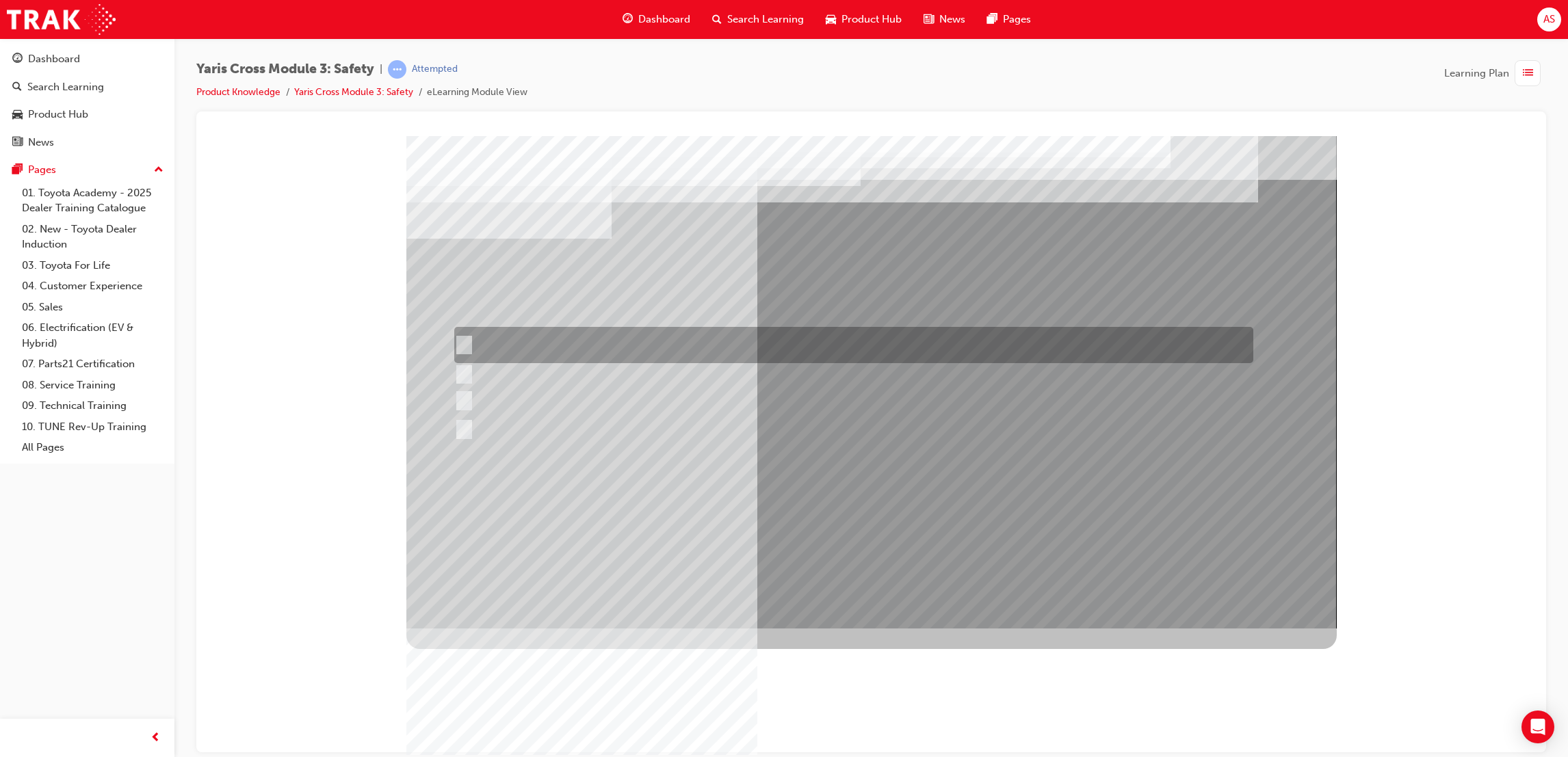
click at [635, 346] on div at bounding box center [850, 344] width 799 height 36
radio input "true"
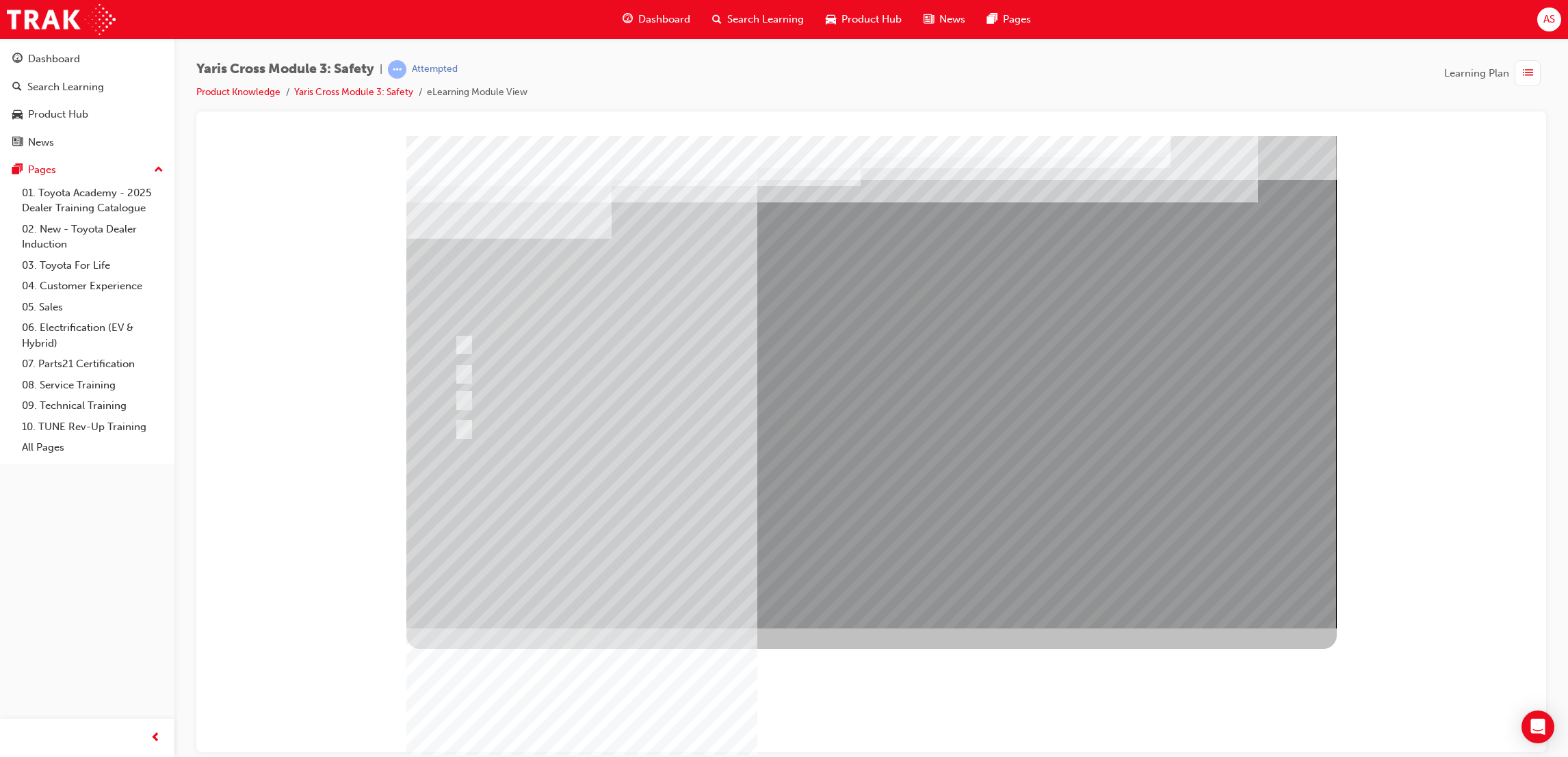
click at [834, 516] on div at bounding box center [872, 381] width 931 height 492
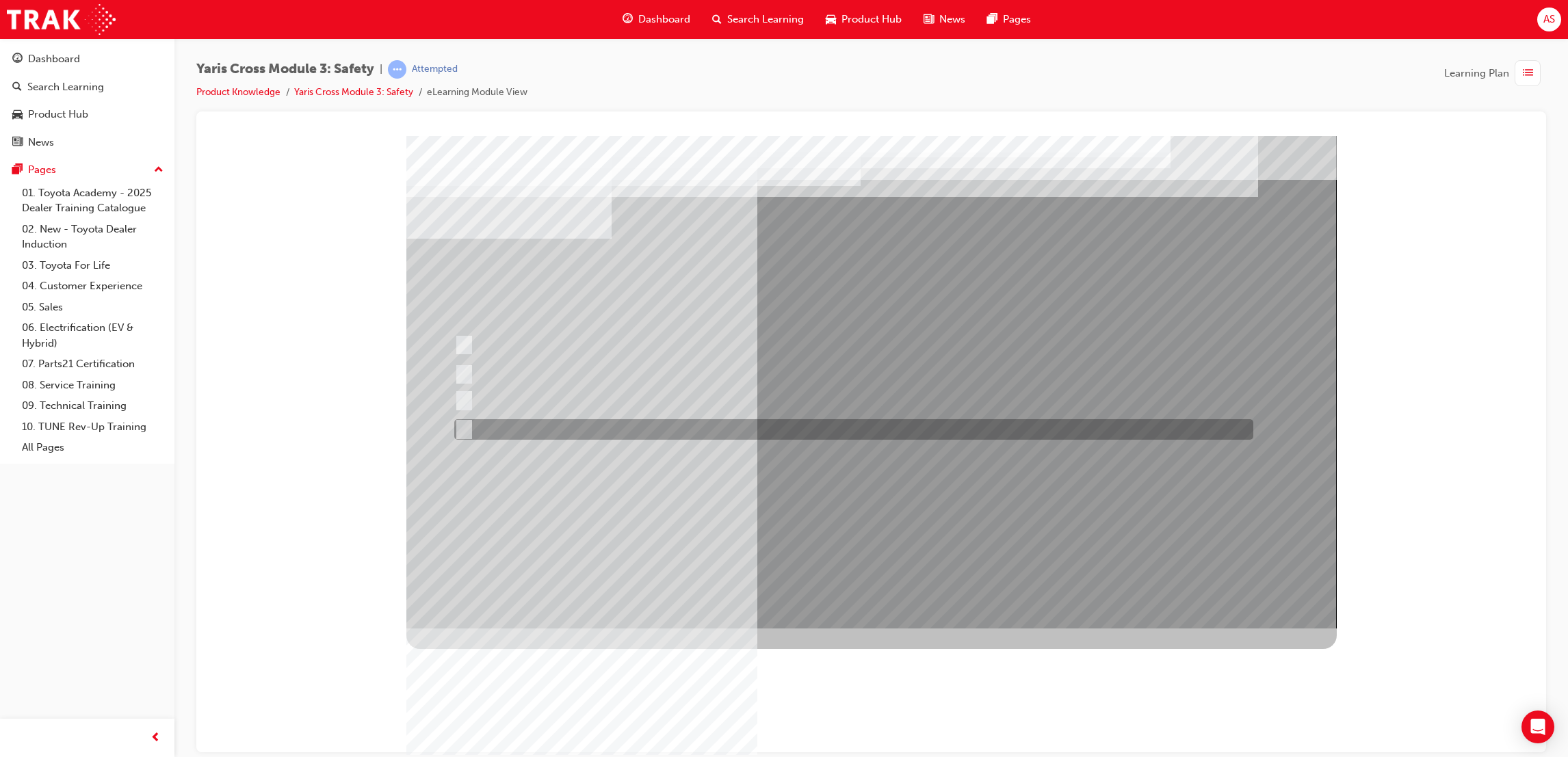
click at [553, 430] on div at bounding box center [850, 430] width 799 height 20
radio input "true"
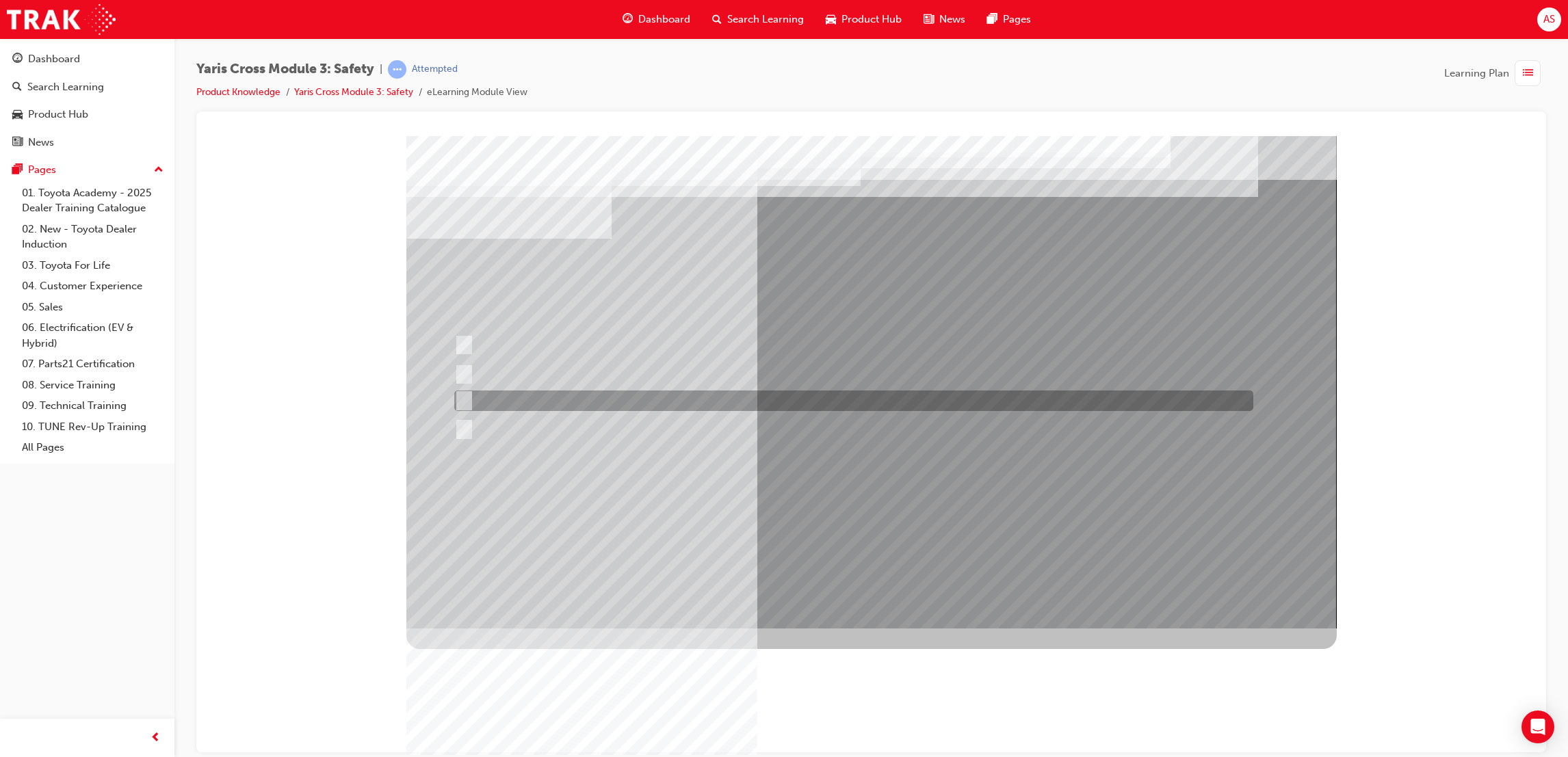
click at [550, 393] on div at bounding box center [850, 401] width 799 height 20
radio input "true"
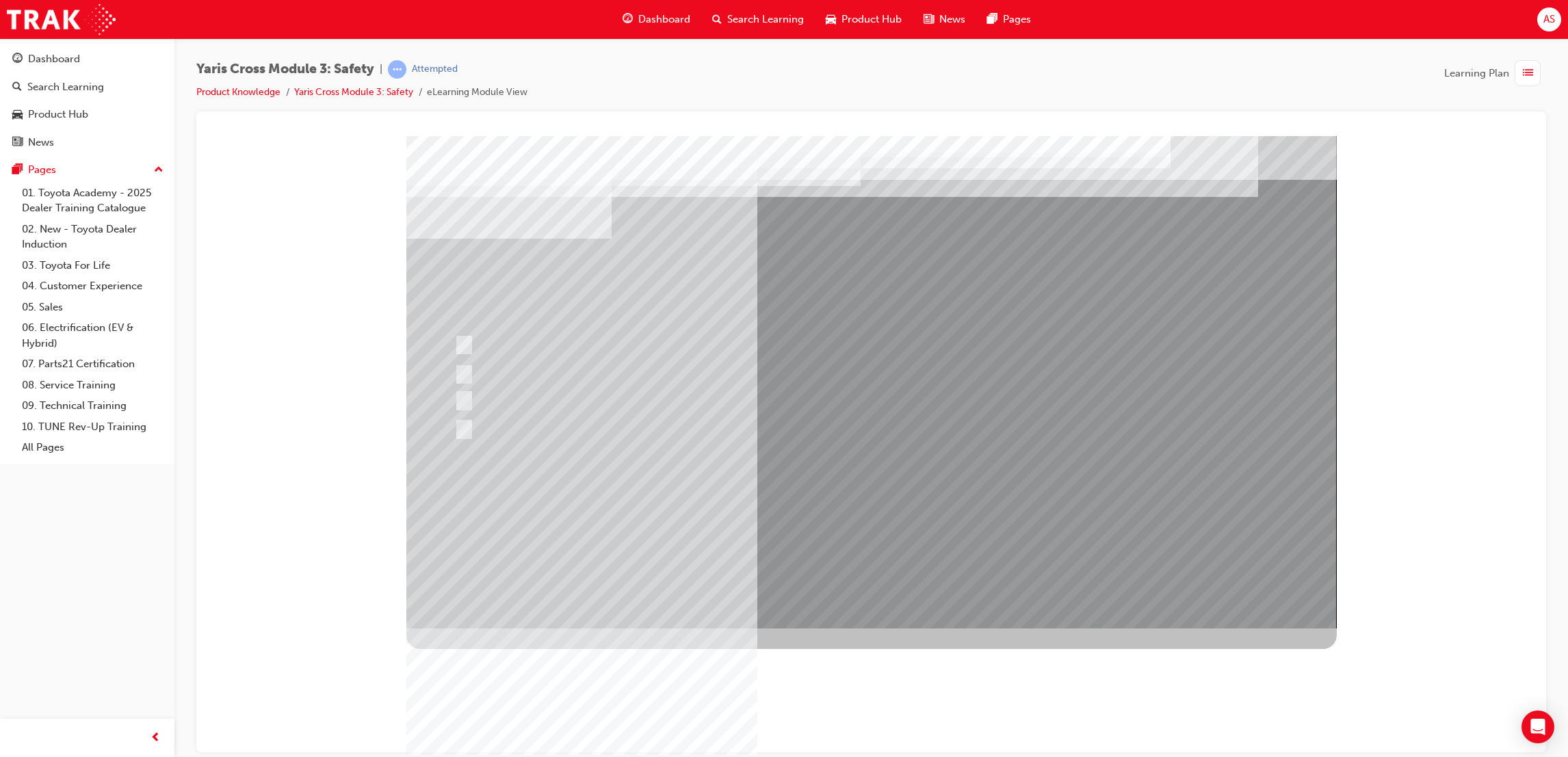
click at [877, 524] on div at bounding box center [872, 381] width 931 height 492
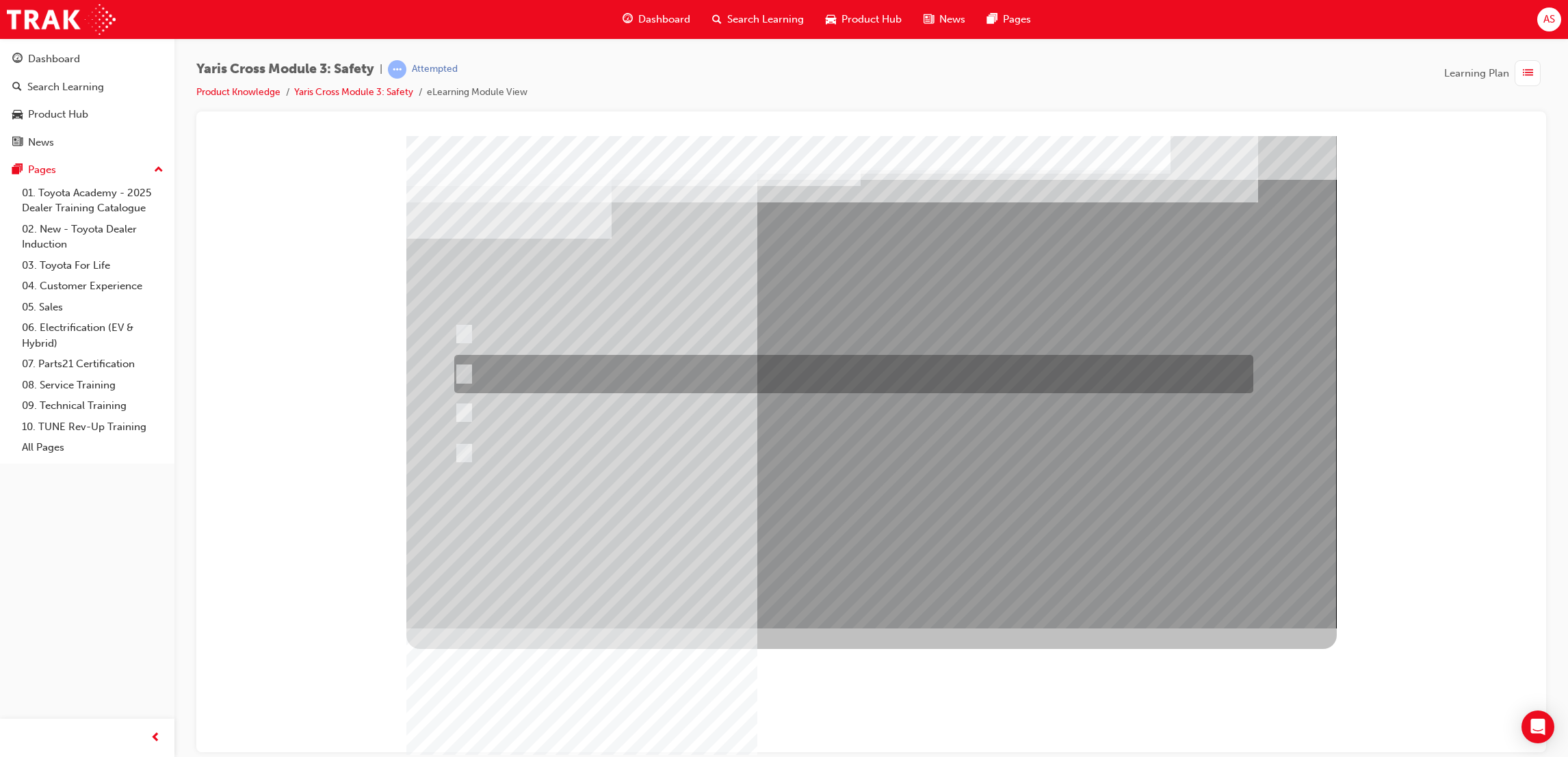
click at [658, 368] on div at bounding box center [850, 374] width 799 height 38
radio input "true"
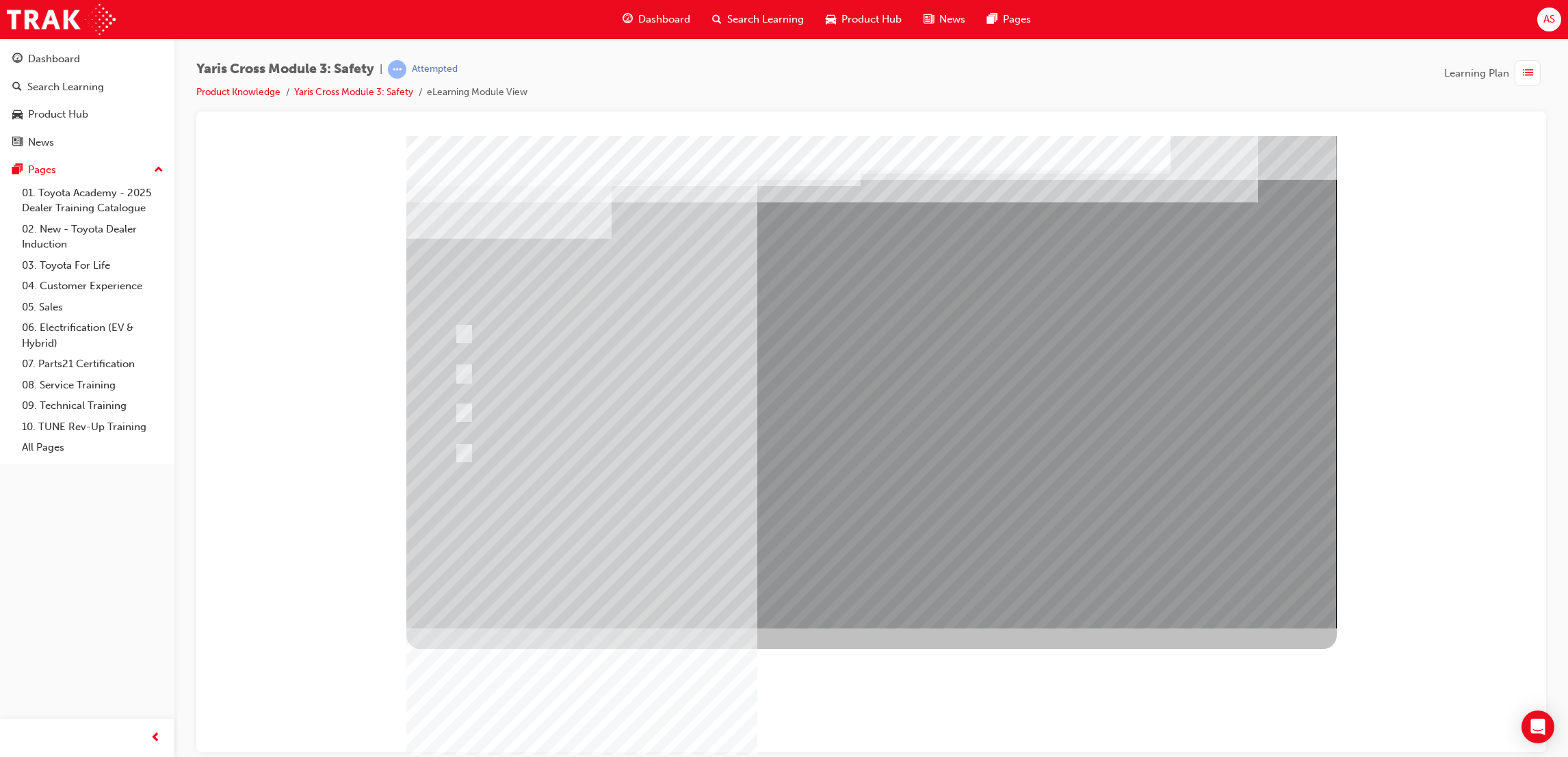
click at [827, 524] on div at bounding box center [872, 381] width 931 height 492
drag, startPoint x: 899, startPoint y: 270, endPoint x: 691, endPoint y: 198, distance: 220.1
click at [691, 198] on div at bounding box center [872, 381] width 931 height 492
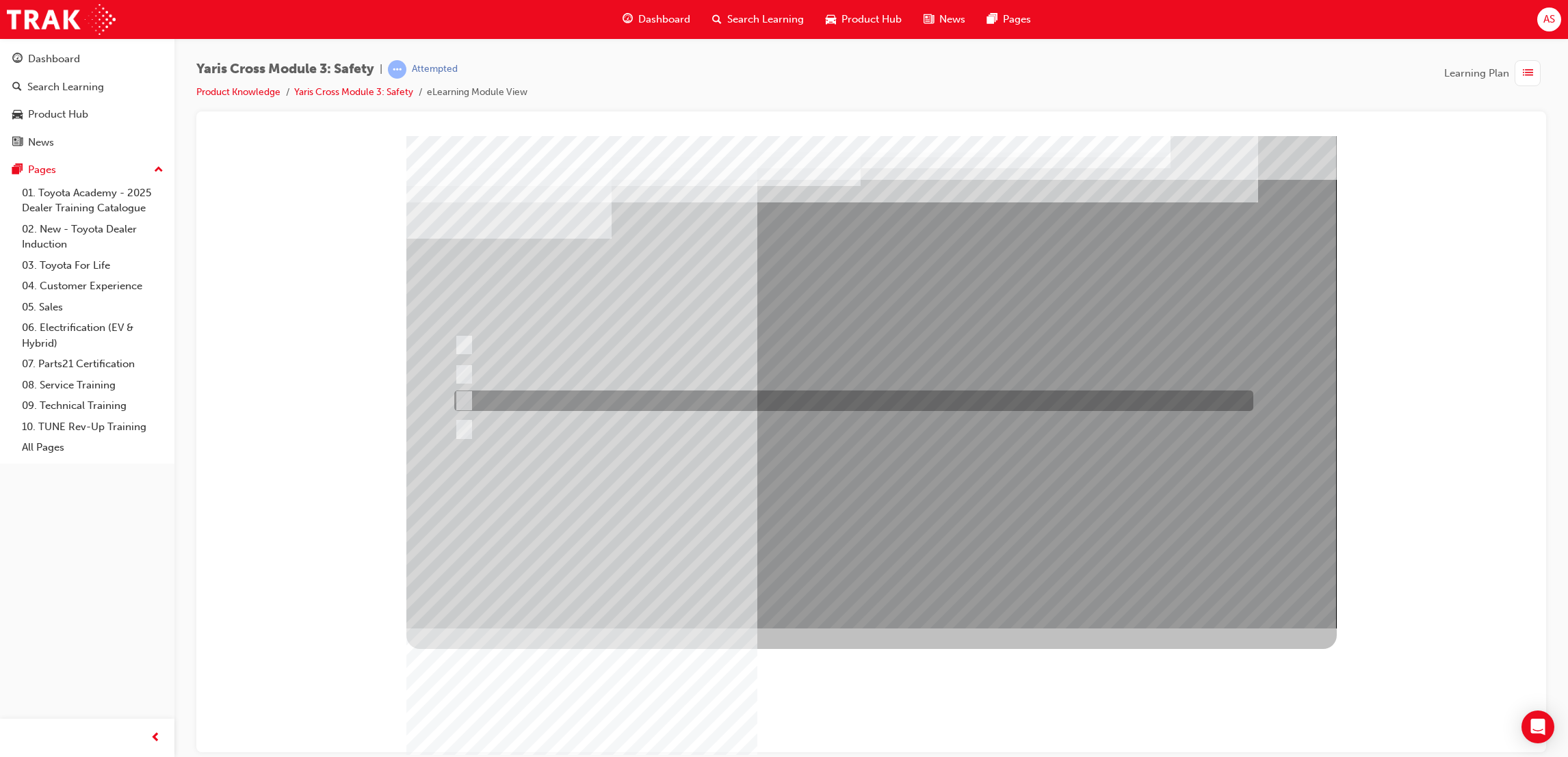
click at [743, 399] on div at bounding box center [850, 401] width 799 height 20
radio input "true"
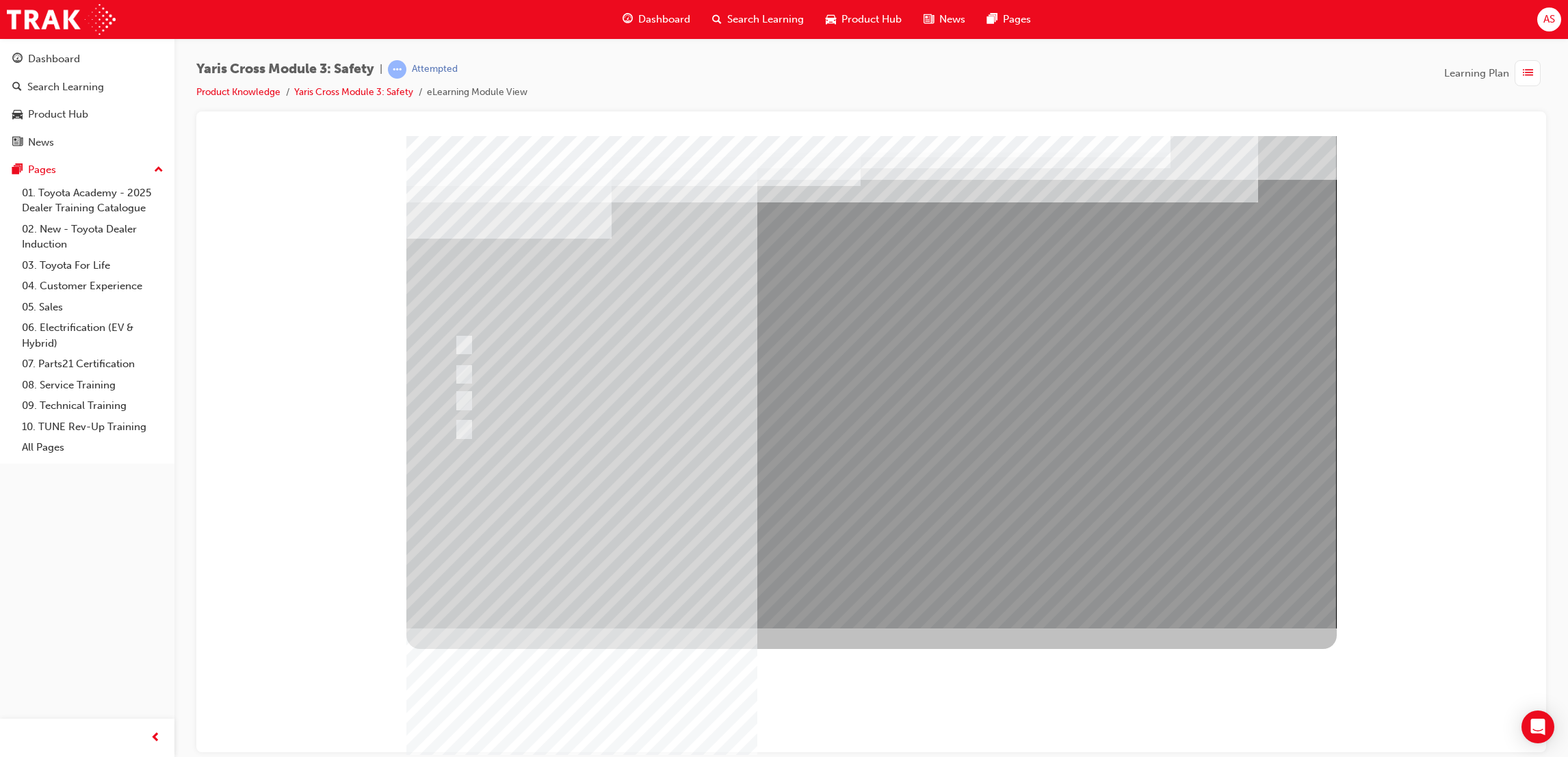
click at [889, 473] on div at bounding box center [872, 381] width 931 height 492
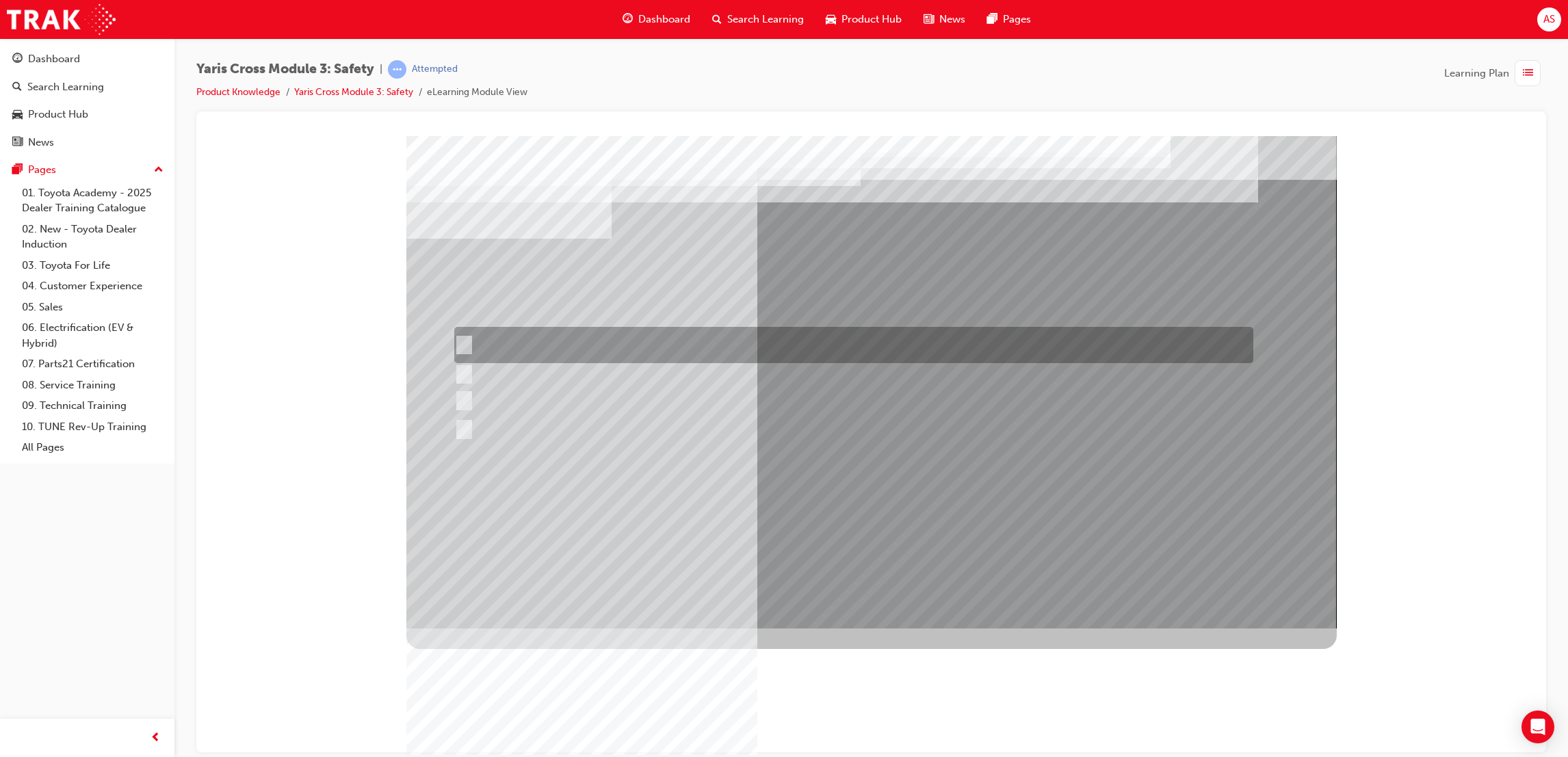
click at [559, 339] on div at bounding box center [850, 344] width 799 height 36
checkbox input "true"
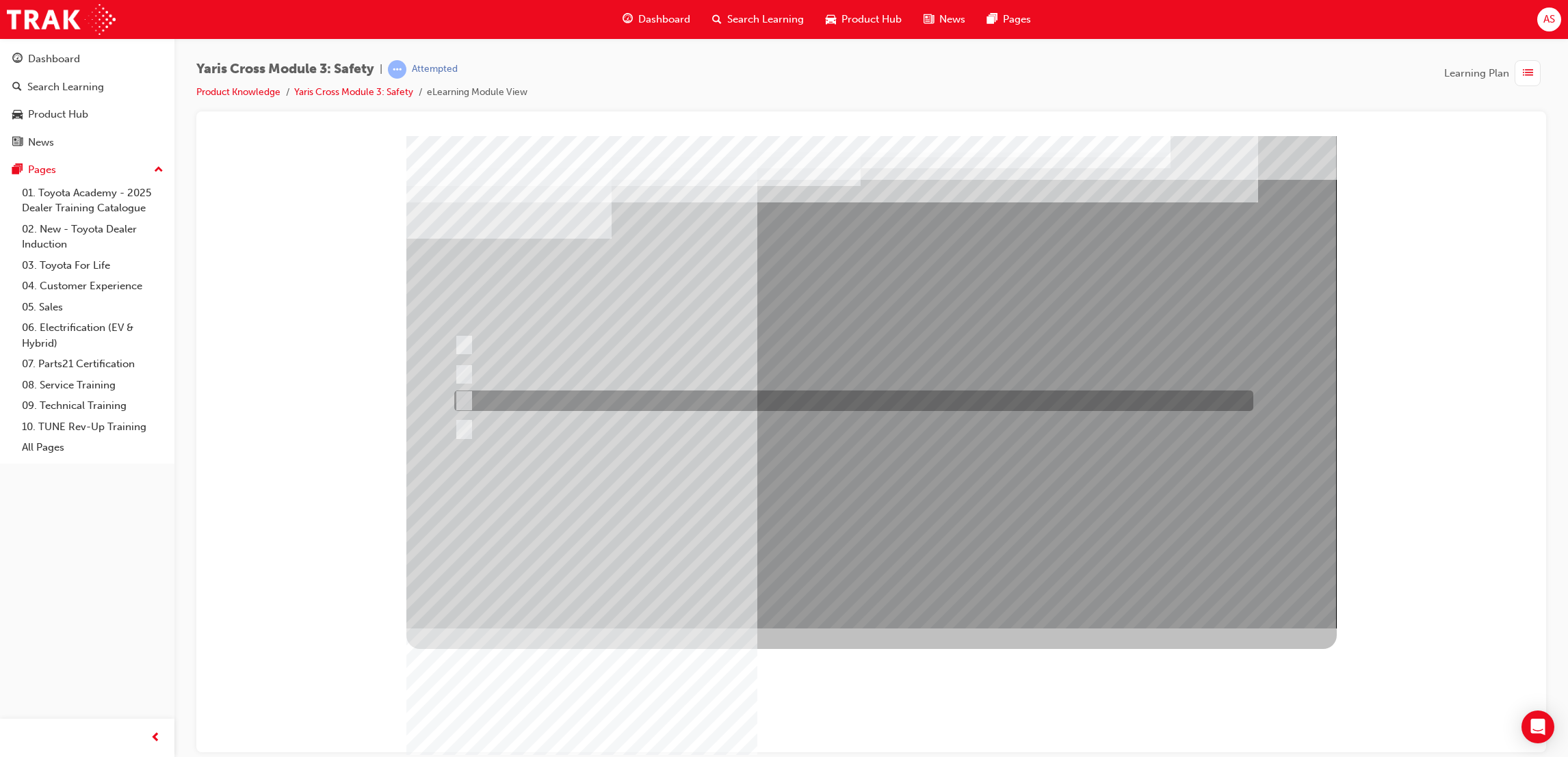
click at [584, 395] on div at bounding box center [850, 401] width 799 height 20
checkbox input "true"
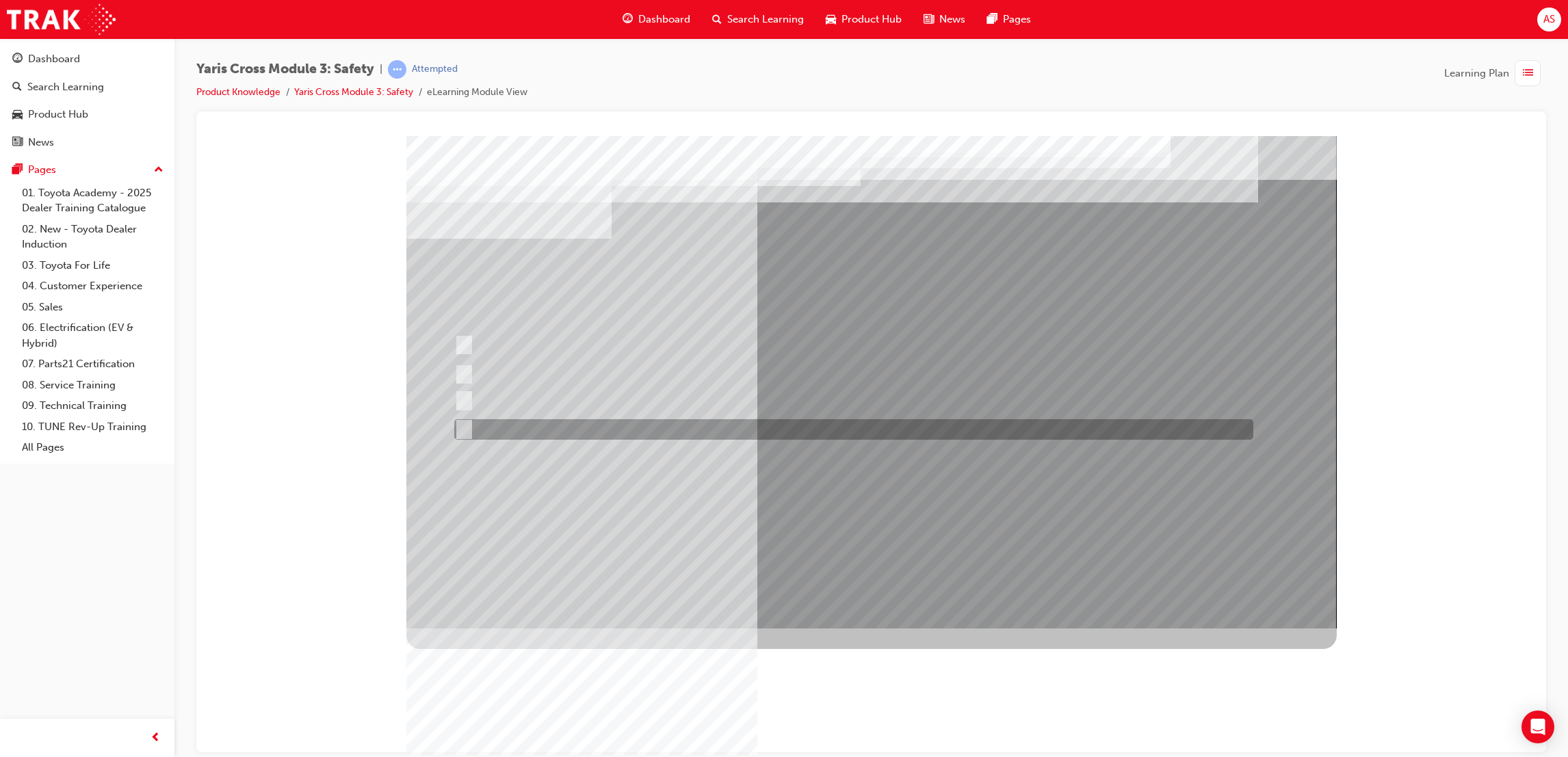
click at [589, 438] on div at bounding box center [850, 430] width 799 height 20
checkbox input "true"
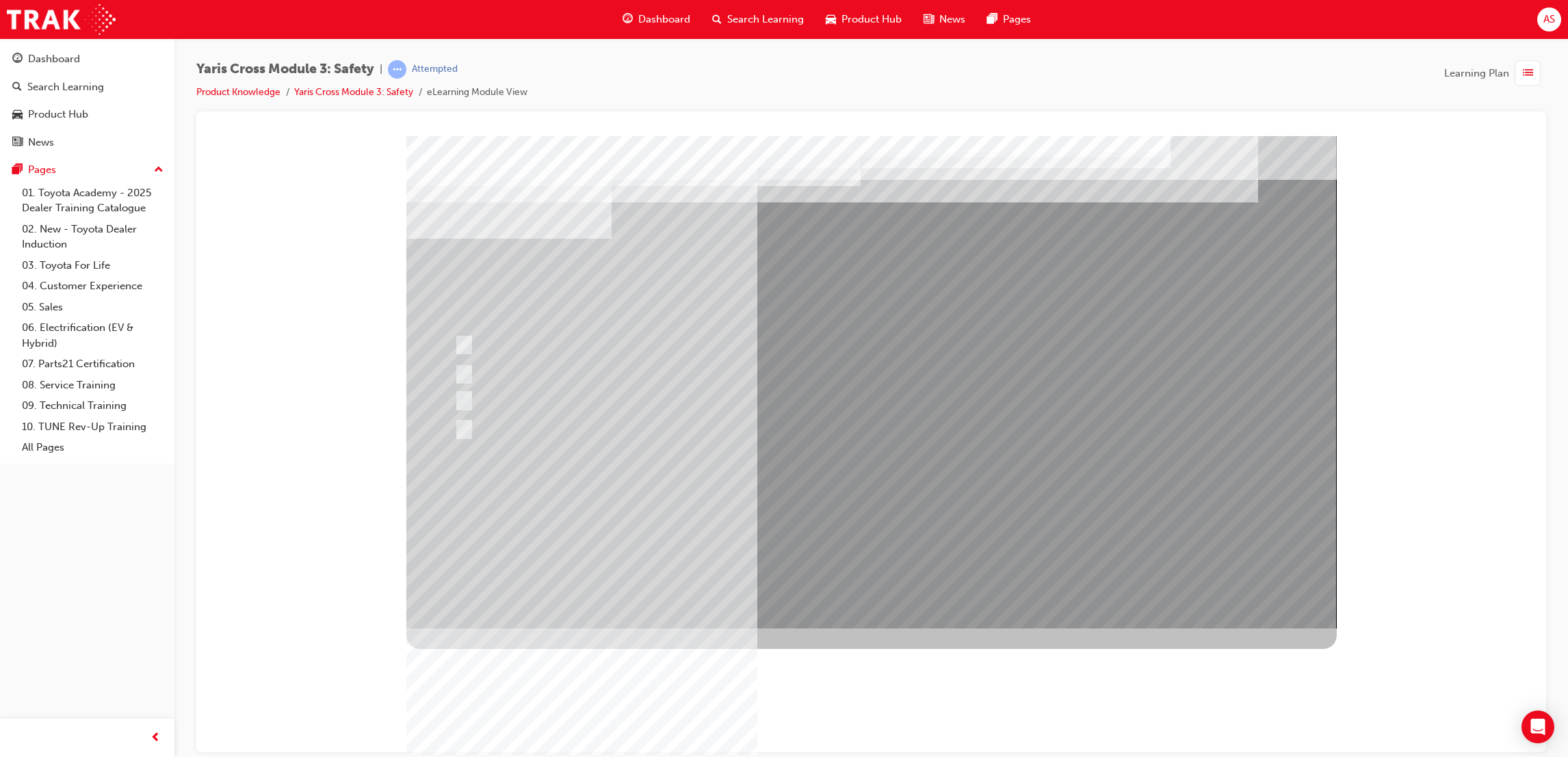
click at [866, 556] on div at bounding box center [872, 381] width 931 height 492
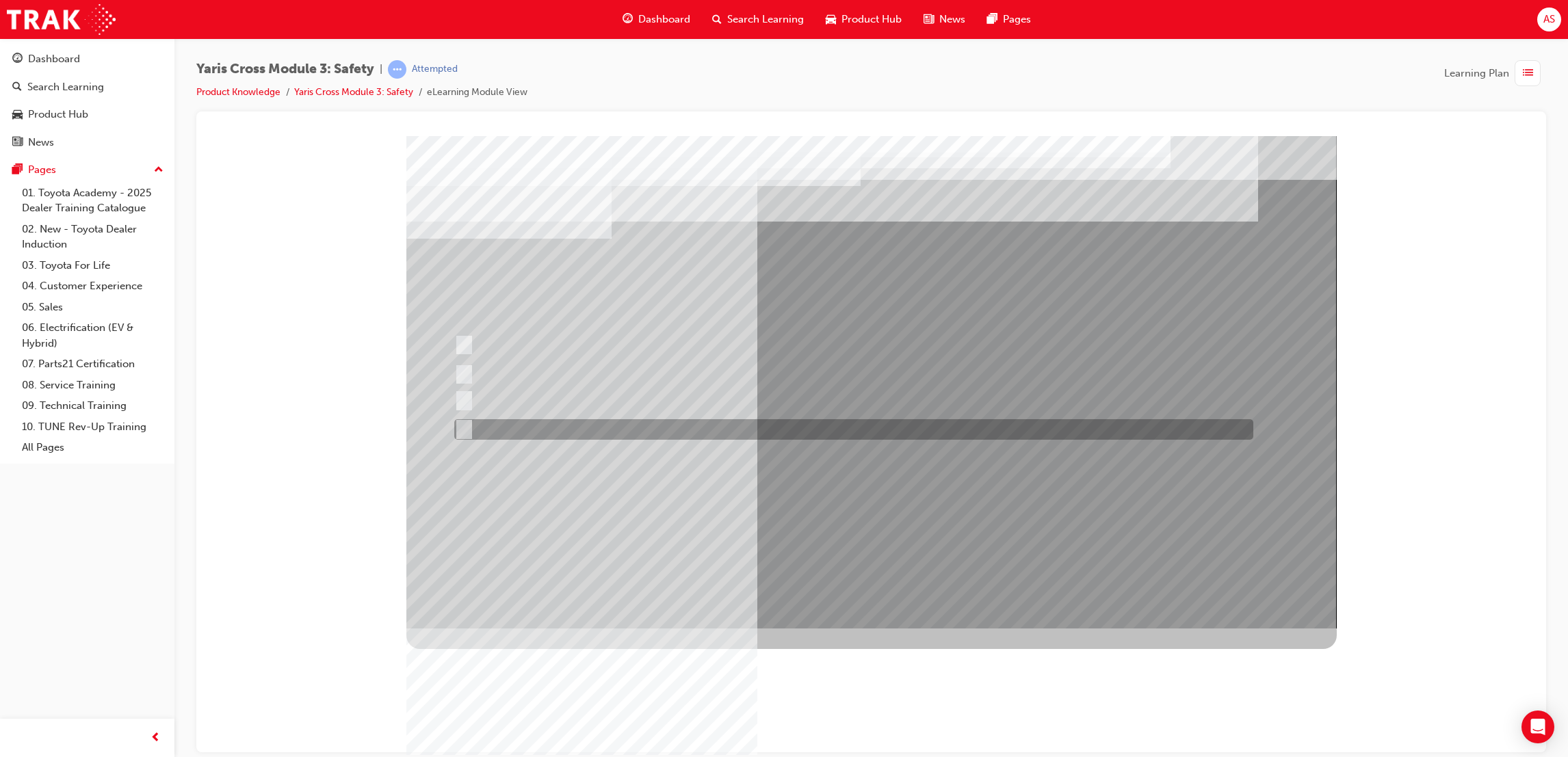
click at [610, 432] on div at bounding box center [850, 430] width 799 height 20
radio input "true"
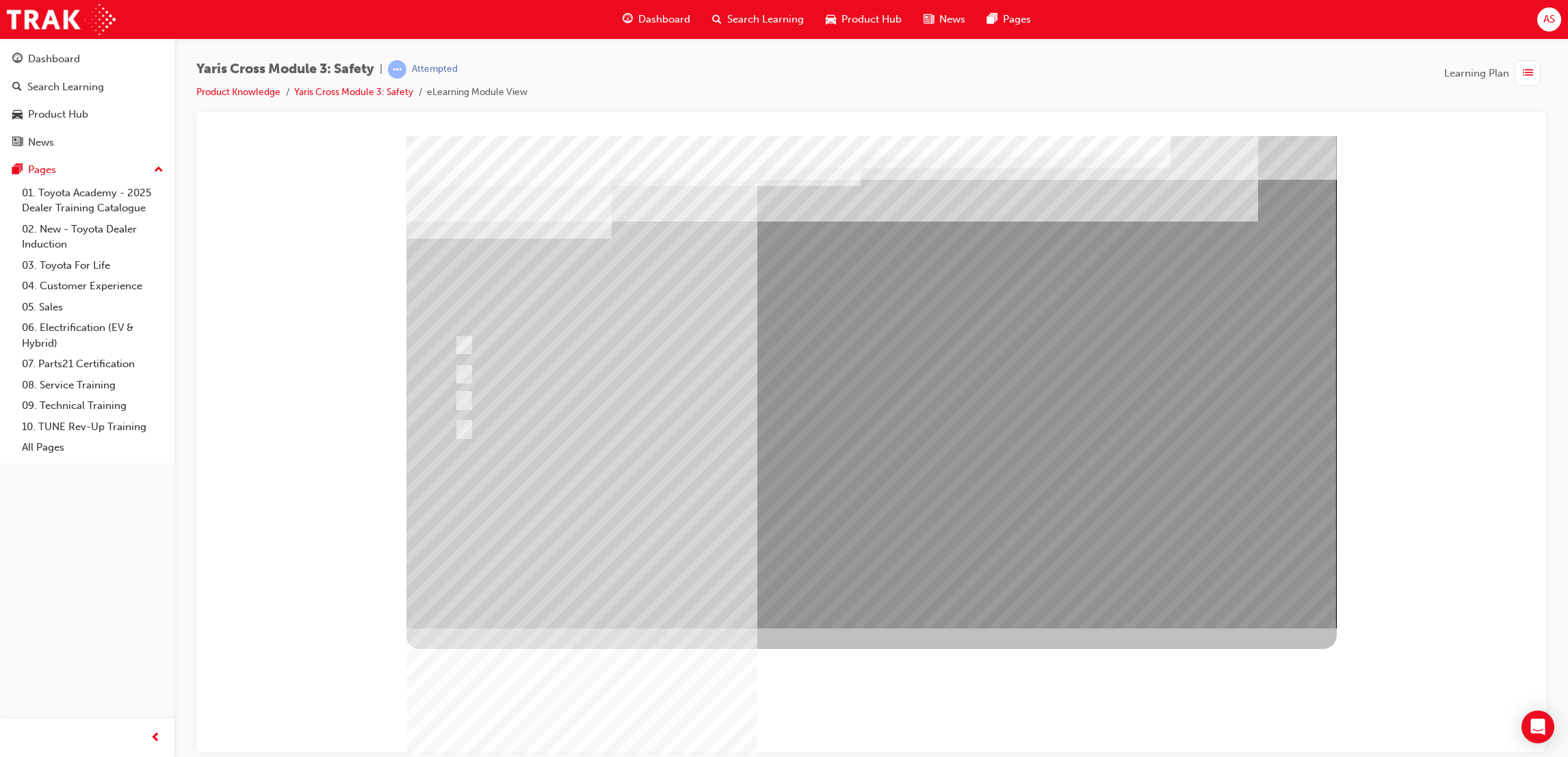
click at [875, 507] on div at bounding box center [872, 381] width 931 height 492
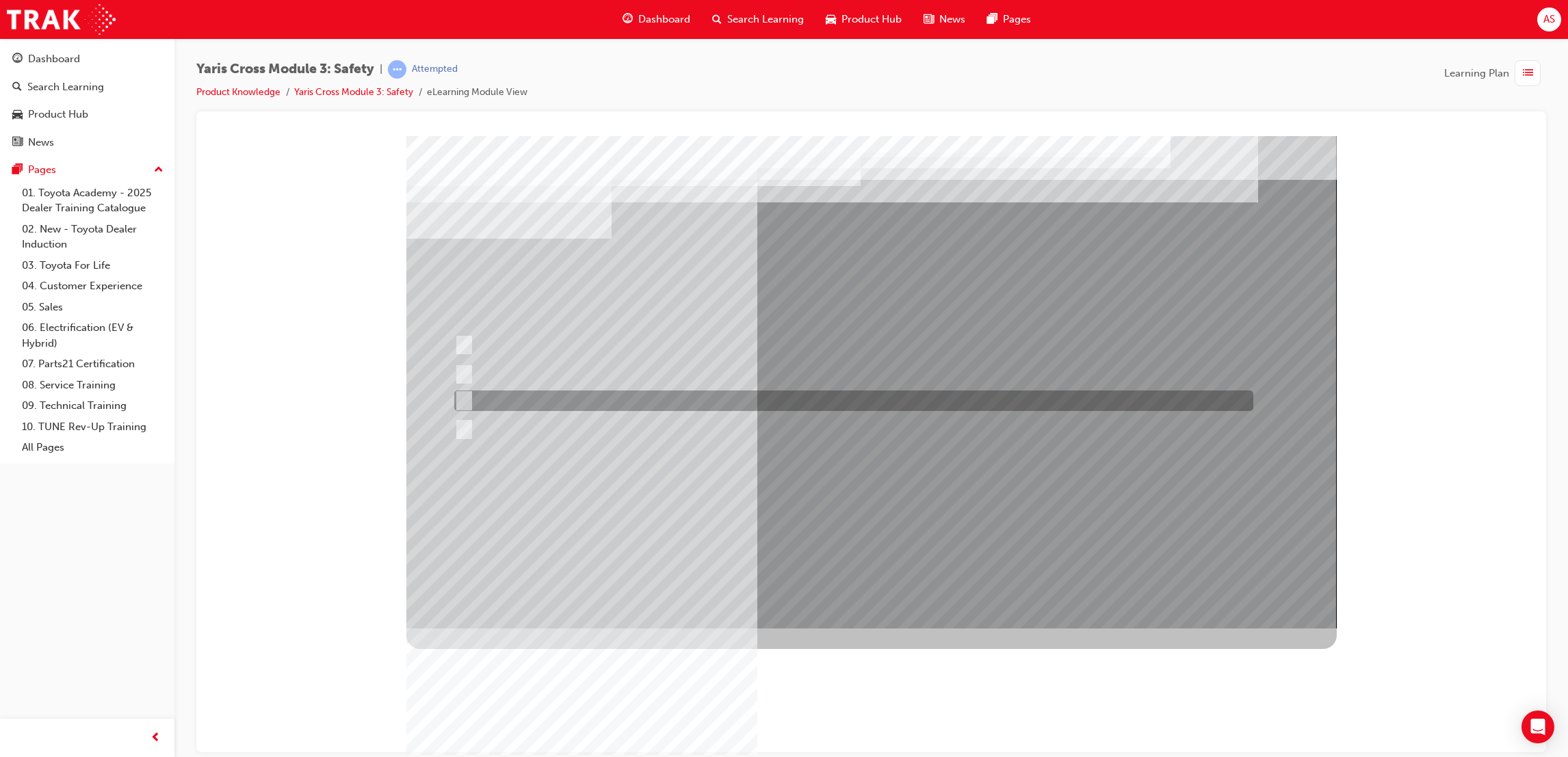
click at [588, 392] on div at bounding box center [850, 401] width 799 height 20
radio input "true"
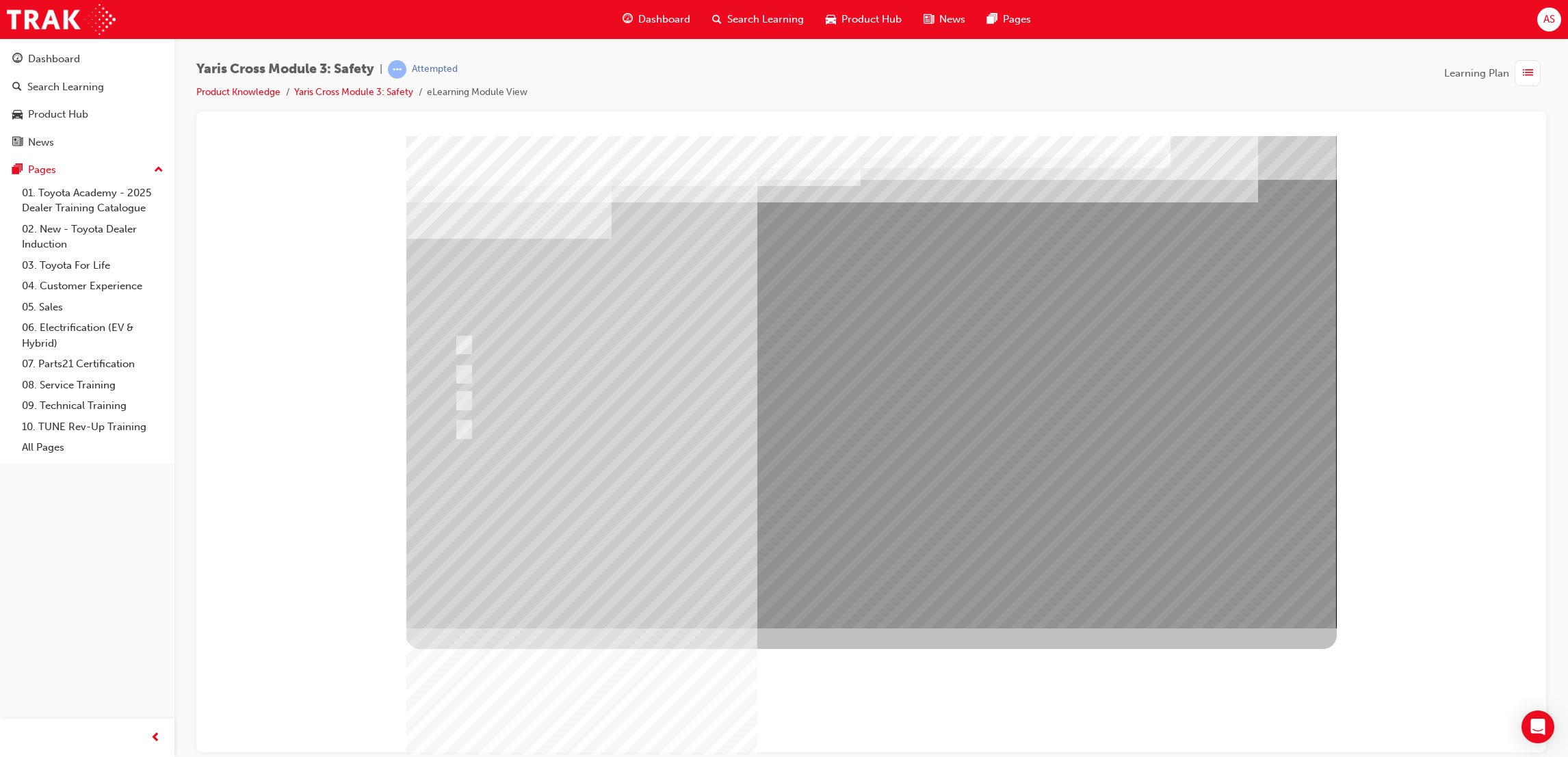
click at [872, 502] on div at bounding box center [872, 381] width 931 height 492
drag, startPoint x: 871, startPoint y: 506, endPoint x: 878, endPoint y: 525, distance: 20.2
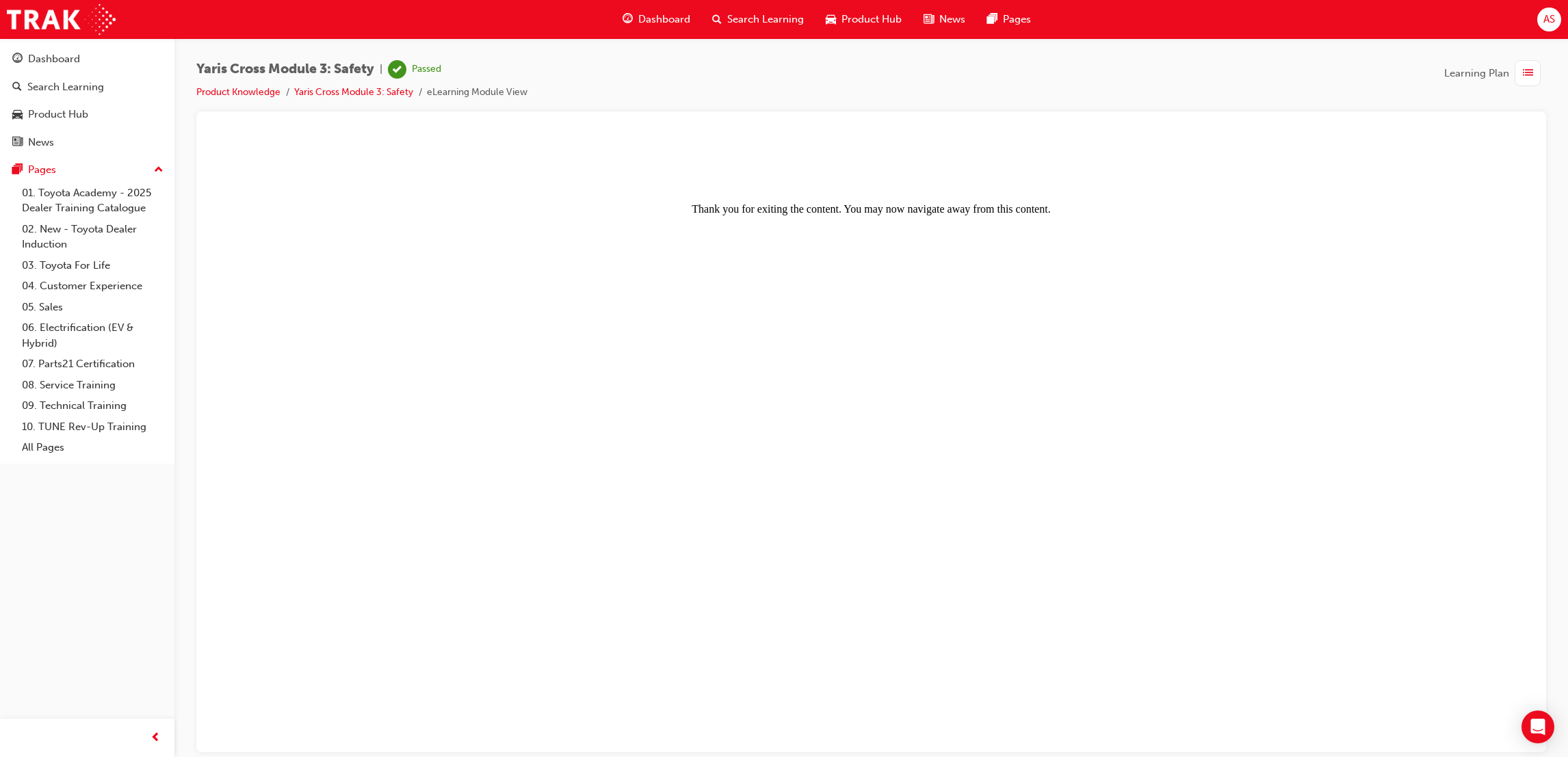
click at [650, 24] on span "Dashboard" at bounding box center [664, 19] width 52 height 16
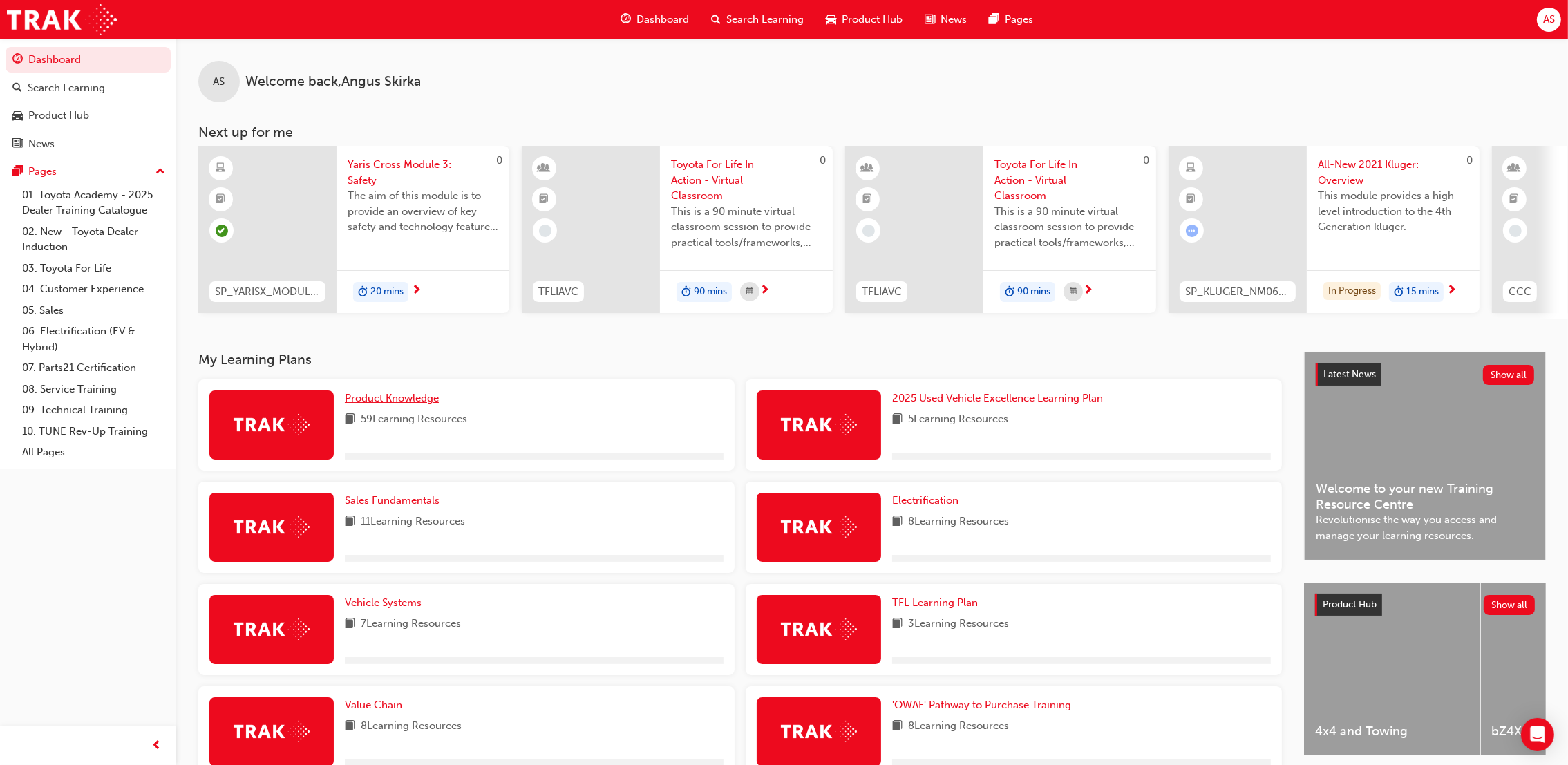
click at [424, 394] on span "Product Knowledge" at bounding box center [392, 398] width 94 height 12
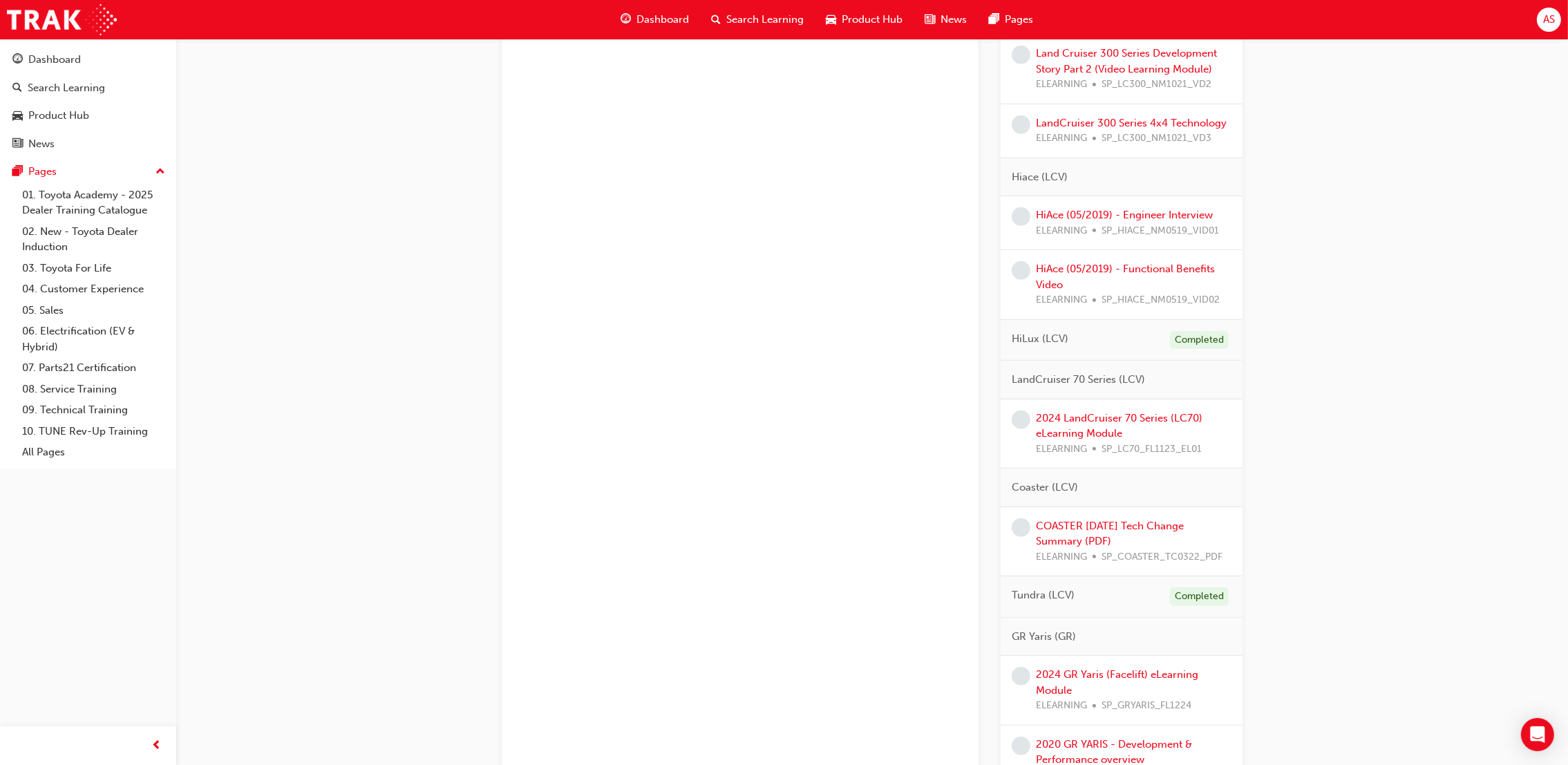
scroll to position [1243, 0]
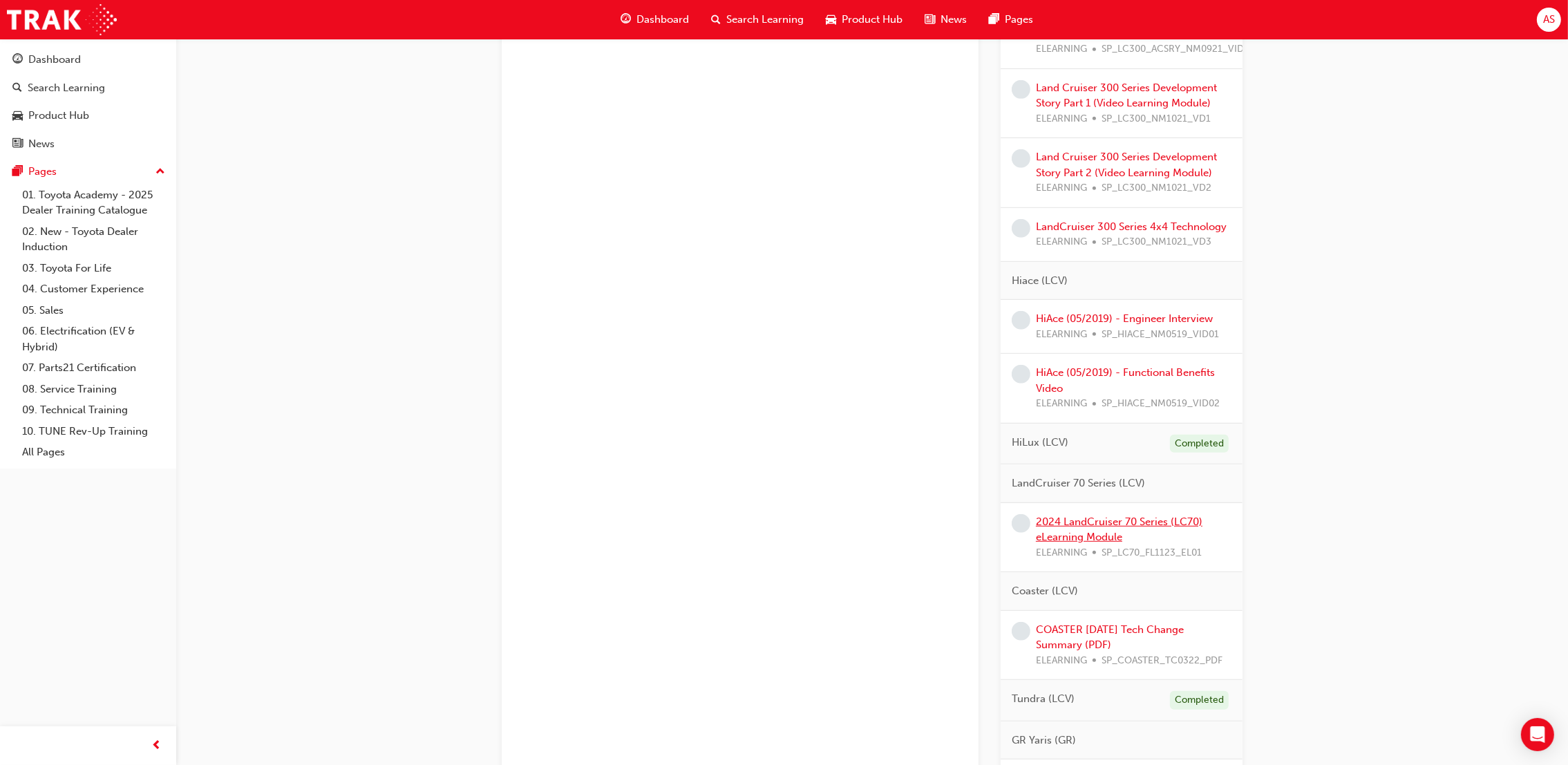
click at [1119, 527] on link "2024 LandCruiser 70 Series (LC70) eLearning Module" at bounding box center [1119, 529] width 166 height 28
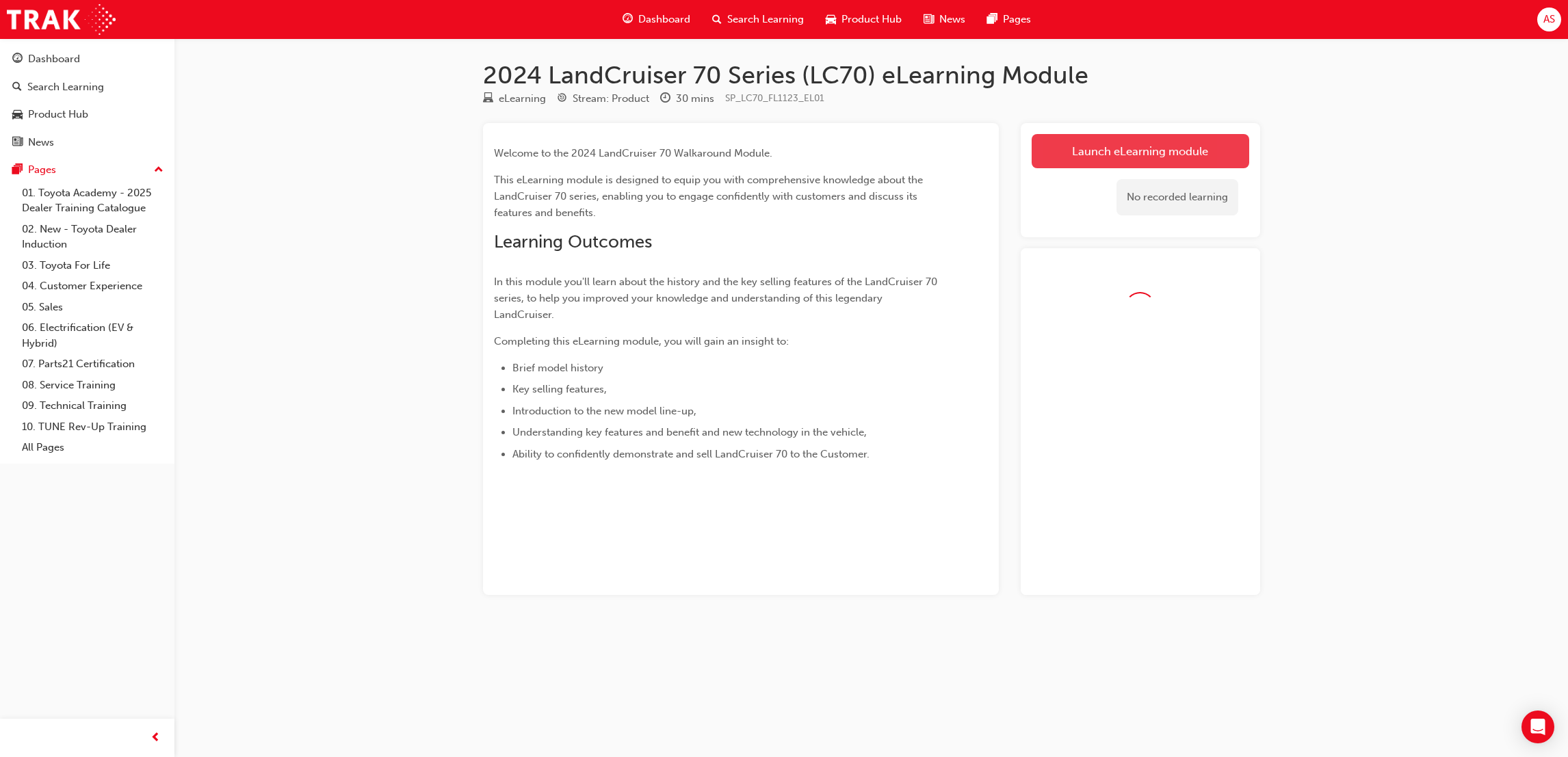
click at [1110, 144] on link "Launch eLearning module" at bounding box center [1141, 151] width 218 height 34
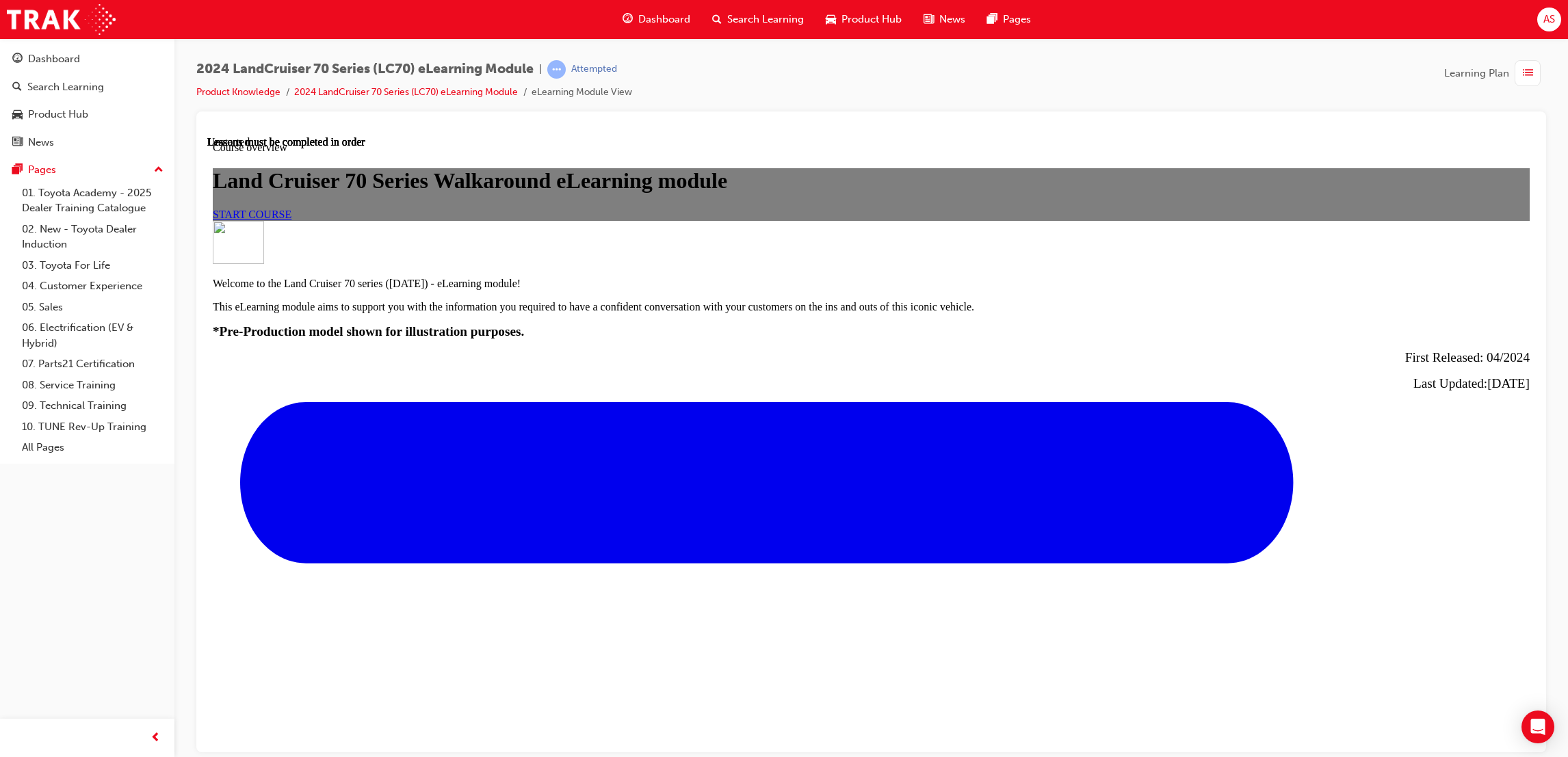
click at [291, 219] on link "START COURSE" at bounding box center [252, 214] width 79 height 11
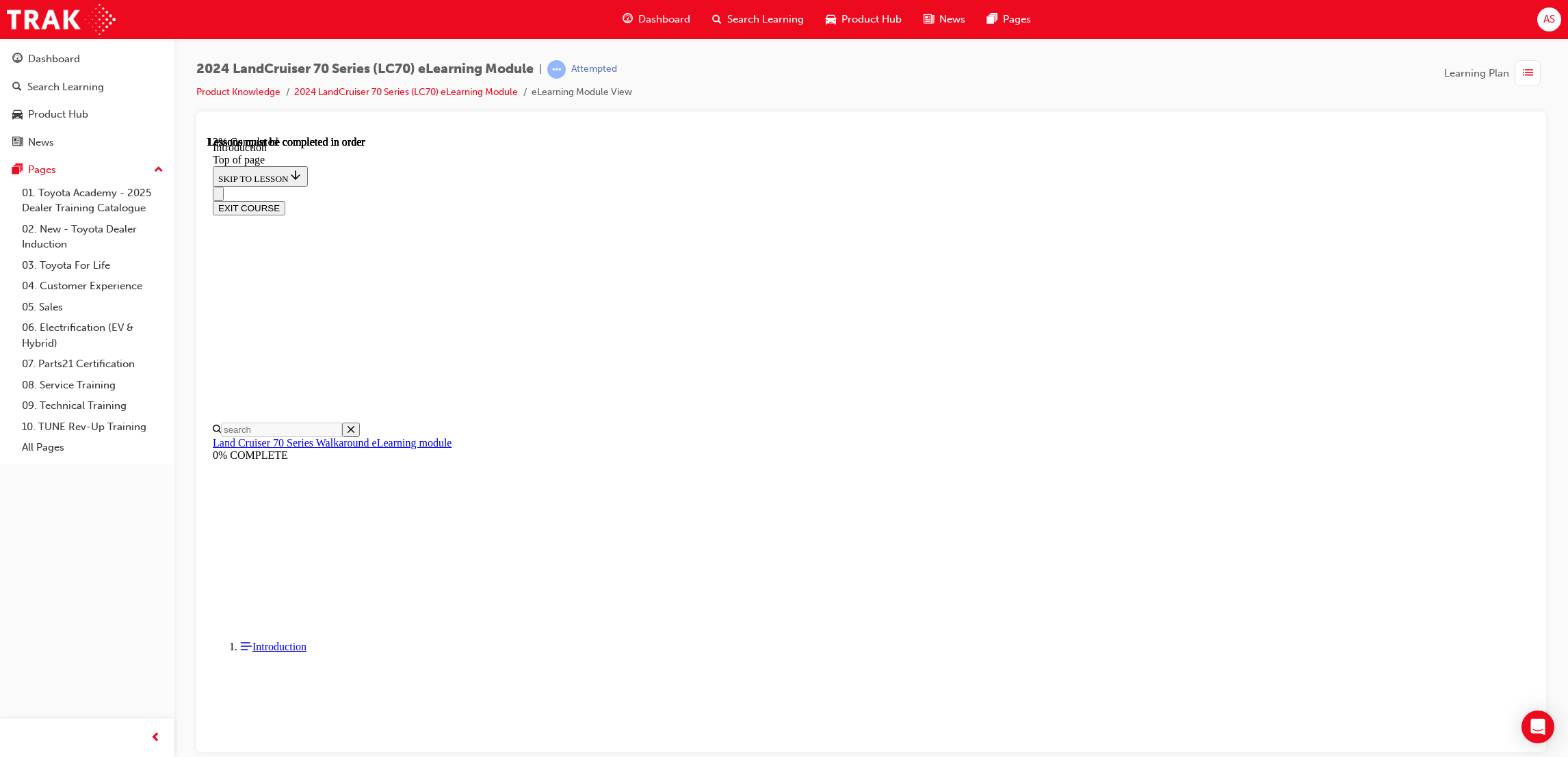
scroll to position [542, 0]
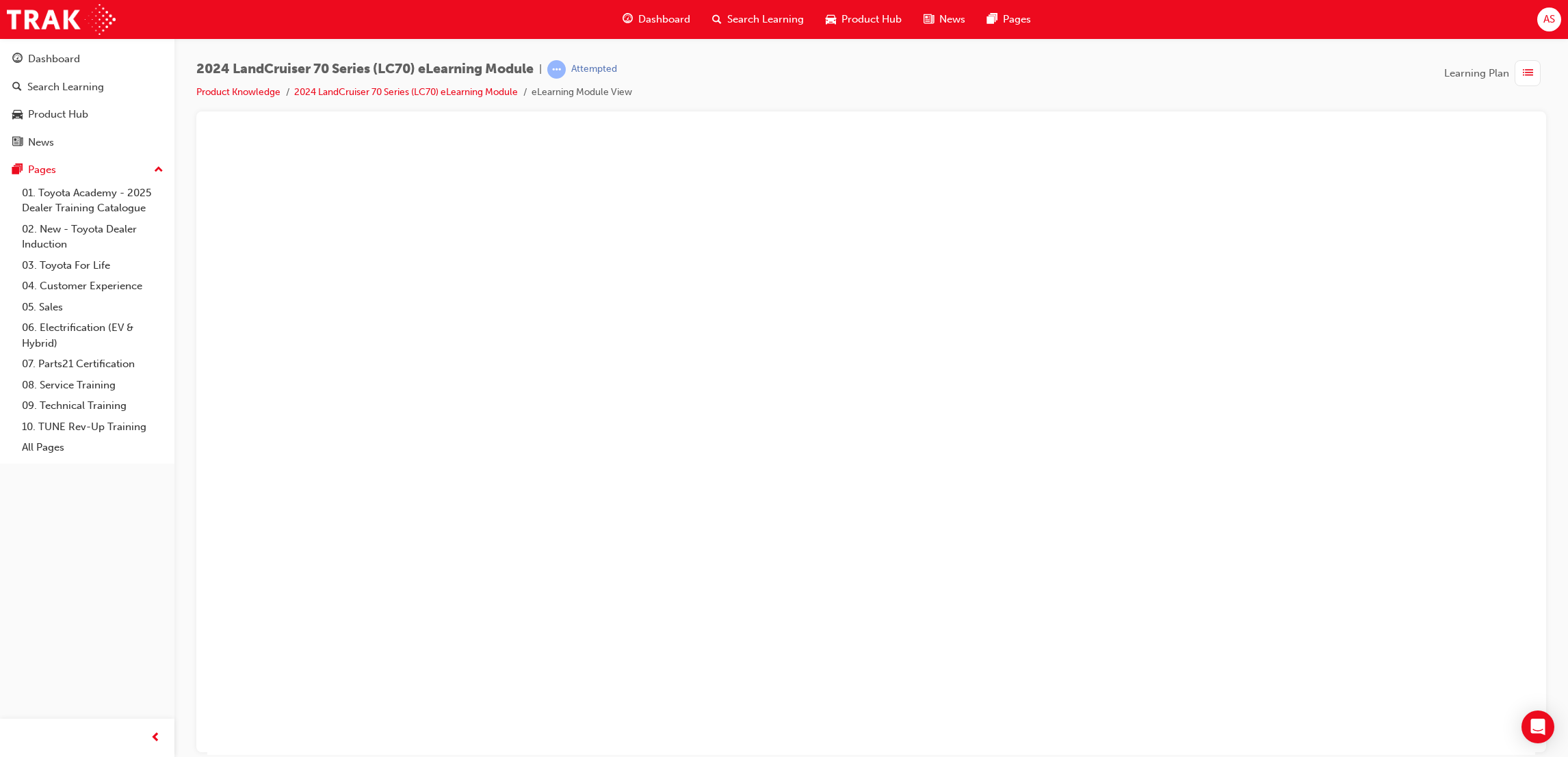
click at [983, 458] on button "Unzoom image" at bounding box center [871, 445] width 1328 height 618
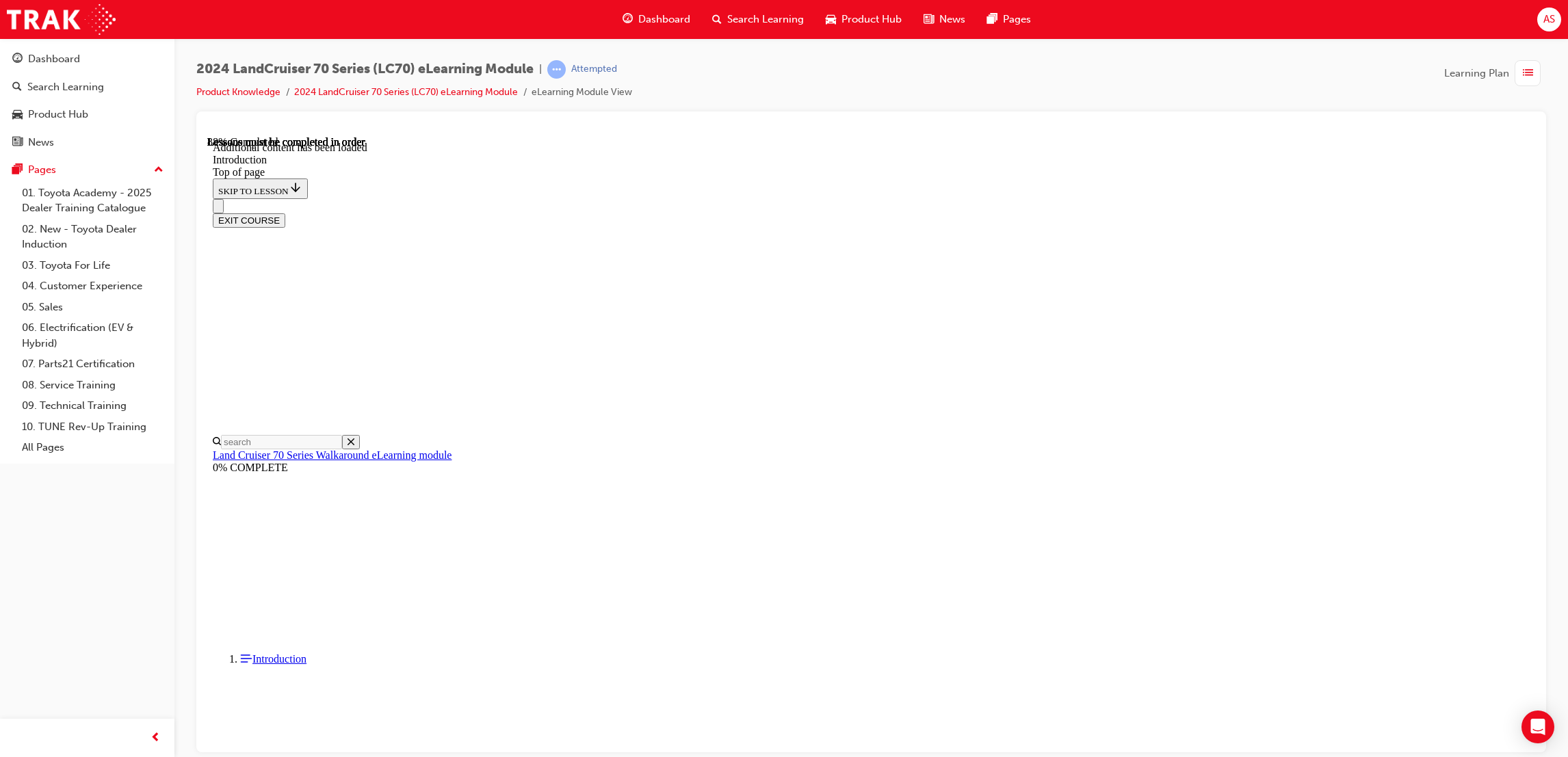
scroll to position [2329, 0]
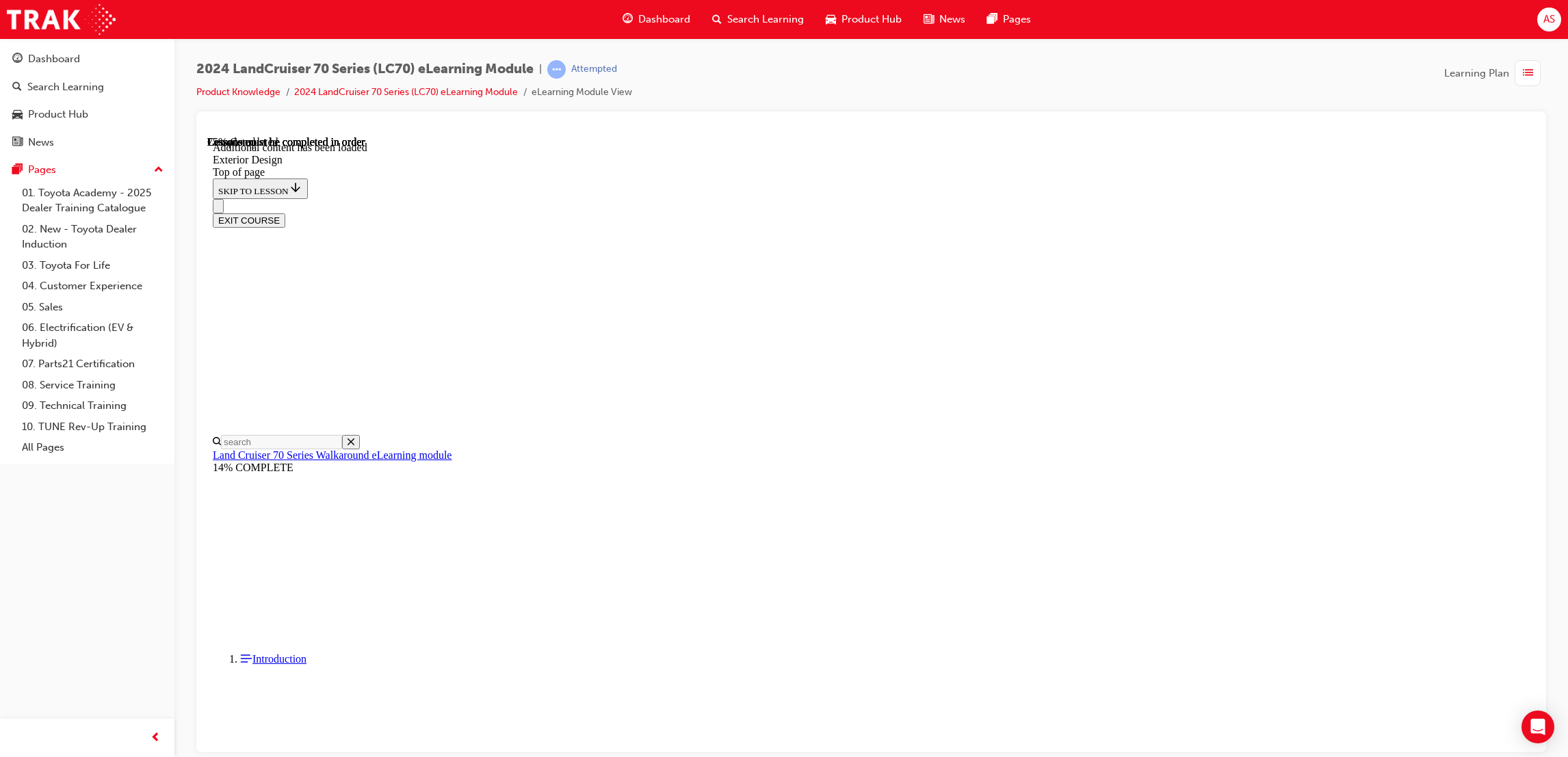
drag, startPoint x: 724, startPoint y: 378, endPoint x: 892, endPoint y: 477, distance: 195.0
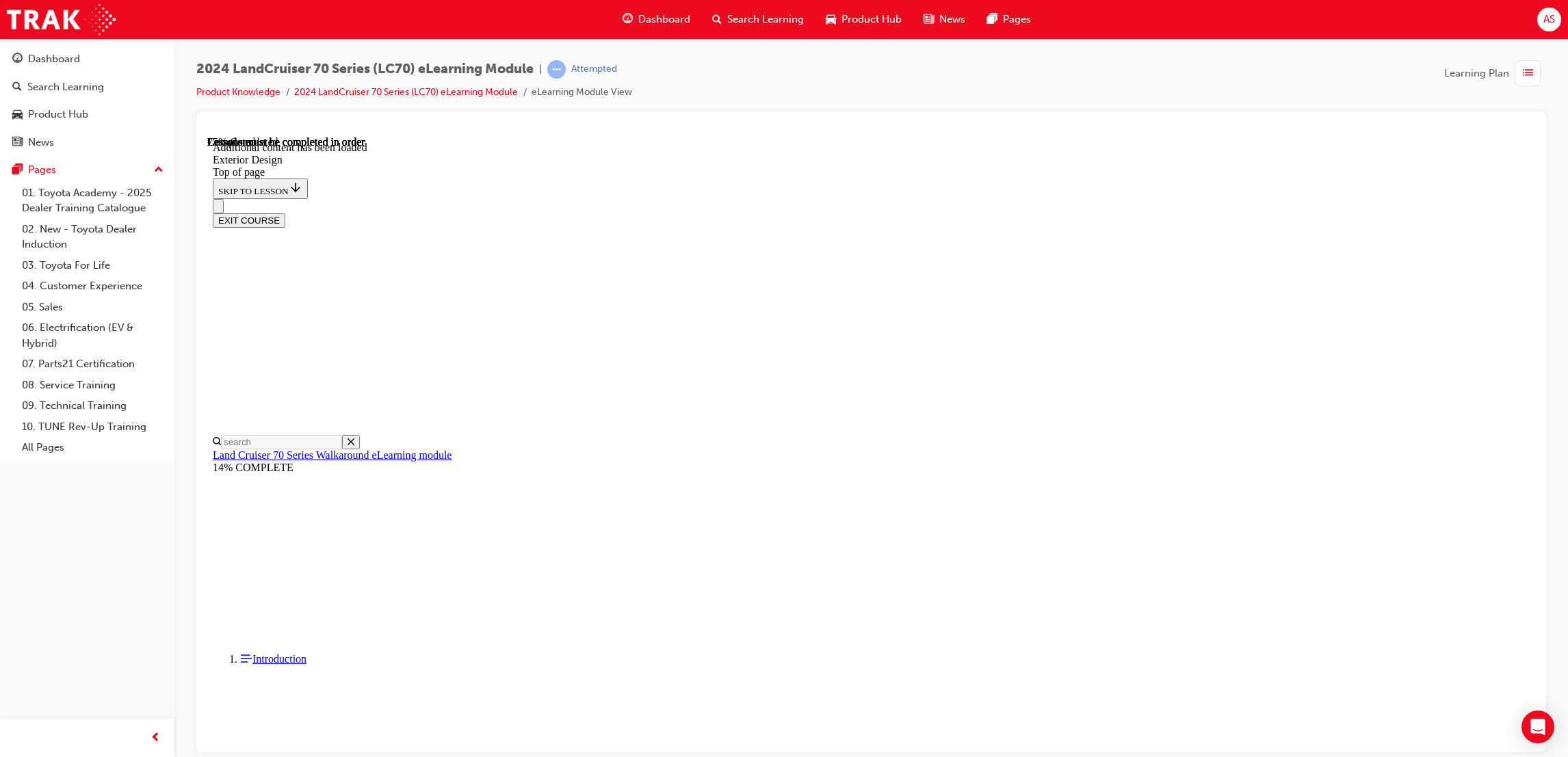
drag, startPoint x: 862, startPoint y: 634, endPoint x: 850, endPoint y: 621, distance: 17.7
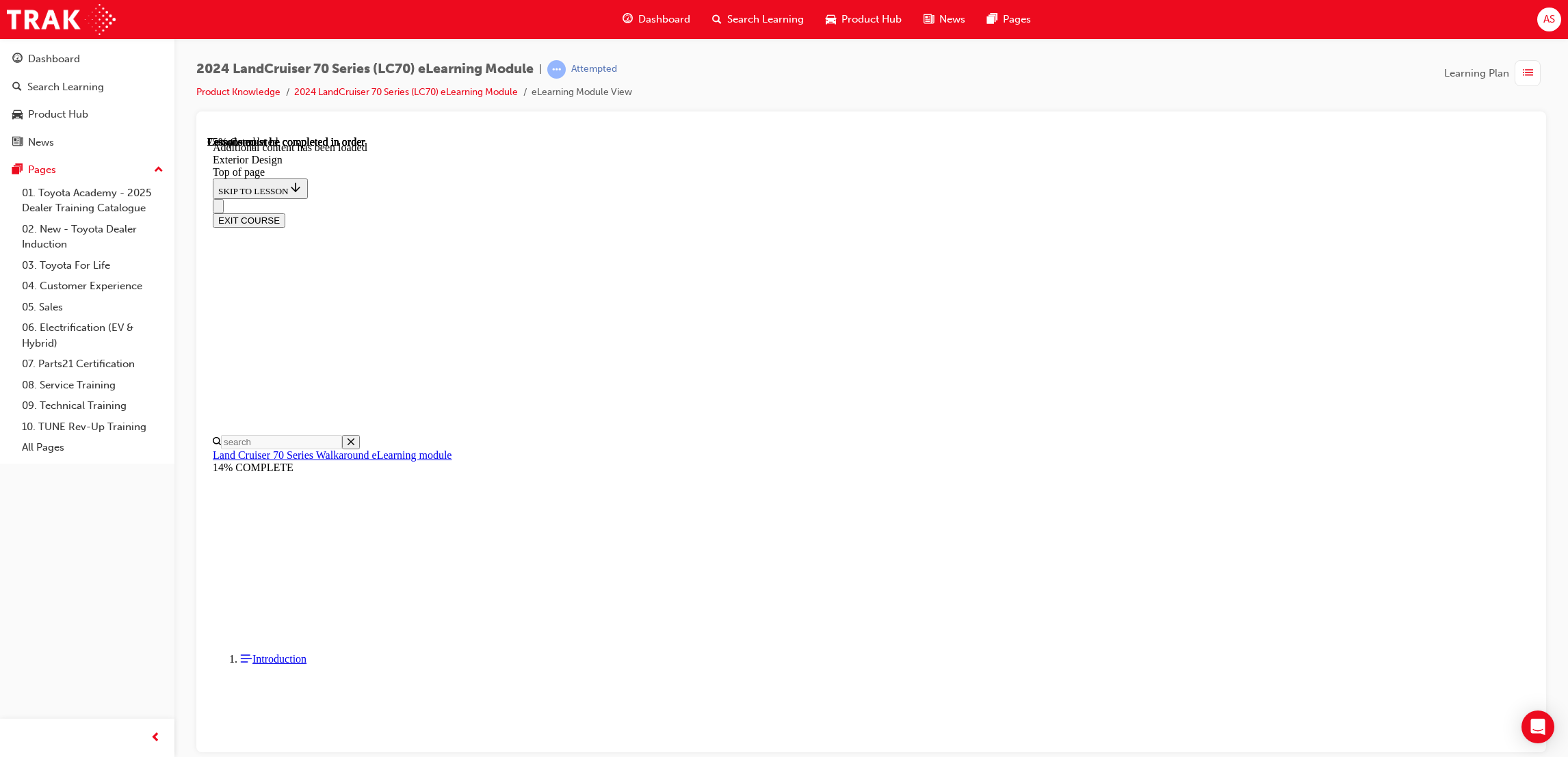
drag, startPoint x: 823, startPoint y: 536, endPoint x: 838, endPoint y: 520, distance: 21.9
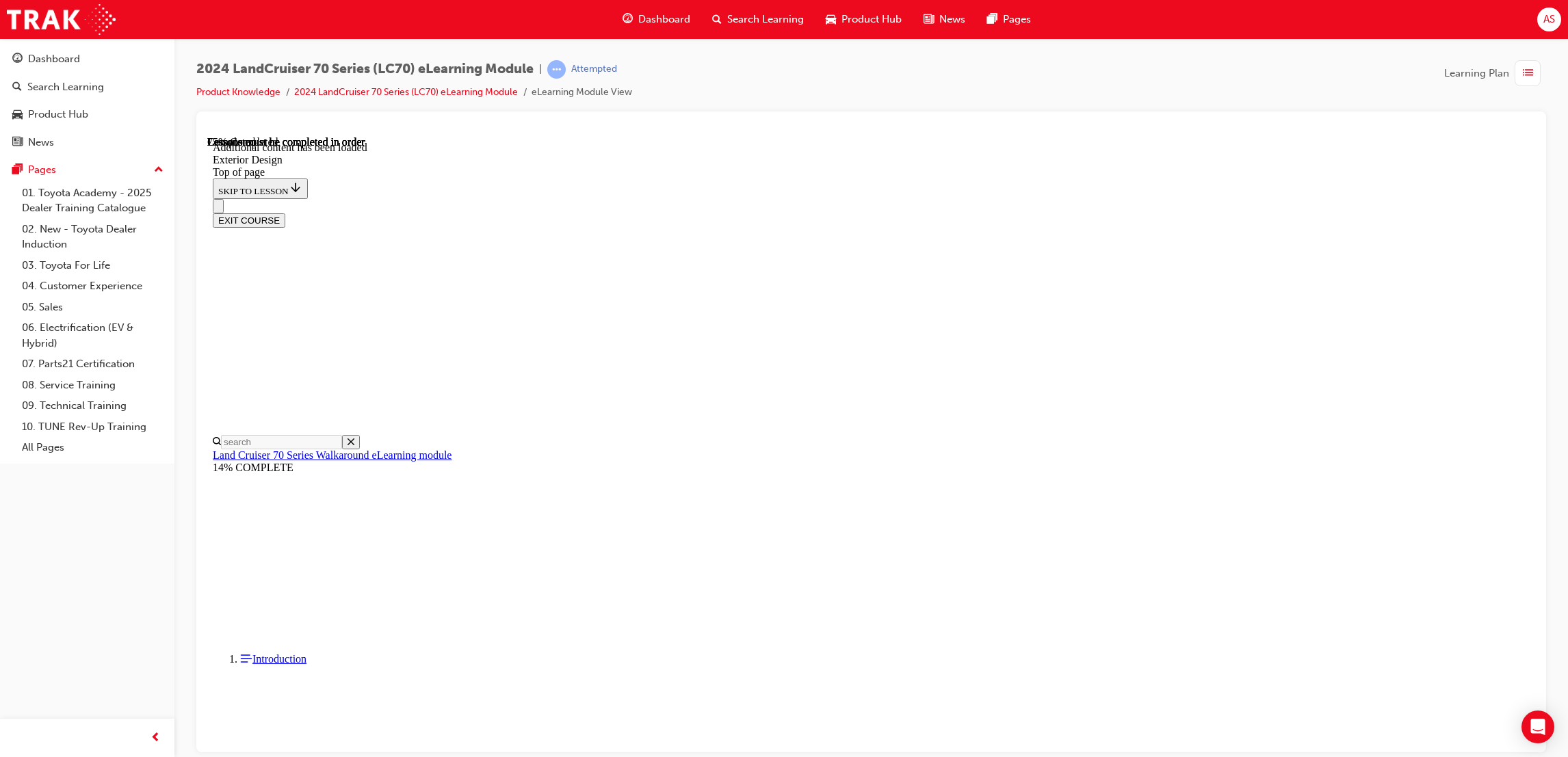
drag, startPoint x: 895, startPoint y: 572, endPoint x: 879, endPoint y: 574, distance: 16.1
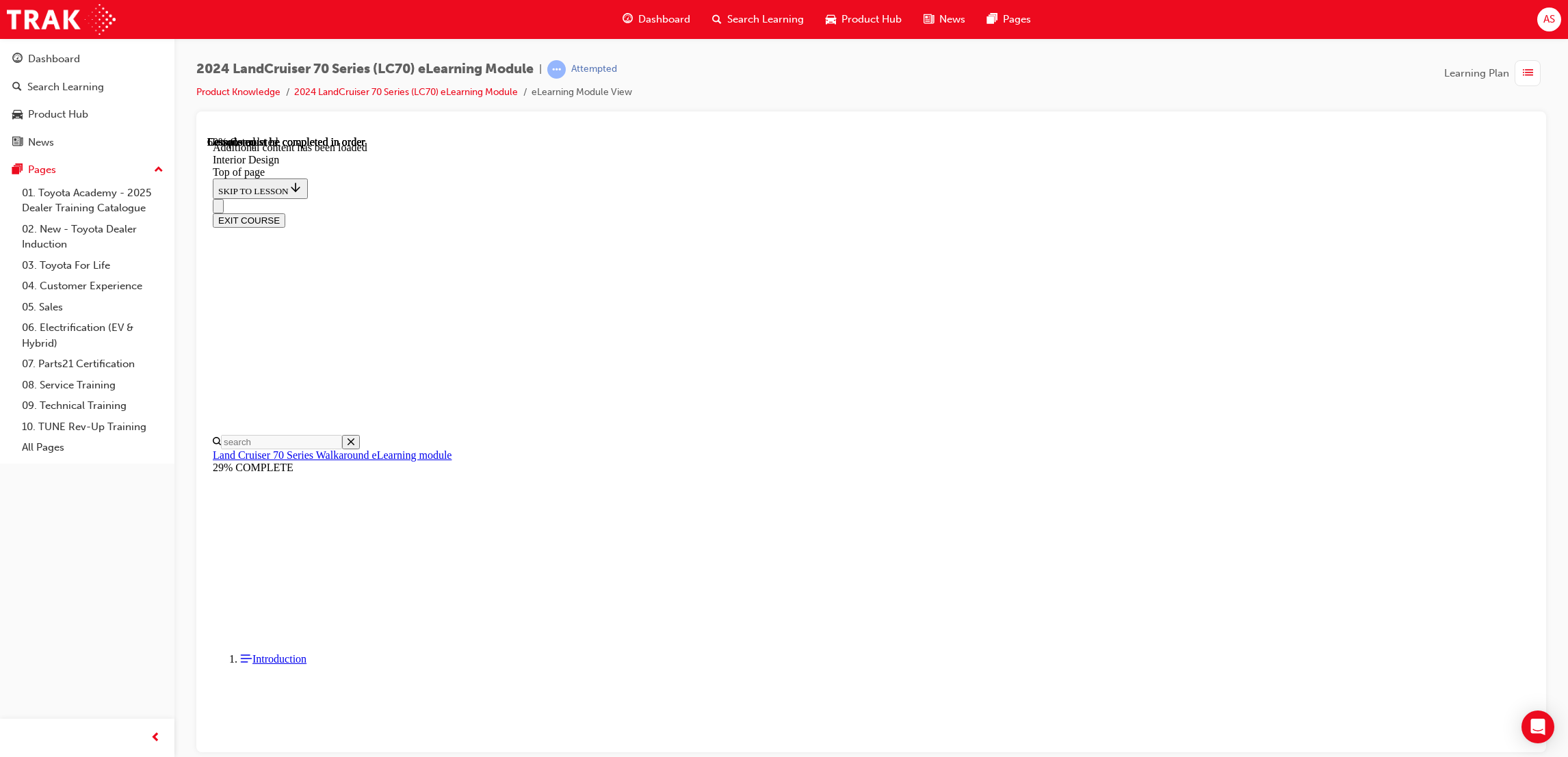
drag, startPoint x: 931, startPoint y: 526, endPoint x: 985, endPoint y: 564, distance: 66.0
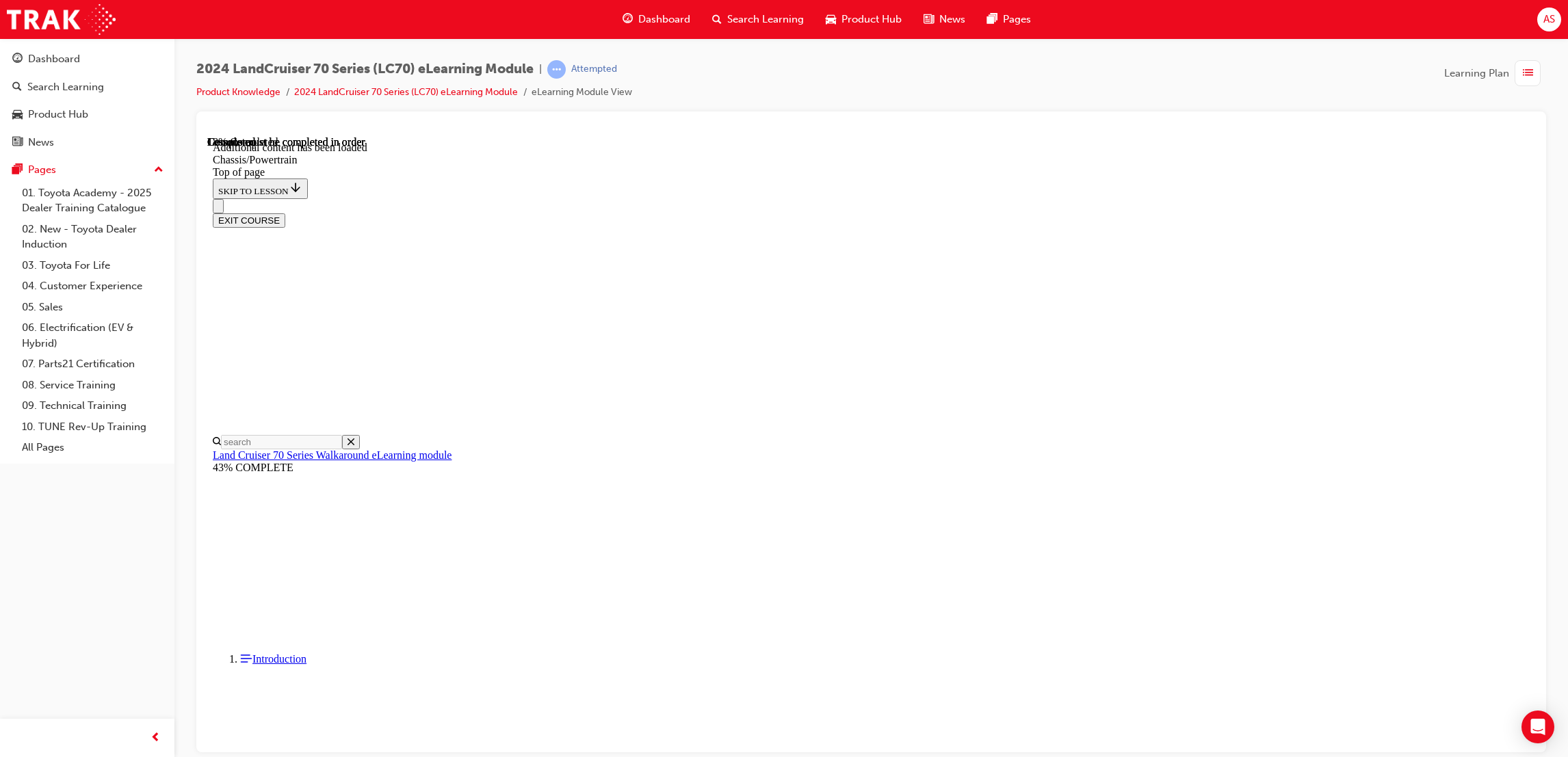
drag, startPoint x: 1010, startPoint y: 458, endPoint x: 1079, endPoint y: 482, distance: 73.1
drag, startPoint x: 1234, startPoint y: 528, endPoint x: 1154, endPoint y: 466, distance: 101.2
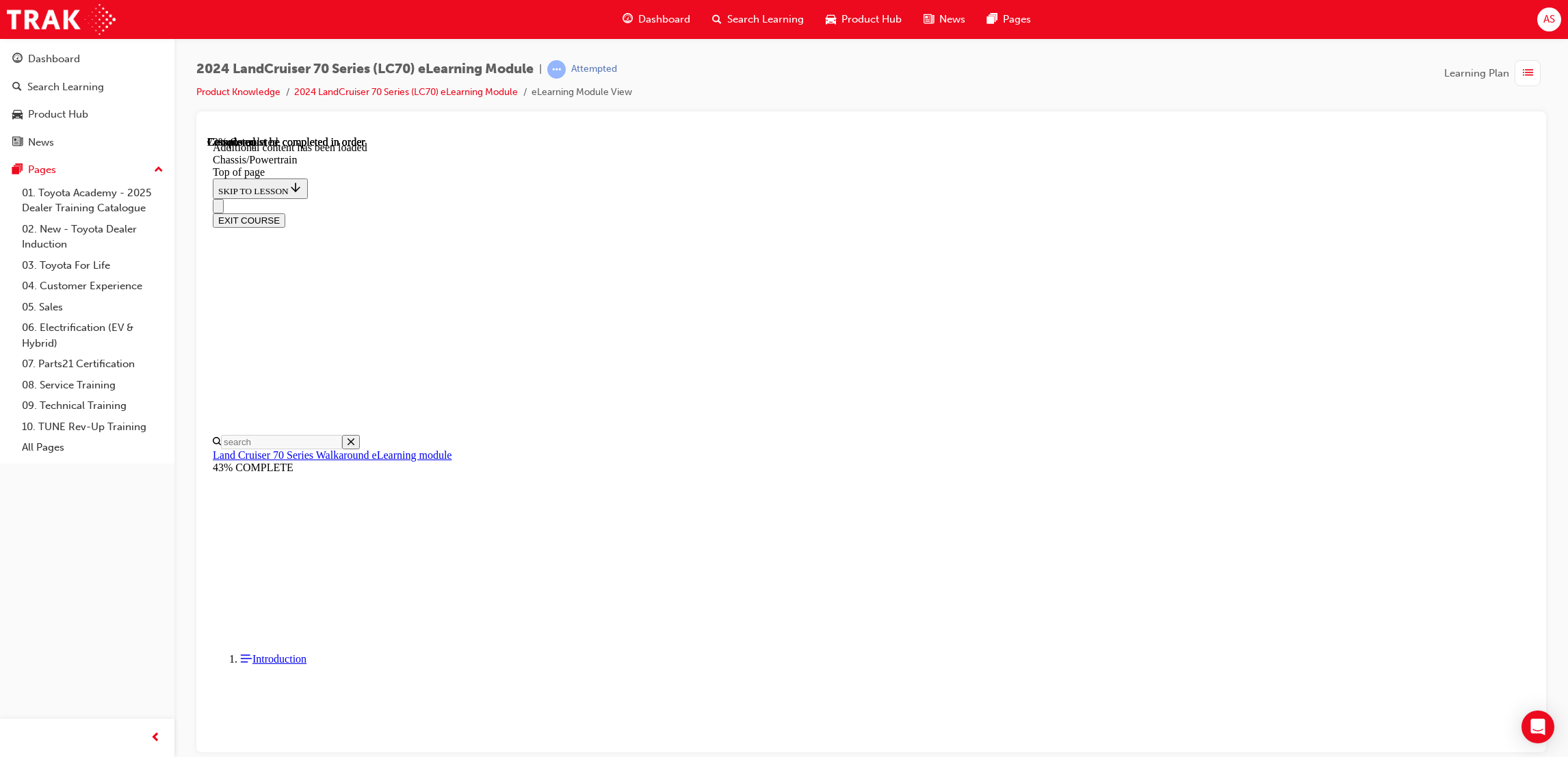
scroll to position [1935, 0]
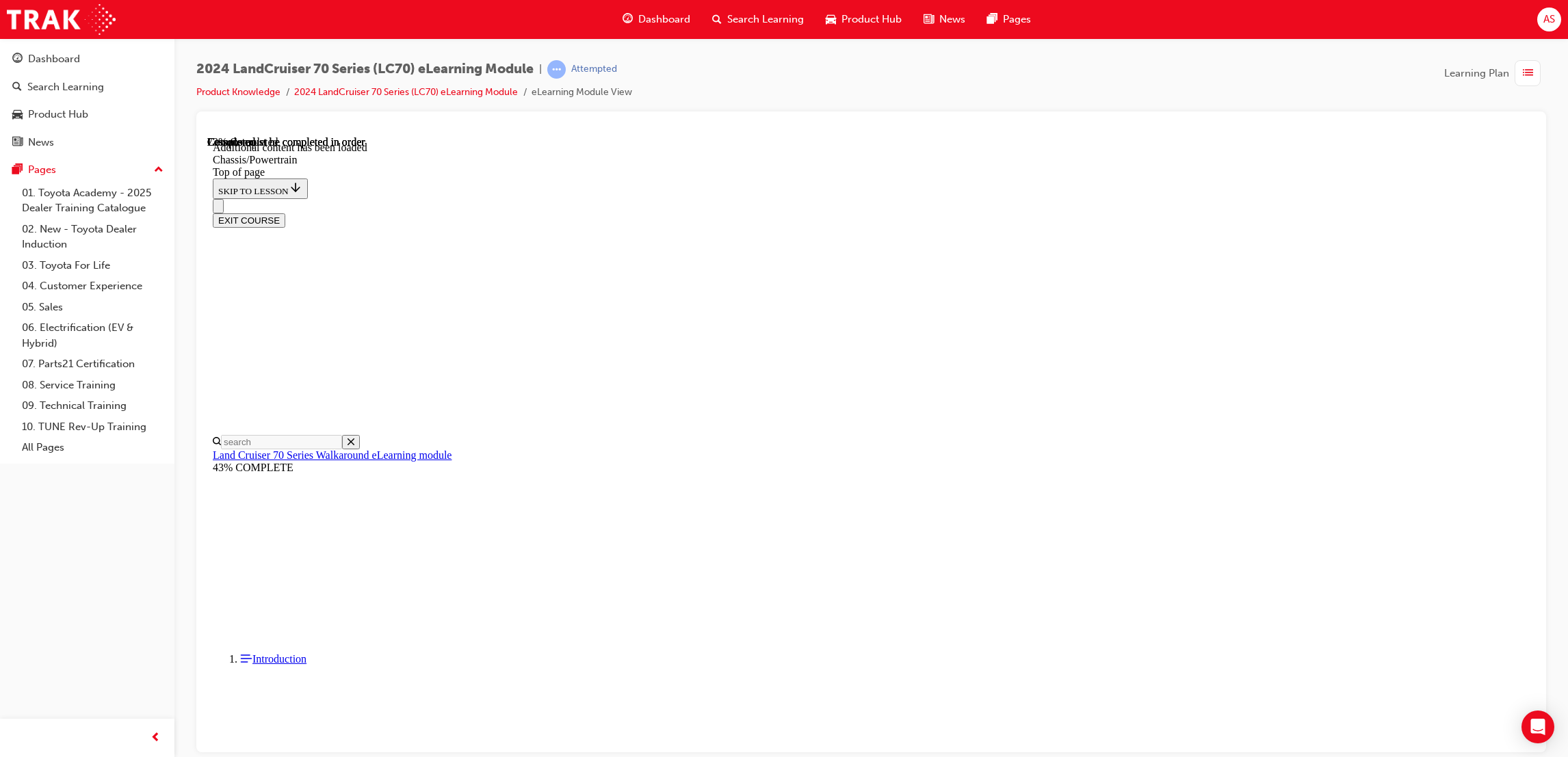
scroll to position [1951, 0]
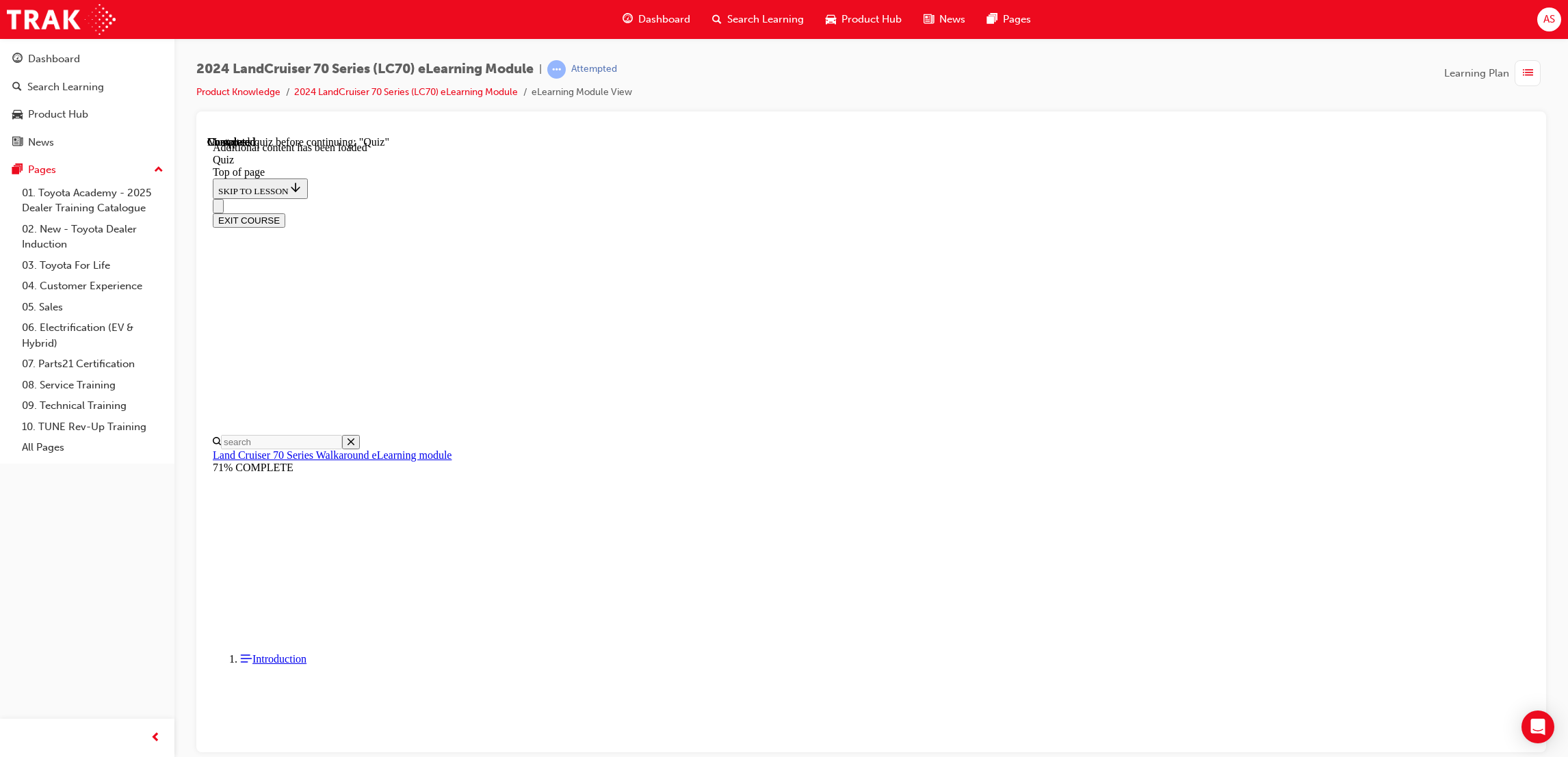
scroll to position [42, 0]
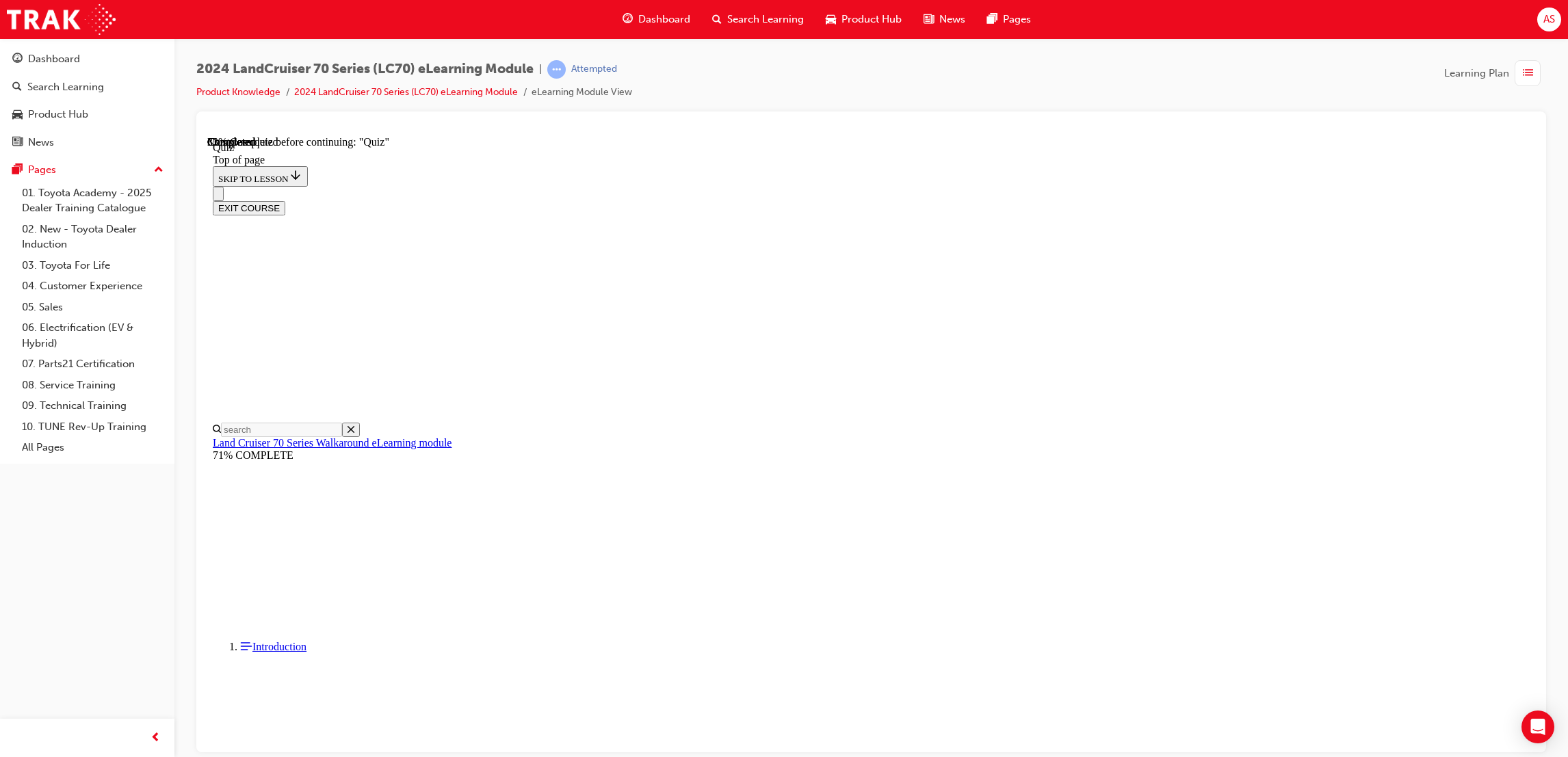
scroll to position [42, 0]
drag, startPoint x: 978, startPoint y: 518, endPoint x: 945, endPoint y: 564, distance: 56.6
drag, startPoint x: 945, startPoint y: 564, endPoint x: 966, endPoint y: 691, distance: 128.7
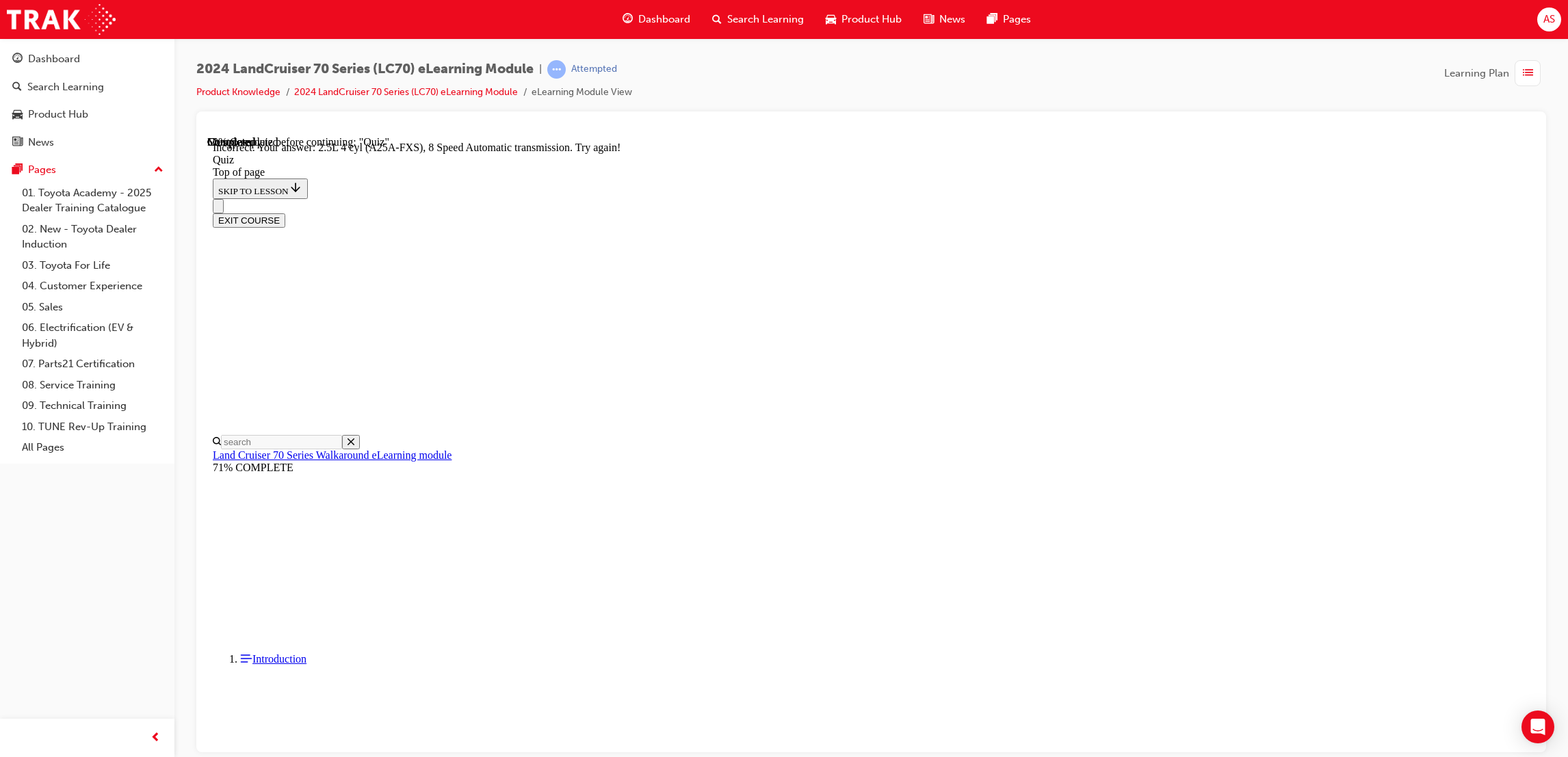
scroll to position [200, 0]
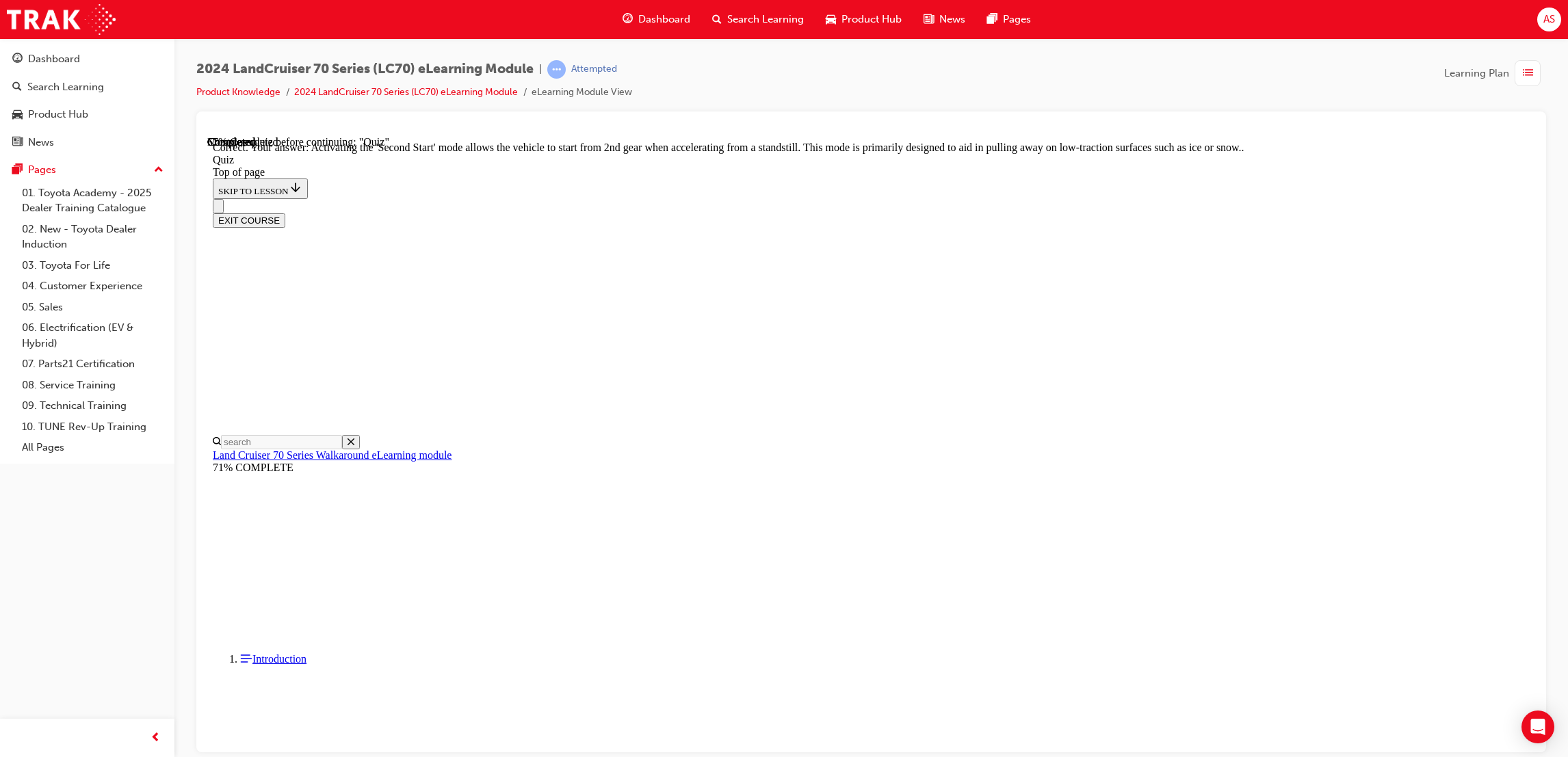
scroll to position [223, 0]
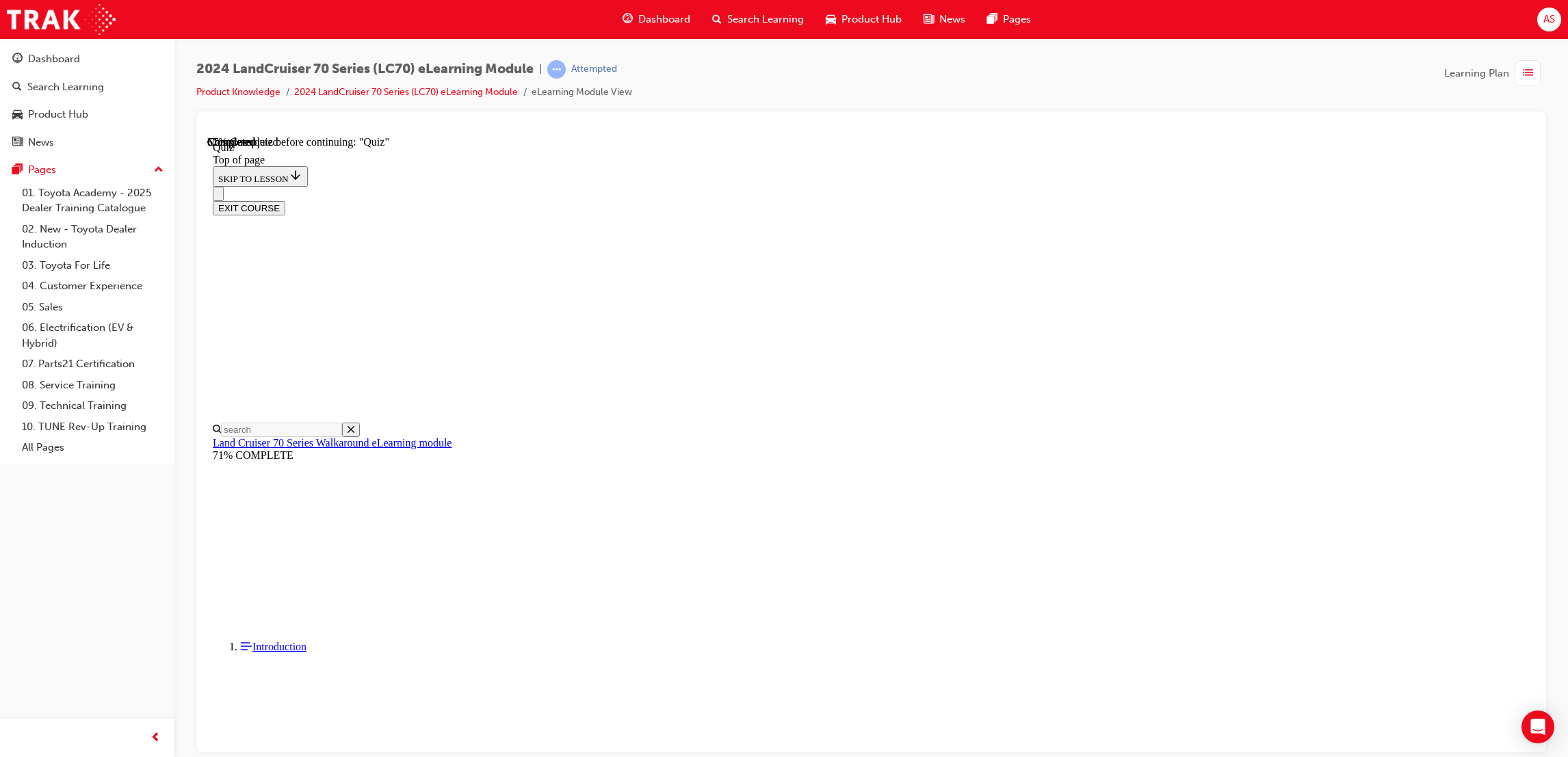
scroll to position [42, 0]
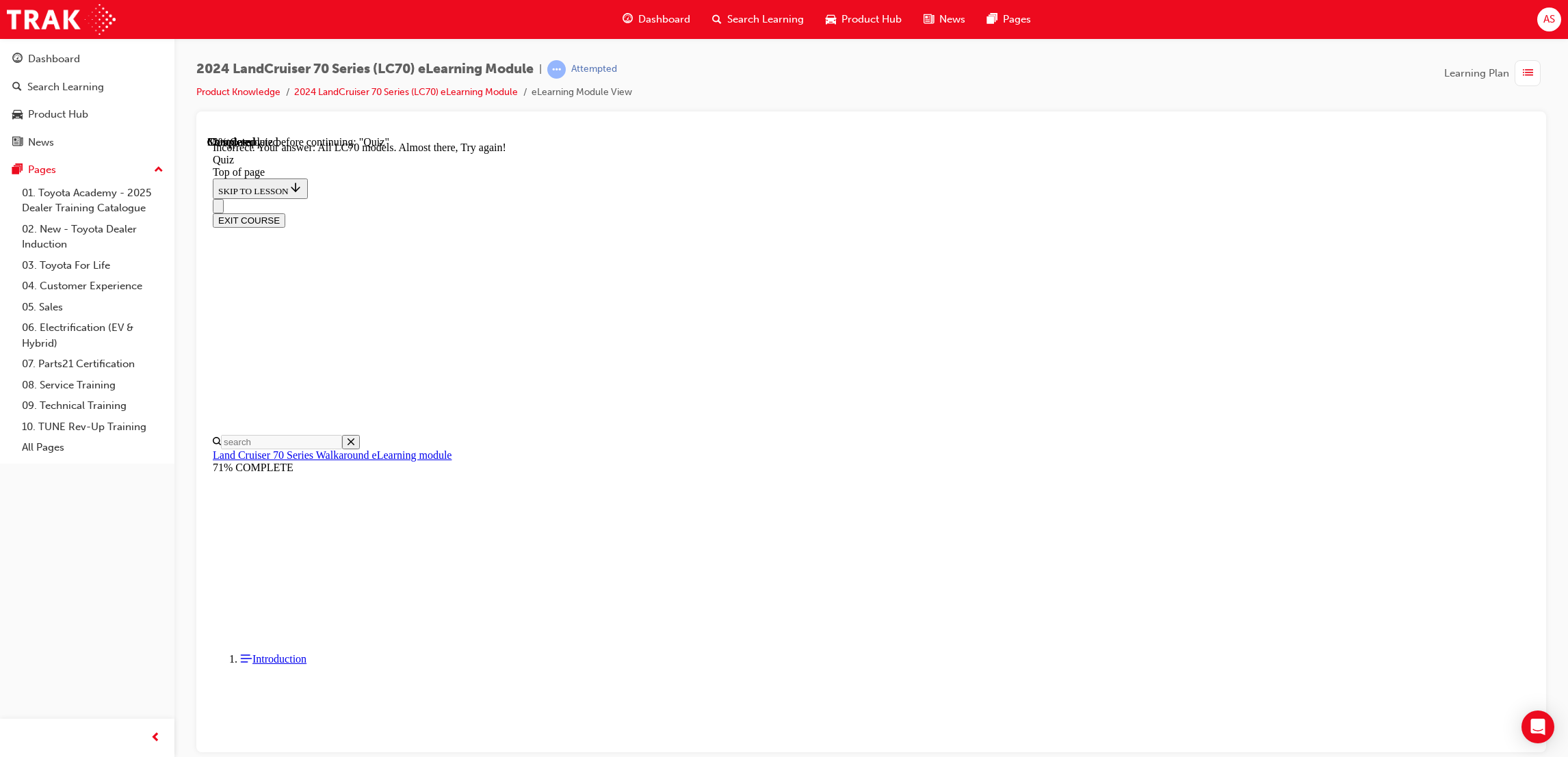
scroll to position [211, 0]
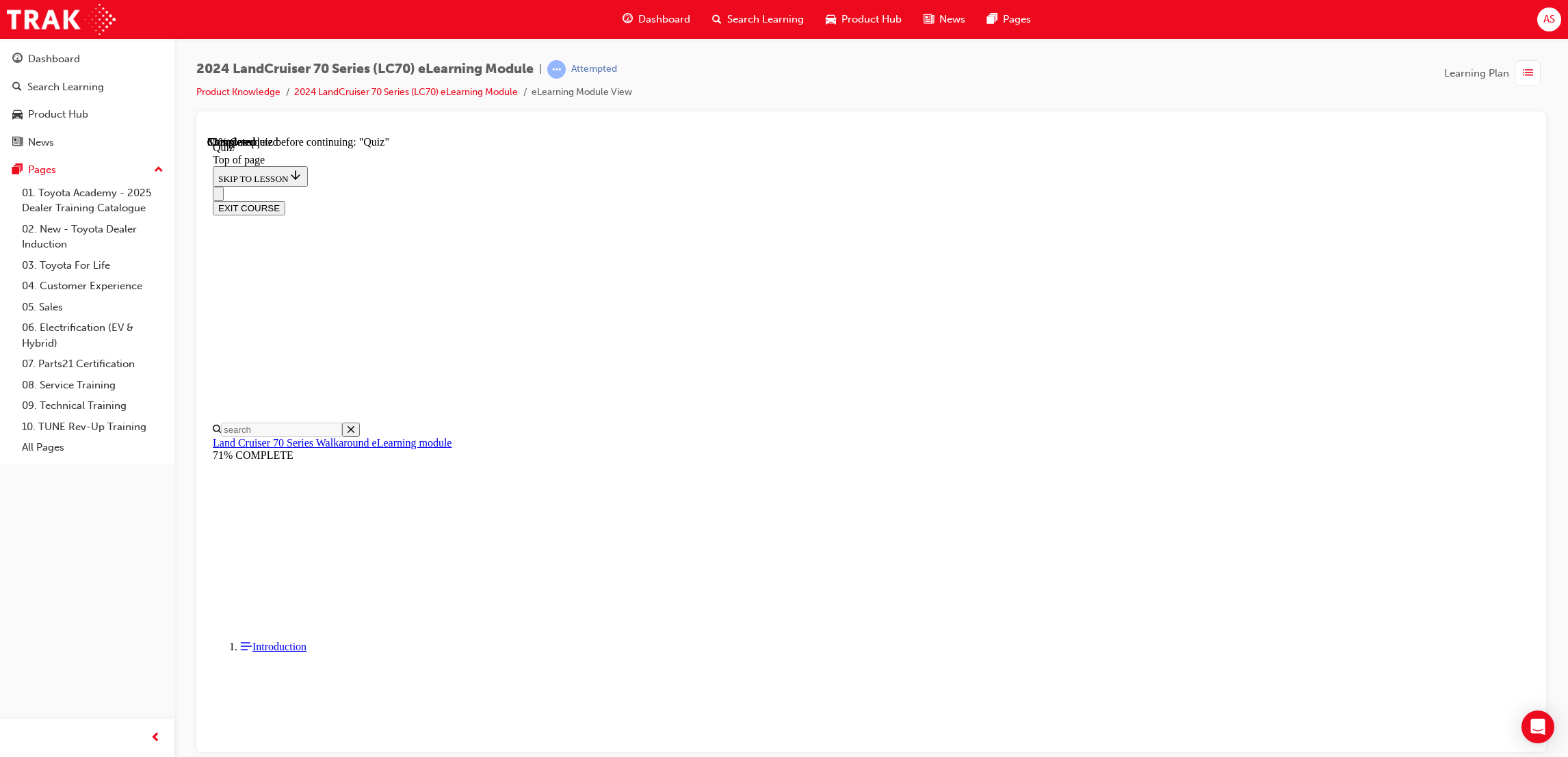
scroll to position [42, 0]
drag, startPoint x: 933, startPoint y: 686, endPoint x: 950, endPoint y: 719, distance: 37.1
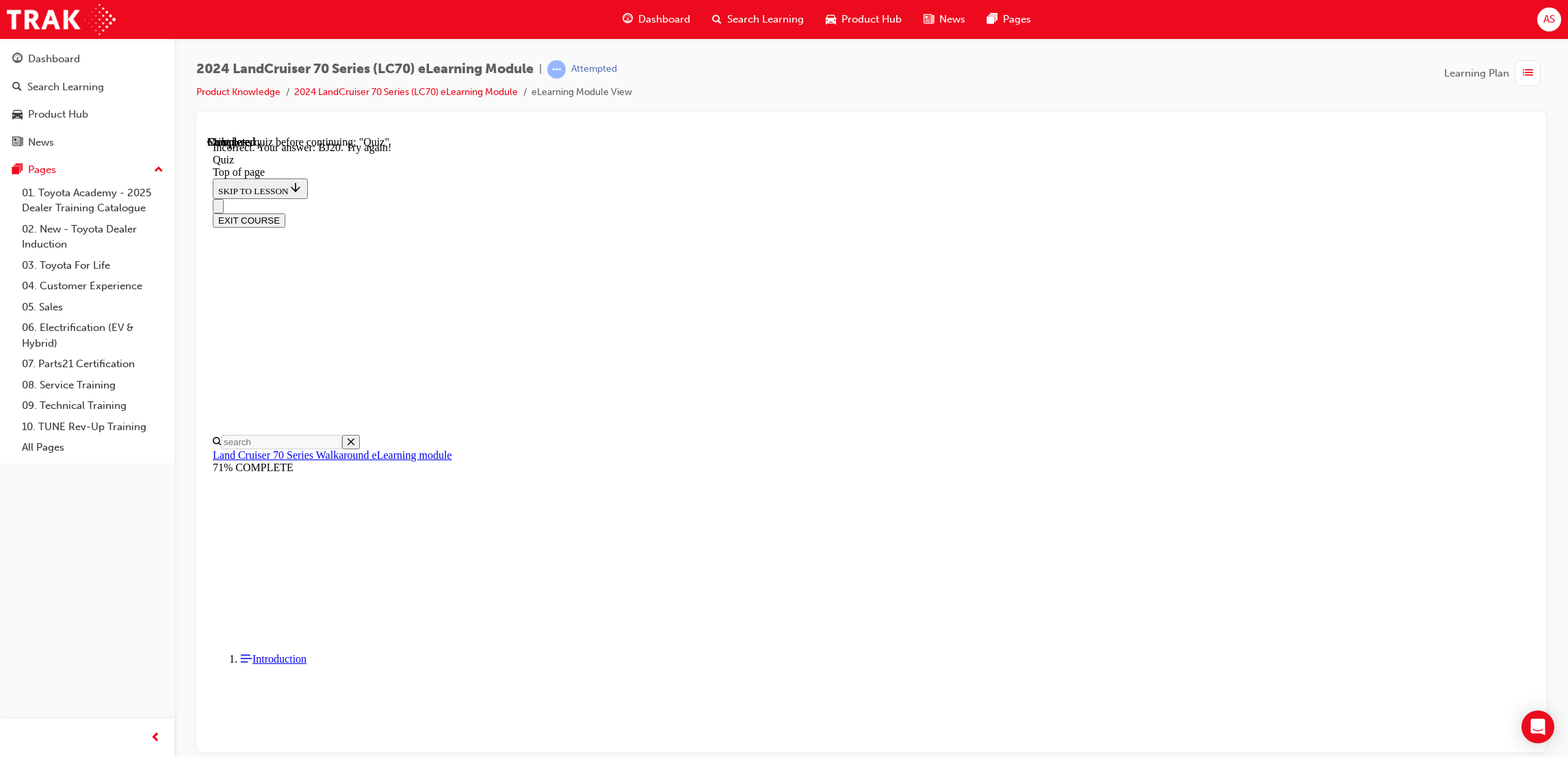
scroll to position [235, 0]
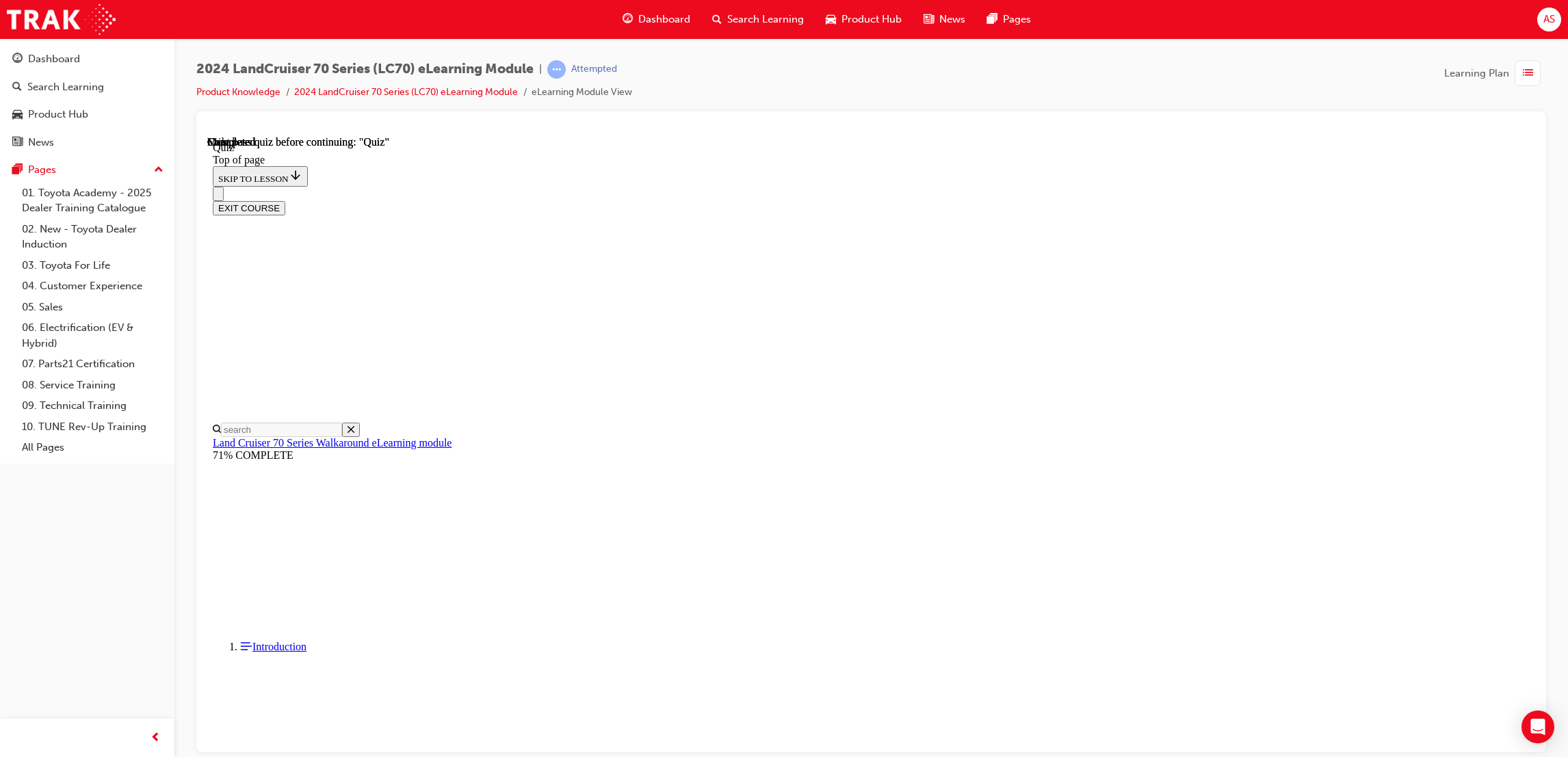
scroll to position [123, 0]
